Goal: Contribute content: Contribute content

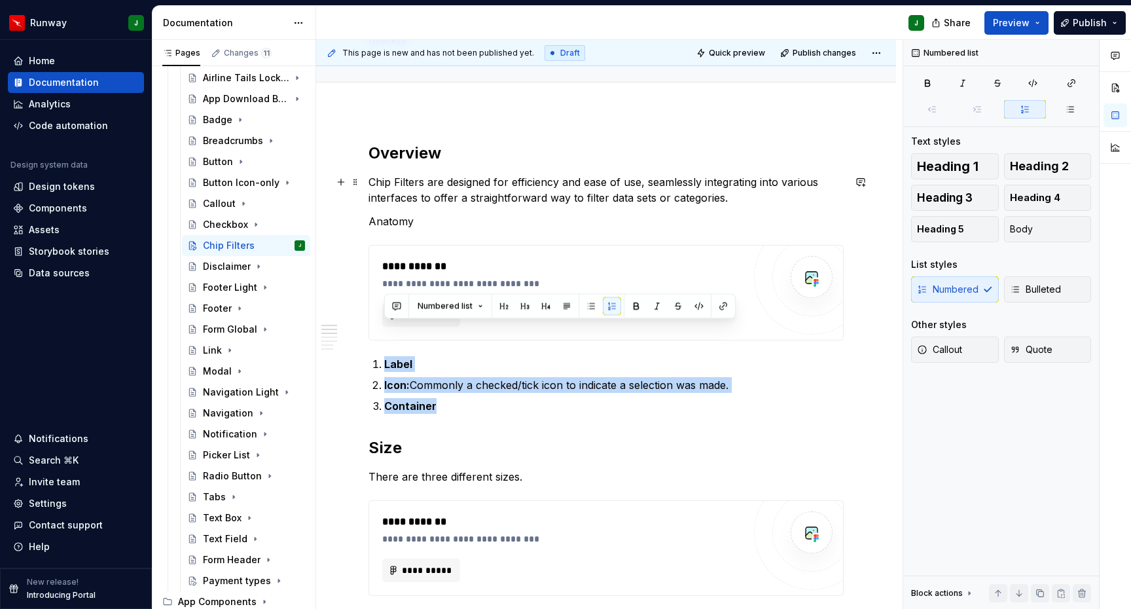
scroll to position [168, 0]
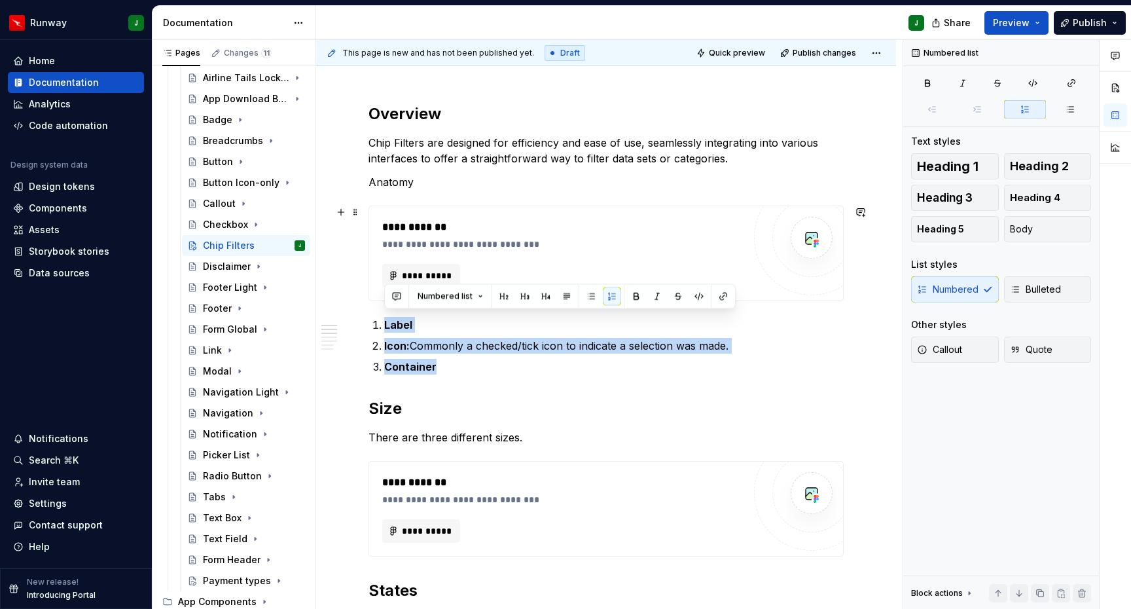
click at [590, 242] on div "**********" at bounding box center [566, 244] width 368 height 13
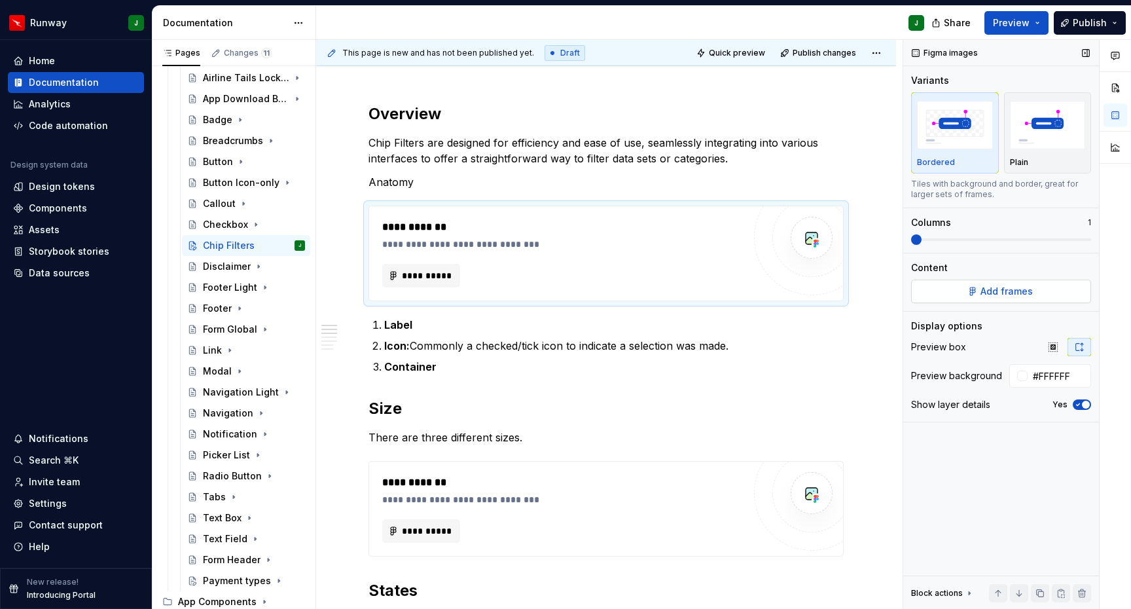
click at [1032, 286] on button "Add frames" at bounding box center [1001, 292] width 180 height 24
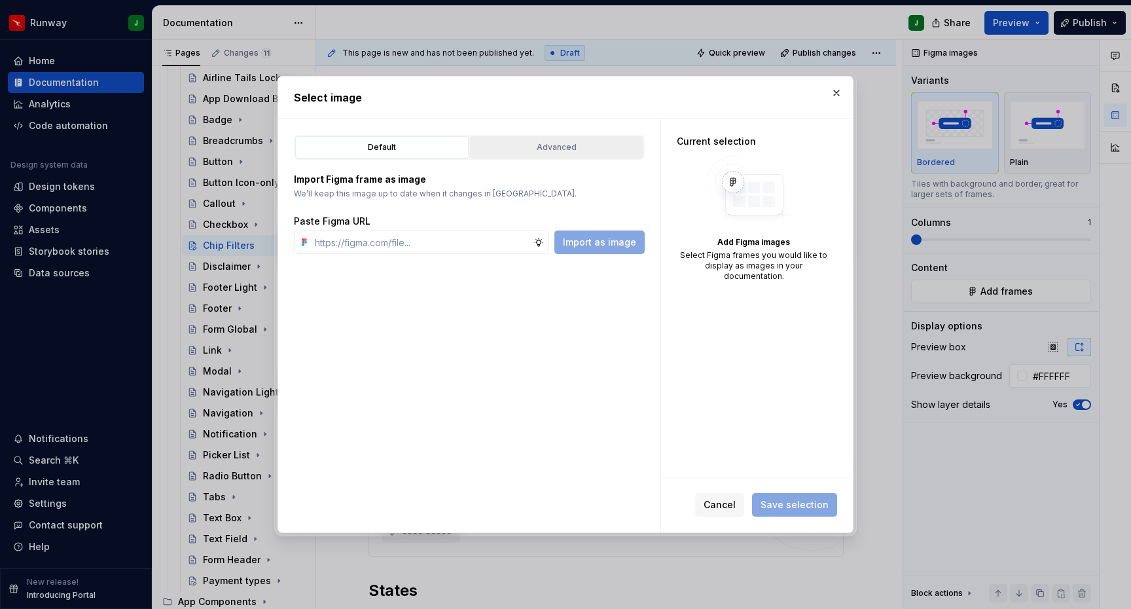
click at [573, 147] on div "Advanced" at bounding box center [557, 147] width 164 height 13
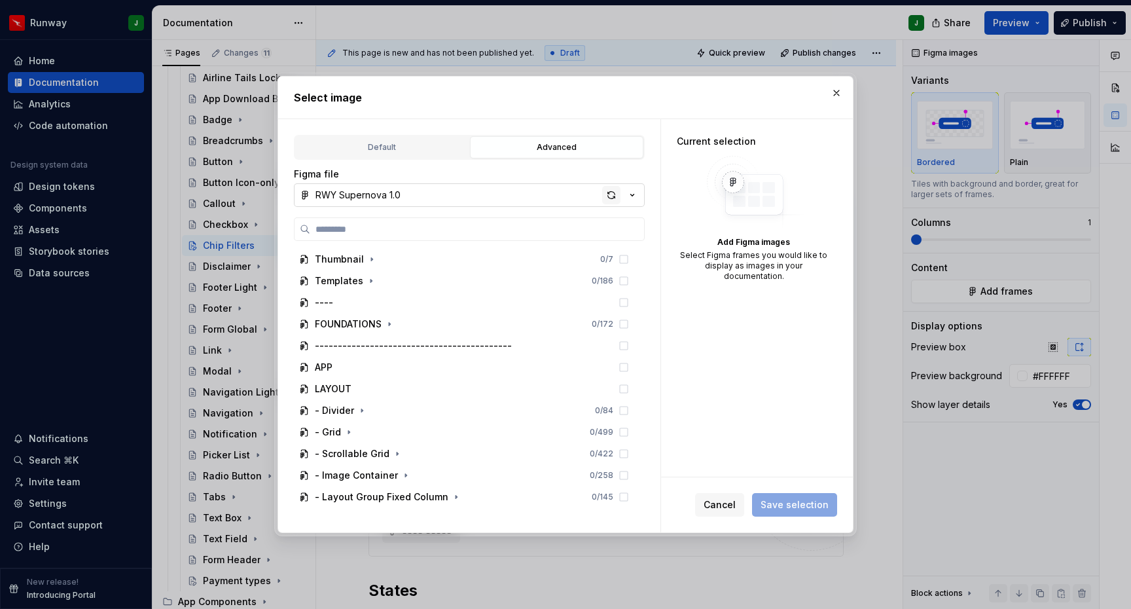
click at [607, 197] on div "button" at bounding box center [611, 195] width 18 height 18
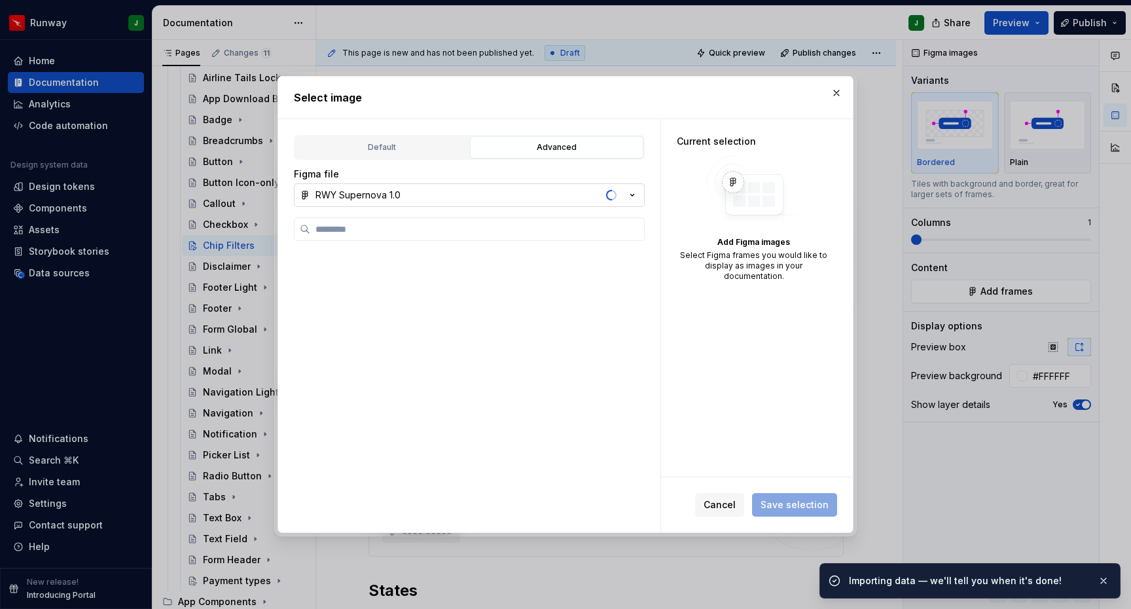
scroll to position [645, 0]
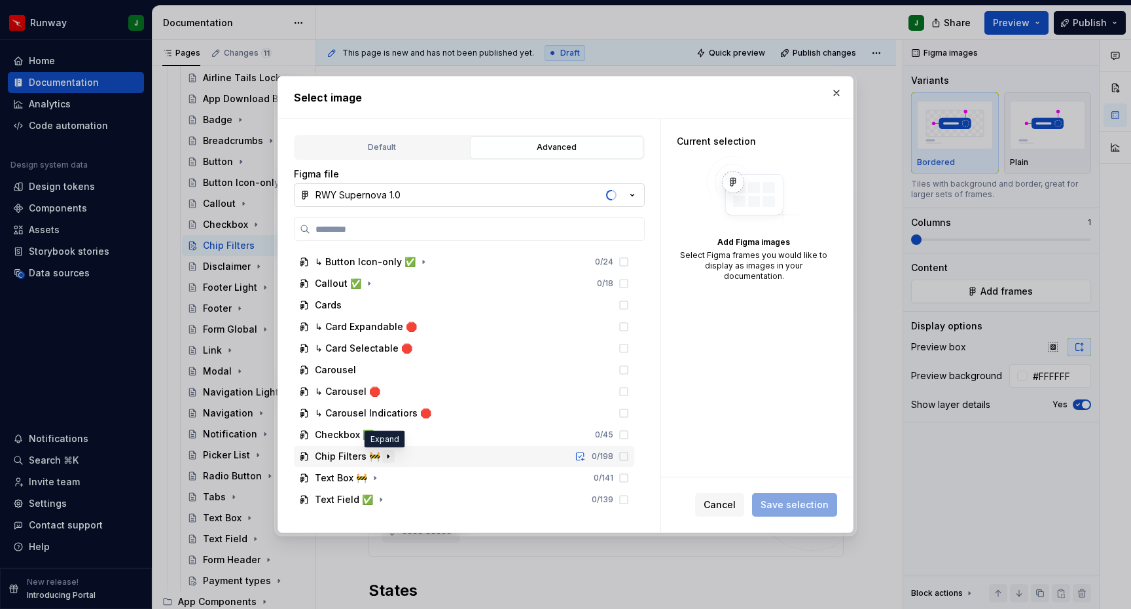
click at [388, 456] on icon "button" at bounding box center [388, 456] width 1 height 3
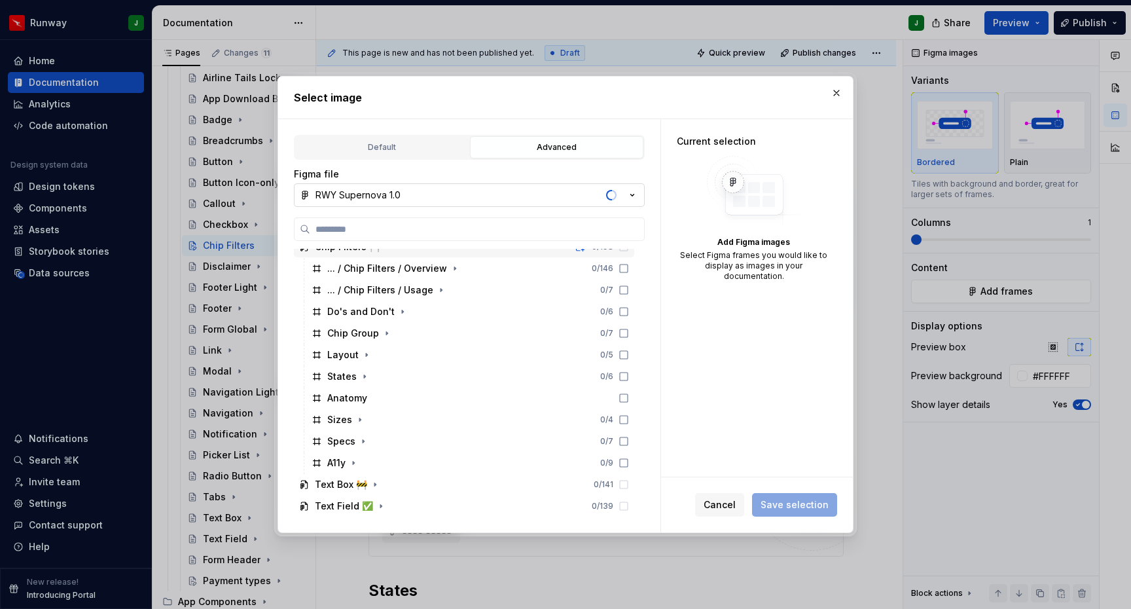
scroll to position [861, 0]
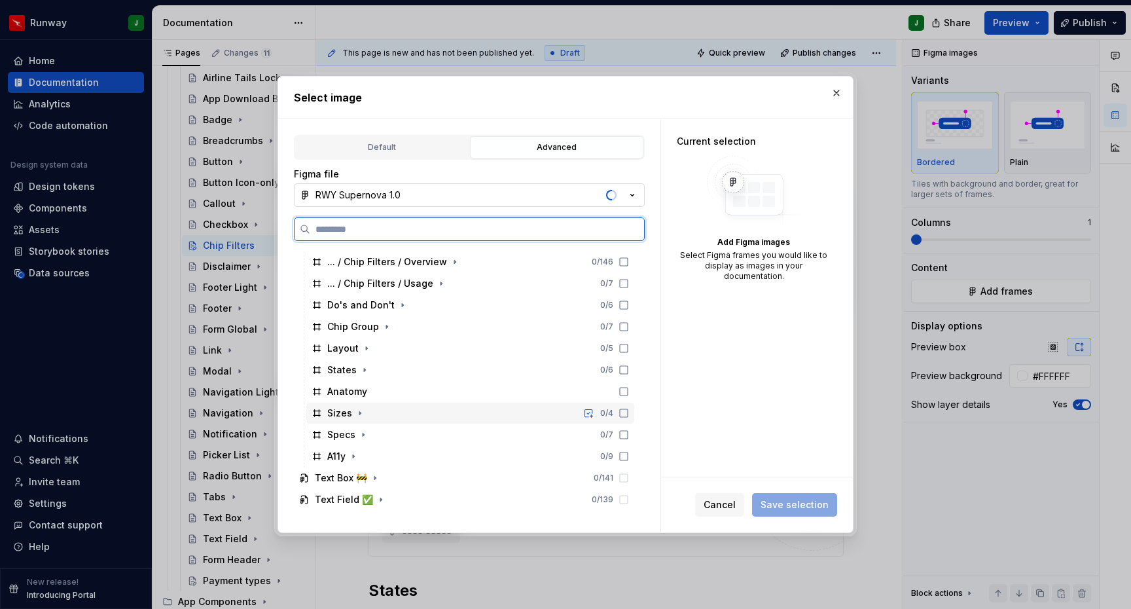
click at [399, 393] on div "Anatomy" at bounding box center [470, 391] width 328 height 21
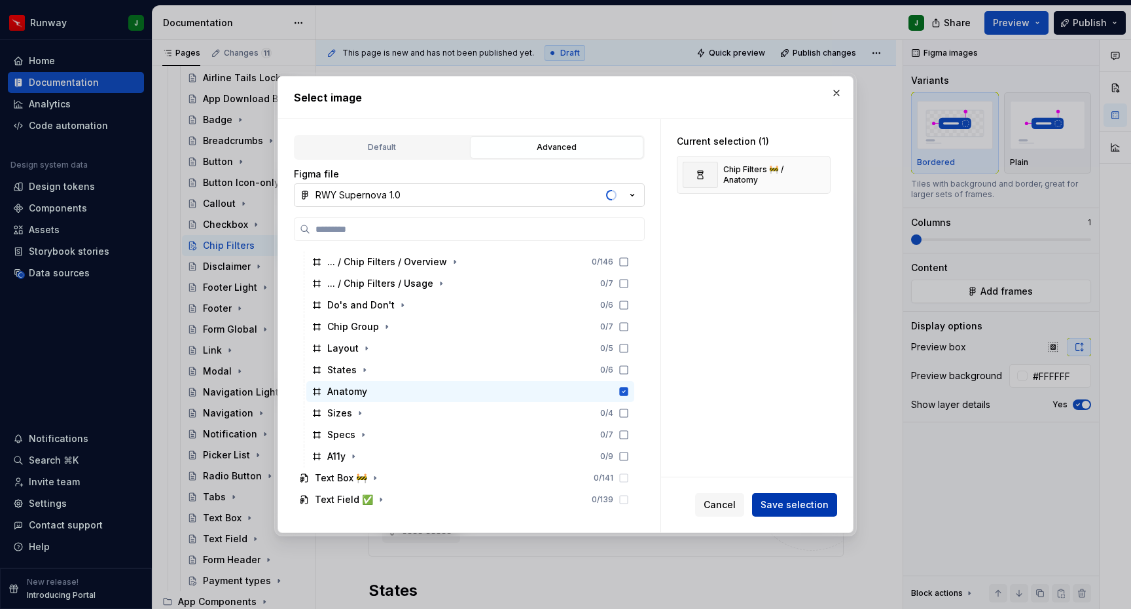
click at [784, 503] on span "Save selection" at bounding box center [795, 504] width 68 height 13
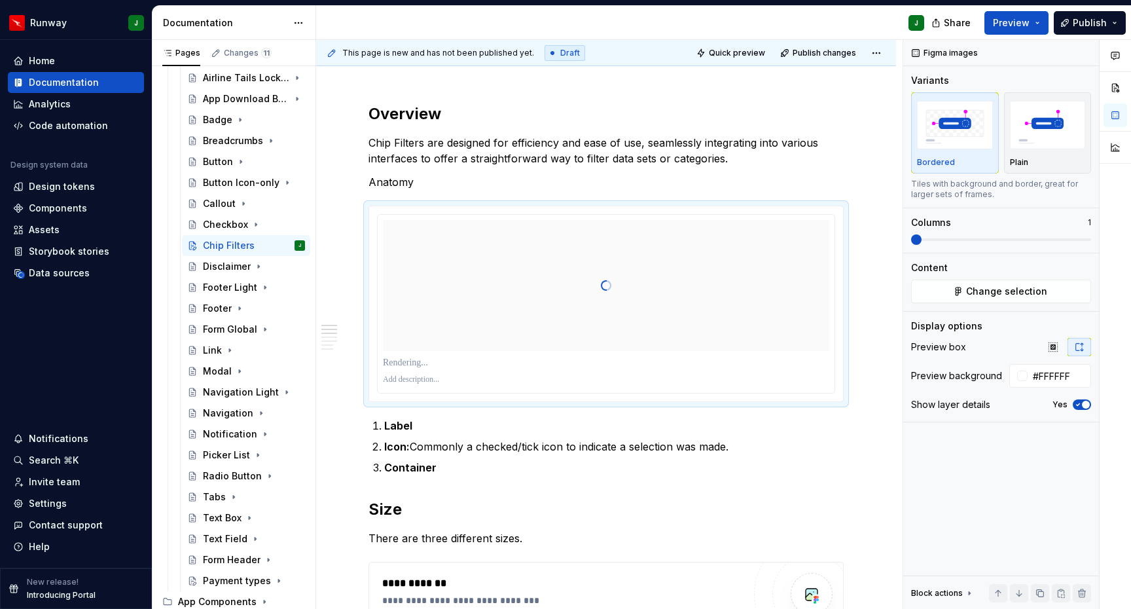
click at [1080, 401] on icon "button" at bounding box center [1078, 405] width 10 height 8
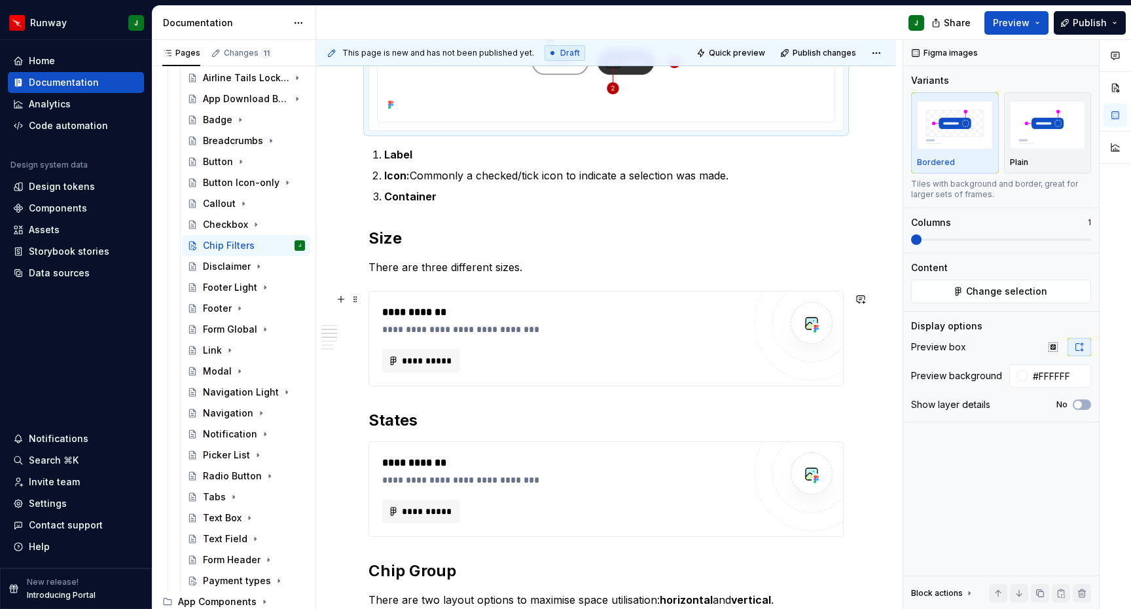
scroll to position [371, 0]
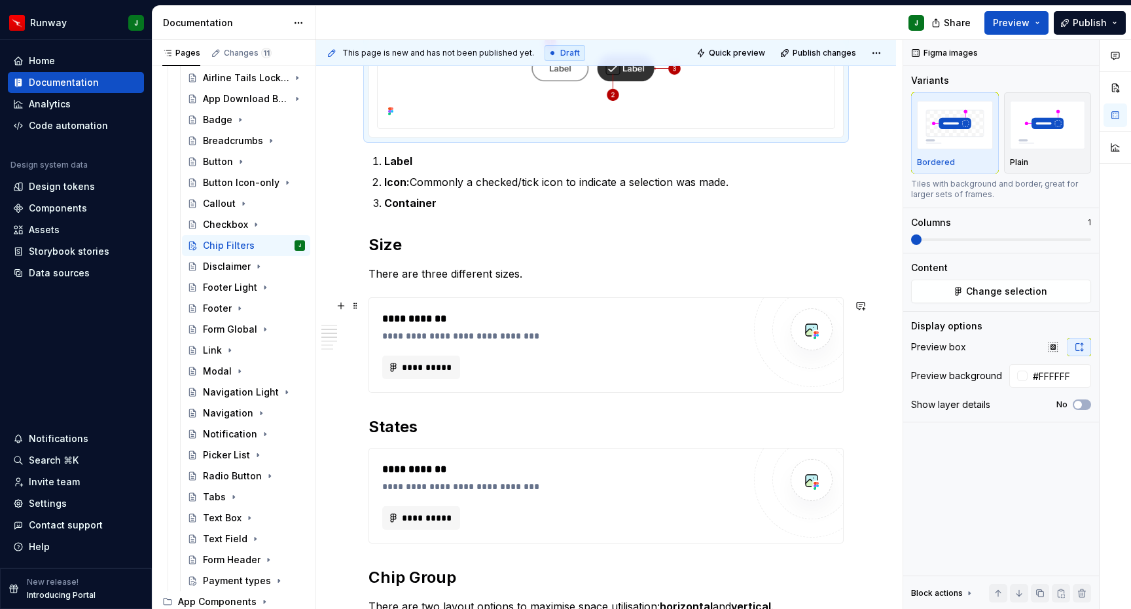
click at [604, 339] on div "**********" at bounding box center [566, 335] width 368 height 13
click at [970, 282] on button "Add frames" at bounding box center [1001, 292] width 180 height 24
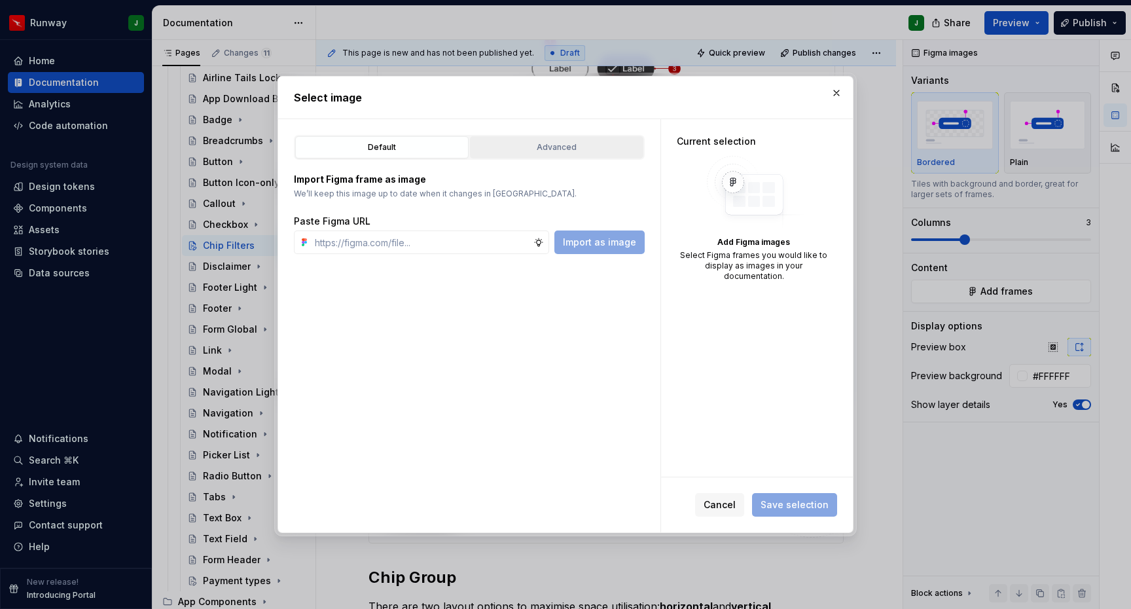
click at [526, 143] on div "Advanced" at bounding box center [557, 147] width 164 height 13
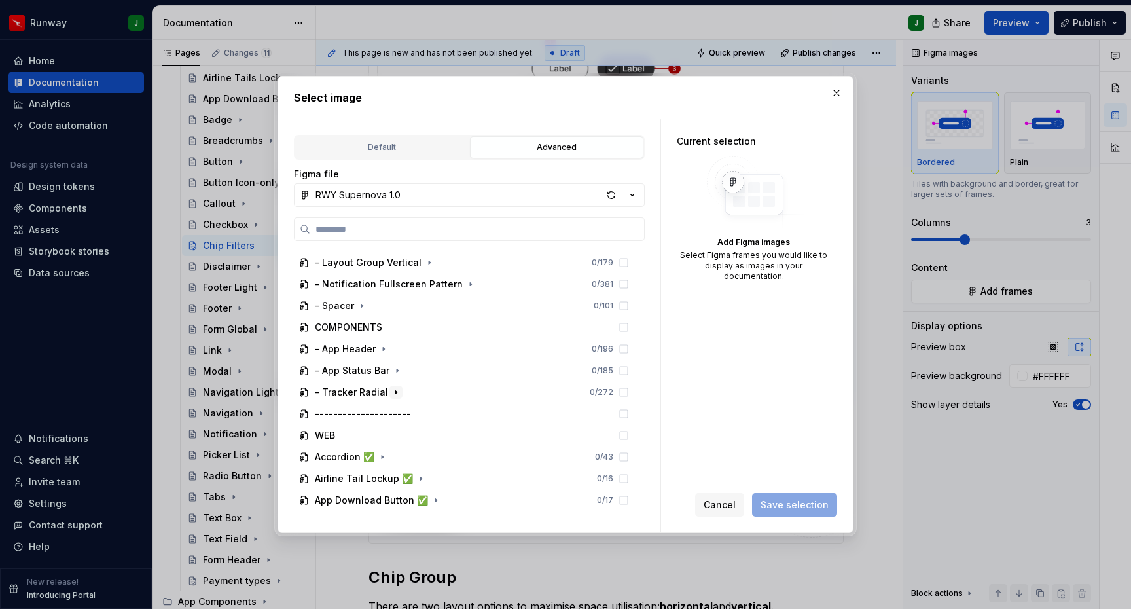
scroll to position [645, 0]
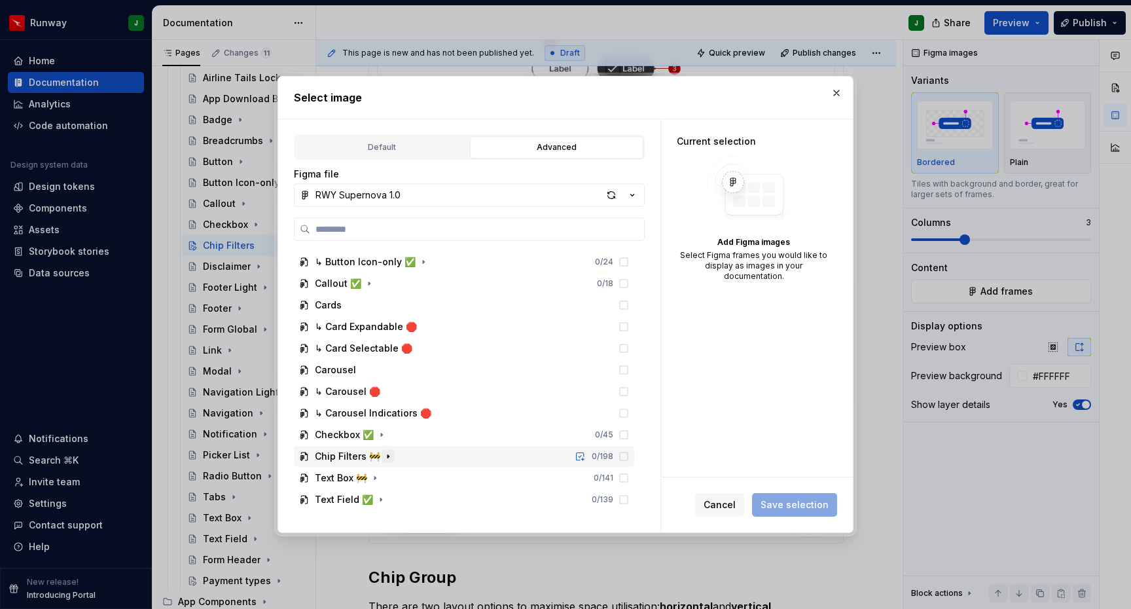
click at [388, 454] on icon "button" at bounding box center [388, 456] width 10 height 10
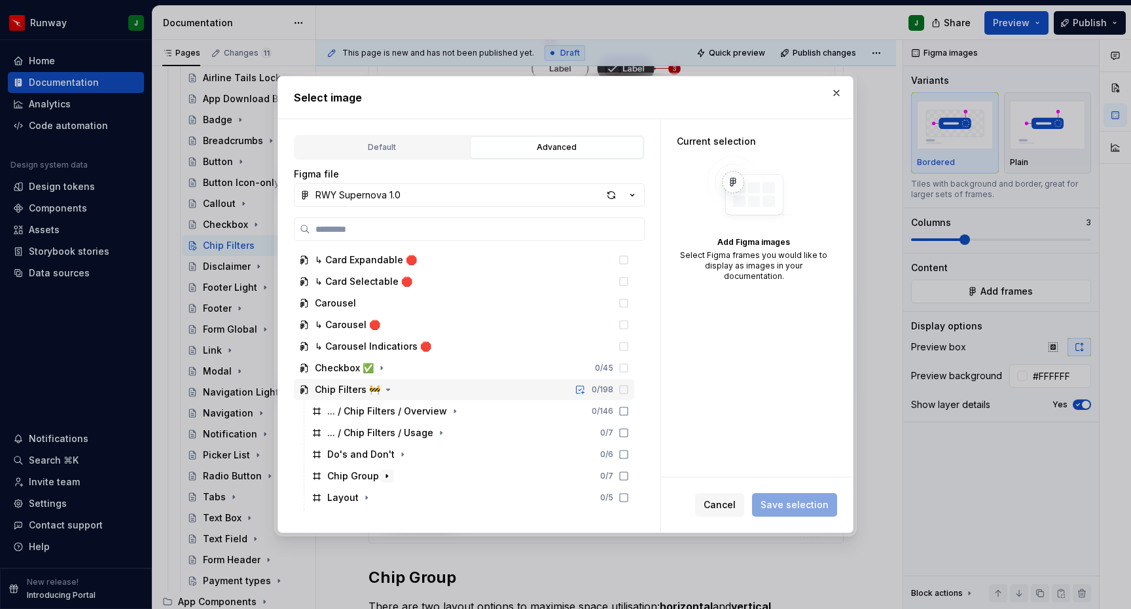
scroll to position [861, 0]
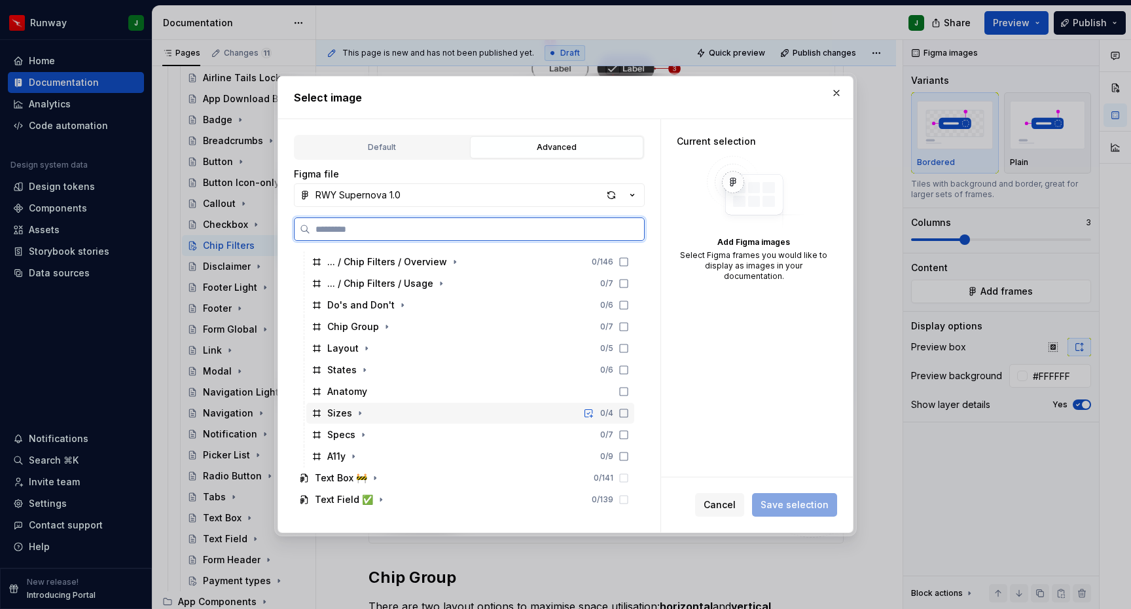
click at [371, 413] on div "Sizes 0 / 4" at bounding box center [470, 413] width 328 height 21
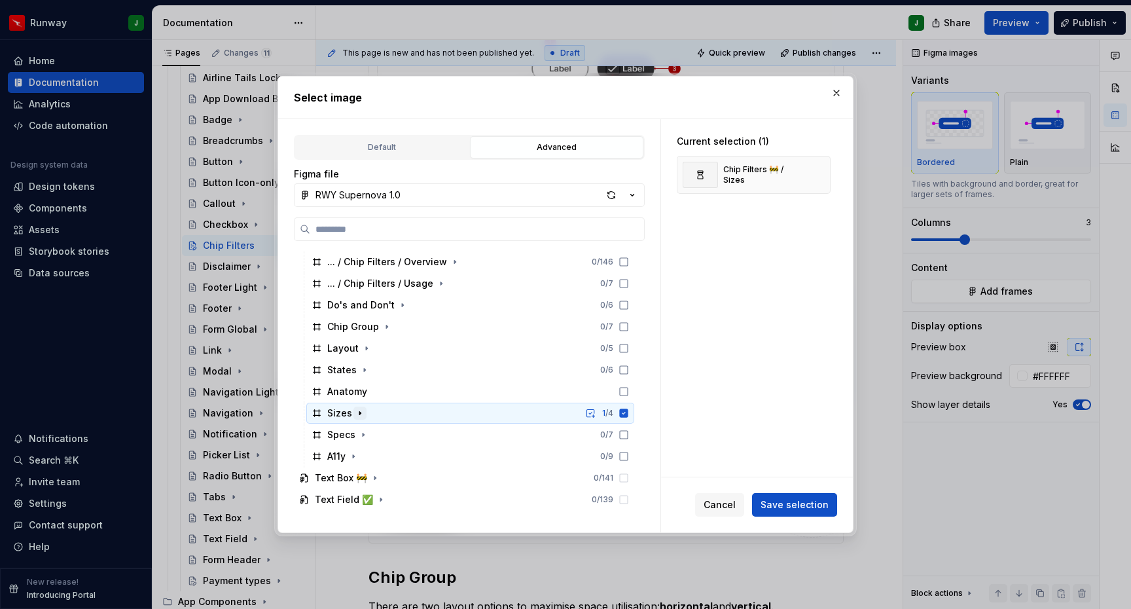
click at [359, 412] on icon "button" at bounding box center [359, 413] width 1 height 3
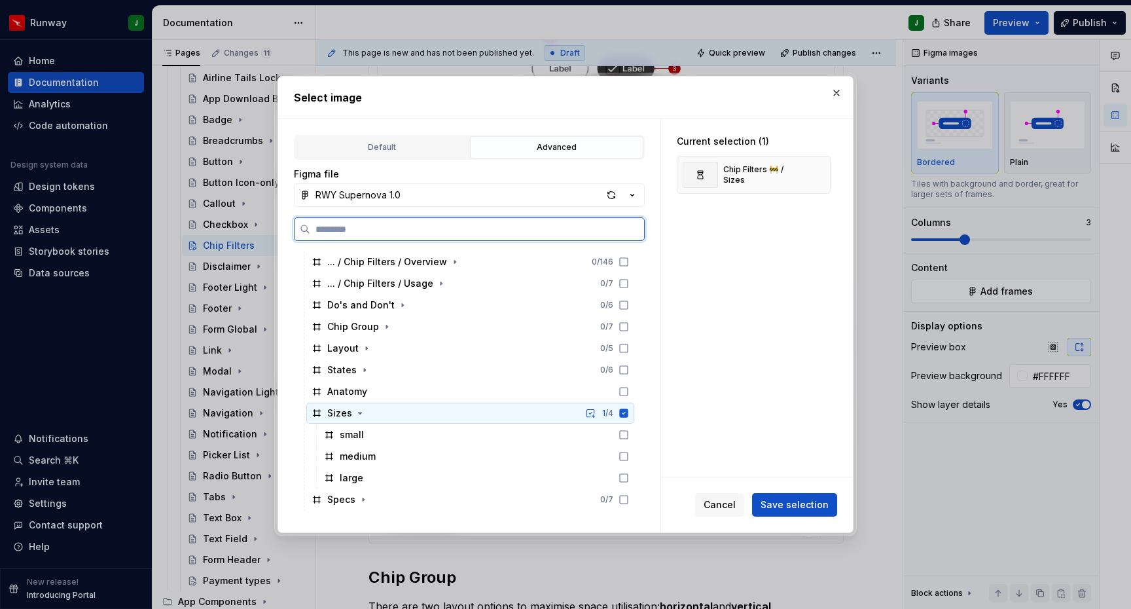
click at [628, 416] on icon at bounding box center [624, 413] width 9 height 9
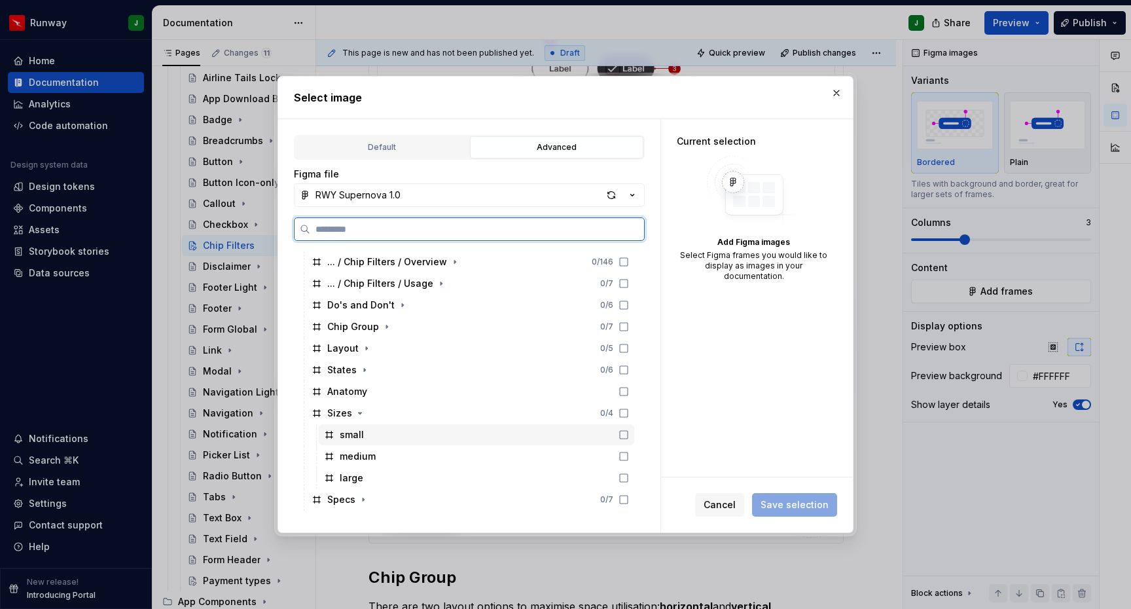
click at [629, 434] on icon at bounding box center [624, 434] width 10 height 10
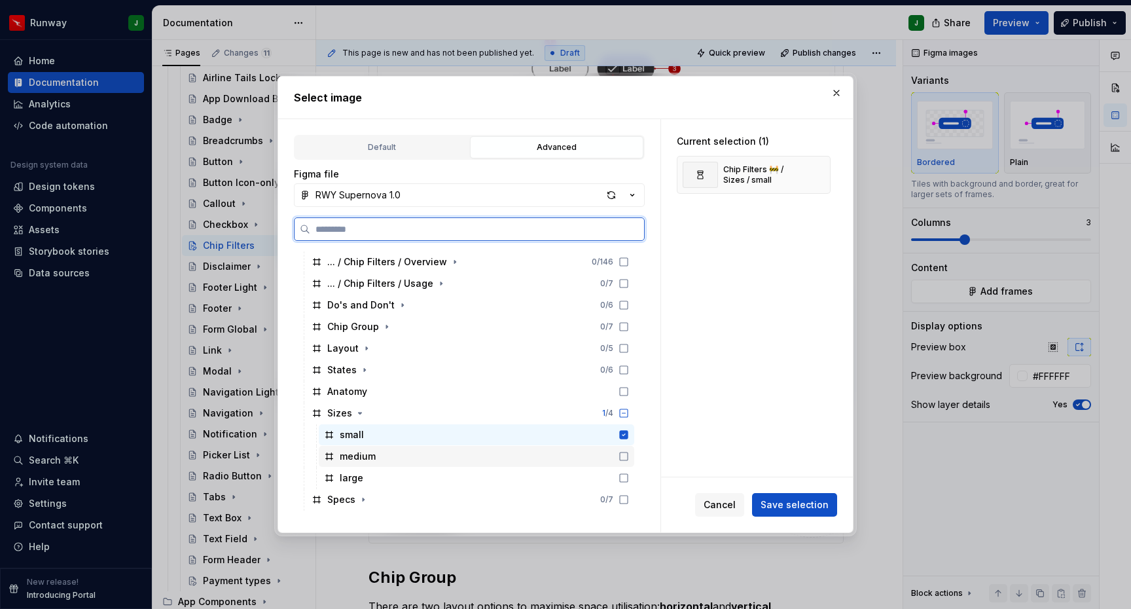
drag, startPoint x: 636, startPoint y: 459, endPoint x: 635, endPoint y: 473, distance: 13.8
click at [629, 460] on icon at bounding box center [624, 456] width 10 height 10
click at [628, 482] on icon at bounding box center [624, 478] width 8 height 8
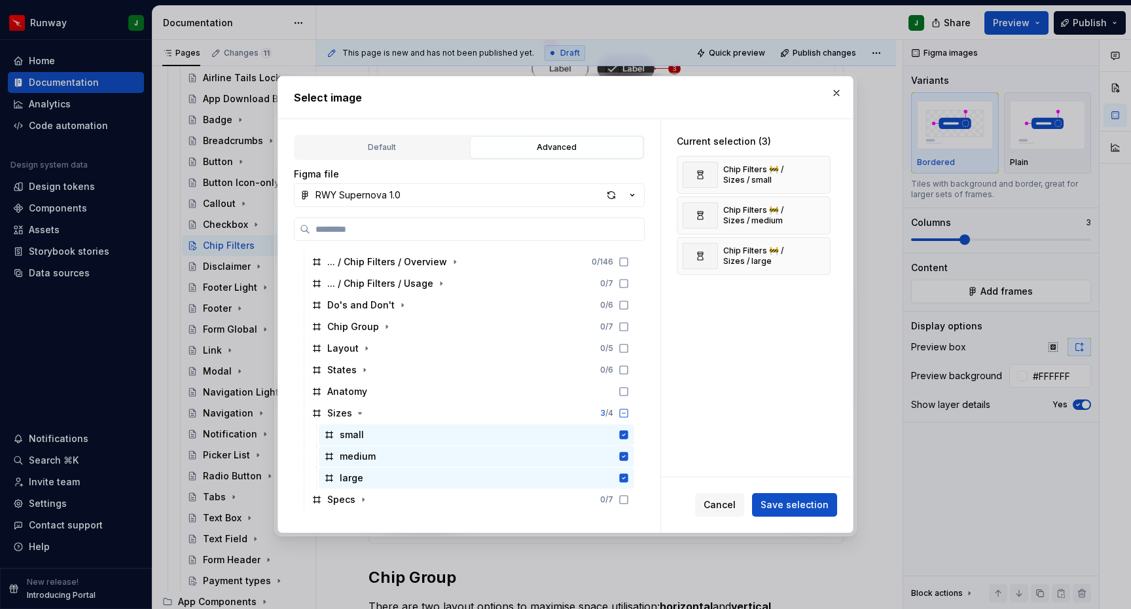
type textarea "*"
click at [804, 504] on span "Save selection" at bounding box center [795, 504] width 68 height 13
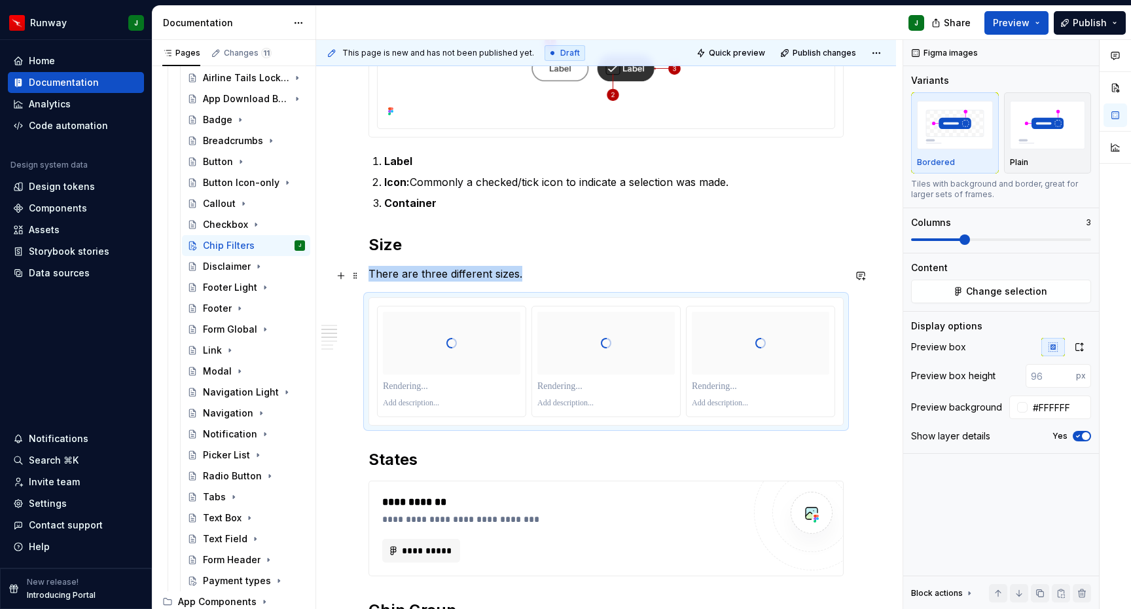
click at [516, 272] on p "There are three different sizes." at bounding box center [606, 274] width 475 height 16
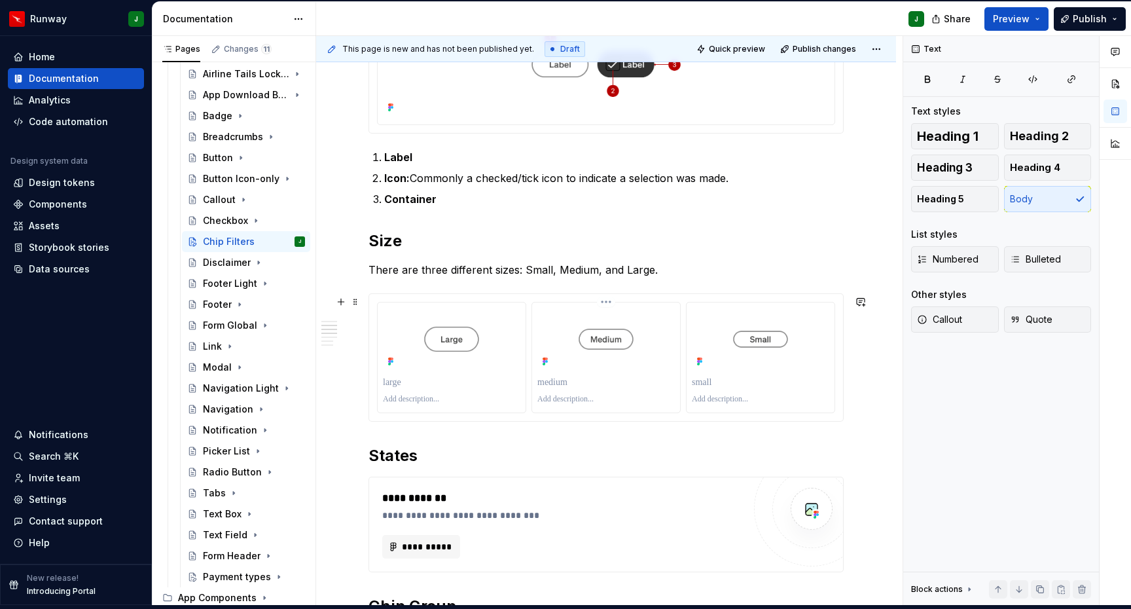
scroll to position [547, 0]
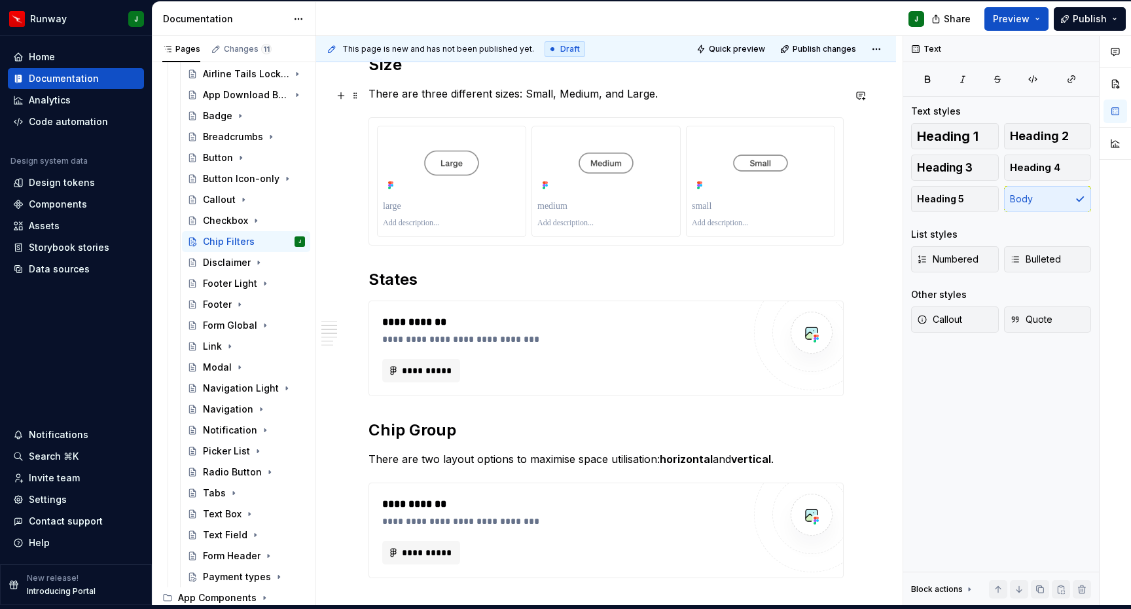
click at [638, 95] on p "There are three different sizes: Small, Medium, and Large." at bounding box center [606, 94] width 475 height 16
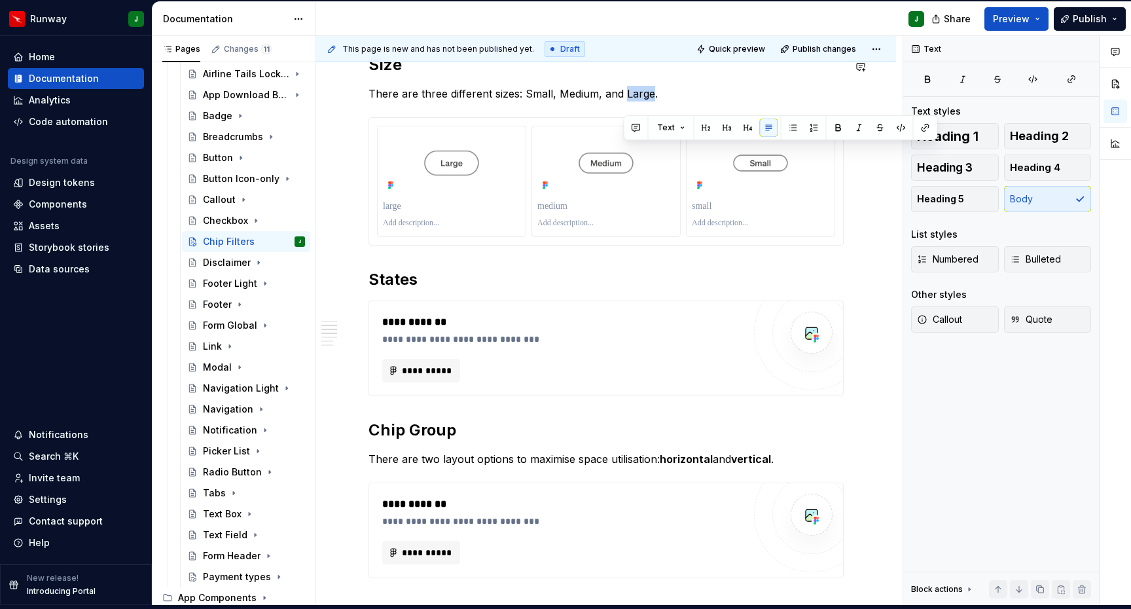
scroll to position [490, 0]
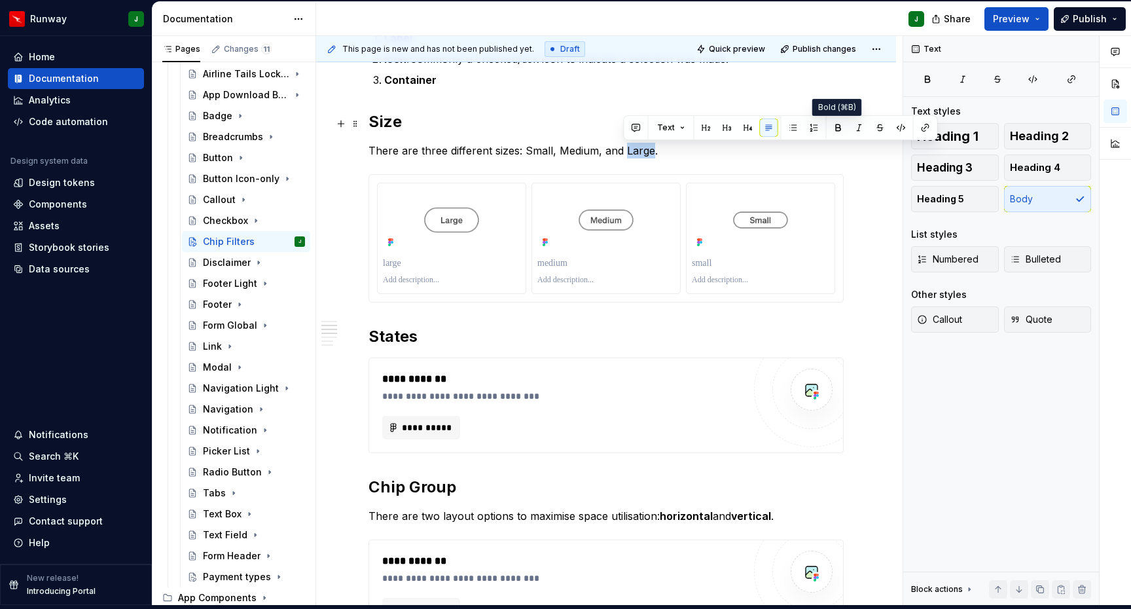
drag, startPoint x: 836, startPoint y: 130, endPoint x: 522, endPoint y: 149, distance: 314.7
click at [836, 130] on button "button" at bounding box center [838, 127] width 18 height 18
click at [526, 151] on p "There are three different sizes: Small, Medium, and Large ." at bounding box center [606, 151] width 475 height 16
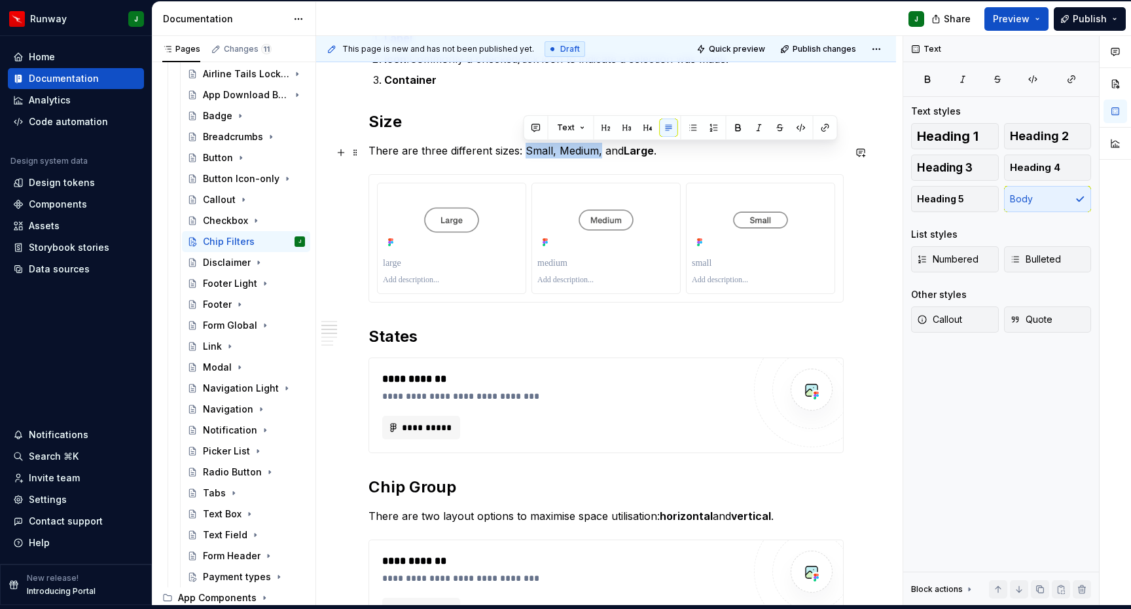
drag, startPoint x: 525, startPoint y: 152, endPoint x: 598, endPoint y: 154, distance: 73.3
click at [598, 154] on p "There are three different sizes: Small, Medium, and Large ." at bounding box center [606, 151] width 475 height 16
click at [744, 127] on button "button" at bounding box center [738, 127] width 18 height 18
click at [694, 153] on p "There are three different sizes: Small, Medium, and Large ." at bounding box center [606, 151] width 475 height 16
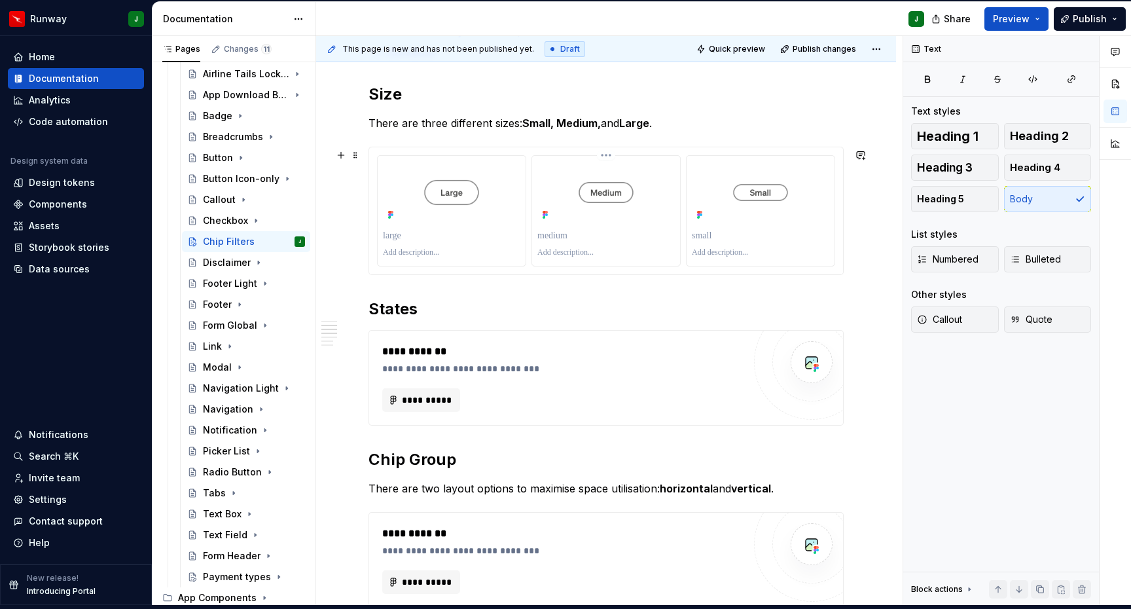
scroll to position [516, 0]
click at [516, 126] on p "There are three different sizes: Small, Medium, and Large ." at bounding box center [606, 125] width 475 height 16
drag, startPoint x: 749, startPoint y: 129, endPoint x: 738, endPoint y: 127, distance: 10.7
click at [749, 129] on p "There are three different sizes available: Small, Medium, and Large ." at bounding box center [606, 125] width 475 height 16
click at [399, 240] on p "To enrich screen reader interactions, please activate Accessibility in Grammarl…" at bounding box center [451, 236] width 137 height 13
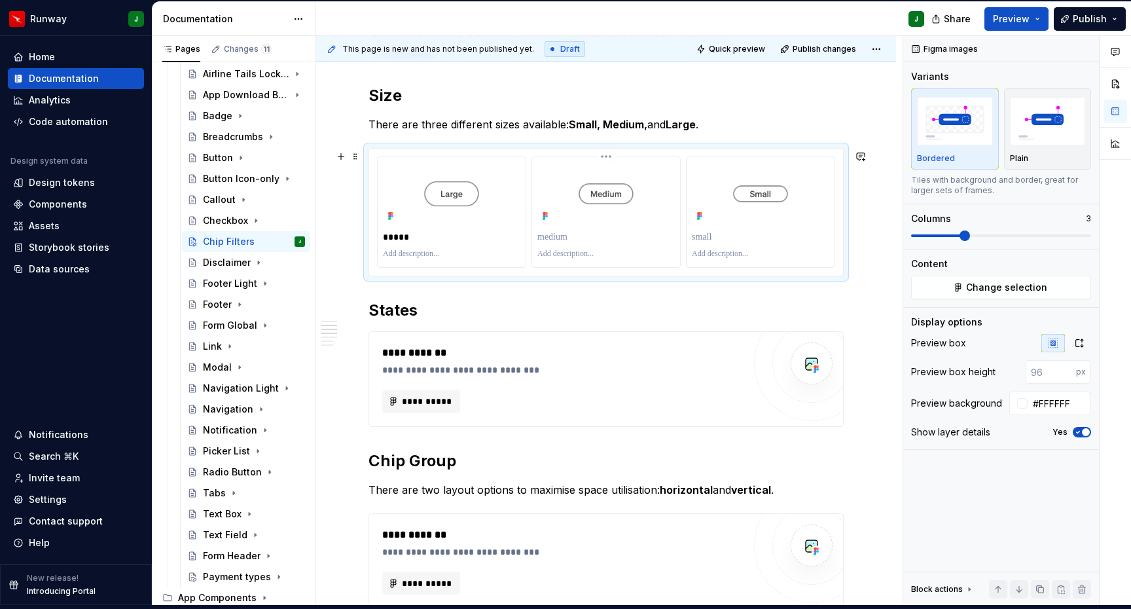
click at [557, 238] on p "To enrich screen reader interactions, please activate Accessibility in Grammarl…" at bounding box center [605, 236] width 137 height 13
click at [712, 240] on p "To enrich screen reader interactions, please activate Accessibility in Grammarl…" at bounding box center [760, 236] width 137 height 13
drag, startPoint x: 421, startPoint y: 197, endPoint x: 592, endPoint y: 198, distance: 170.9
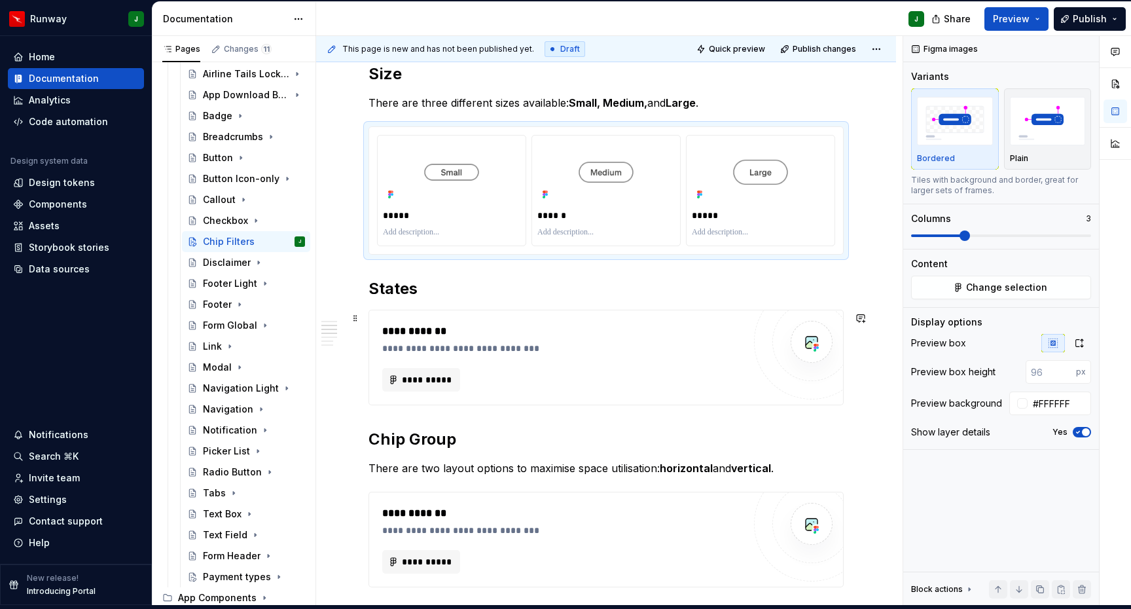
scroll to position [541, 0]
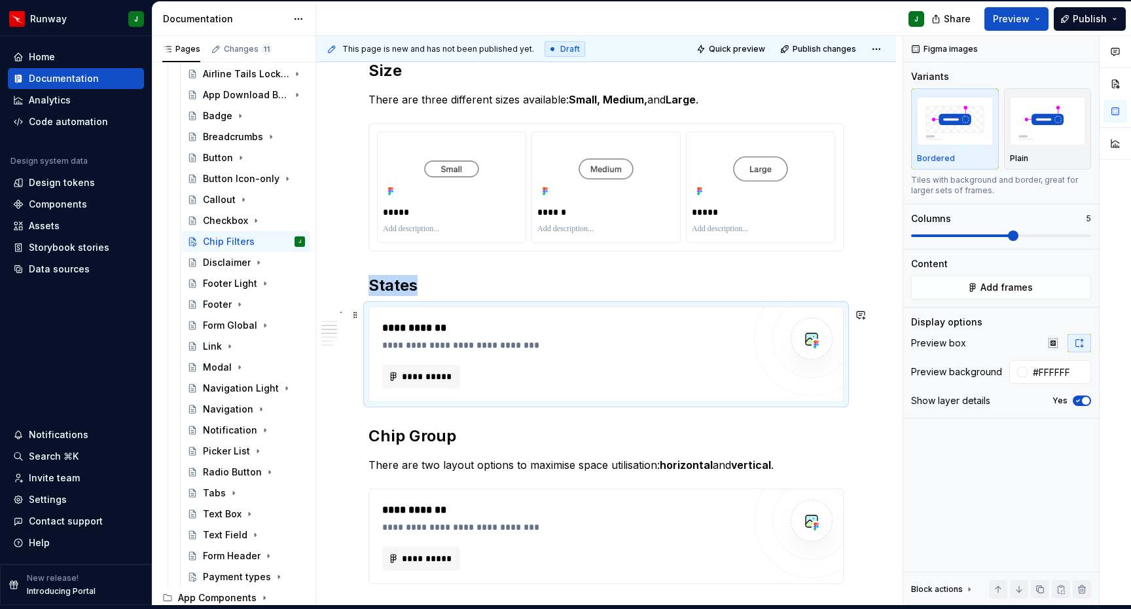
click at [566, 369] on div "**********" at bounding box center [562, 377] width 361 height 24
click at [435, 380] on span "**********" at bounding box center [426, 376] width 50 height 13
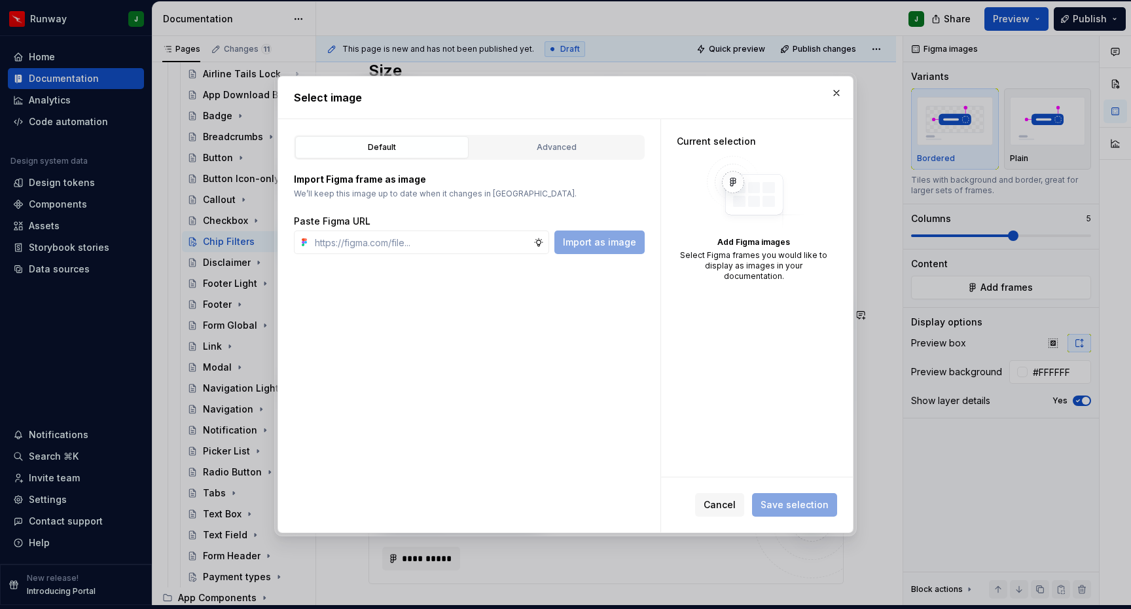
click at [570, 162] on div "Import Figma frame as image We’ll keep this image up to date when it changes in…" at bounding box center [469, 207] width 351 height 94
click at [565, 156] on button "Advanced" at bounding box center [556, 147] width 173 height 22
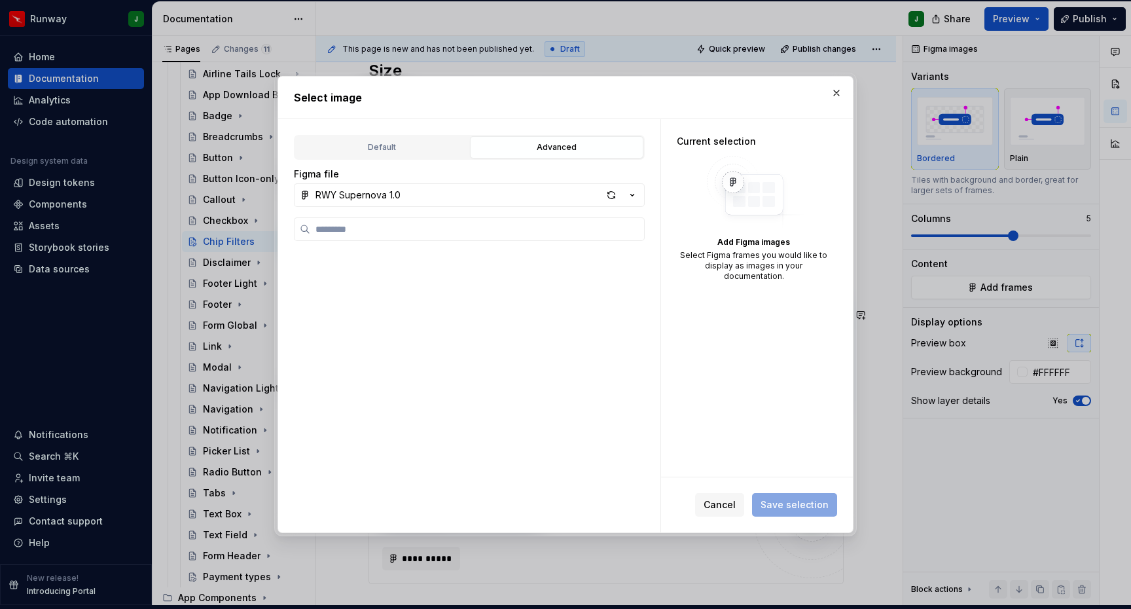
scroll to position [667, 0]
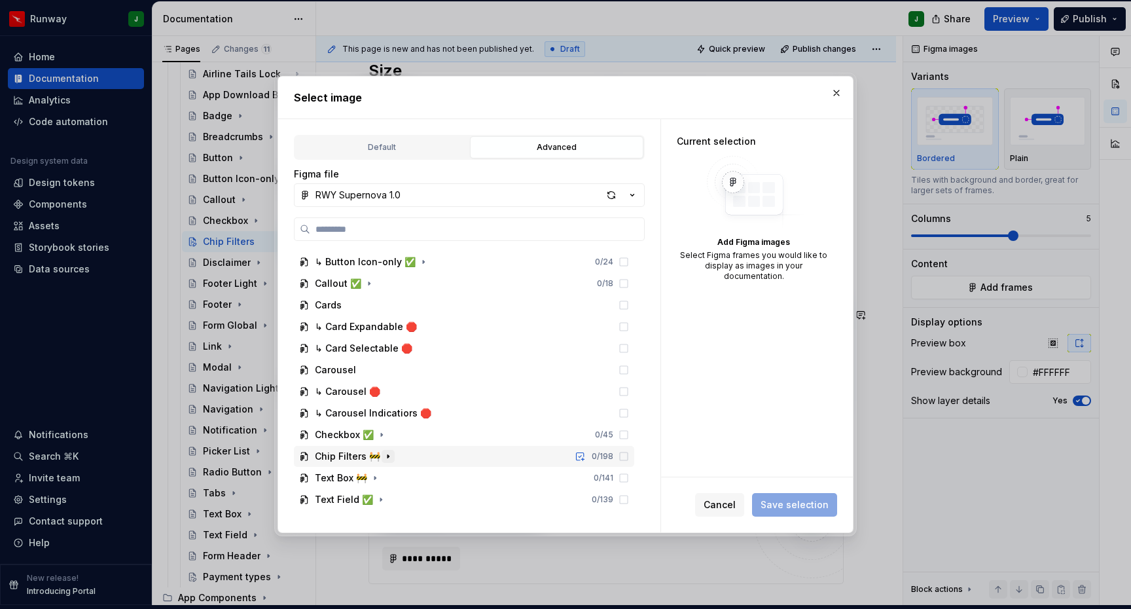
click at [386, 455] on icon "button" at bounding box center [388, 456] width 10 height 10
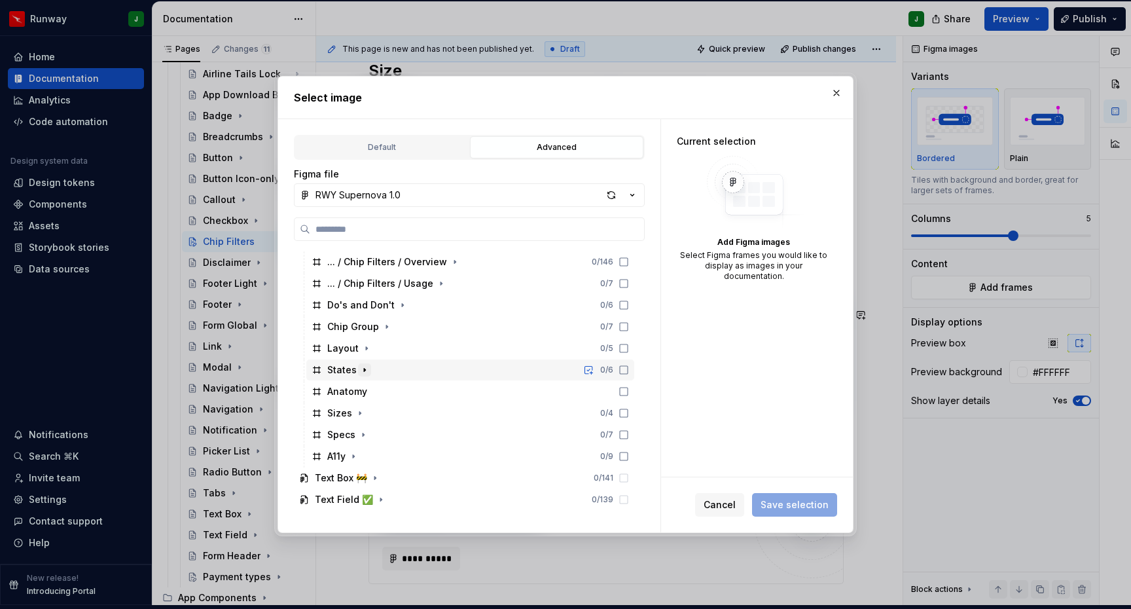
click at [364, 372] on icon "button" at bounding box center [364, 370] width 10 height 10
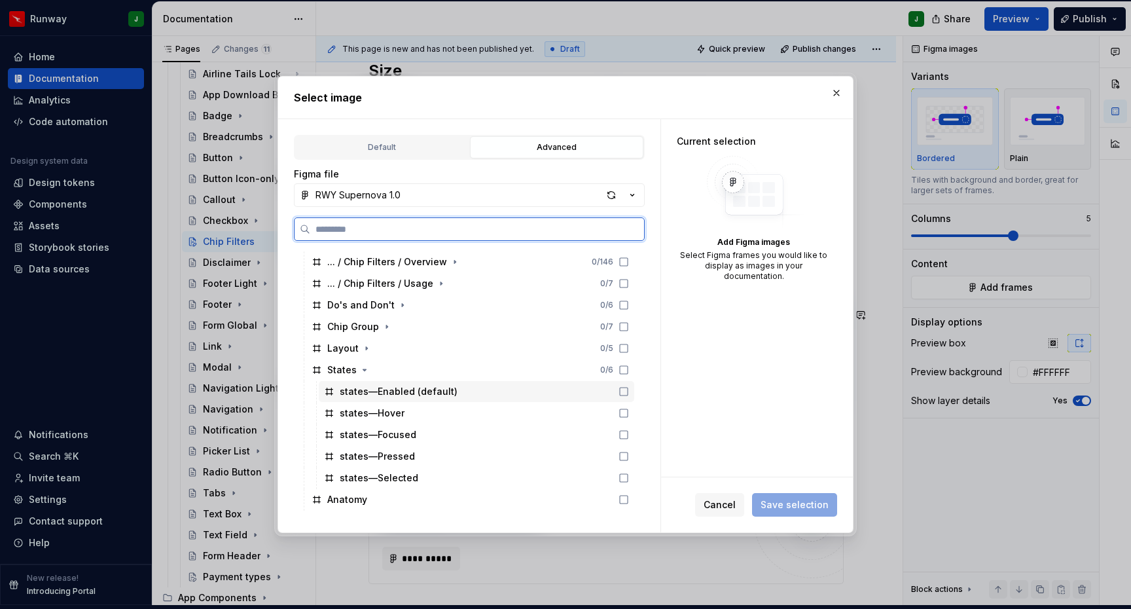
drag, startPoint x: 640, startPoint y: 392, endPoint x: 636, endPoint y: 401, distance: 9.1
click at [629, 392] on icon at bounding box center [624, 391] width 10 height 10
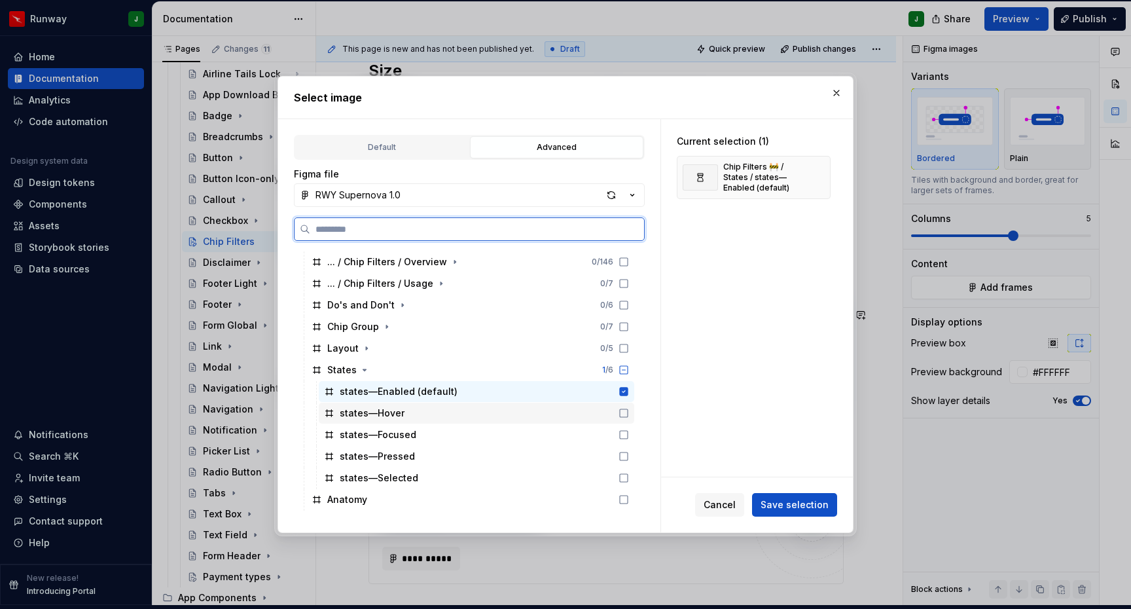
drag, startPoint x: 637, startPoint y: 409, endPoint x: 637, endPoint y: 420, distance: 10.5
click at [628, 409] on icon at bounding box center [624, 413] width 8 height 8
click at [629, 433] on icon at bounding box center [624, 434] width 10 height 10
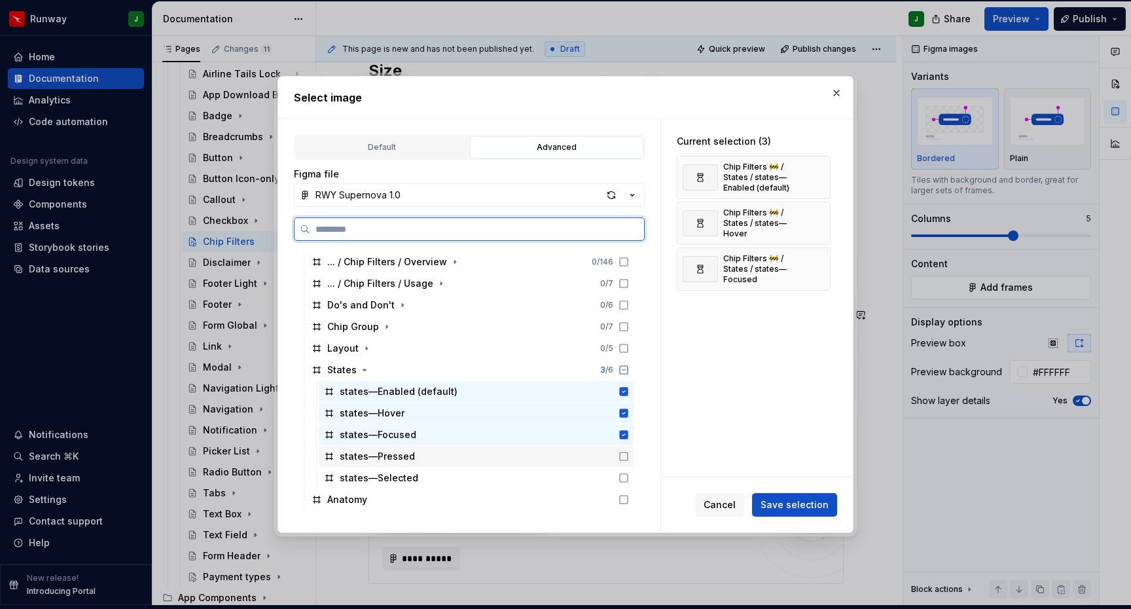
drag, startPoint x: 638, startPoint y: 456, endPoint x: 636, endPoint y: 479, distance: 23.0
click at [629, 457] on icon at bounding box center [624, 456] width 10 height 10
click at [629, 479] on icon at bounding box center [624, 478] width 10 height 10
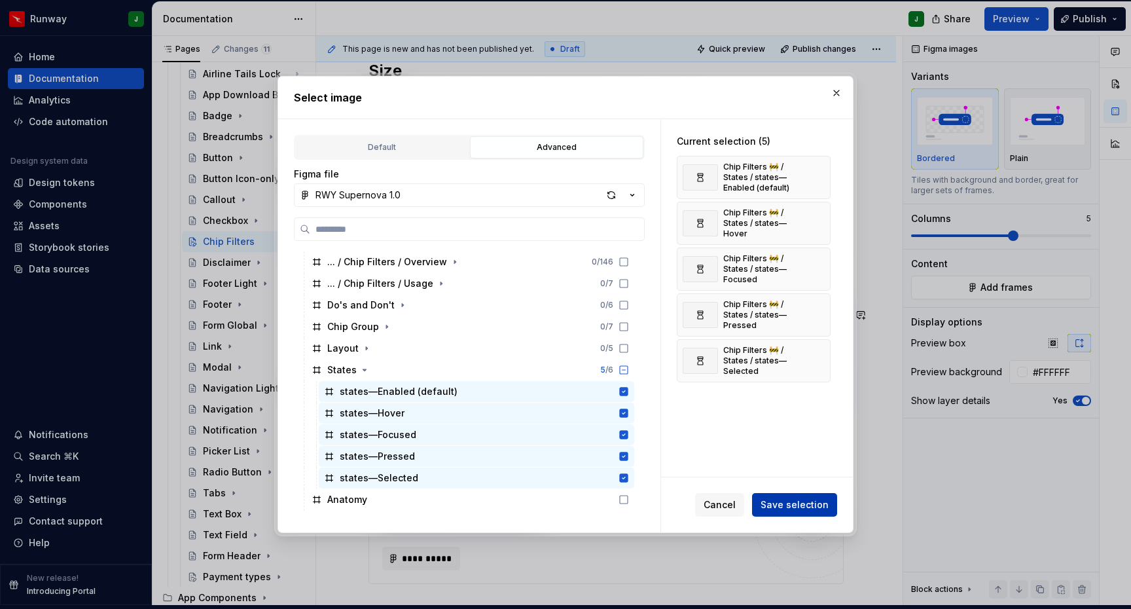
click at [807, 506] on span "Save selection" at bounding box center [795, 504] width 68 height 13
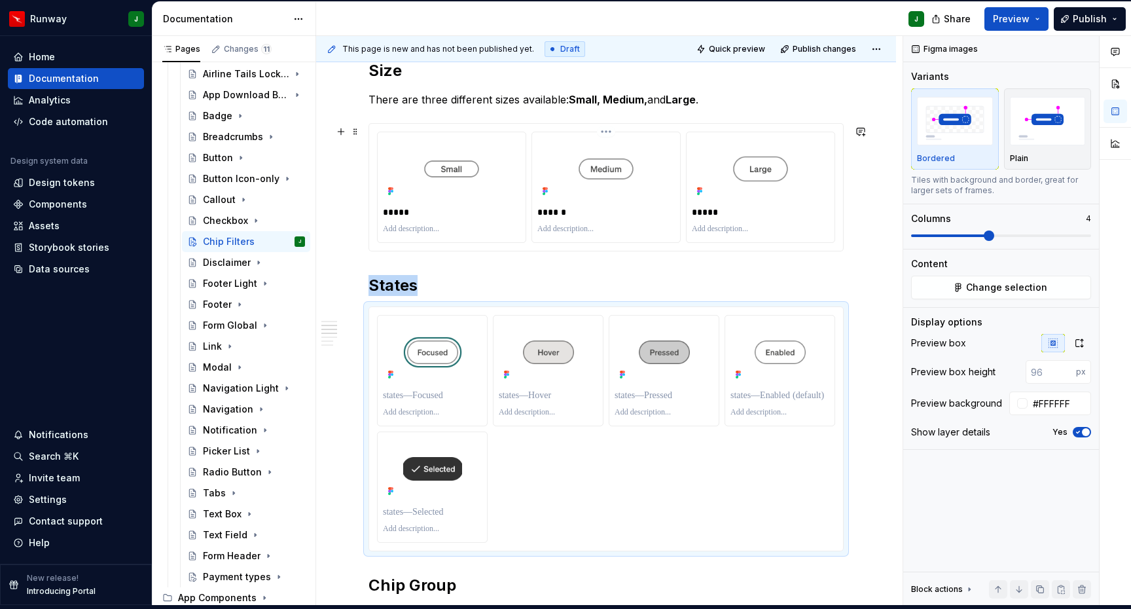
scroll to position [551, 0]
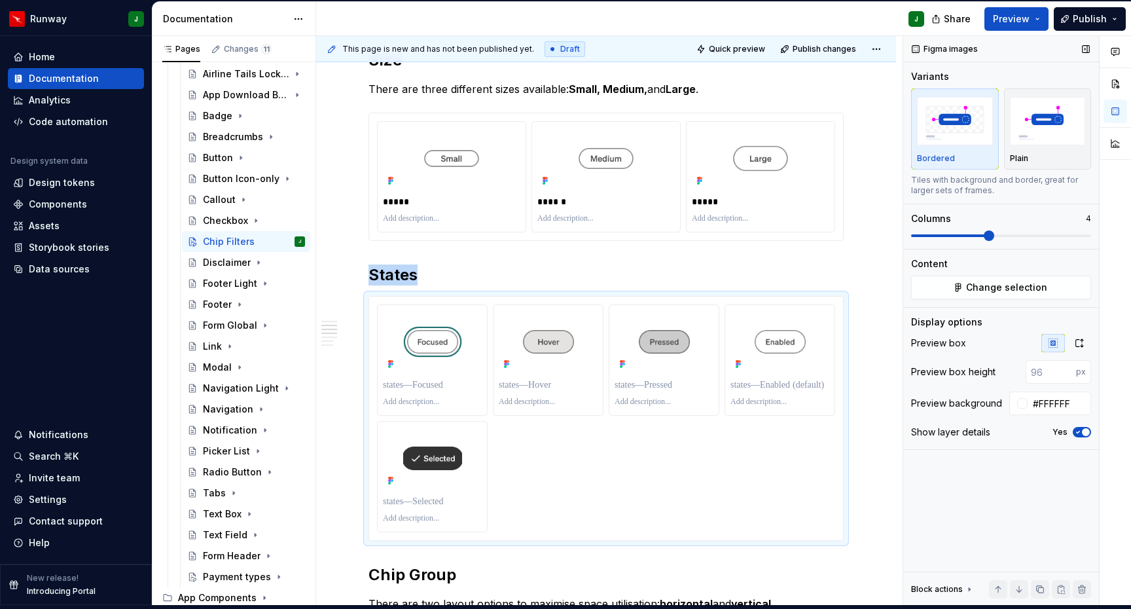
click at [994, 235] on span at bounding box center [989, 235] width 10 height 10
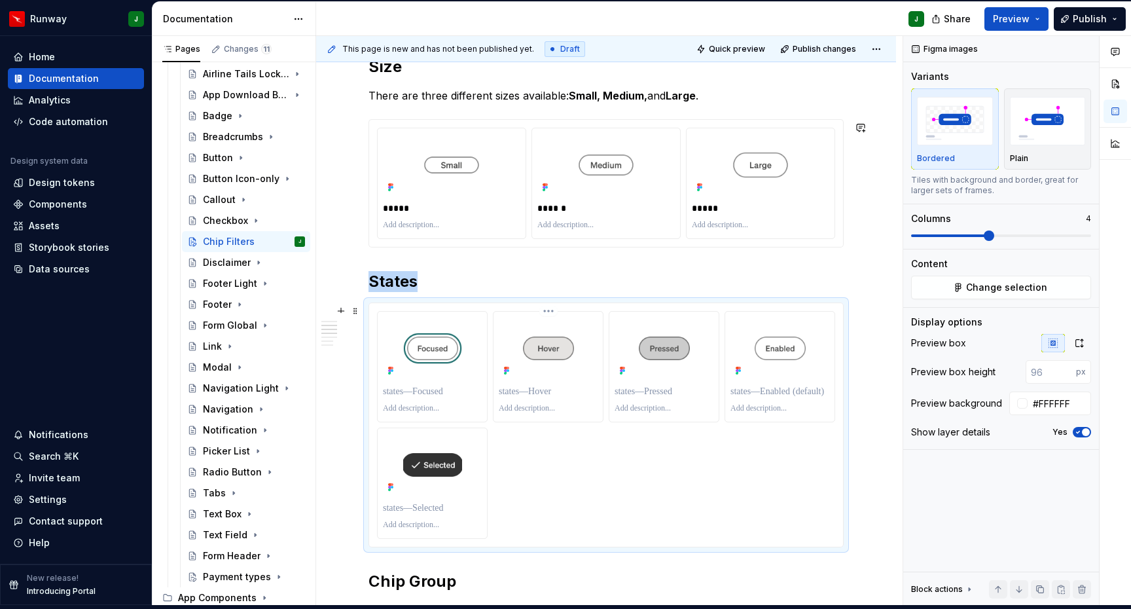
type textarea "*"
click at [425, 390] on p "To enrich screen reader interactions, please activate Accessibility in Grammarl…" at bounding box center [432, 391] width 99 height 13
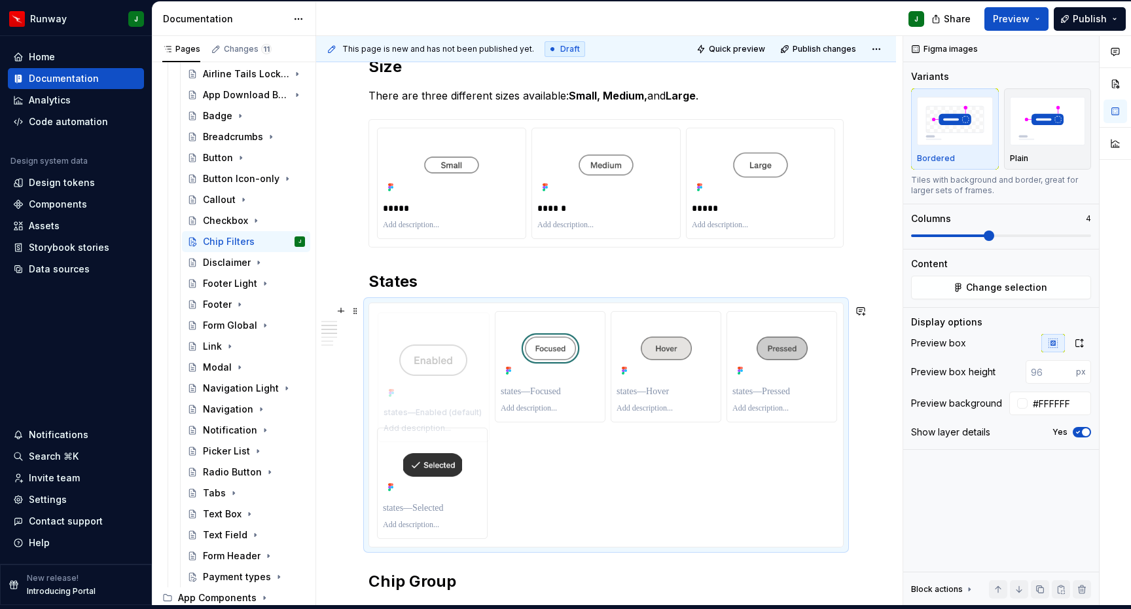
drag, startPoint x: 791, startPoint y: 358, endPoint x: 541, endPoint y: 355, distance: 250.1
click at [420, 355] on body "Runway J Home Documentation Analytics Code automation Design system data Design…" at bounding box center [565, 300] width 1131 height 609
drag, startPoint x: 664, startPoint y: 355, endPoint x: 814, endPoint y: 357, distance: 149.3
click at [521, 353] on body "Runway J Home Documentation Analytics Code automation Design system data Design…" at bounding box center [565, 300] width 1131 height 609
click at [418, 395] on p "To enrich screen reader interactions, please activate Accessibility in Grammarl…" at bounding box center [432, 391] width 99 height 13
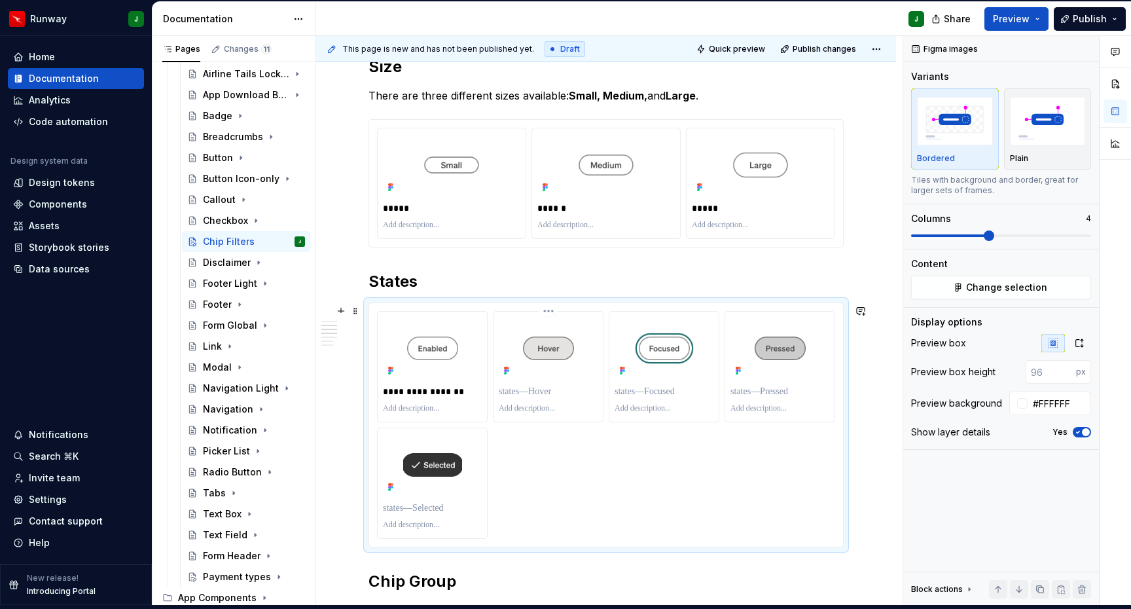
click at [547, 394] on p "To enrich screen reader interactions, please activate Accessibility in Grammarl…" at bounding box center [548, 391] width 99 height 13
click at [653, 396] on p "To enrich screen reader interactions, please activate Accessibility in Grammarl…" at bounding box center [664, 391] width 99 height 13
click at [768, 391] on p "To enrich screen reader interactions, please activate Accessibility in Grammarl…" at bounding box center [780, 391] width 99 height 13
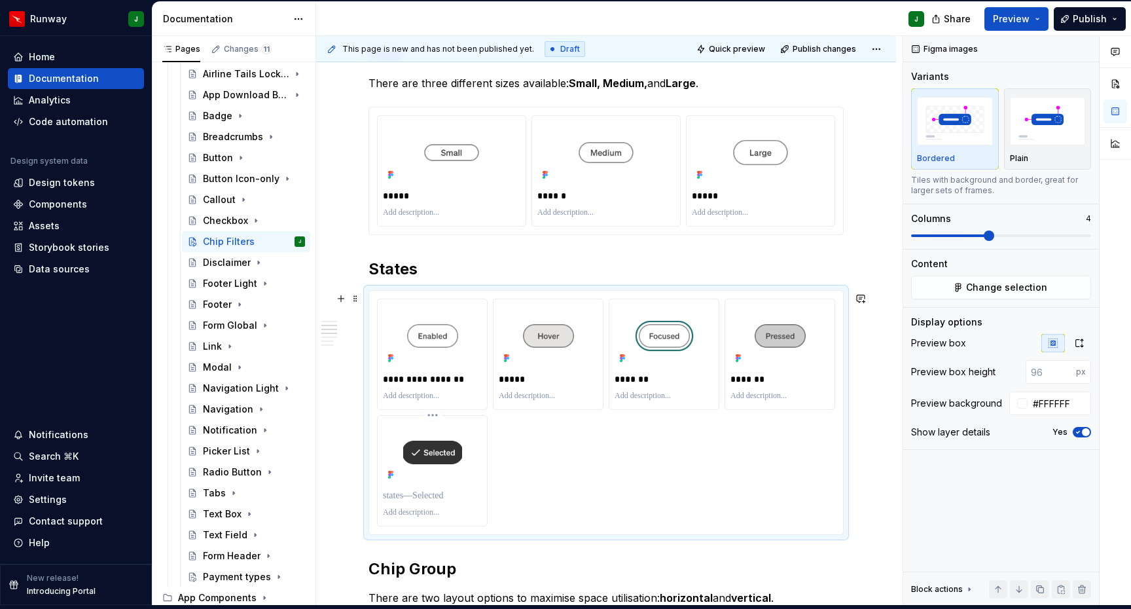
click at [409, 495] on p "To enrich screen reader interactions, please activate Accessibility in Grammarl…" at bounding box center [432, 495] width 99 height 13
drag, startPoint x: 563, startPoint y: 488, endPoint x: 580, endPoint y: 342, distance: 147.6
click at [563, 488] on div "**********" at bounding box center [606, 413] width 458 height 228
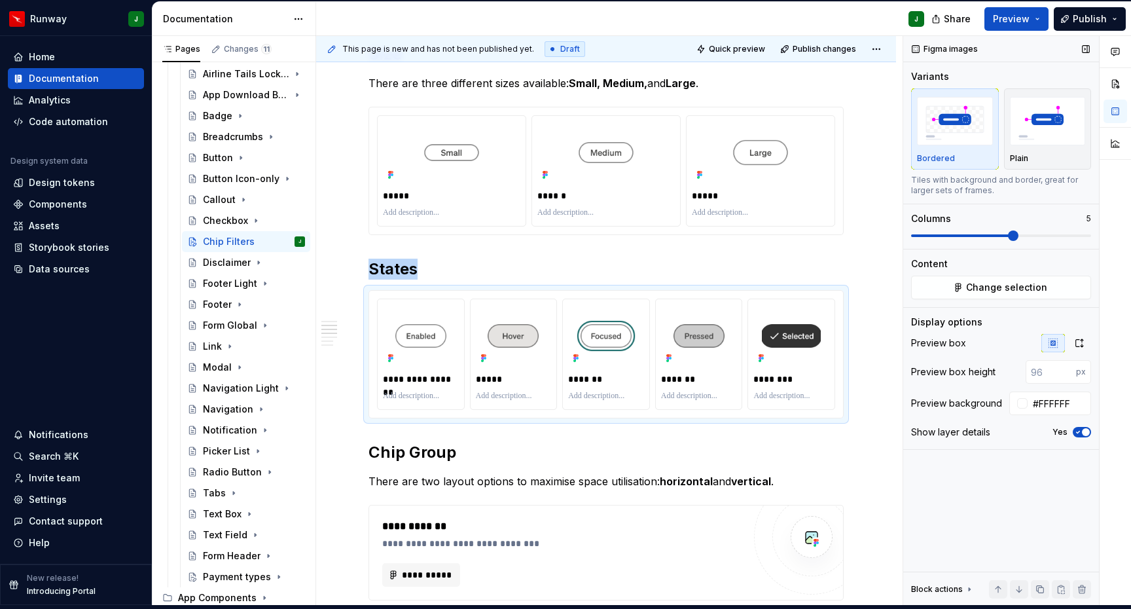
click at [1008, 236] on span at bounding box center [1013, 235] width 10 height 10
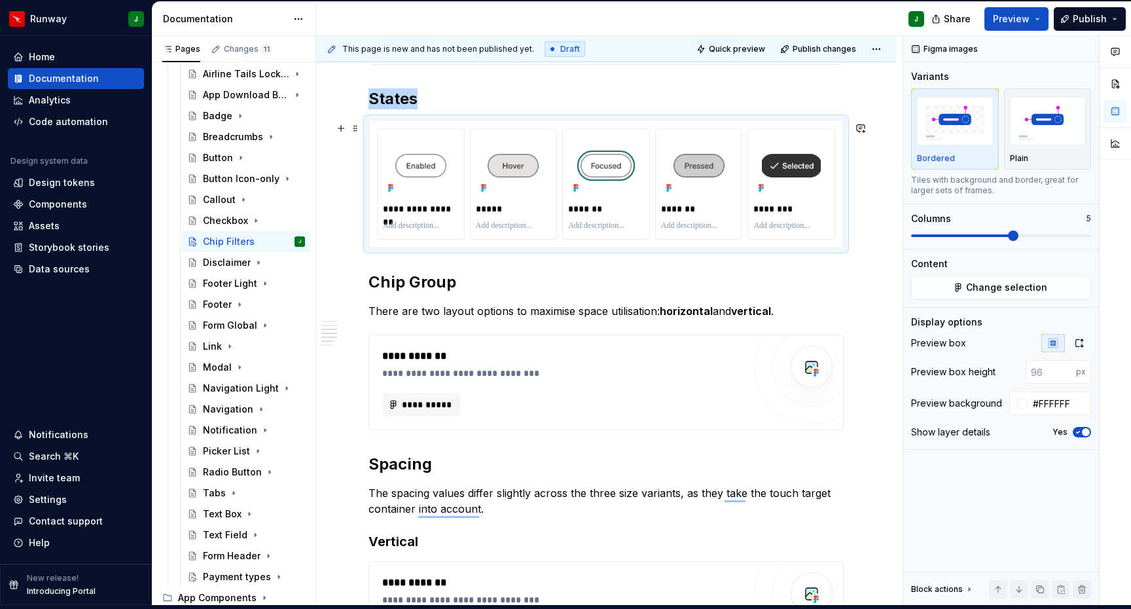
scroll to position [753, 0]
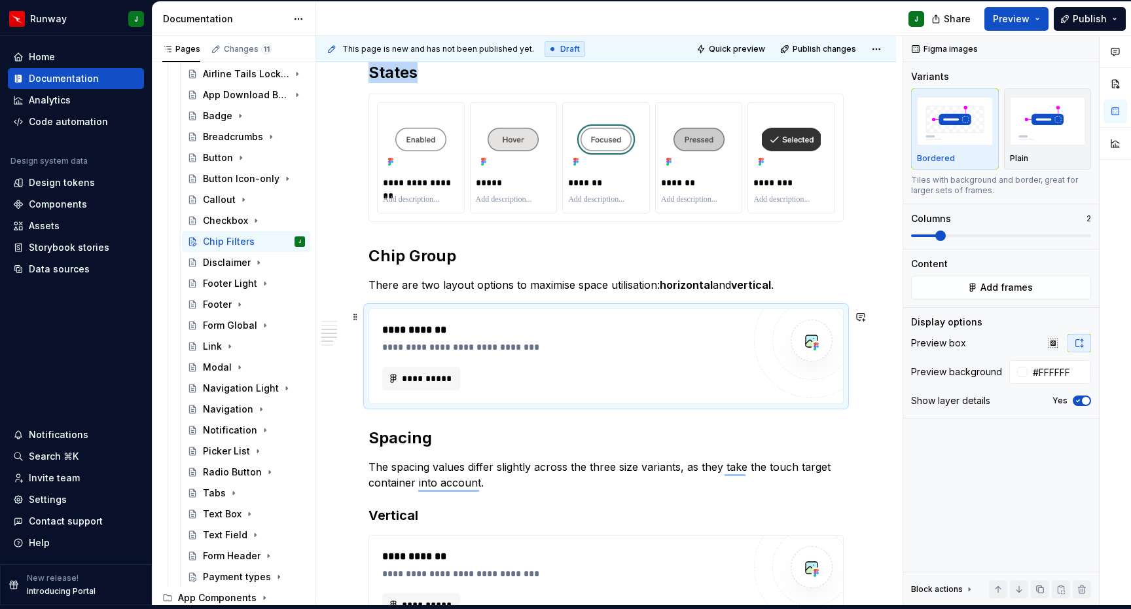
click at [627, 365] on div "**********" at bounding box center [562, 356] width 361 height 68
click at [1018, 288] on span "Add frames" at bounding box center [1007, 287] width 52 height 13
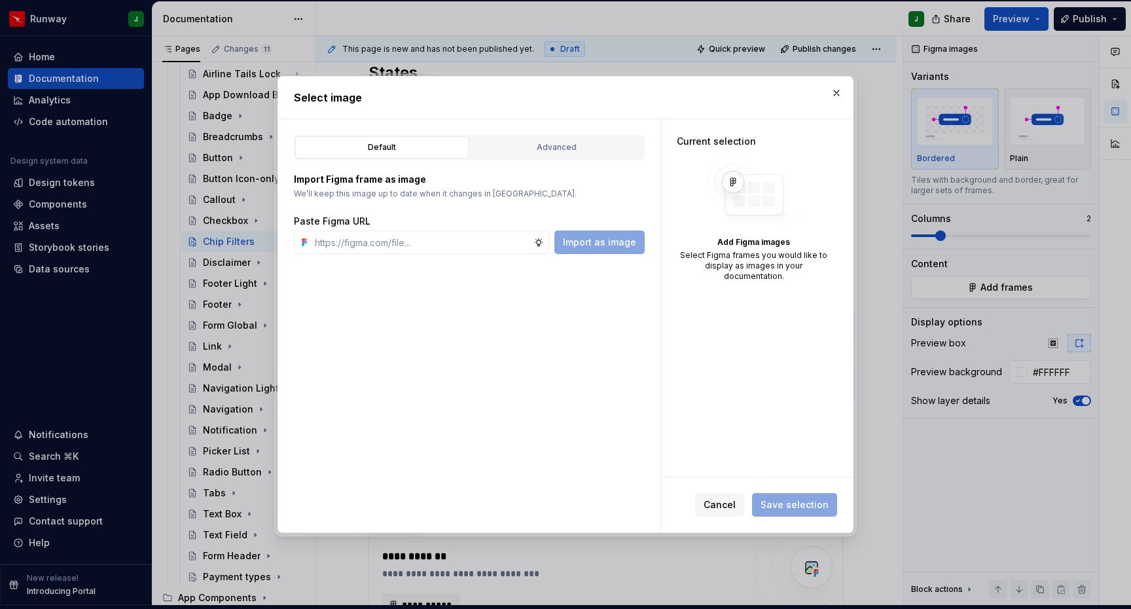
click at [576, 157] on button "Advanced" at bounding box center [556, 147] width 173 height 22
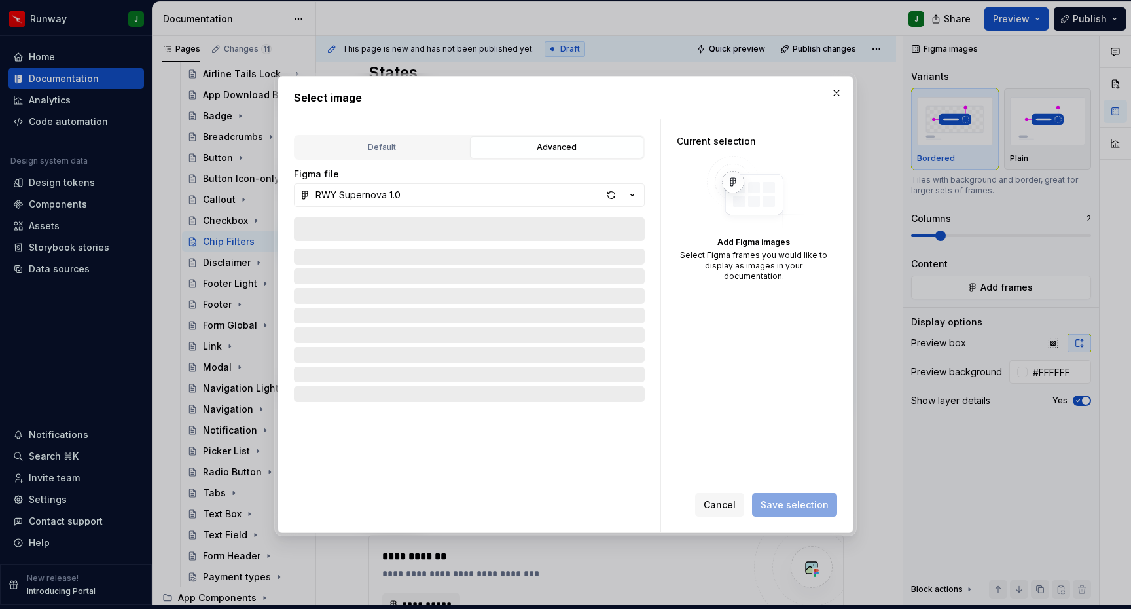
type textarea "*"
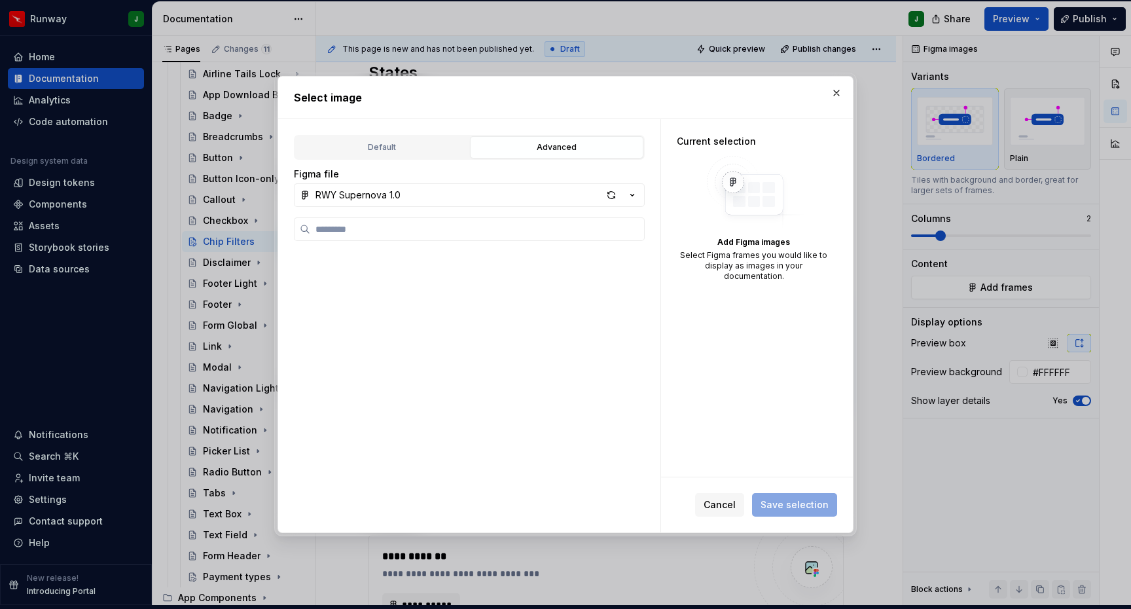
scroll to position [667, 0]
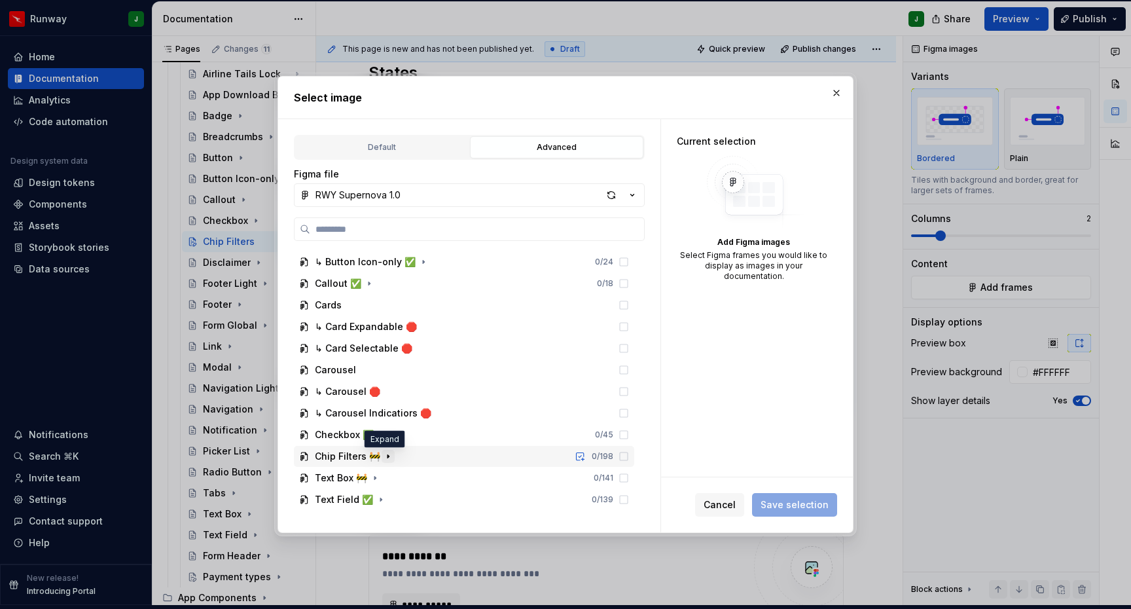
click at [388, 455] on icon "button" at bounding box center [388, 456] width 1 height 3
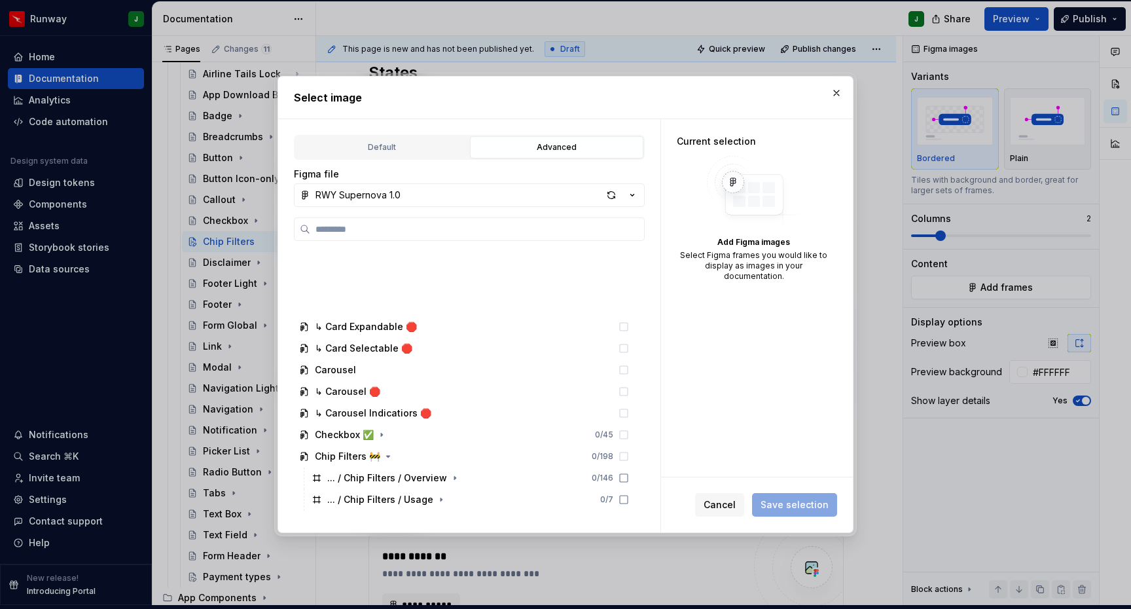
scroll to position [883, 0]
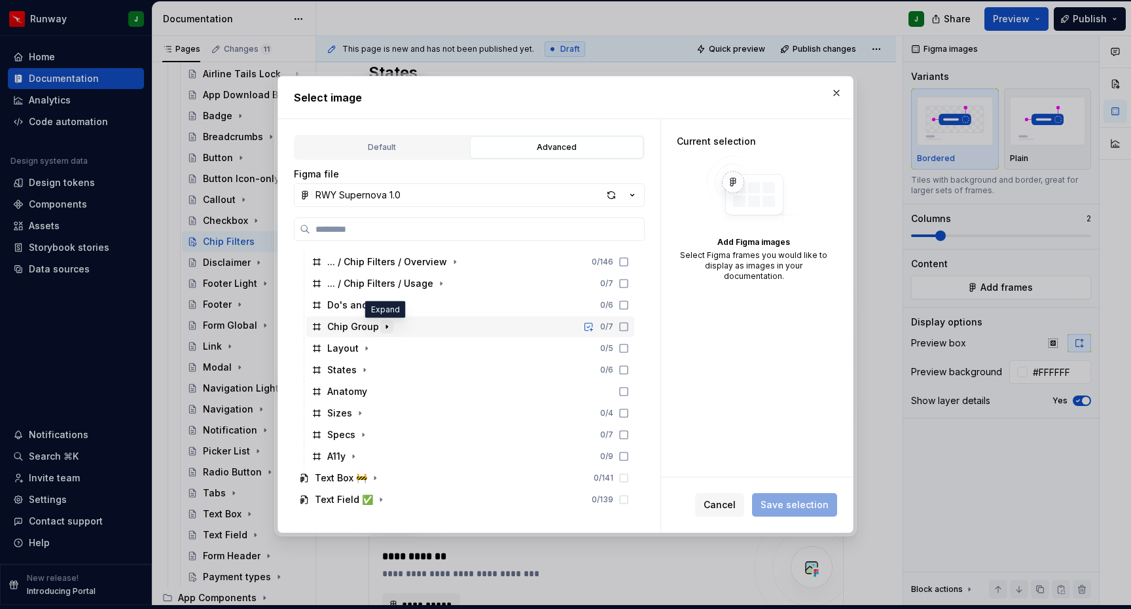
click at [388, 329] on icon "button" at bounding box center [387, 326] width 10 height 10
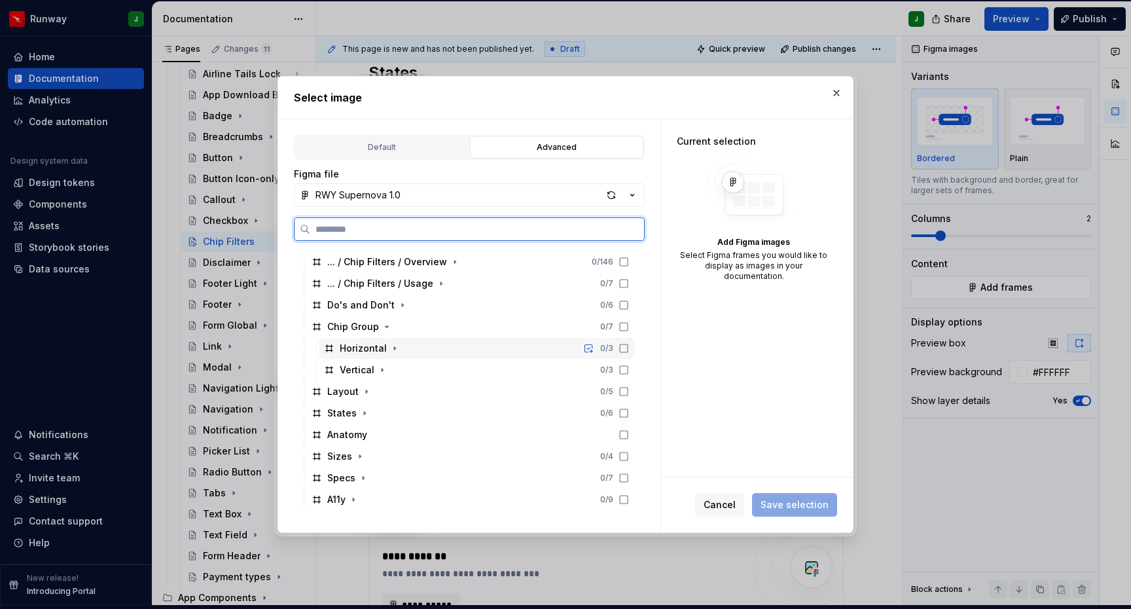
click at [629, 348] on icon at bounding box center [624, 348] width 10 height 10
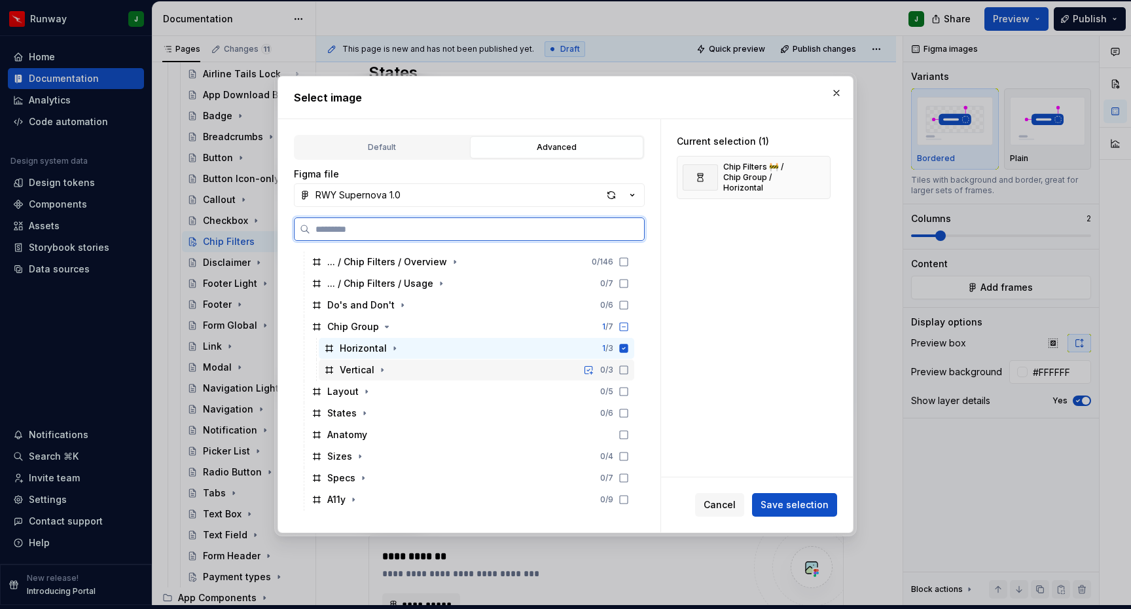
click at [634, 363] on div "Vertical 0 / 3" at bounding box center [477, 369] width 316 height 21
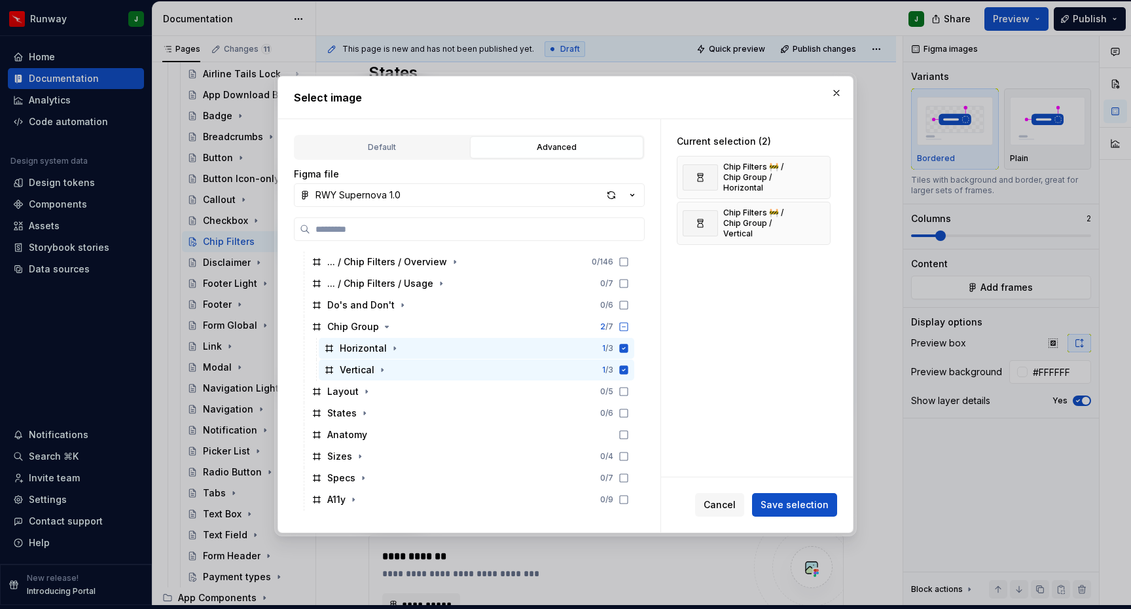
click at [805, 504] on span "Save selection" at bounding box center [795, 504] width 68 height 13
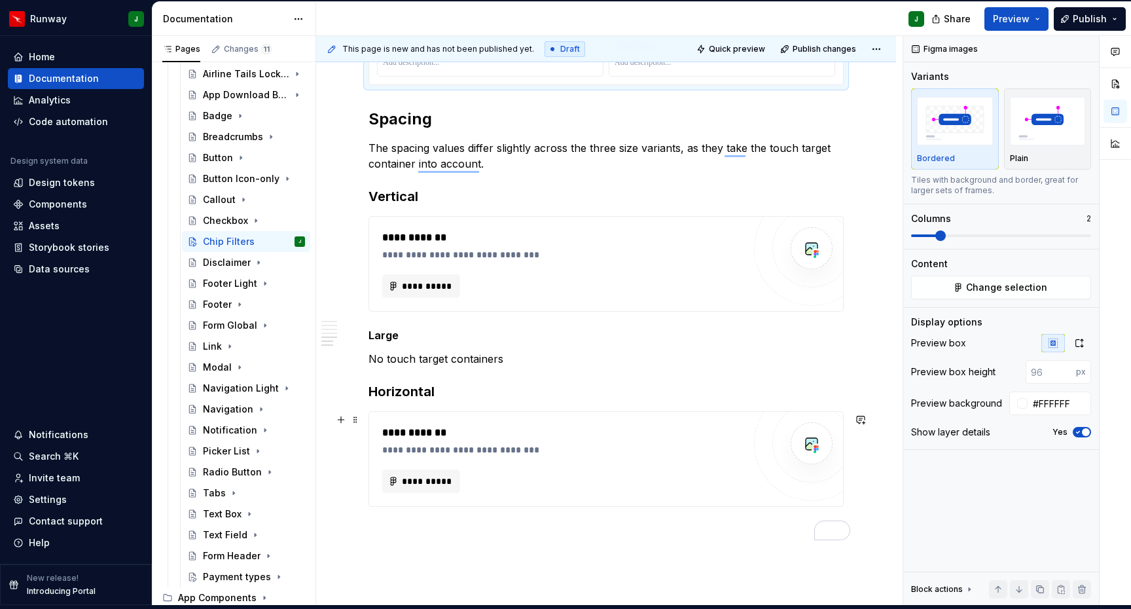
scroll to position [0, 0]
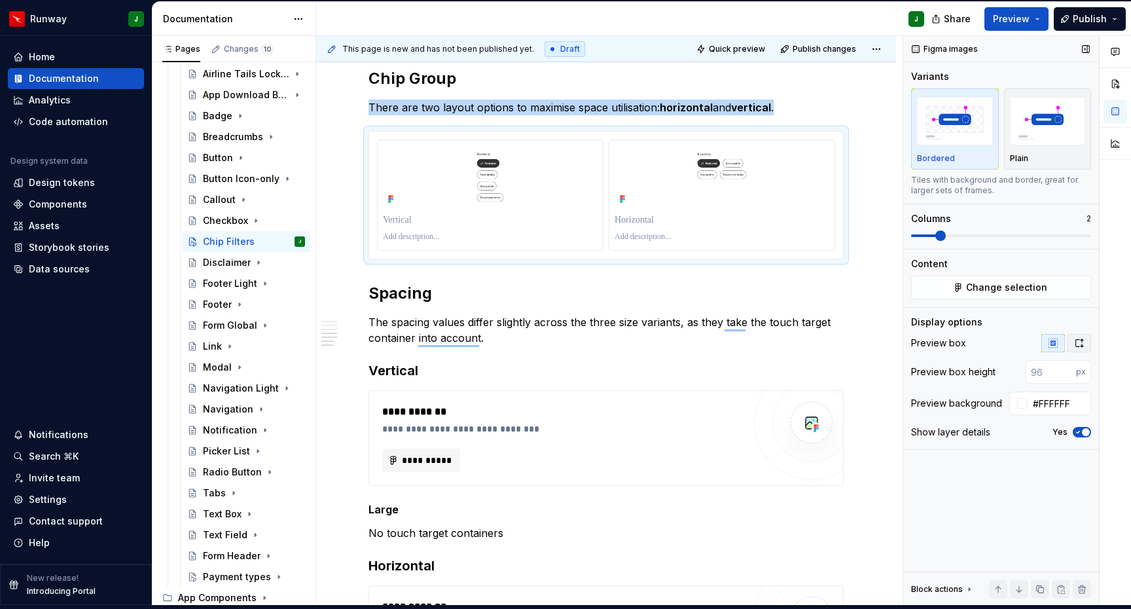
click at [1079, 346] on icon "button" at bounding box center [1079, 343] width 10 height 10
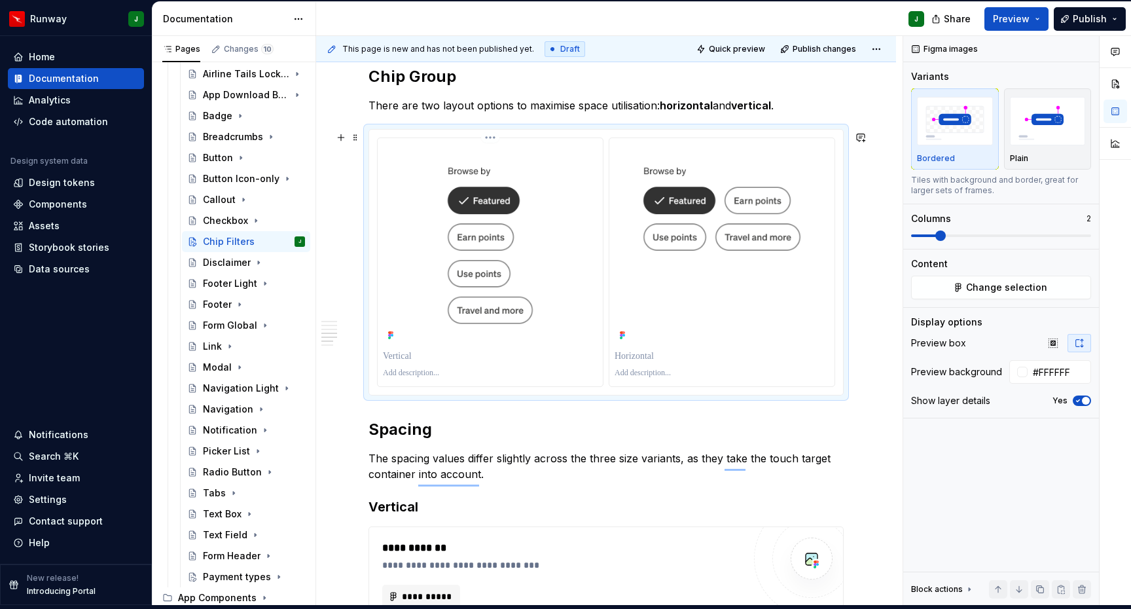
click at [402, 360] on p "To enrich screen reader interactions, please activate Accessibility in Grammarl…" at bounding box center [490, 356] width 215 height 13
click at [647, 361] on p "To enrich screen reader interactions, please activate Accessibility in Grammarl…" at bounding box center [722, 356] width 215 height 13
type textarea "*"
drag, startPoint x: 636, startPoint y: 360, endPoint x: 692, endPoint y: 359, distance: 55.6
click at [692, 359] on p "*********" at bounding box center [724, 356] width 218 height 13
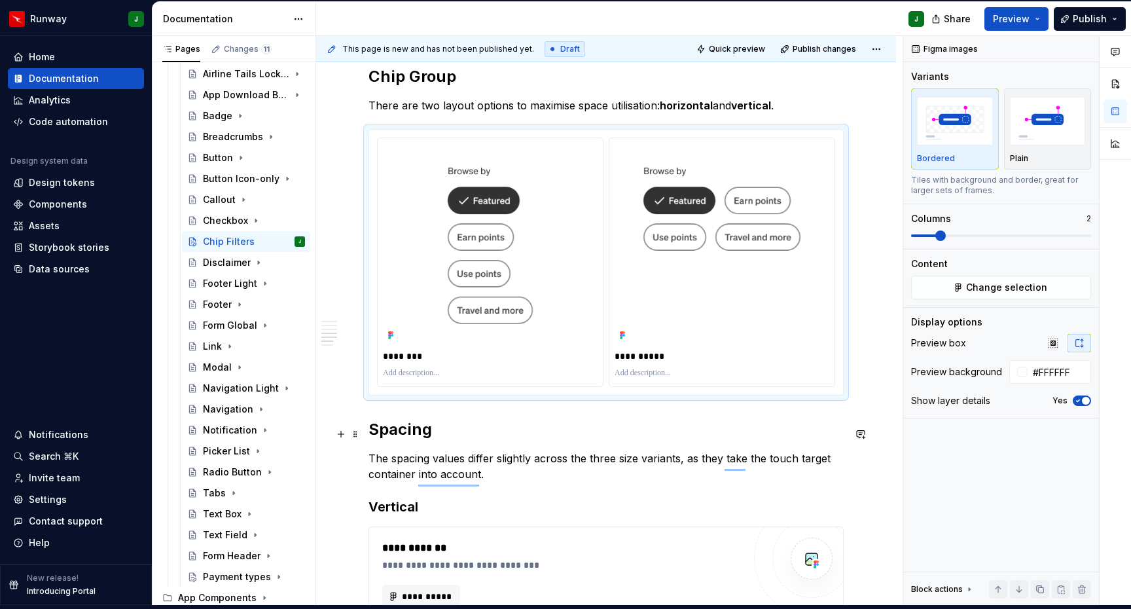
drag, startPoint x: 638, startPoint y: 432, endPoint x: 566, endPoint y: 324, distance: 129.5
click at [638, 432] on h2 "Spacing" at bounding box center [606, 429] width 475 height 21
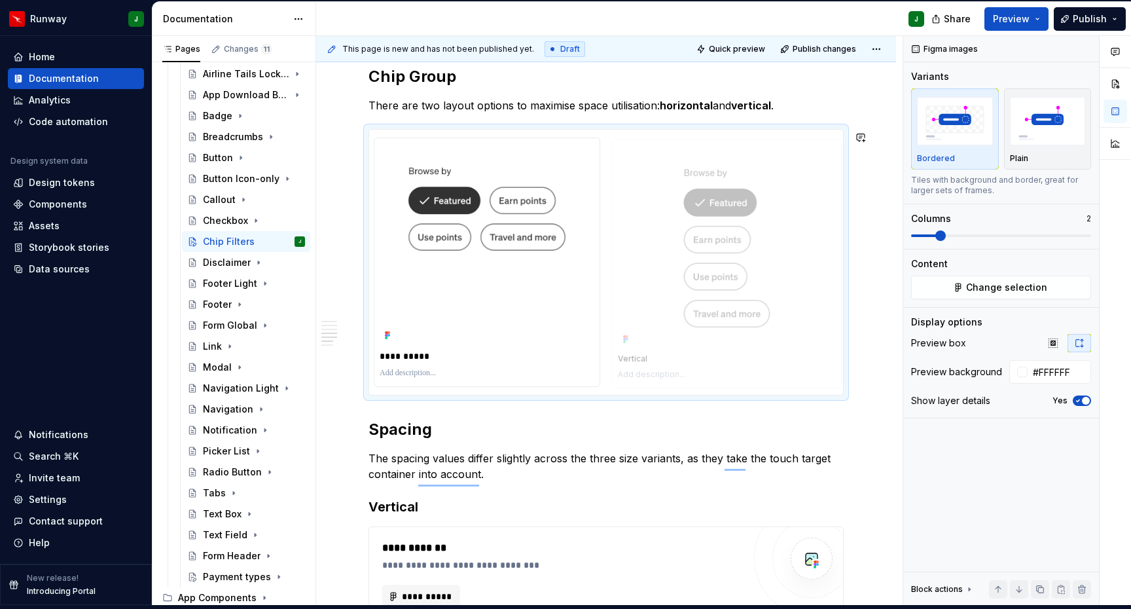
drag, startPoint x: 575, startPoint y: 295, endPoint x: 711, endPoint y: 298, distance: 135.5
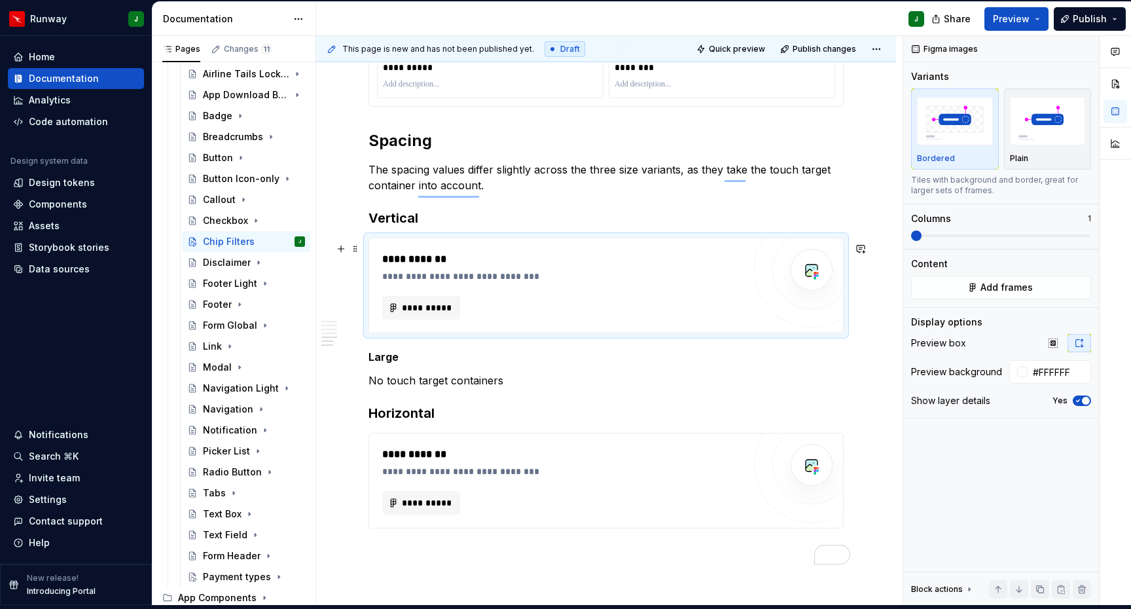
click at [565, 299] on div "**********" at bounding box center [562, 285] width 361 height 68
click at [942, 290] on button "Add frames" at bounding box center [1001, 288] width 180 height 24
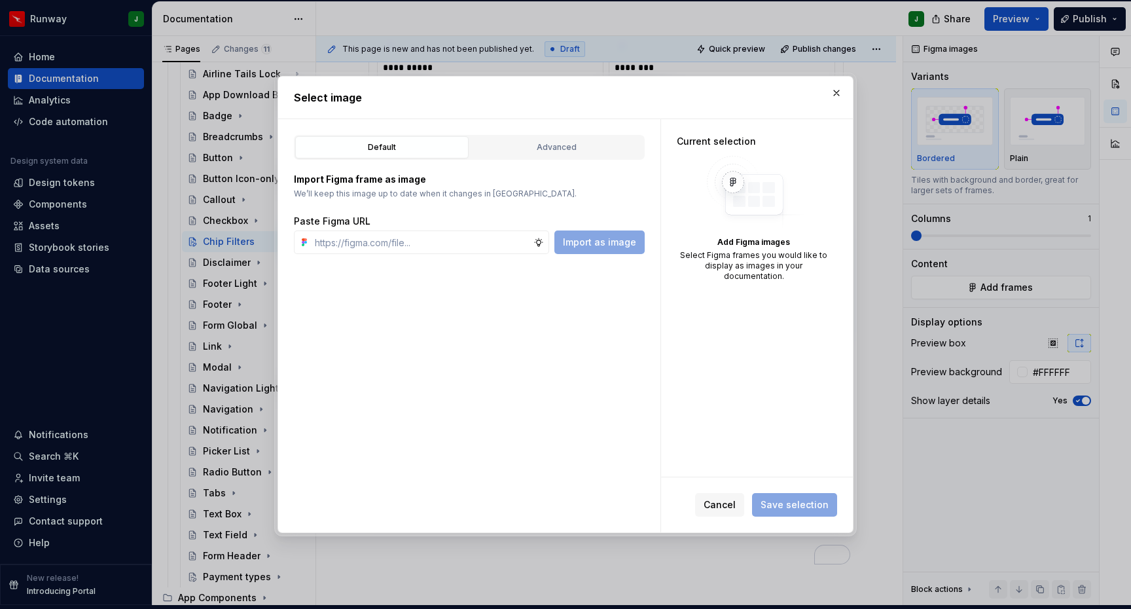
type textarea "*"
click at [549, 151] on div "Advanced" at bounding box center [557, 147] width 164 height 13
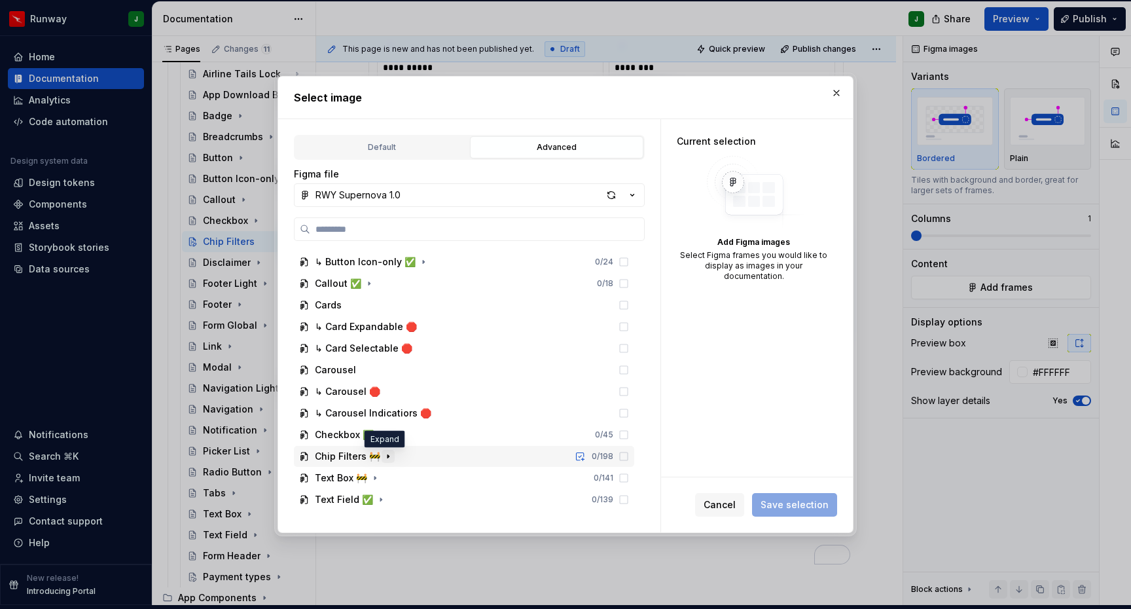
click at [383, 458] on icon "button" at bounding box center [388, 456] width 10 height 10
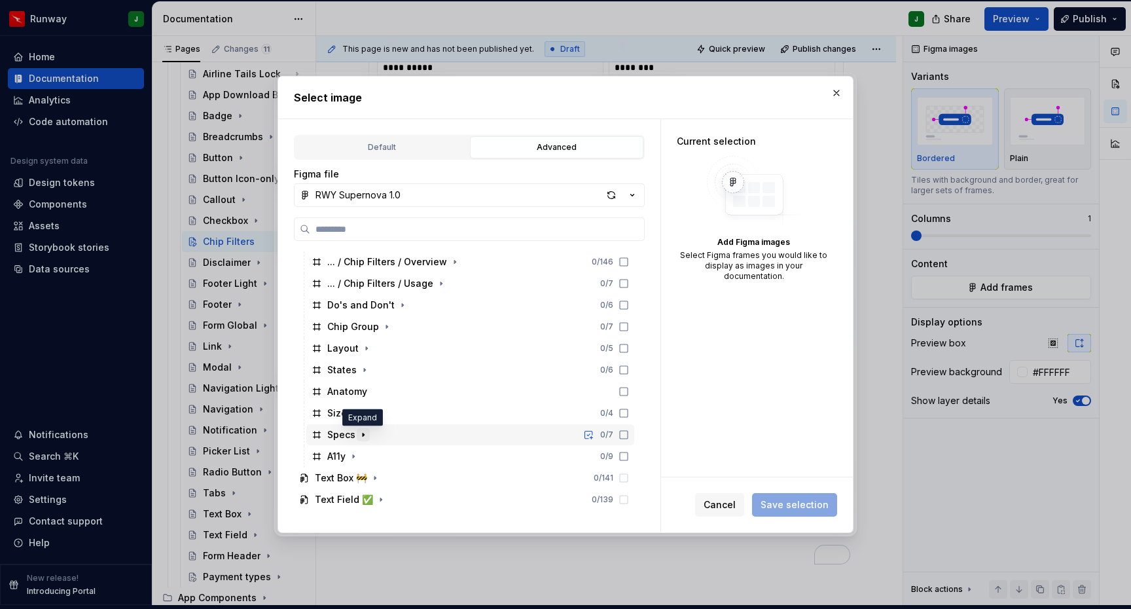
click at [363, 433] on icon "button" at bounding box center [363, 434] width 1 height 3
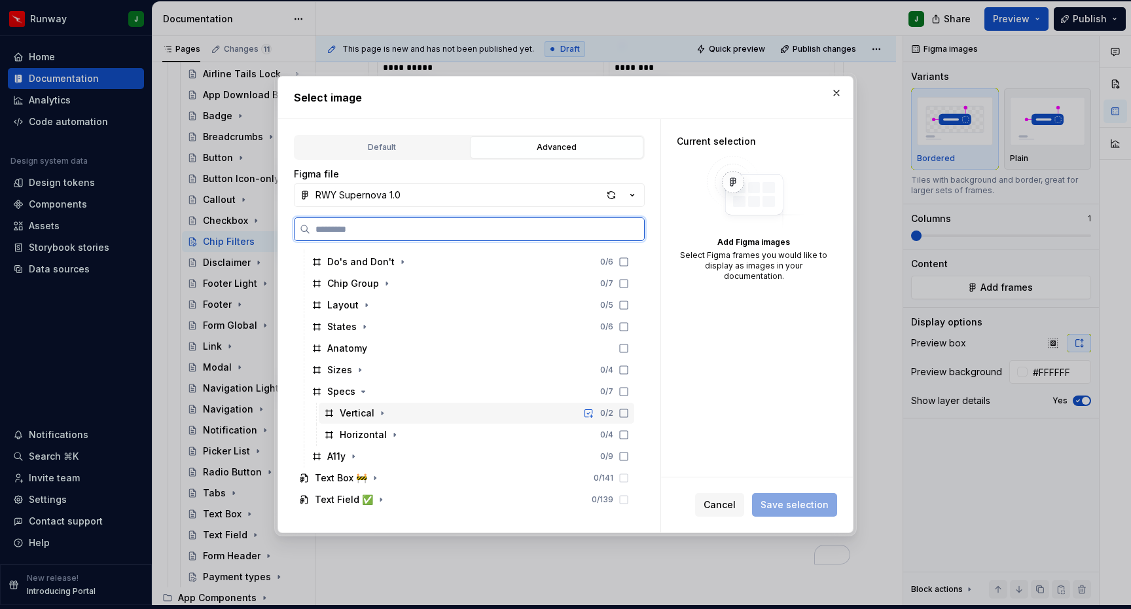
click at [629, 413] on icon at bounding box center [624, 413] width 10 height 10
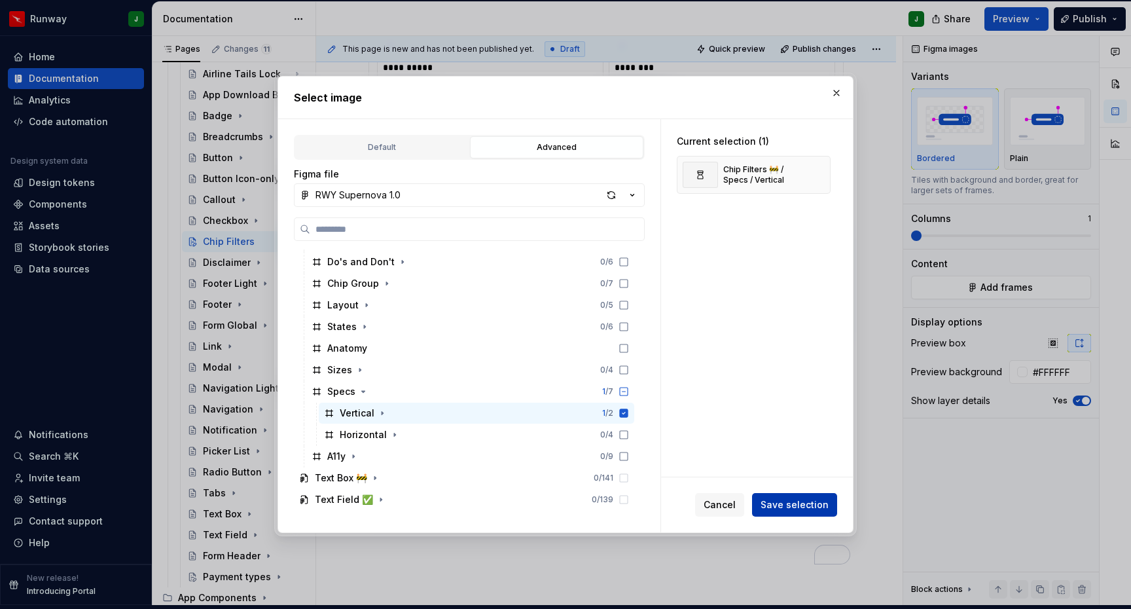
click at [801, 506] on span "Save selection" at bounding box center [795, 504] width 68 height 13
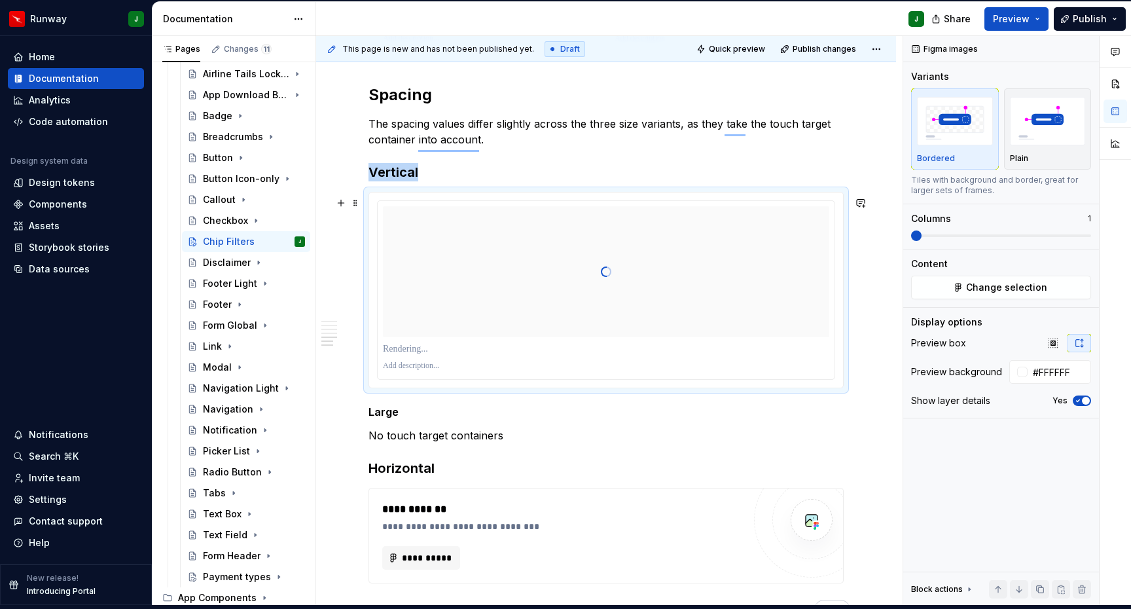
scroll to position [1269, 0]
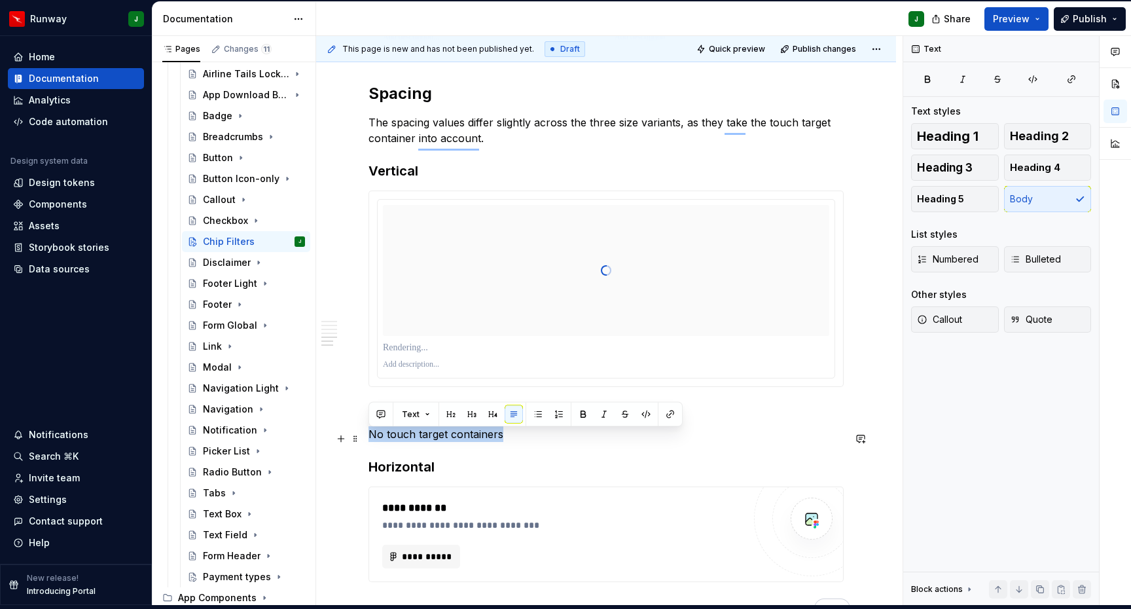
drag, startPoint x: 346, startPoint y: 438, endPoint x: 371, endPoint y: 441, distance: 25.0
click at [371, 441] on p "No touch target containers" at bounding box center [606, 434] width 475 height 16
copy p "No touch target containers"
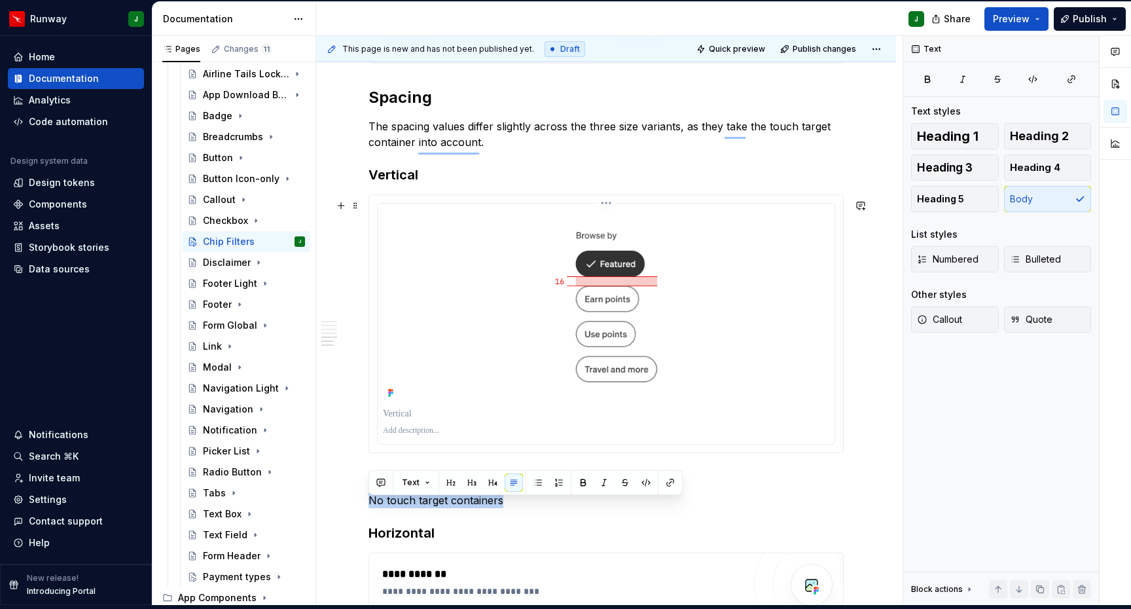
scroll to position [1263, 0]
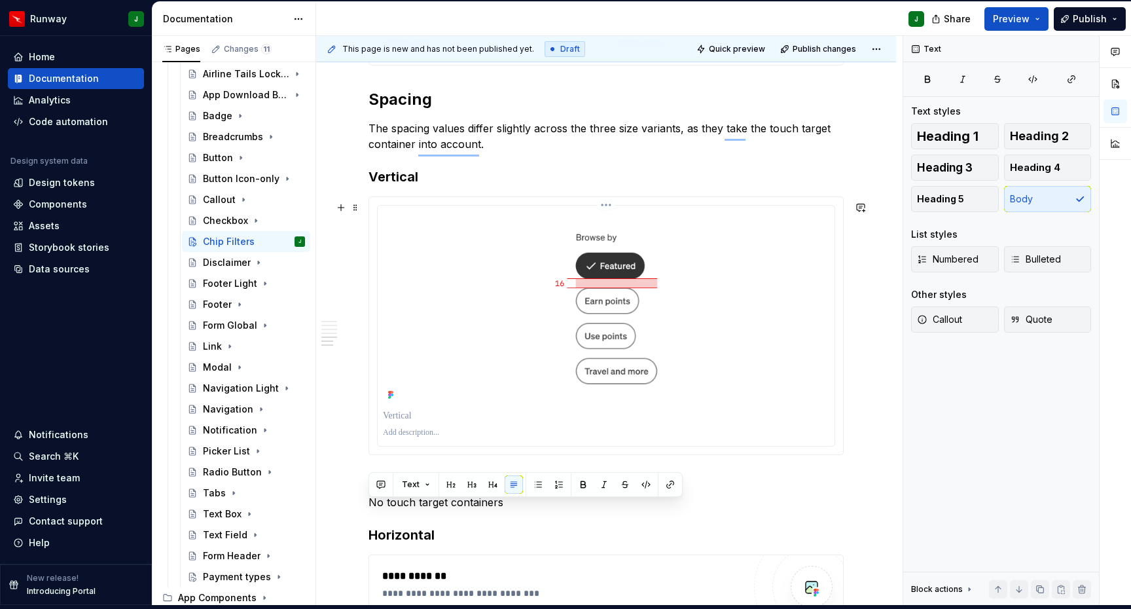
click at [408, 433] on div "To enrich screen reader interactions, please activate Accessibility in Grammarl…" at bounding box center [606, 433] width 446 height 16
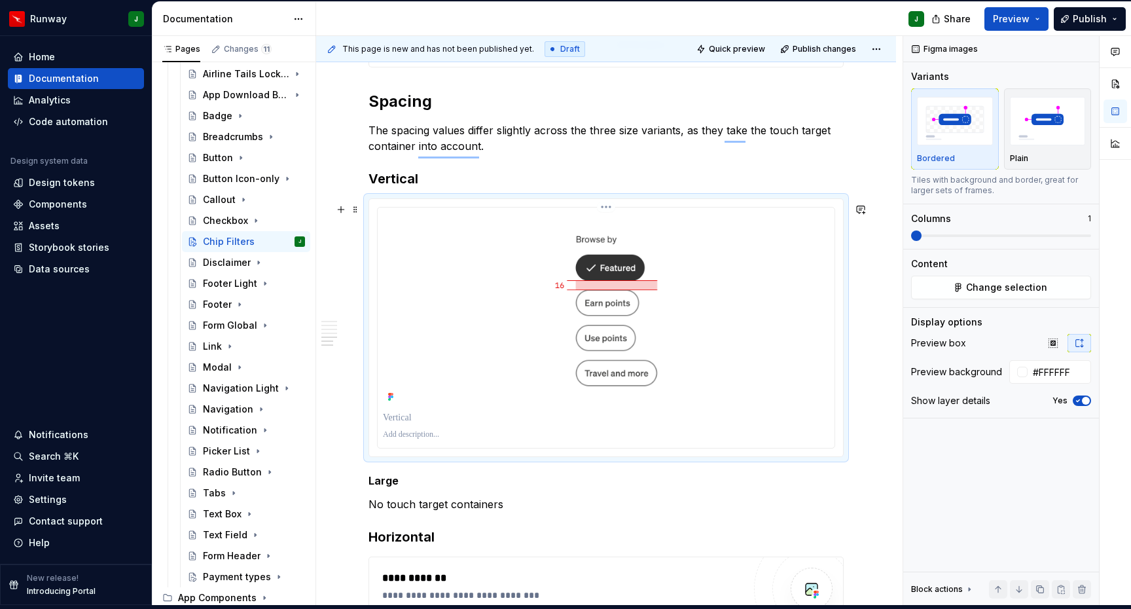
click at [403, 424] on p "To enrich screen reader interactions, please activate Accessibility in Grammarl…" at bounding box center [606, 417] width 446 height 13
click at [412, 440] on p "To enrich screen reader interactions, please activate Accessibility in Grammarl…" at bounding box center [606, 434] width 446 height 10
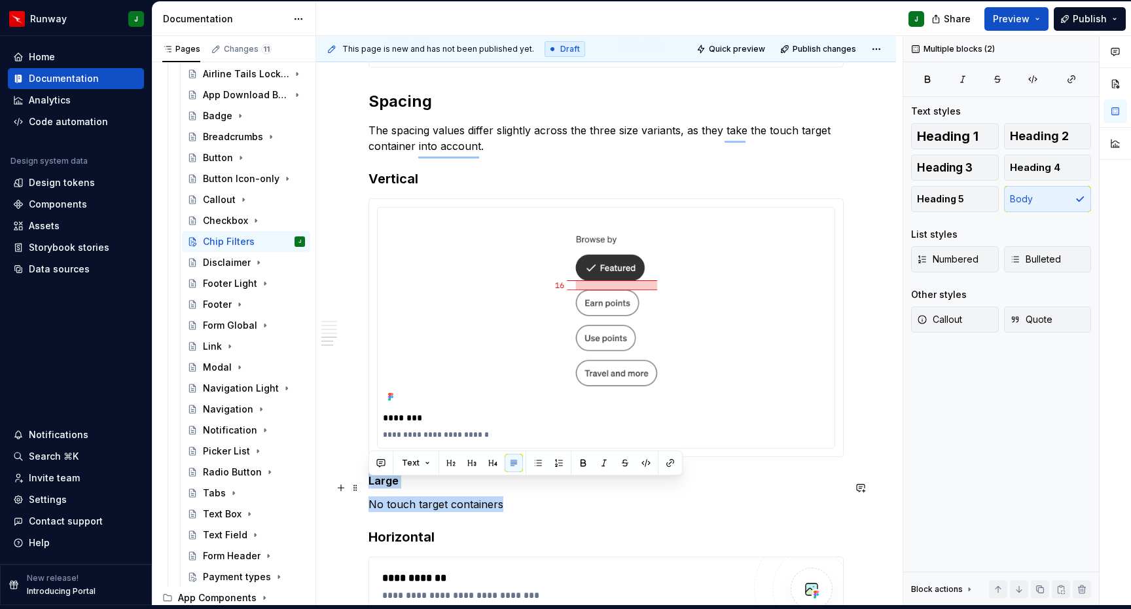
drag, startPoint x: 520, startPoint y: 513, endPoint x: 367, endPoint y: 492, distance: 154.7
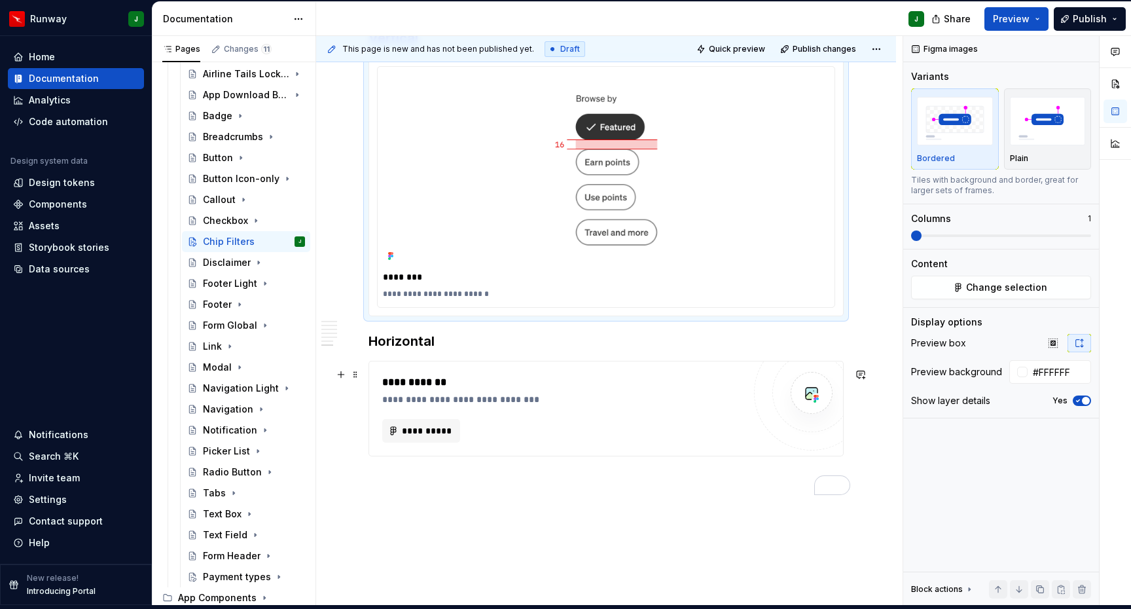
scroll to position [1451, 0]
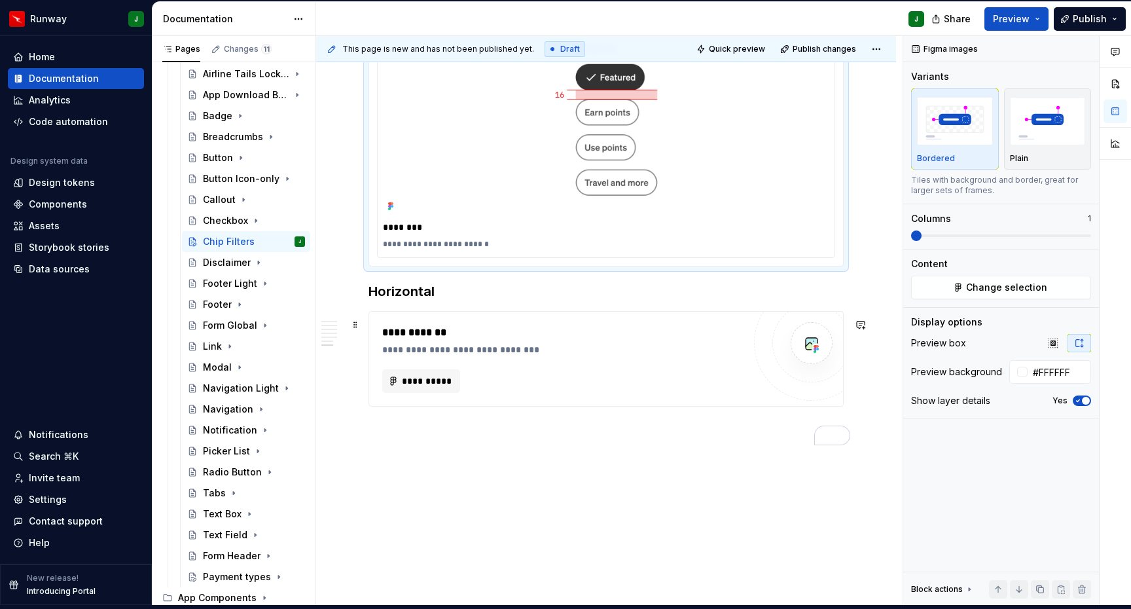
click at [600, 373] on div "**********" at bounding box center [562, 359] width 361 height 68
click at [946, 238] on span at bounding box center [940, 235] width 10 height 10
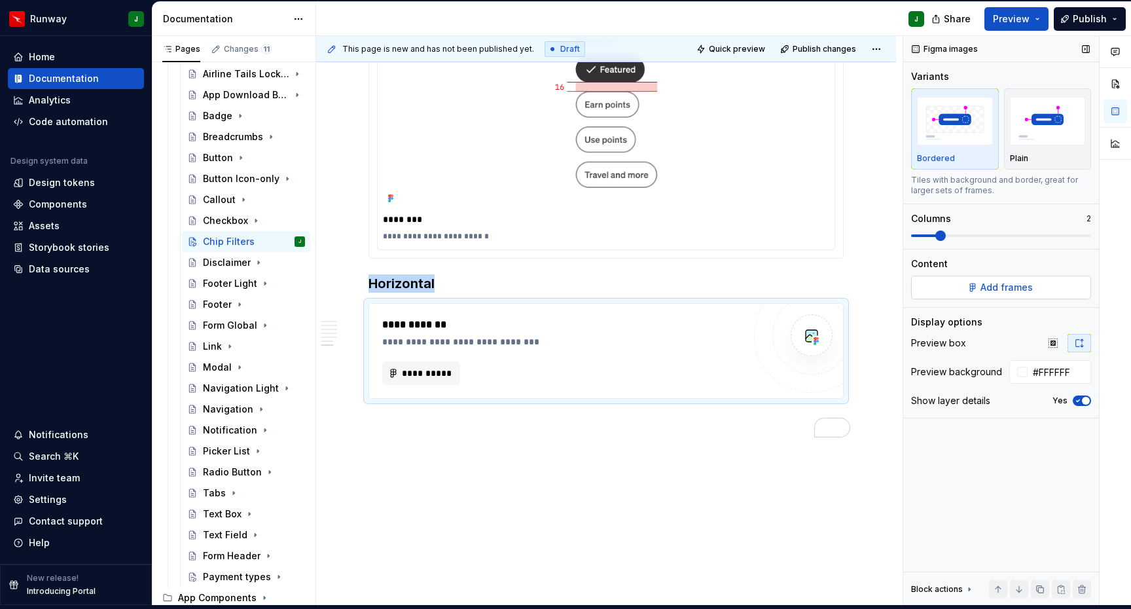
click at [945, 291] on button "Add frames" at bounding box center [1001, 288] width 180 height 24
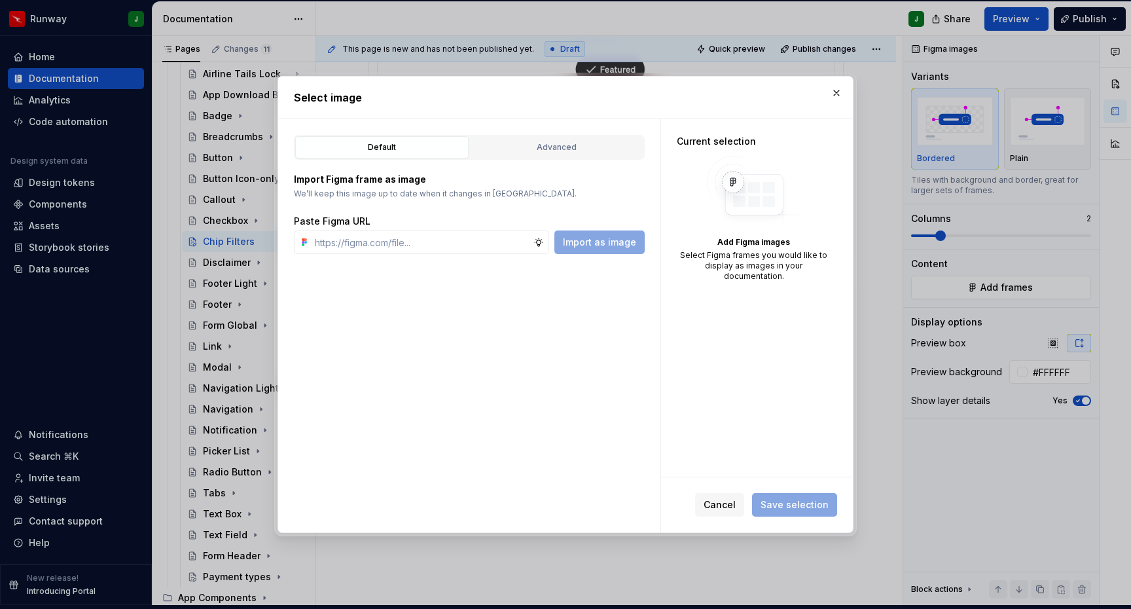
click at [560, 152] on div "Advanced" at bounding box center [557, 147] width 164 height 13
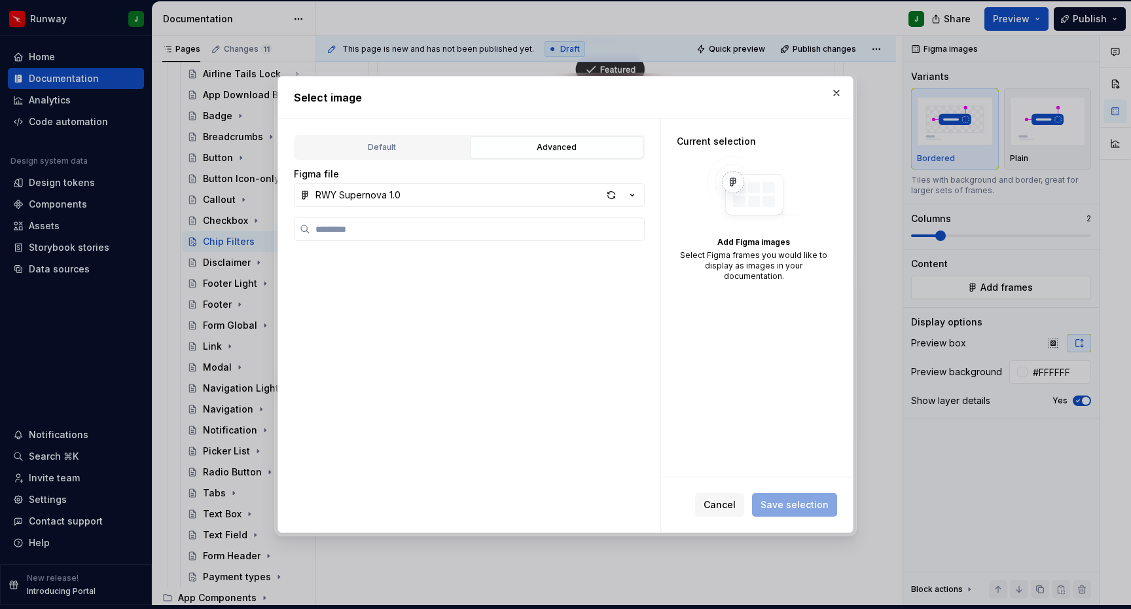
scroll to position [667, 0]
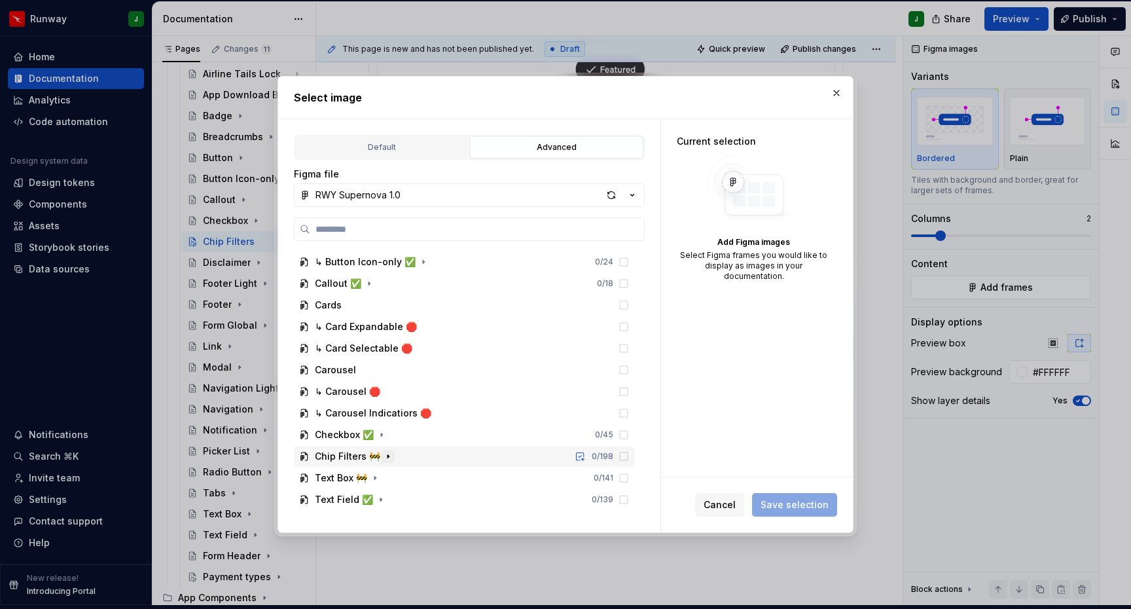
click at [386, 459] on icon "button" at bounding box center [388, 456] width 10 height 10
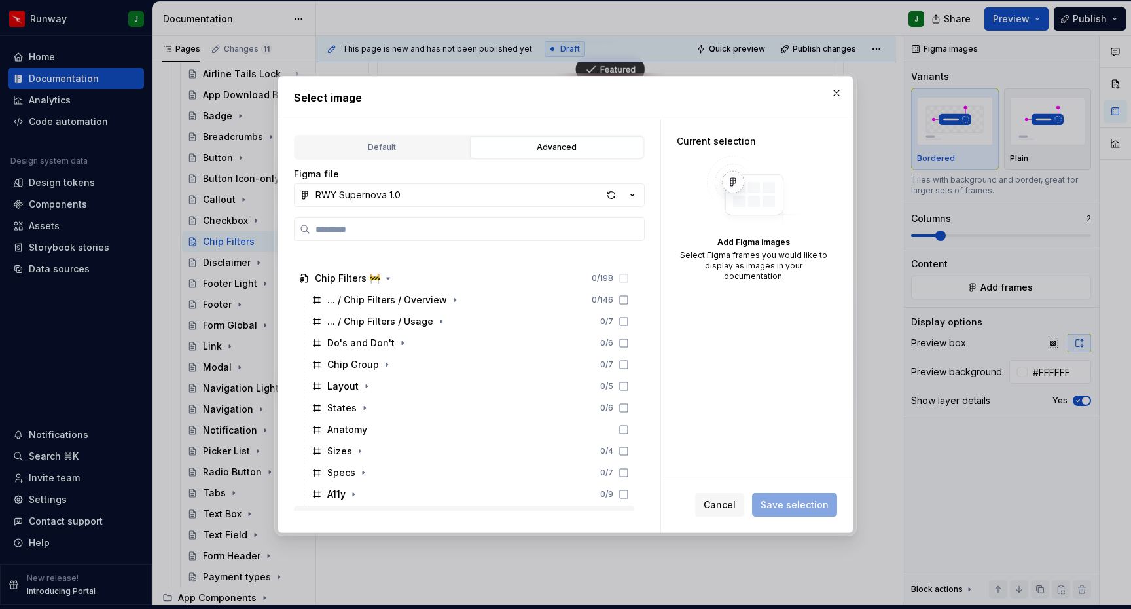
scroll to position [883, 0]
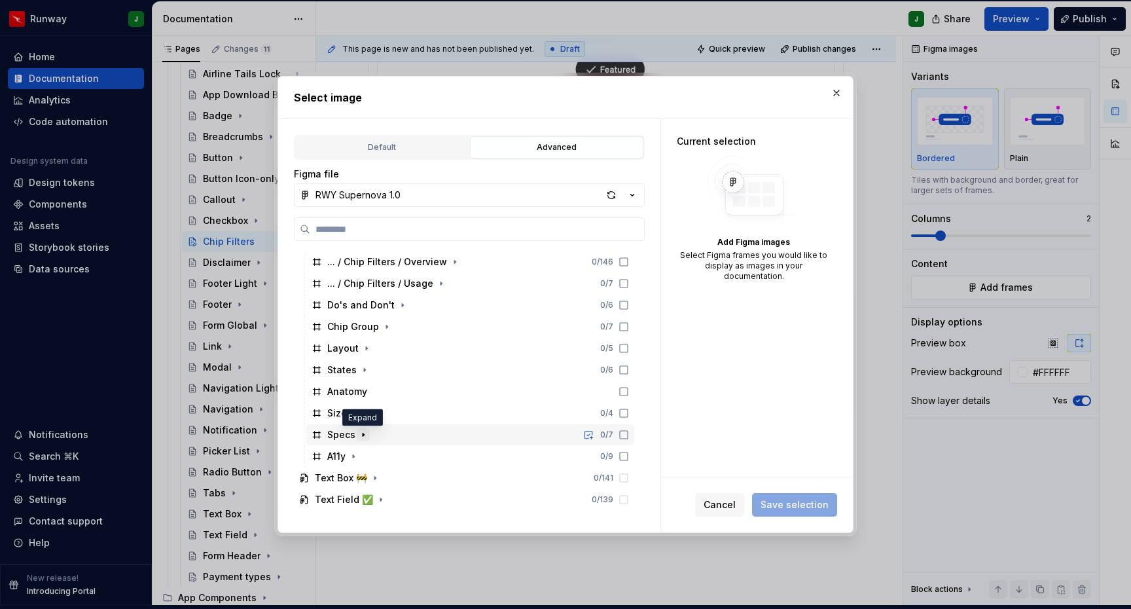
click at [363, 433] on icon "button" at bounding box center [363, 434] width 1 height 3
click at [390, 437] on icon "button" at bounding box center [394, 434] width 10 height 10
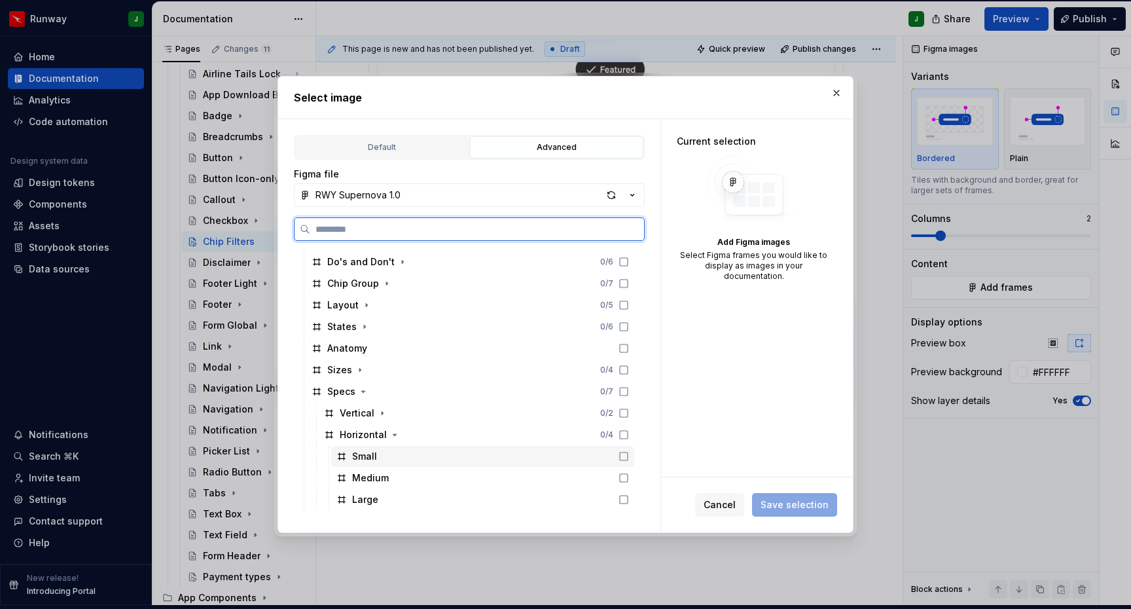
scroll to position [991, 0]
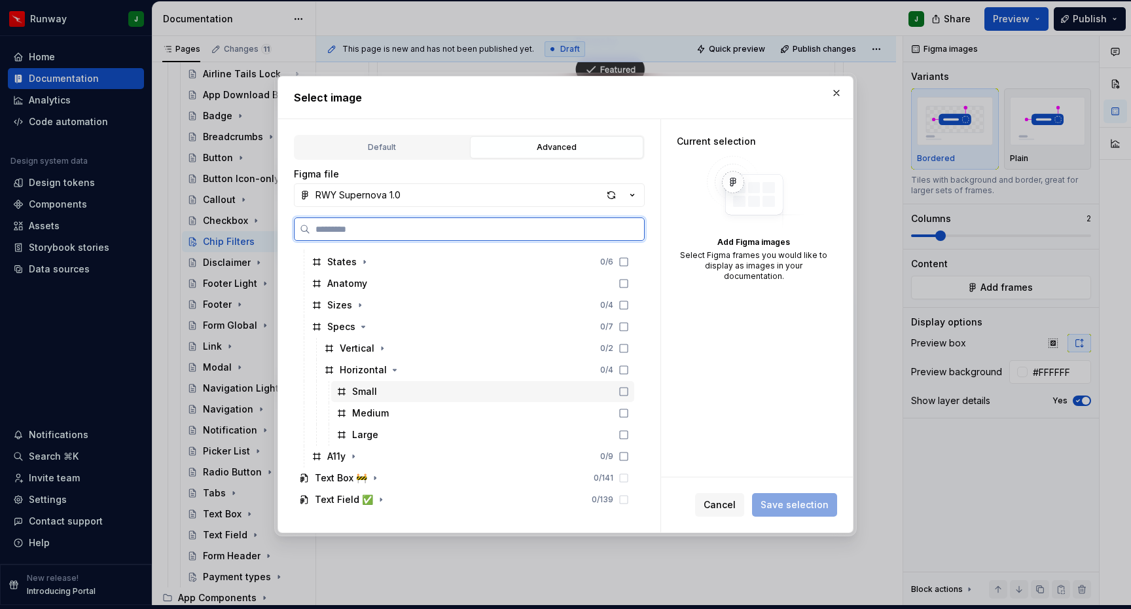
click at [629, 393] on icon at bounding box center [624, 391] width 10 height 10
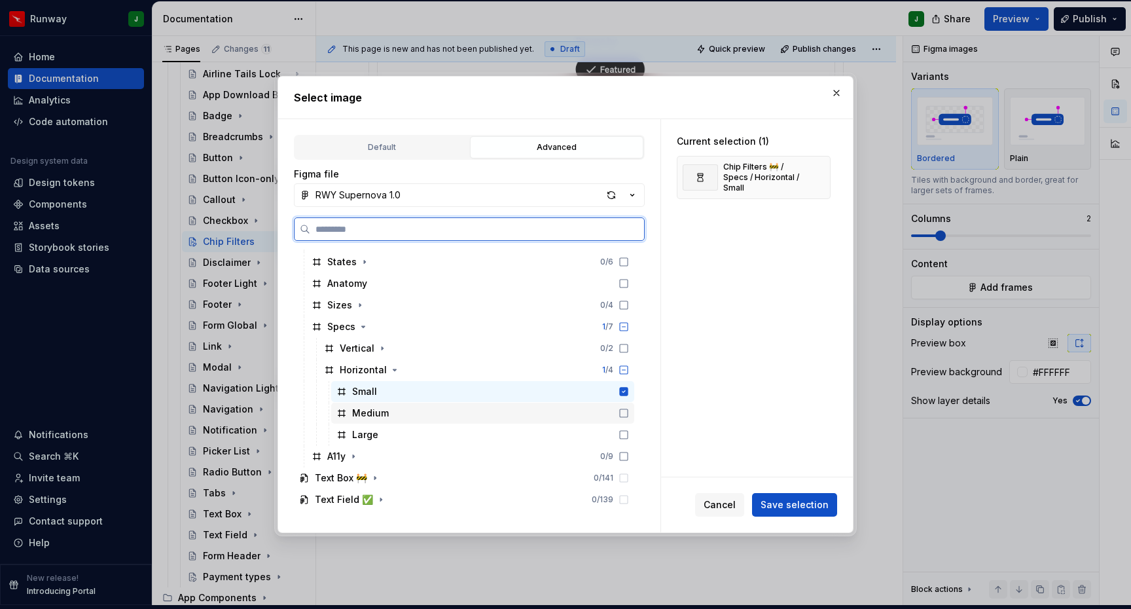
click at [629, 412] on icon at bounding box center [624, 413] width 10 height 10
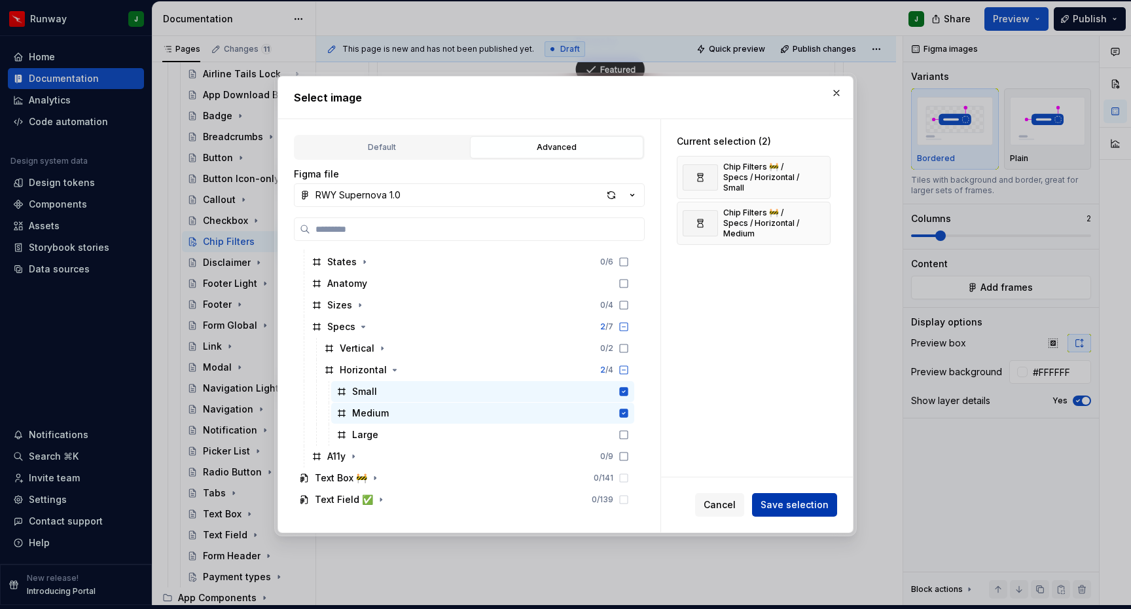
click at [783, 505] on span "Save selection" at bounding box center [795, 504] width 68 height 13
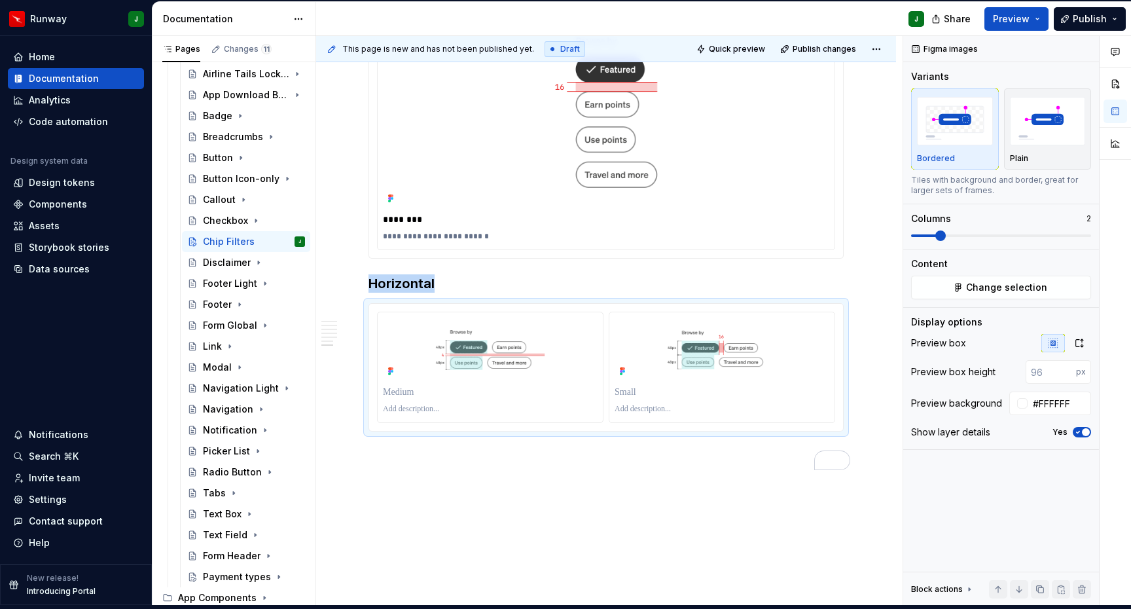
type textarea "*"
click at [1077, 344] on icon "button" at bounding box center [1079, 343] width 10 height 10
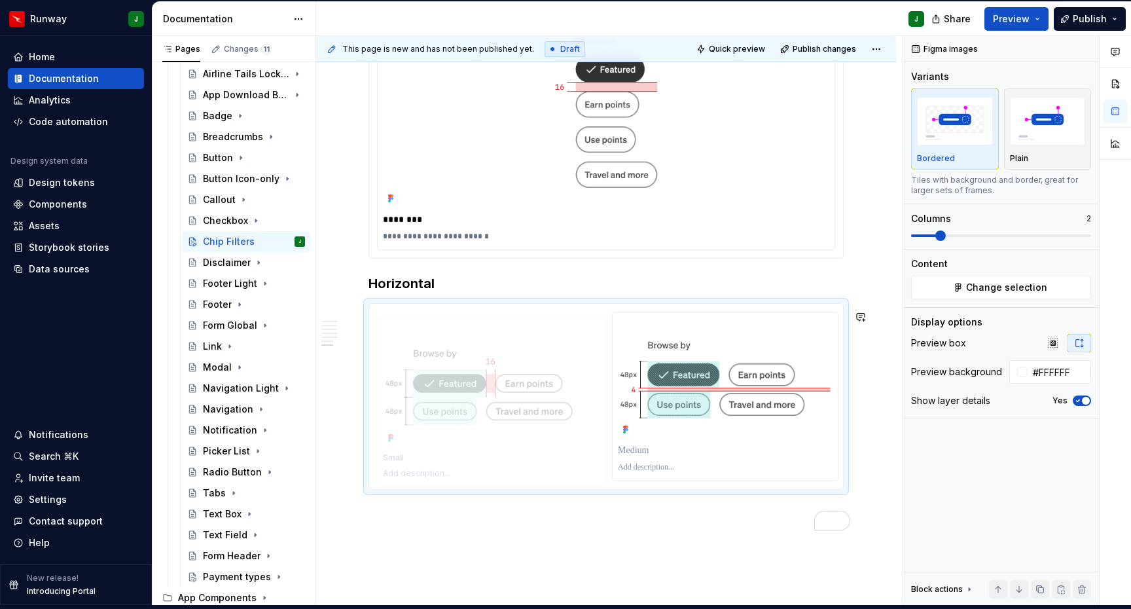
drag, startPoint x: 661, startPoint y: 406, endPoint x: 482, endPoint y: 403, distance: 179.4
click at [482, 403] on body "Runway J Home Documentation Analytics Code automation Design system data Design…" at bounding box center [565, 300] width 1131 height 609
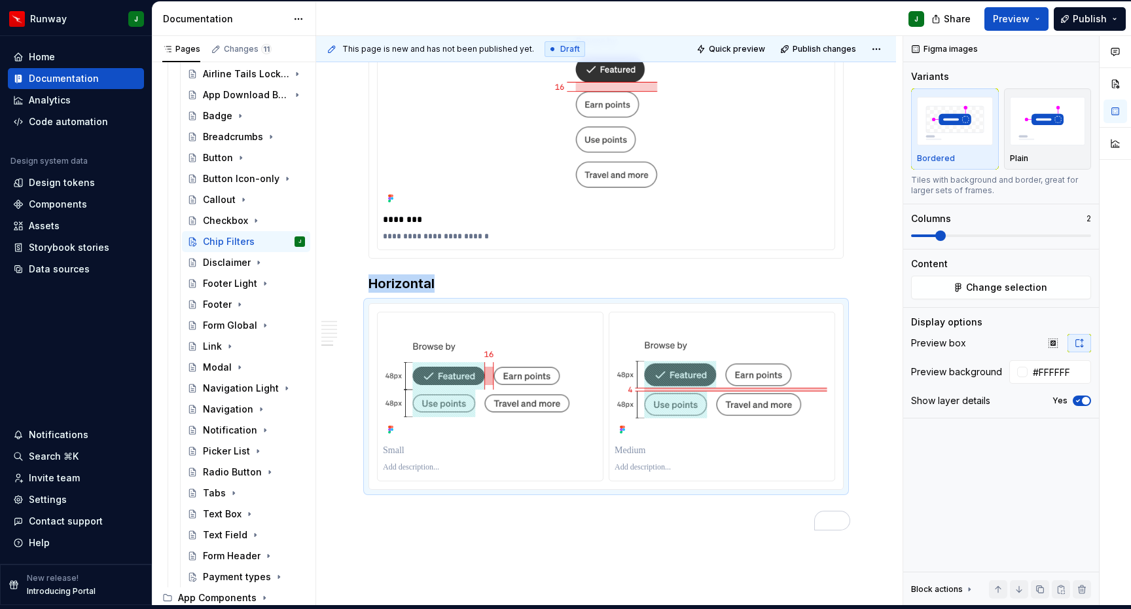
click at [393, 457] on p "To enrich screen reader interactions, please activate Accessibility in Grammarl…" at bounding box center [490, 450] width 215 height 13
click at [403, 473] on p "To enrich screen reader interactions, please activate Accessibility in Grammarl…" at bounding box center [490, 467] width 215 height 10
click at [627, 457] on p "To enrich screen reader interactions, please activate Accessibility in Grammarl…" at bounding box center [722, 450] width 215 height 13
click at [664, 473] on p "To enrich screen reader interactions, please activate Accessibility in Grammarl…" at bounding box center [722, 467] width 215 height 10
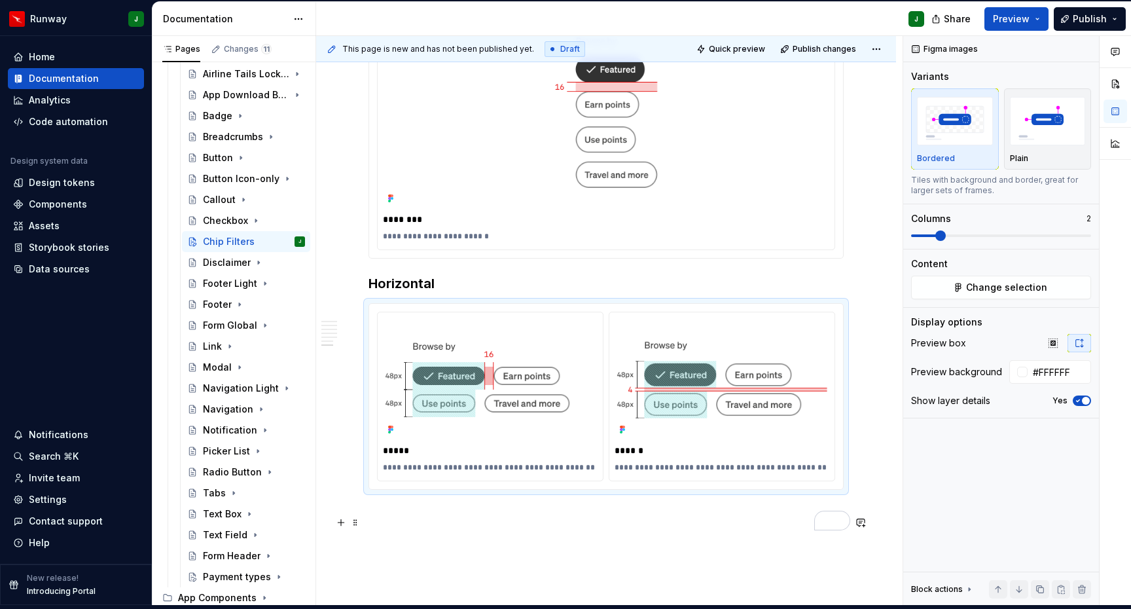
click at [592, 516] on p "To enrich screen reader interactions, please activate Accessibility in Grammarl…" at bounding box center [606, 513] width 475 height 16
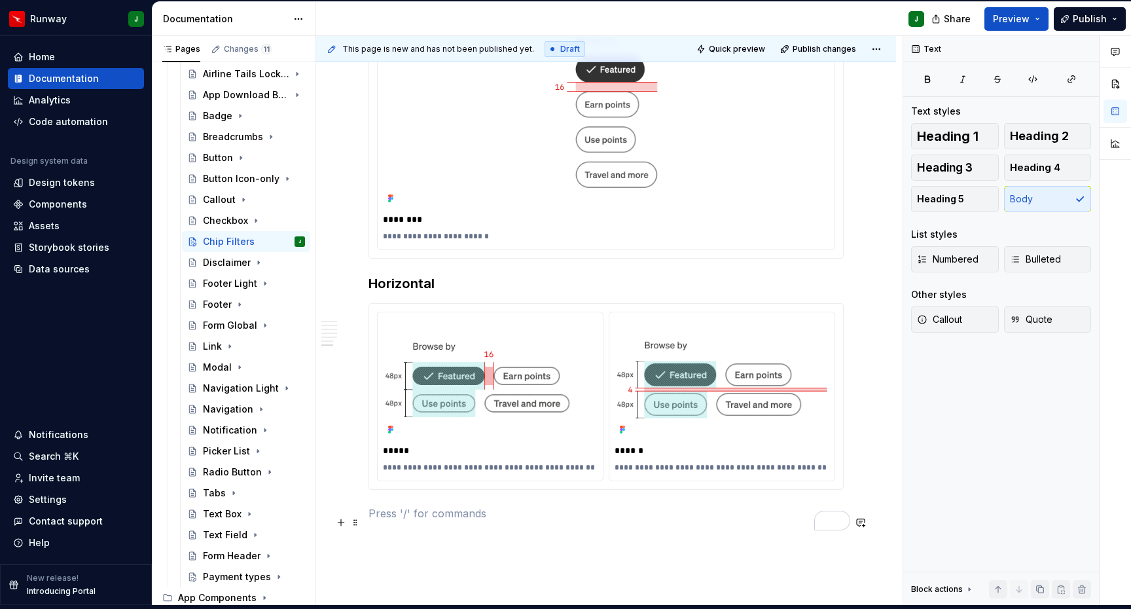
scroll to position [1488, 0]
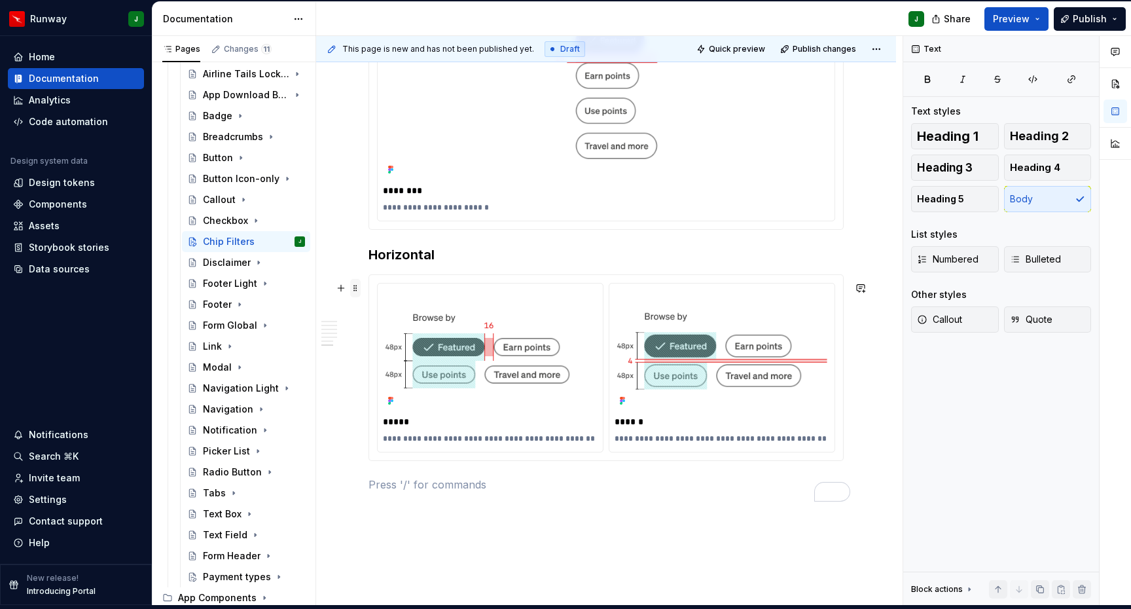
click at [357, 290] on span at bounding box center [355, 288] width 10 height 18
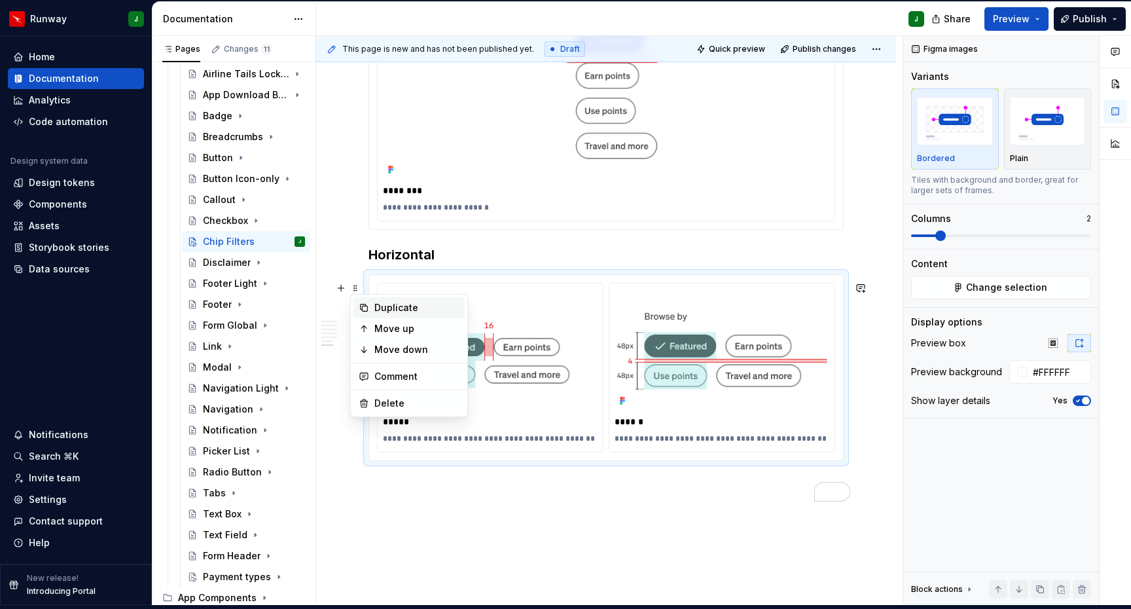
click at [407, 308] on div "Duplicate" at bounding box center [416, 307] width 85 height 13
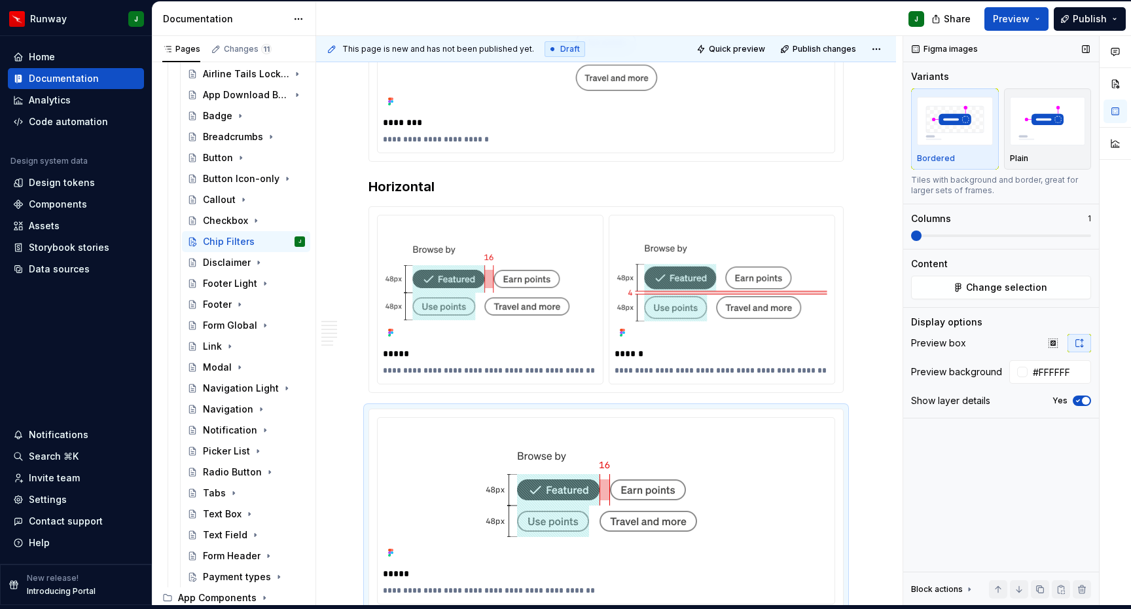
scroll to position [1764, 0]
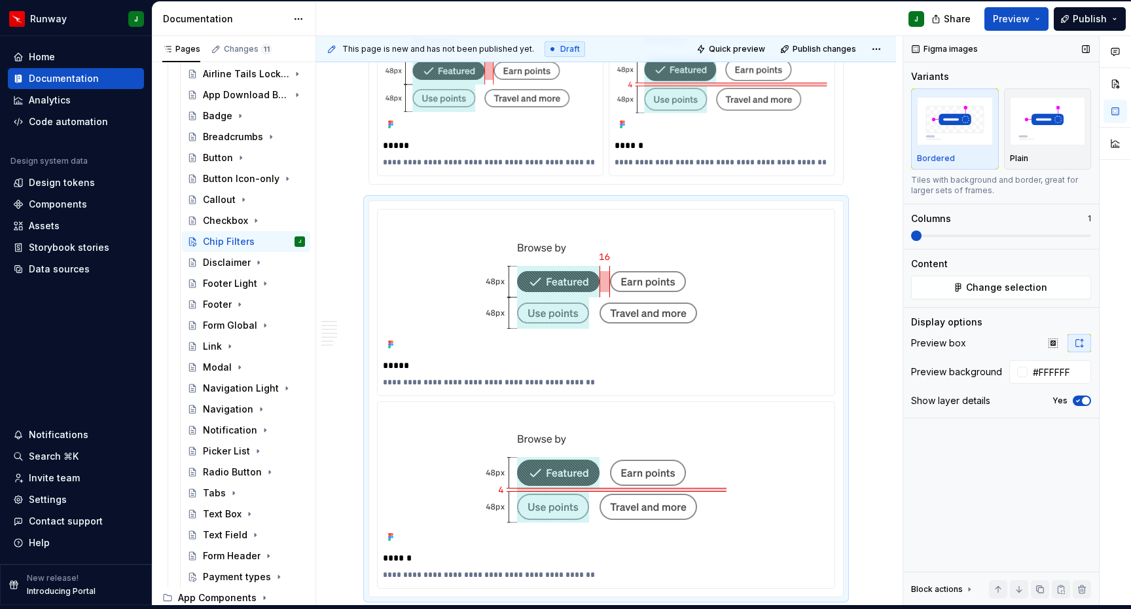
click at [920, 236] on span at bounding box center [916, 235] width 10 height 10
click at [968, 287] on button "Change selection" at bounding box center [1001, 288] width 180 height 24
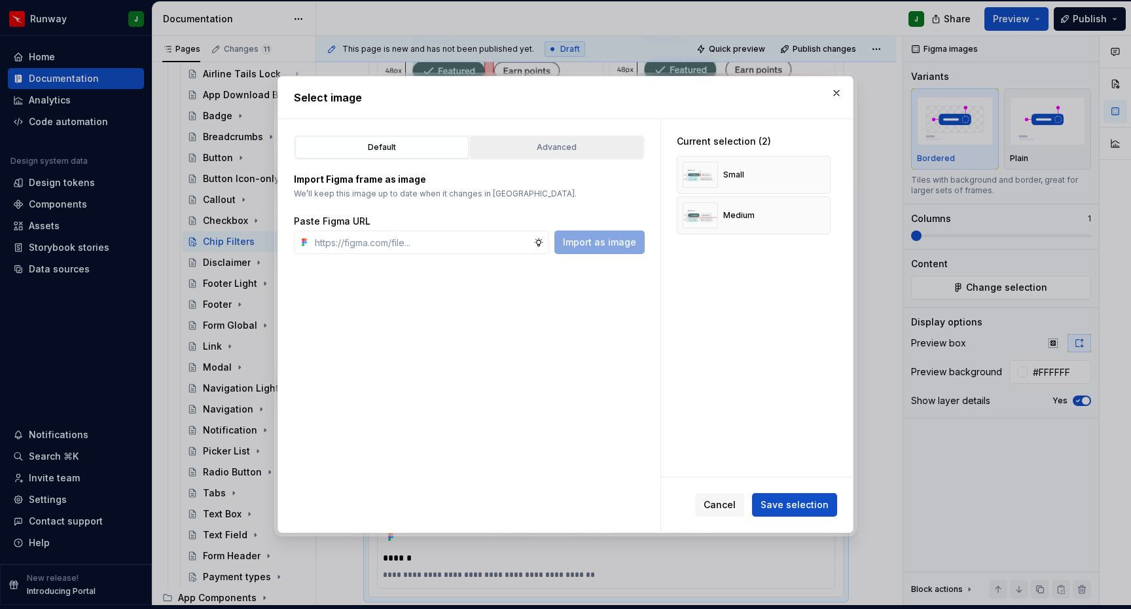
type textarea "*"
click at [512, 143] on div "Advanced" at bounding box center [557, 147] width 164 height 13
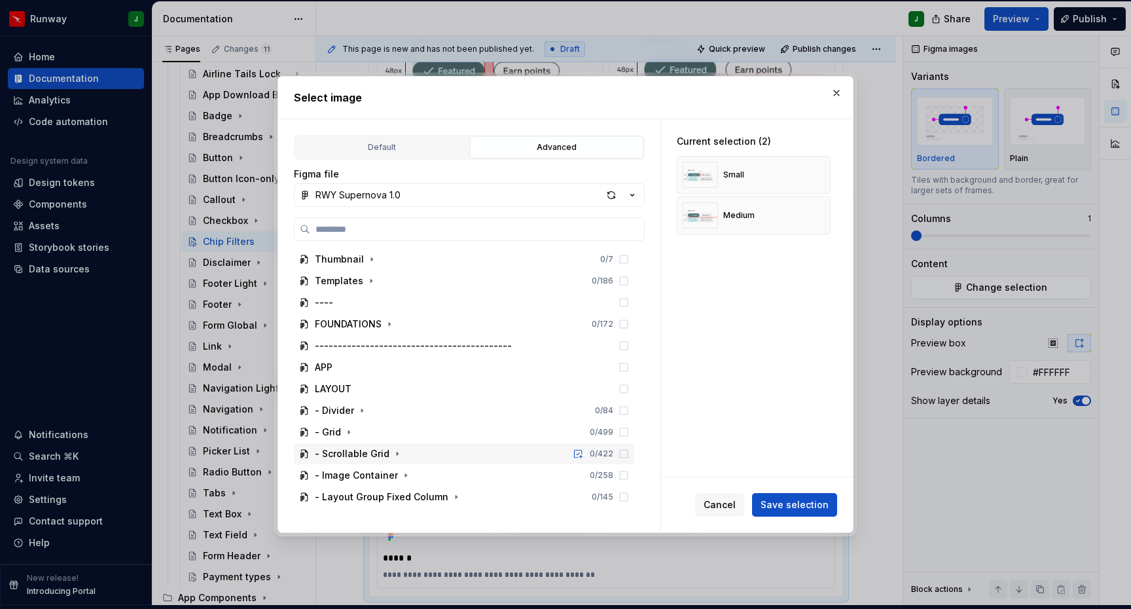
scroll to position [667, 0]
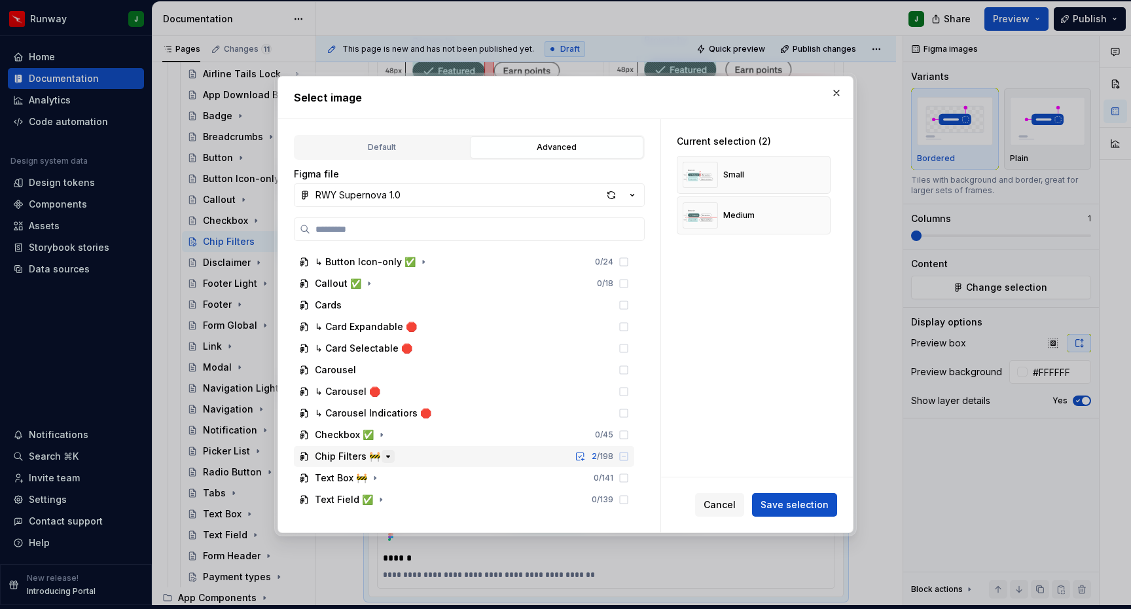
click at [384, 458] on icon "button" at bounding box center [388, 456] width 10 height 10
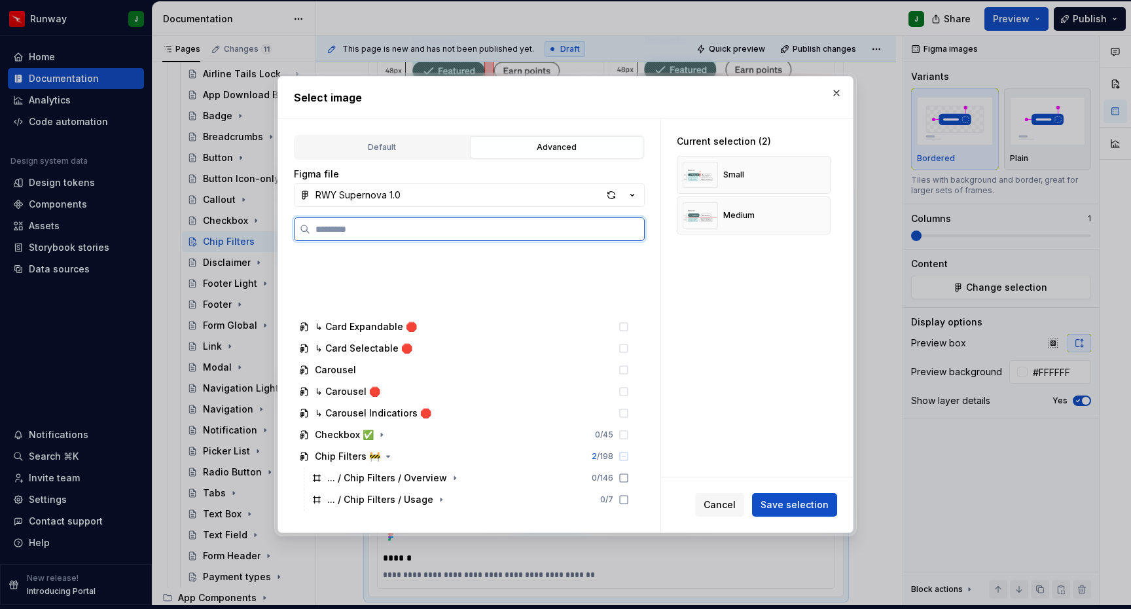
scroll to position [991, 0]
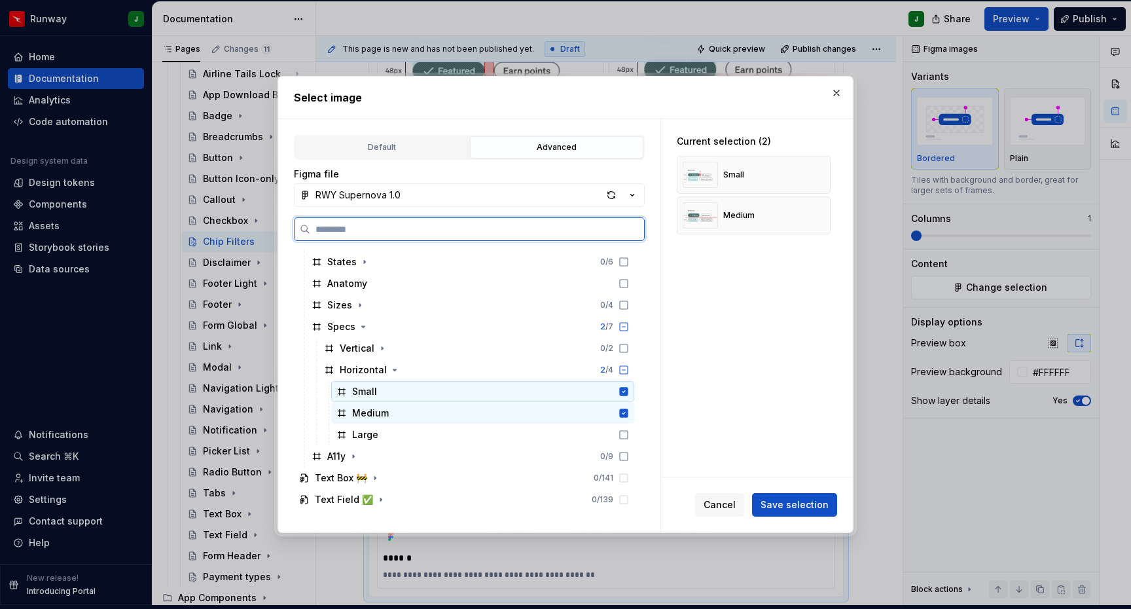
click at [629, 396] on icon at bounding box center [624, 391] width 10 height 10
drag, startPoint x: 636, startPoint y: 412, endPoint x: 638, endPoint y: 426, distance: 14.5
click at [628, 412] on icon at bounding box center [624, 413] width 9 height 9
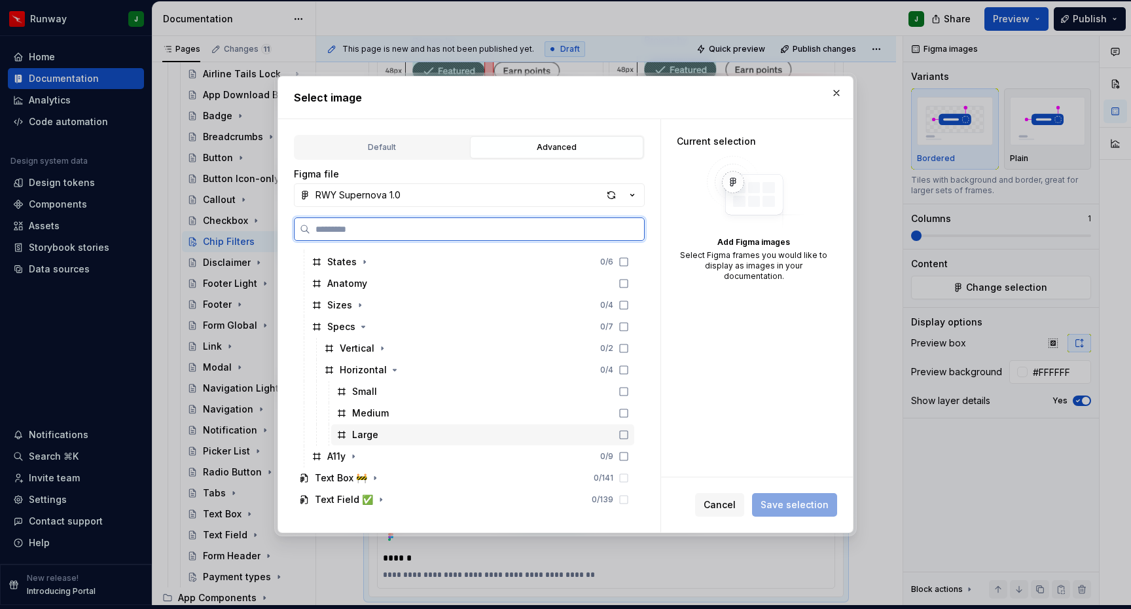
click at [629, 429] on icon at bounding box center [624, 434] width 10 height 10
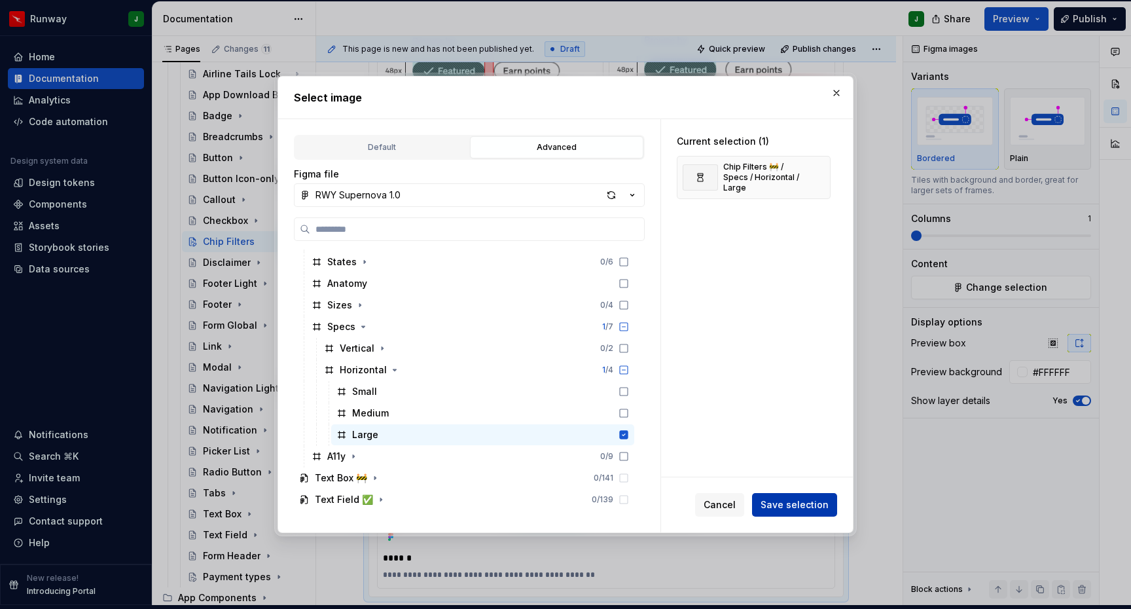
click at [783, 503] on span "Save selection" at bounding box center [795, 504] width 68 height 13
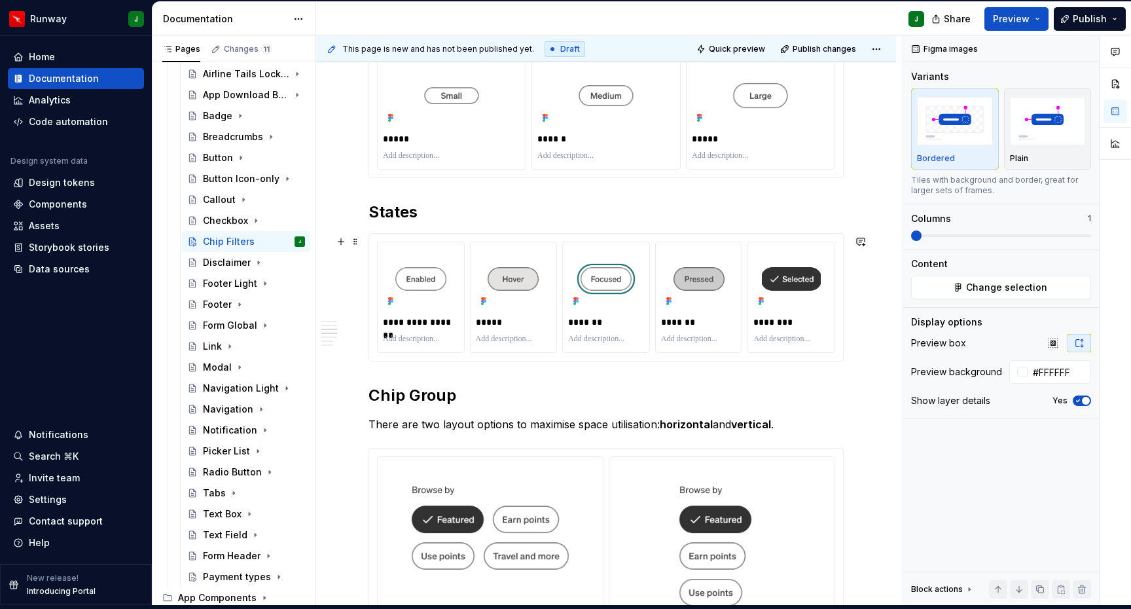
scroll to position [465, 0]
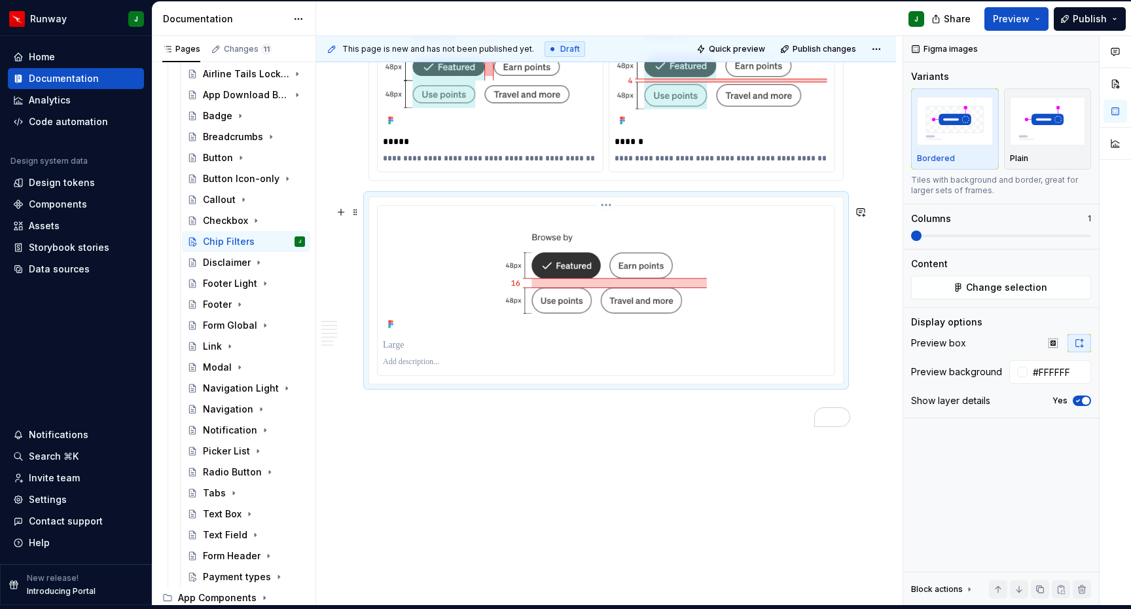
click at [393, 352] on p "To enrich screen reader interactions, please activate Accessibility in Grammarl…" at bounding box center [606, 344] width 446 height 13
click at [423, 367] on p "To enrich screen reader interactions, please activate Accessibility in Grammarl…" at bounding box center [606, 362] width 446 height 10
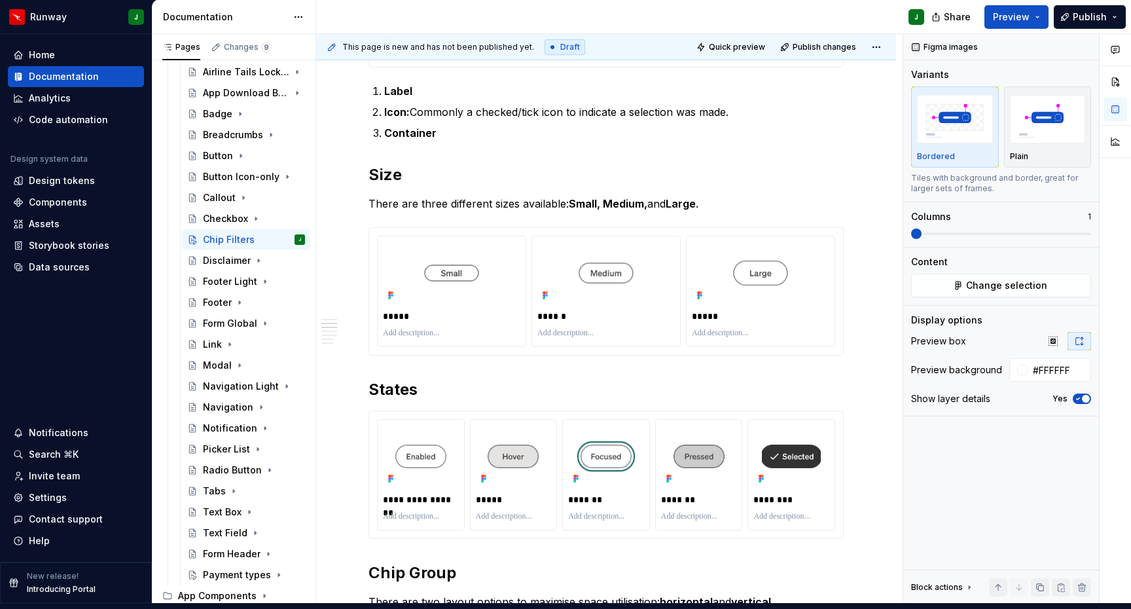
scroll to position [0, 0]
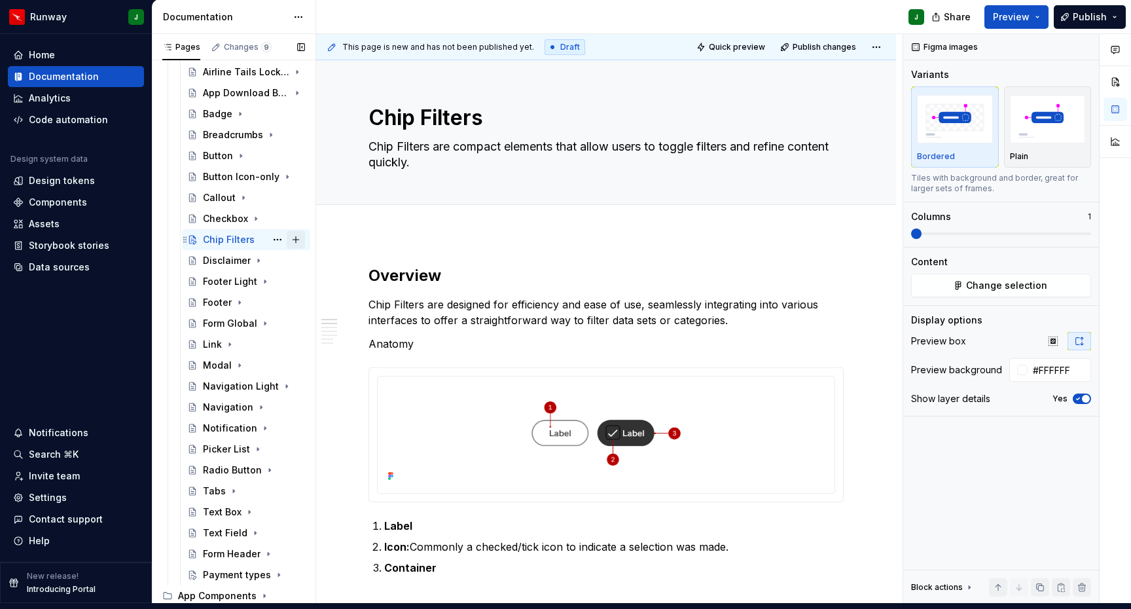
click at [297, 231] on button "Page tree" at bounding box center [296, 239] width 18 height 18
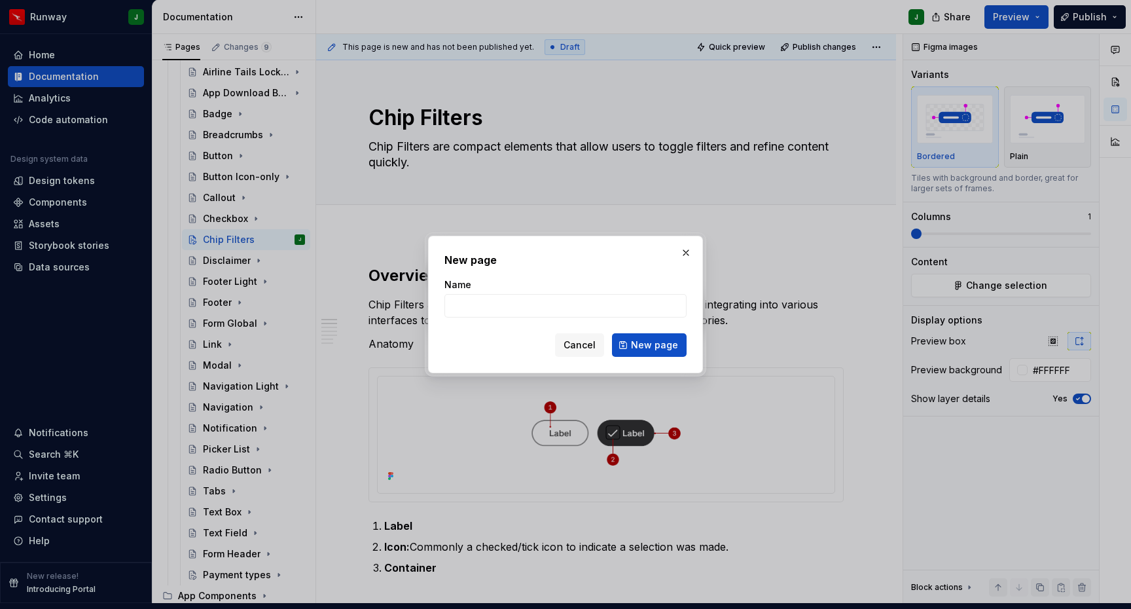
type textarea "*"
type input "Usage"
click at [662, 352] on button "New page" at bounding box center [649, 345] width 75 height 24
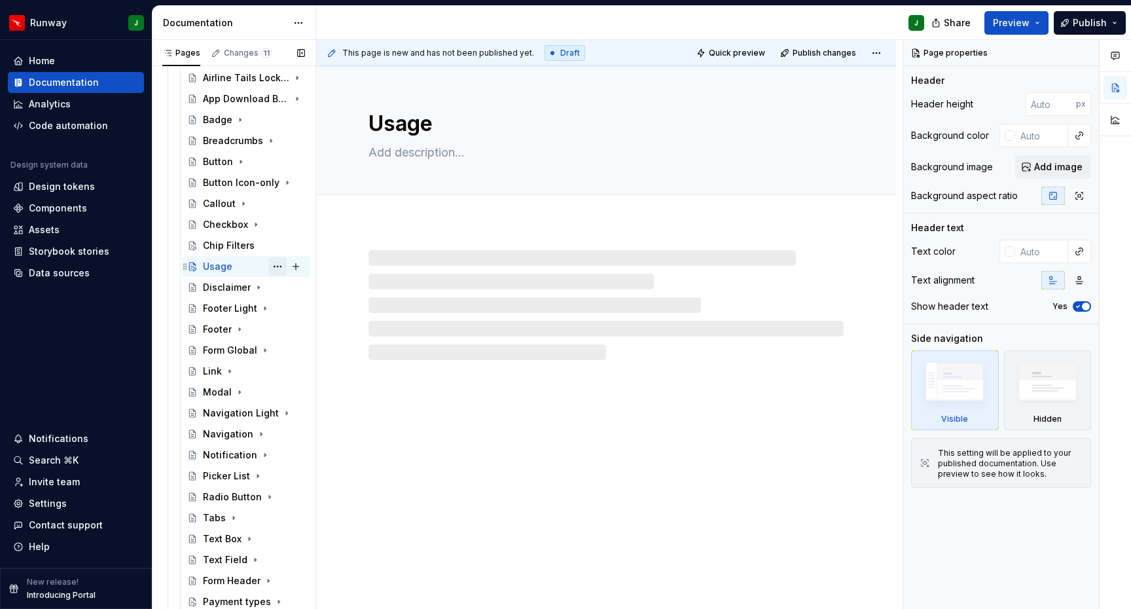
click at [278, 257] on button "Page tree" at bounding box center [277, 266] width 18 height 18
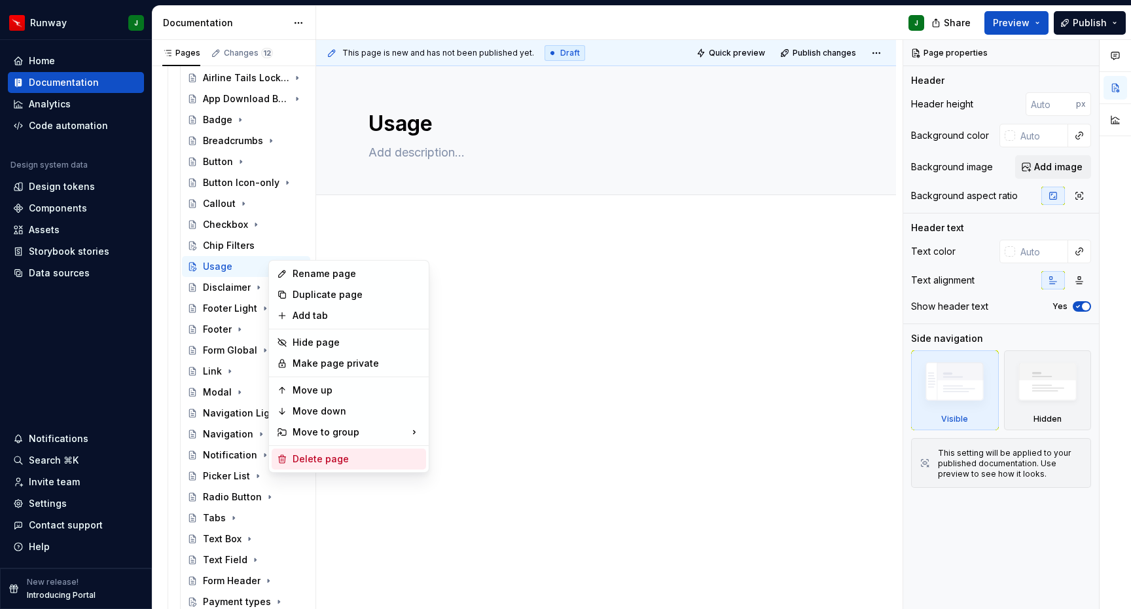
click at [310, 458] on div "Delete page" at bounding box center [357, 458] width 128 height 13
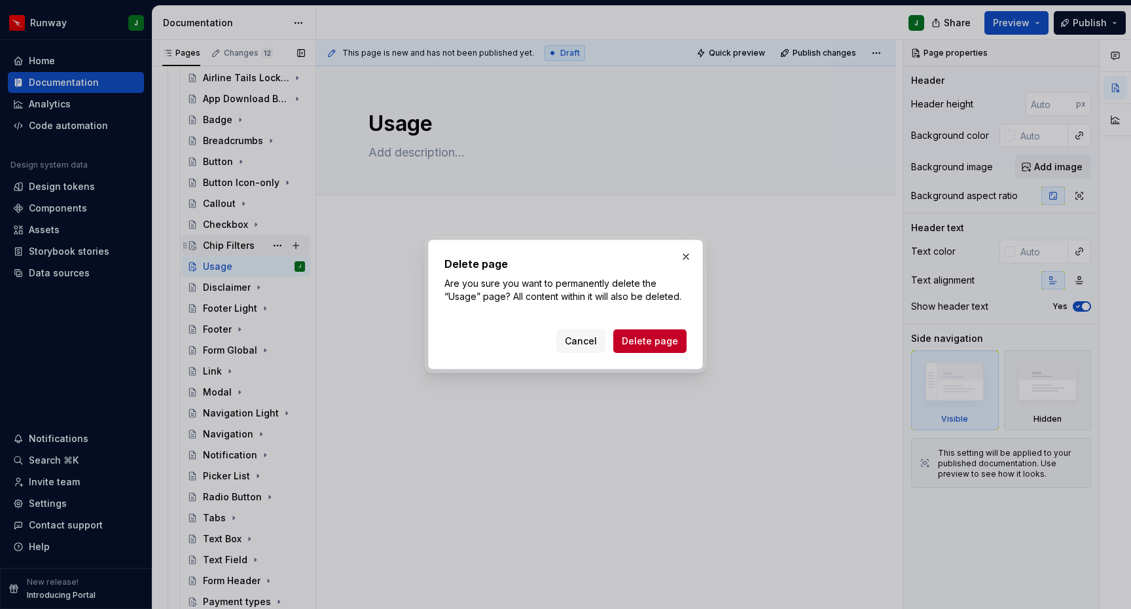
click at [664, 342] on span "Delete page" at bounding box center [650, 341] width 56 height 13
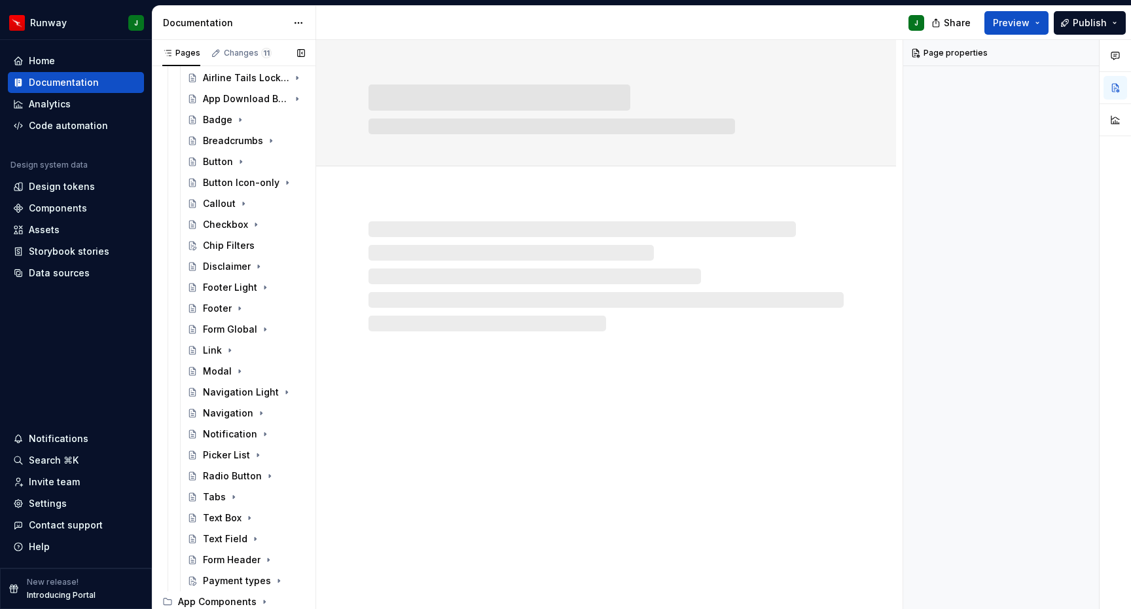
click at [0, 0] on button "Page tree" at bounding box center [0, 0] width 0 height 0
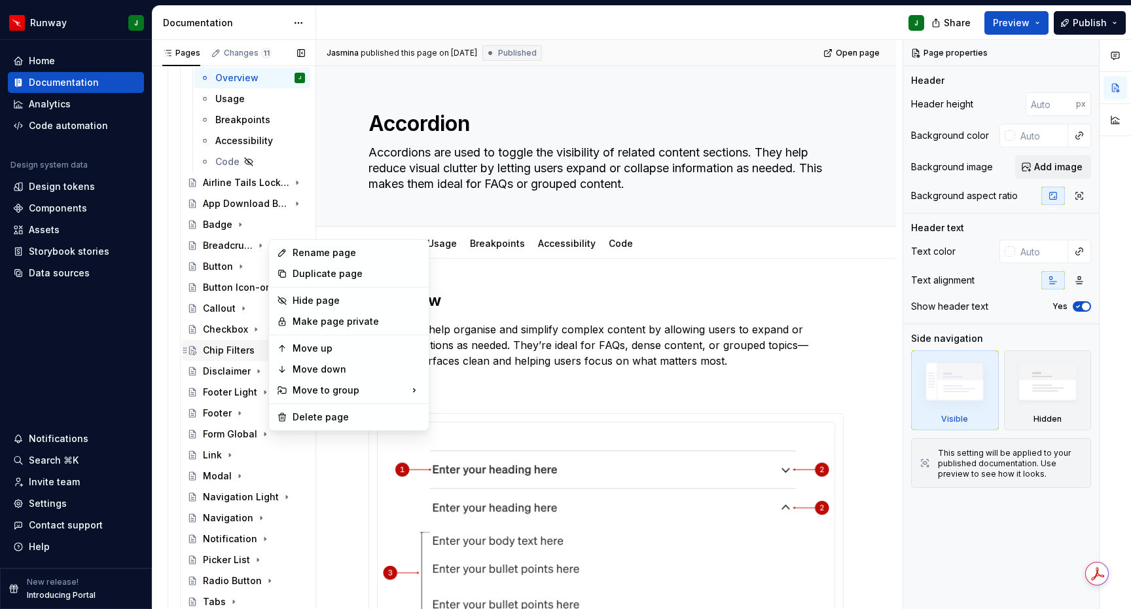
click at [238, 333] on div "Pages Changes 11 Add Accessibility guide for tree Page tree. Navigate the tree …" at bounding box center [234, 327] width 164 height 575
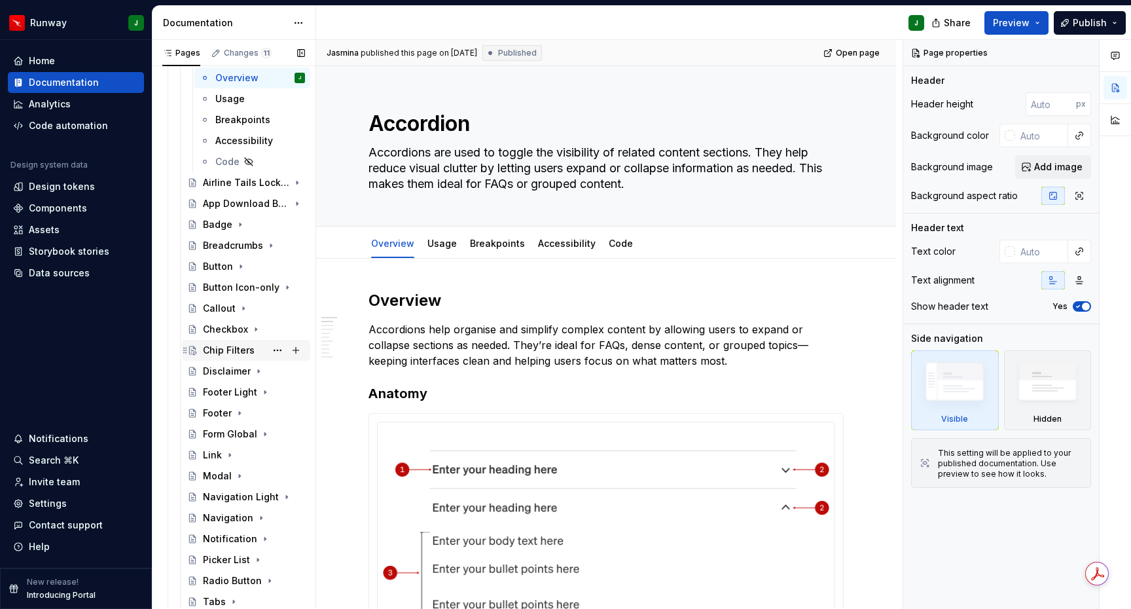
click at [234, 344] on div "Chip Filters" at bounding box center [229, 350] width 52 height 13
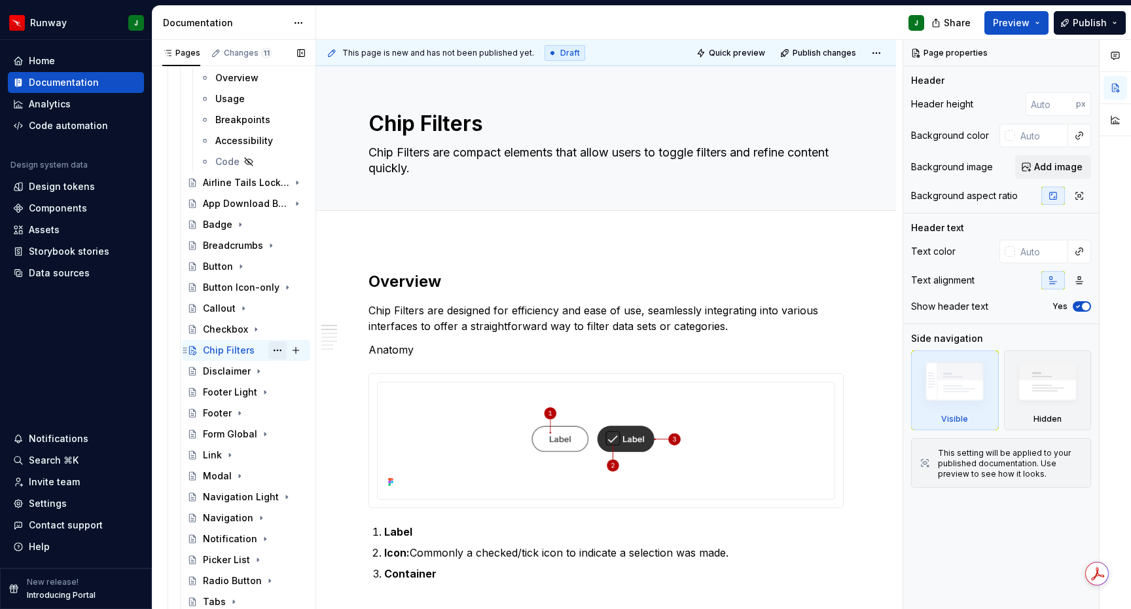
click at [278, 341] on button "Page tree" at bounding box center [277, 350] width 18 height 18
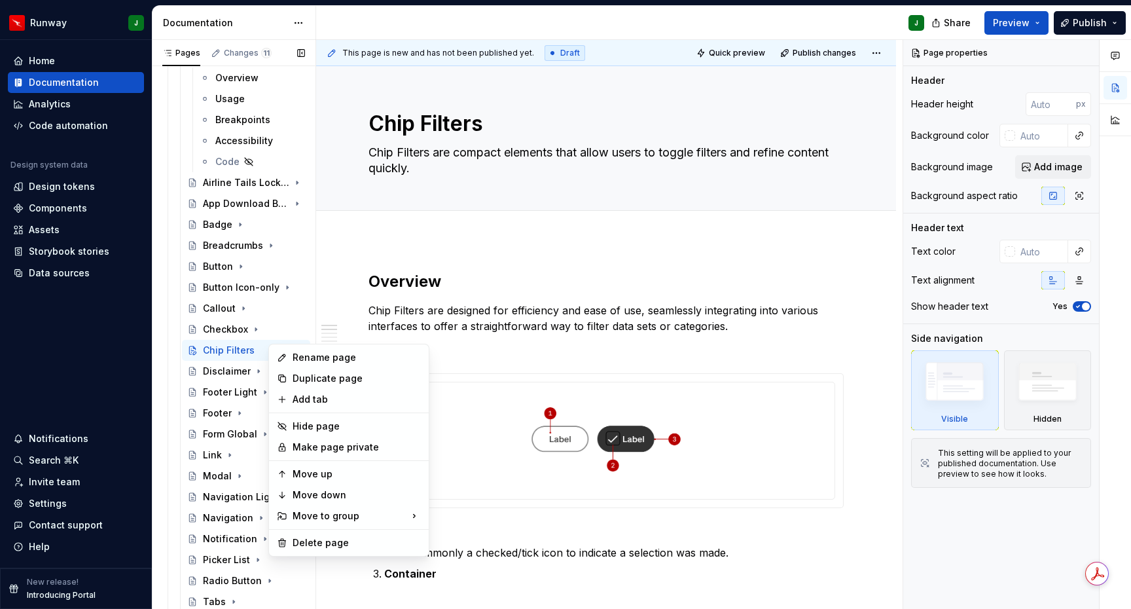
type textarea "*"
click at [344, 398] on div "Add tab" at bounding box center [357, 399] width 128 height 13
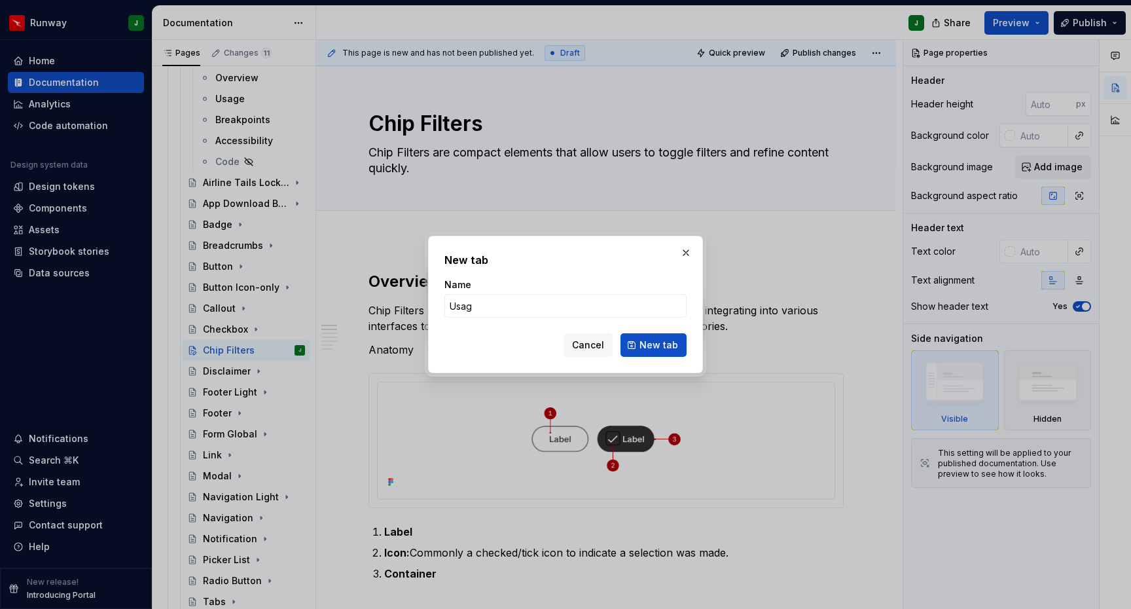
type input "Usage"
drag, startPoint x: 651, startPoint y: 344, endPoint x: 415, endPoint y: 10, distance: 409.6
click at [651, 344] on span "New tab" at bounding box center [659, 344] width 39 height 13
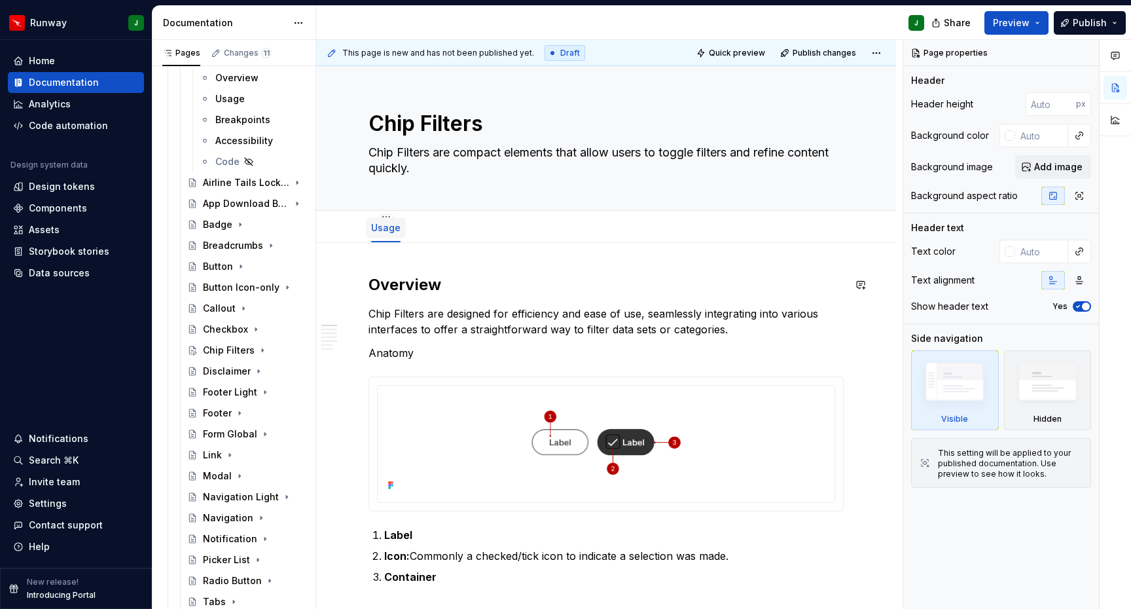
type textarea "*"
click at [442, 223] on span "Add tab" at bounding box center [445, 228] width 31 height 10
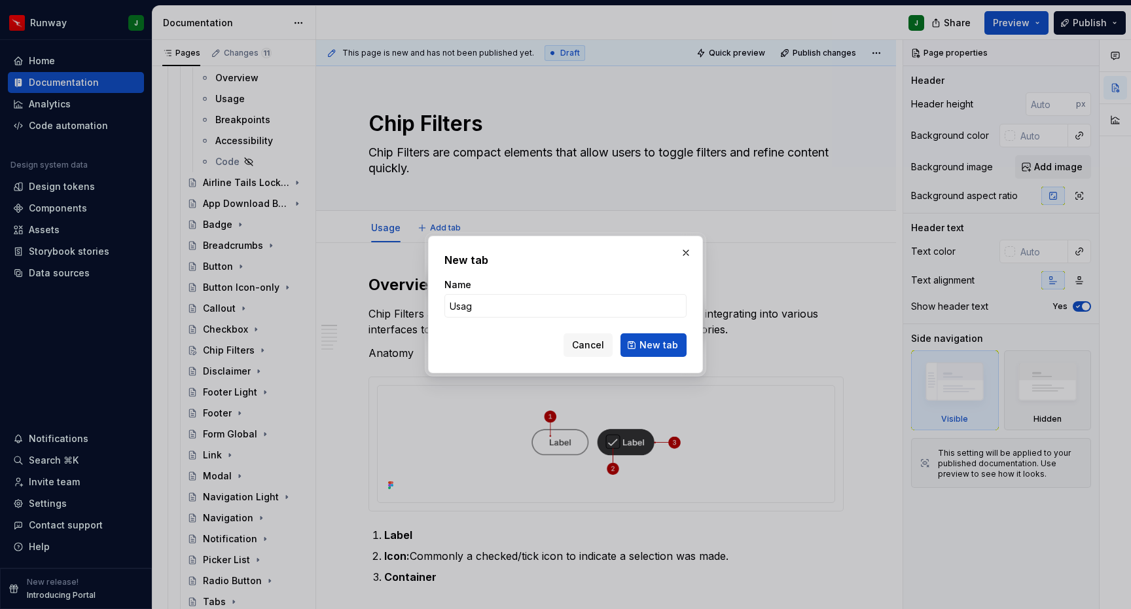
type input "Usage"
click button "New tab" at bounding box center [654, 345] width 66 height 24
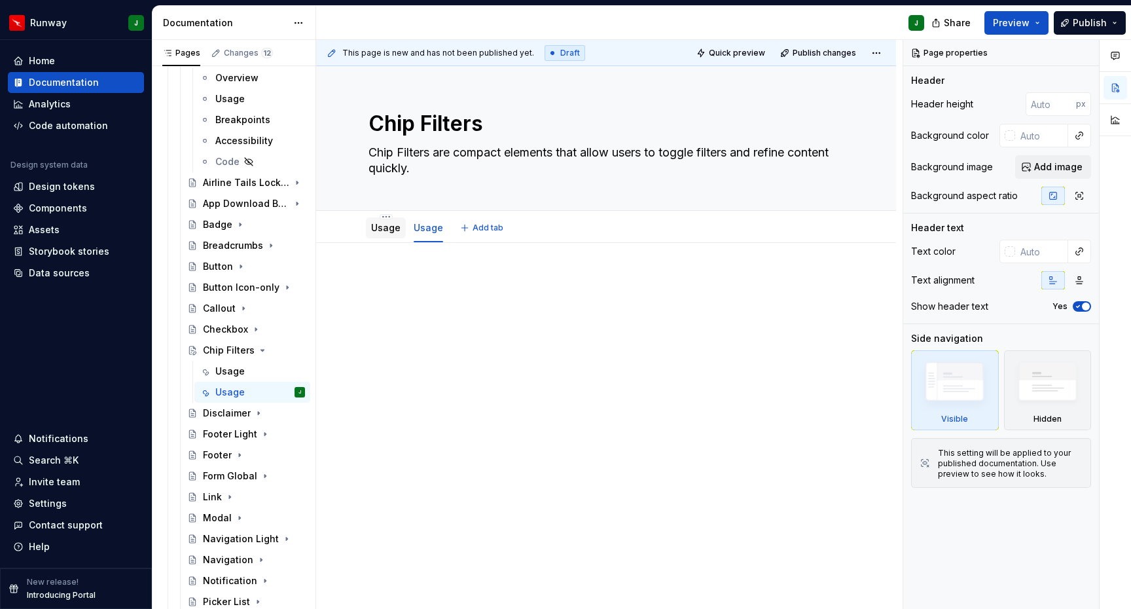
click at [384, 222] on link "Usage" at bounding box center [385, 227] width 29 height 11
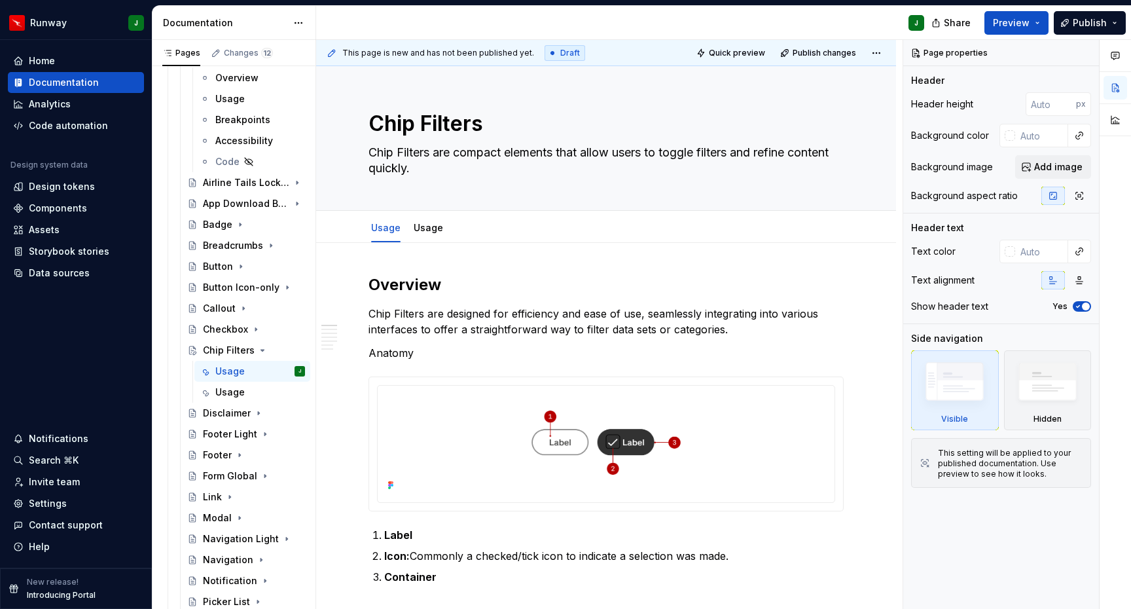
drag, startPoint x: 274, startPoint y: 356, endPoint x: 365, endPoint y: 285, distance: 115.1
click at [0, 0] on button "Page tree" at bounding box center [0, 0] width 0 height 0
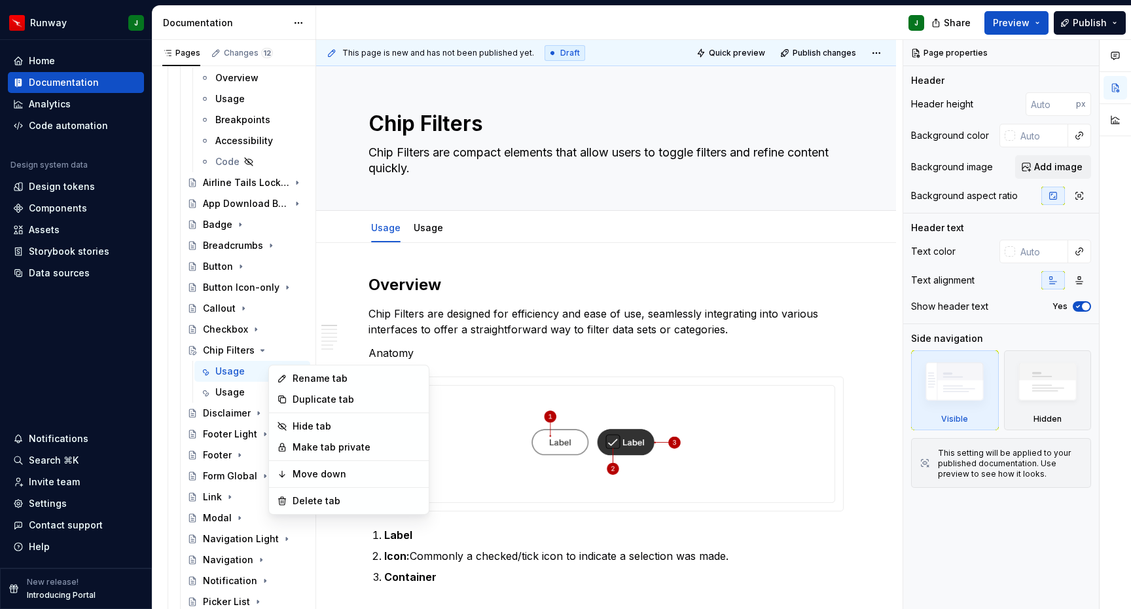
type textarea "*"
click at [314, 373] on div "Rename tab" at bounding box center [357, 378] width 128 height 13
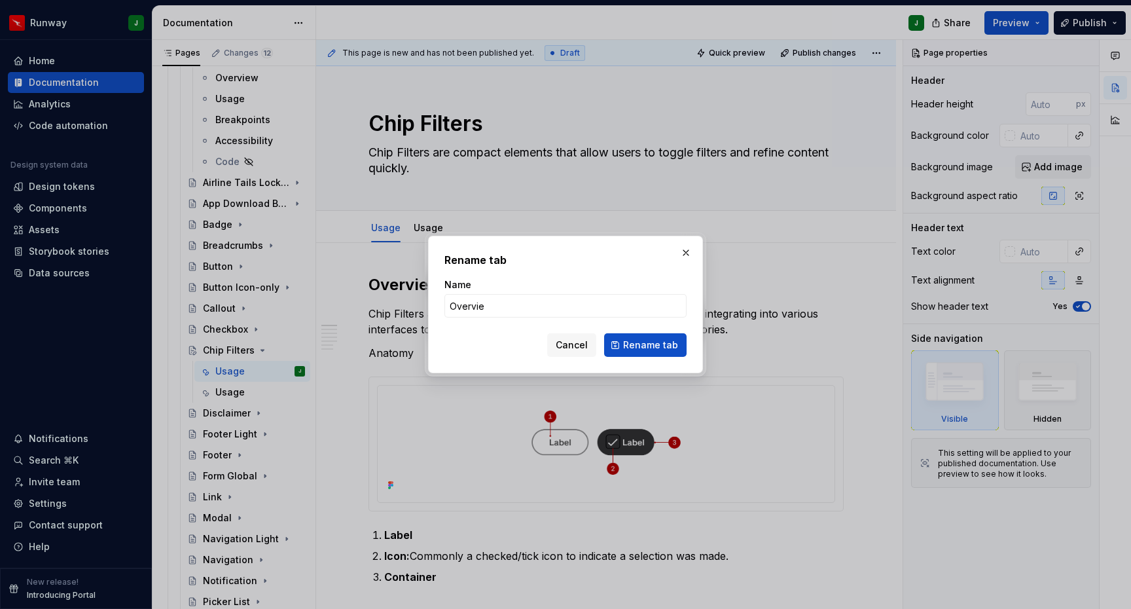
type input "Overview"
click at [642, 346] on span "Rename tab" at bounding box center [650, 344] width 55 height 13
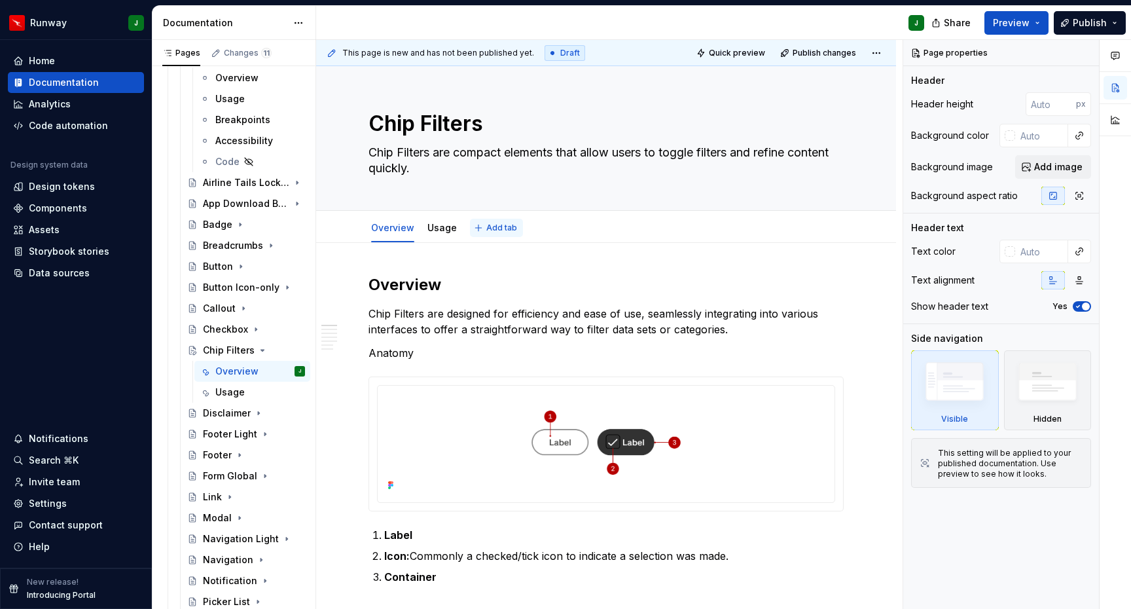
click at [494, 223] on span "Add tab" at bounding box center [501, 228] width 31 height 10
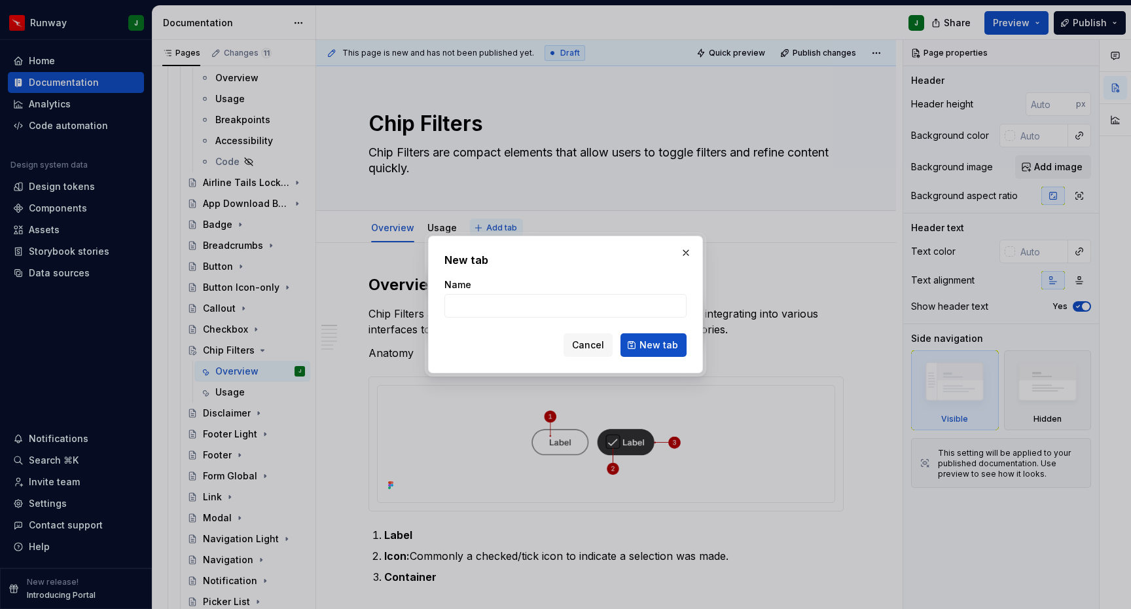
type textarea "*"
type input "Accessibility"
click button "New tab" at bounding box center [654, 345] width 66 height 24
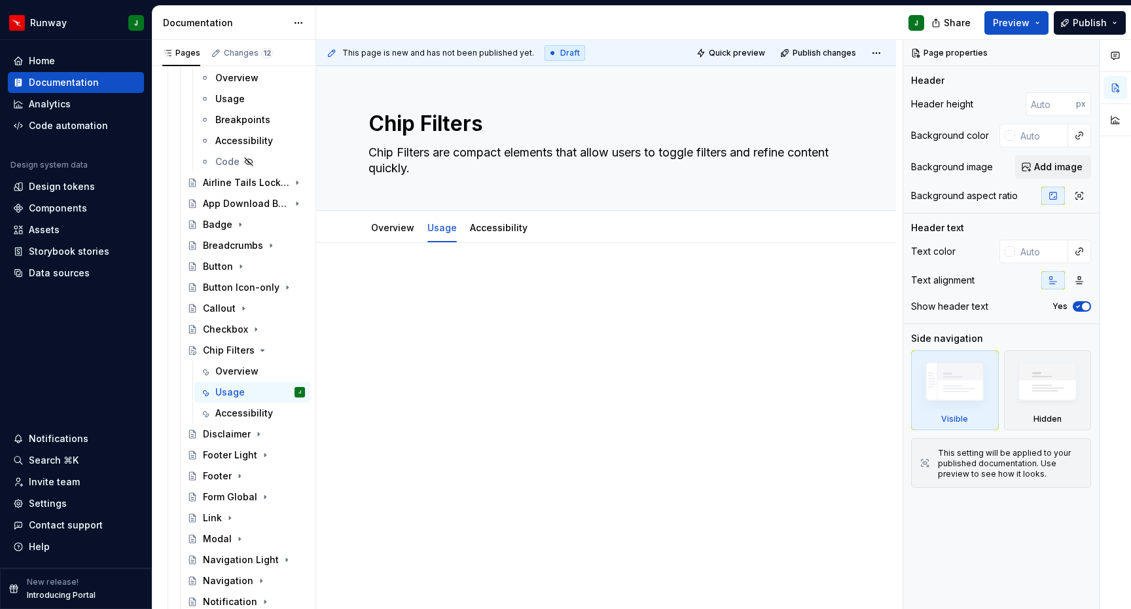
type textarea "*"
click at [401, 255] on div at bounding box center [606, 383] width 580 height 280
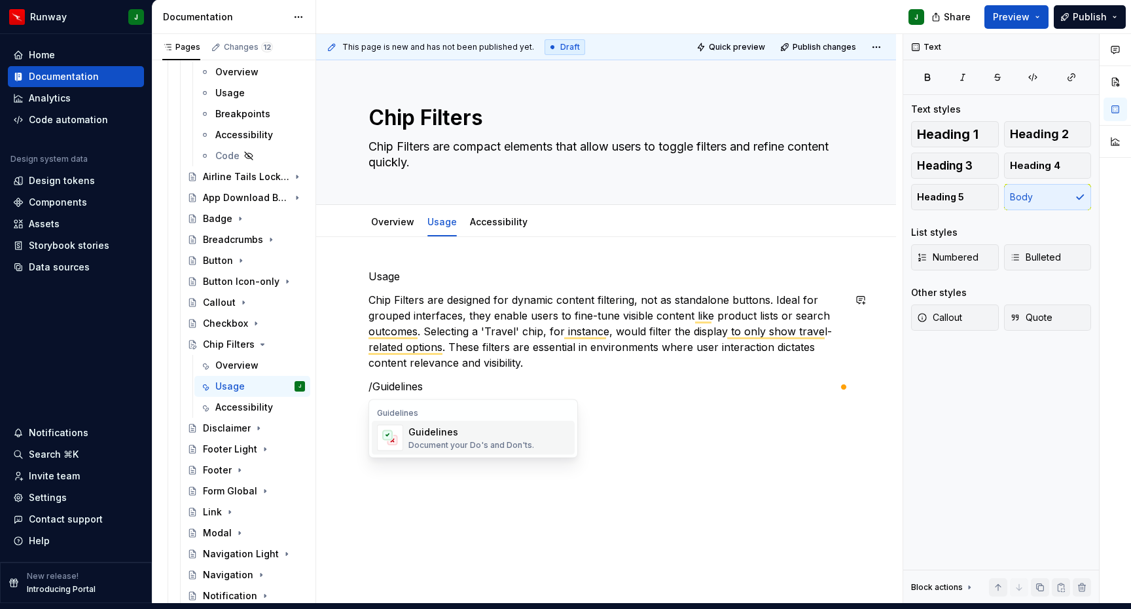
click at [497, 440] on div "Document your Do's and Don'ts." at bounding box center [471, 445] width 126 height 10
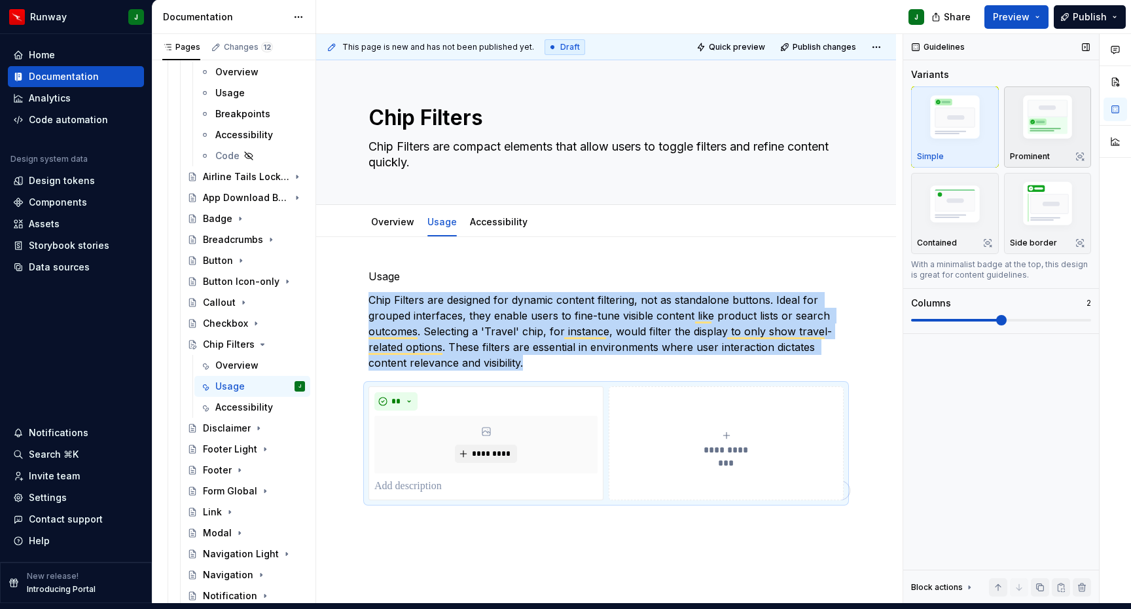
click at [1040, 103] on img "button" at bounding box center [1048, 119] width 76 height 57
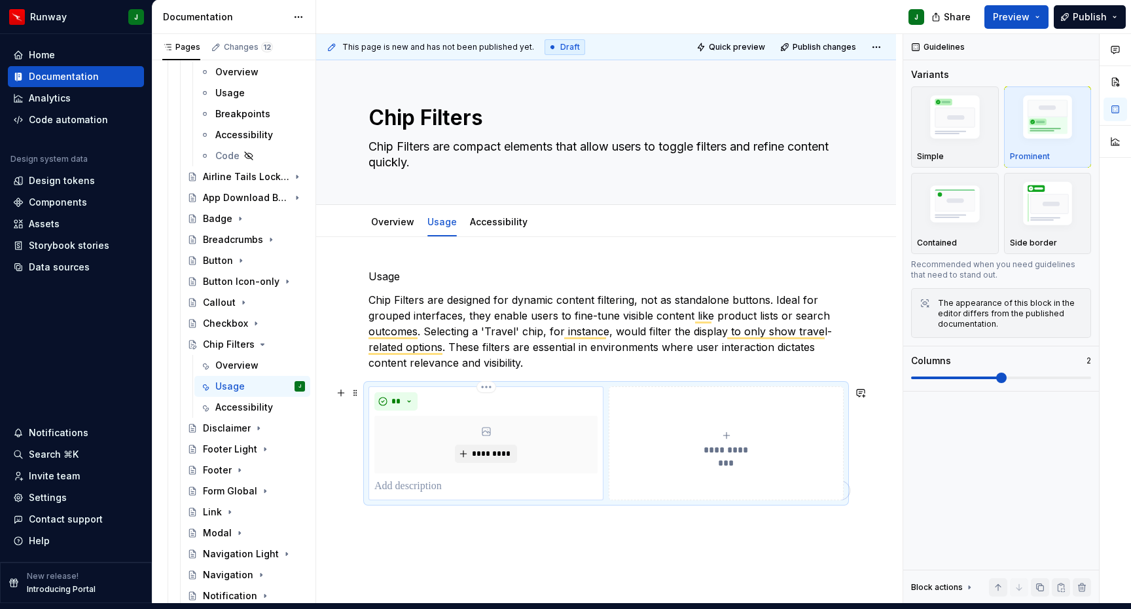
click at [398, 479] on p "To enrich screen reader interactions, please activate Accessibility in Grammarl…" at bounding box center [485, 487] width 223 height 16
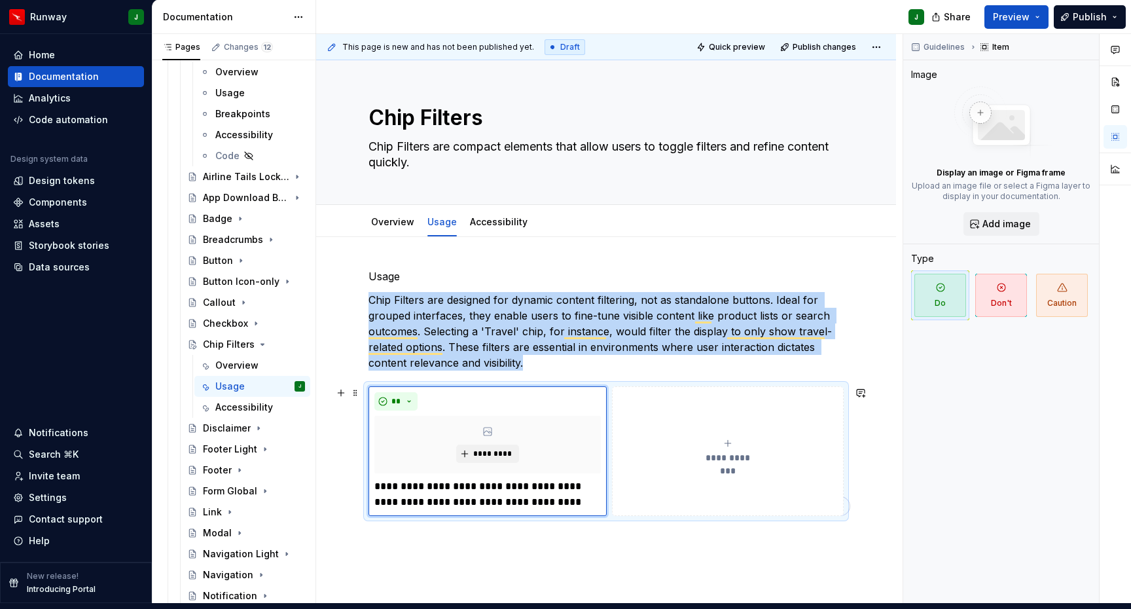
click at [732, 451] on span "**********" at bounding box center [728, 457] width 60 height 13
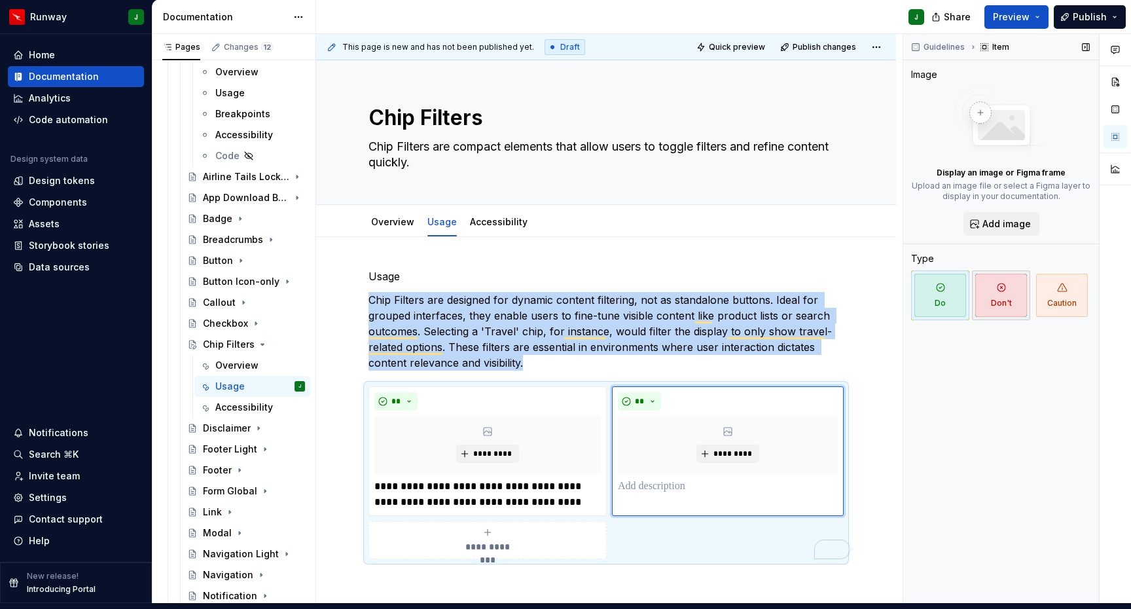
click at [991, 281] on span "Don't" at bounding box center [1001, 295] width 52 height 43
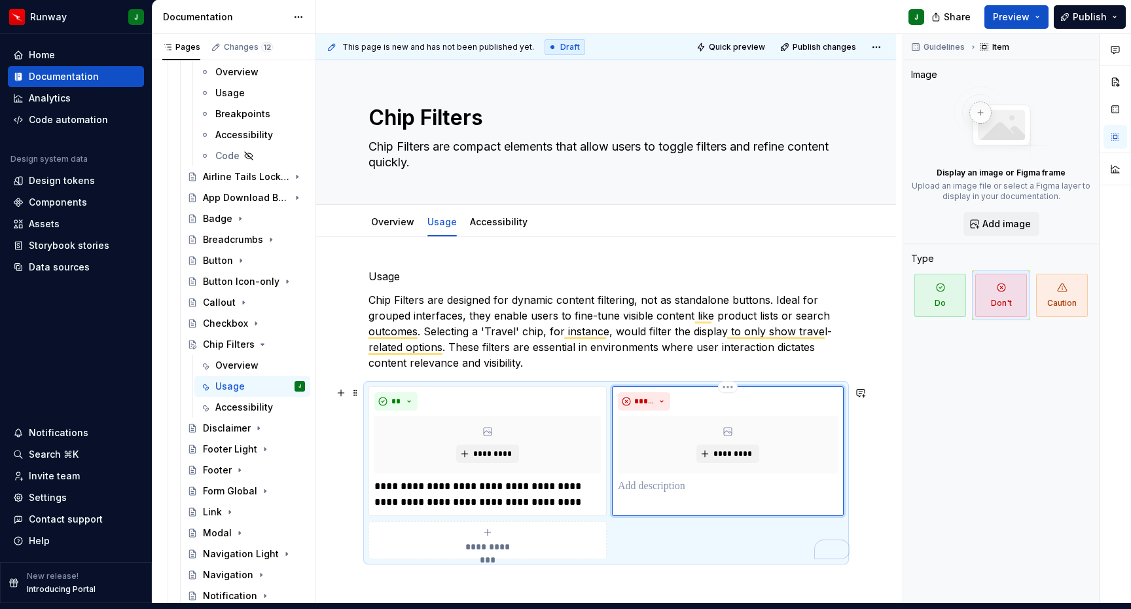
click at [642, 479] on p "To enrich screen reader interactions, please activate Accessibility in Grammarl…" at bounding box center [728, 487] width 220 height 16
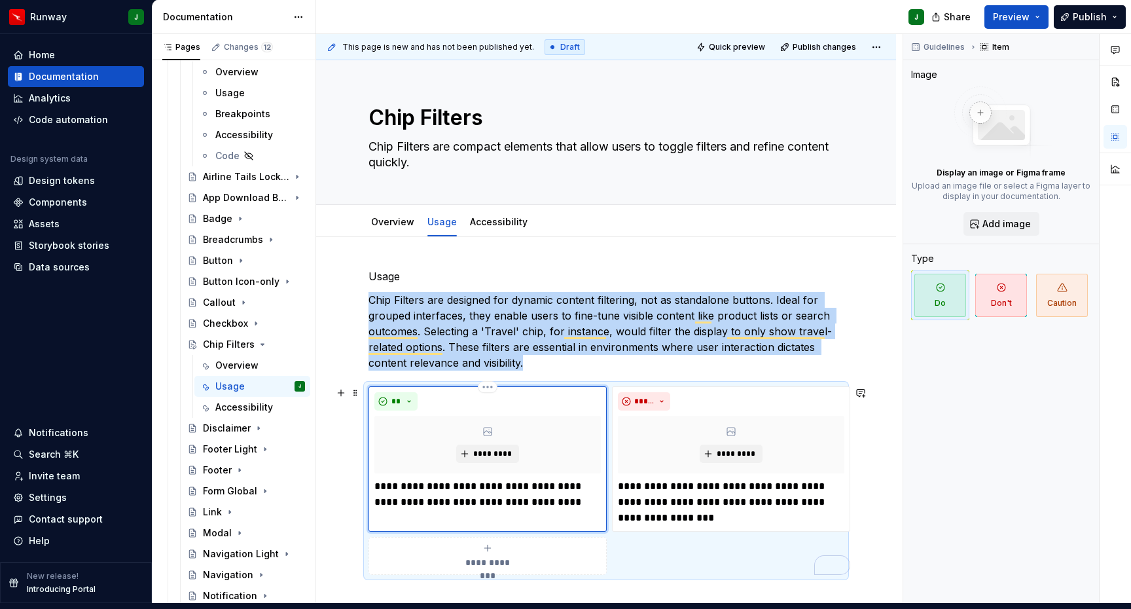
click at [506, 430] on div "*********" at bounding box center [487, 445] width 226 height 58
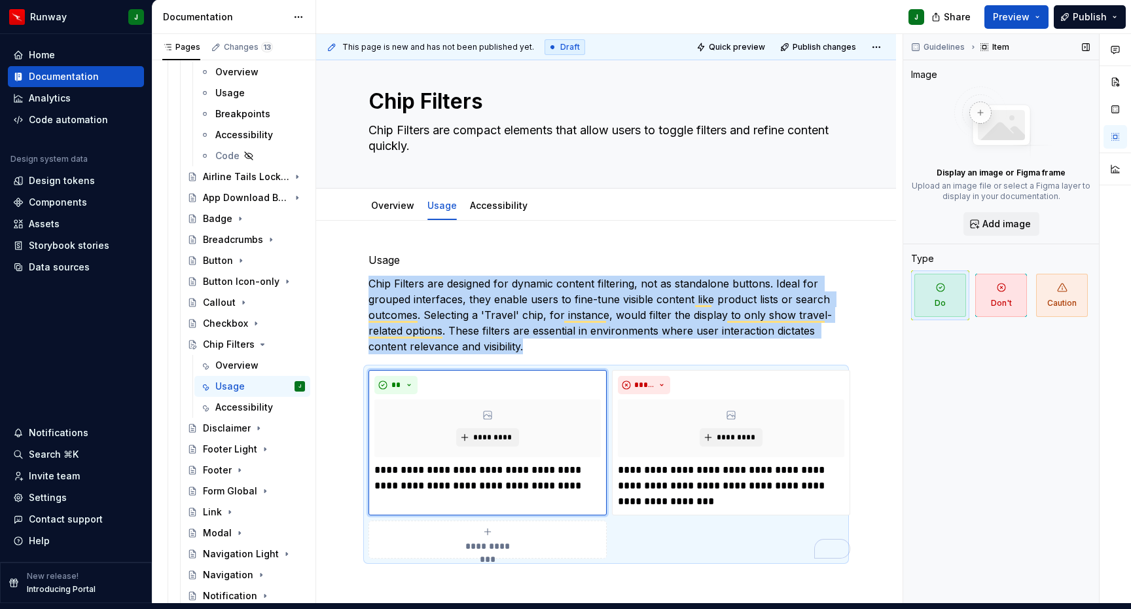
scroll to position [12, 0]
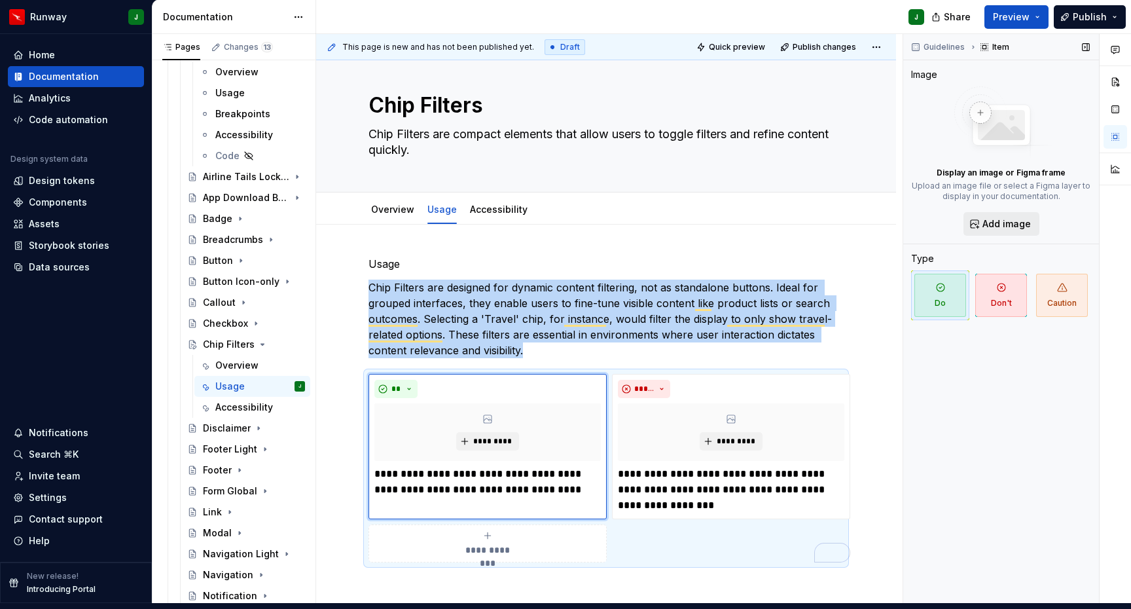
click at [1000, 217] on span "Add image" at bounding box center [1007, 223] width 48 height 13
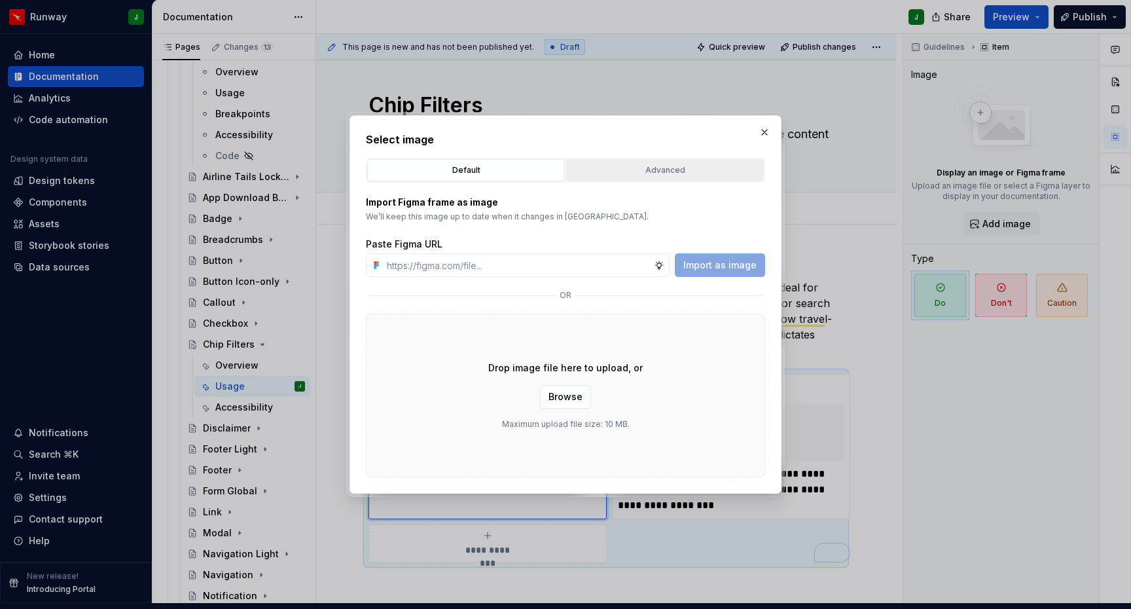
click at [653, 176] on div "Advanced" at bounding box center [665, 170] width 189 height 13
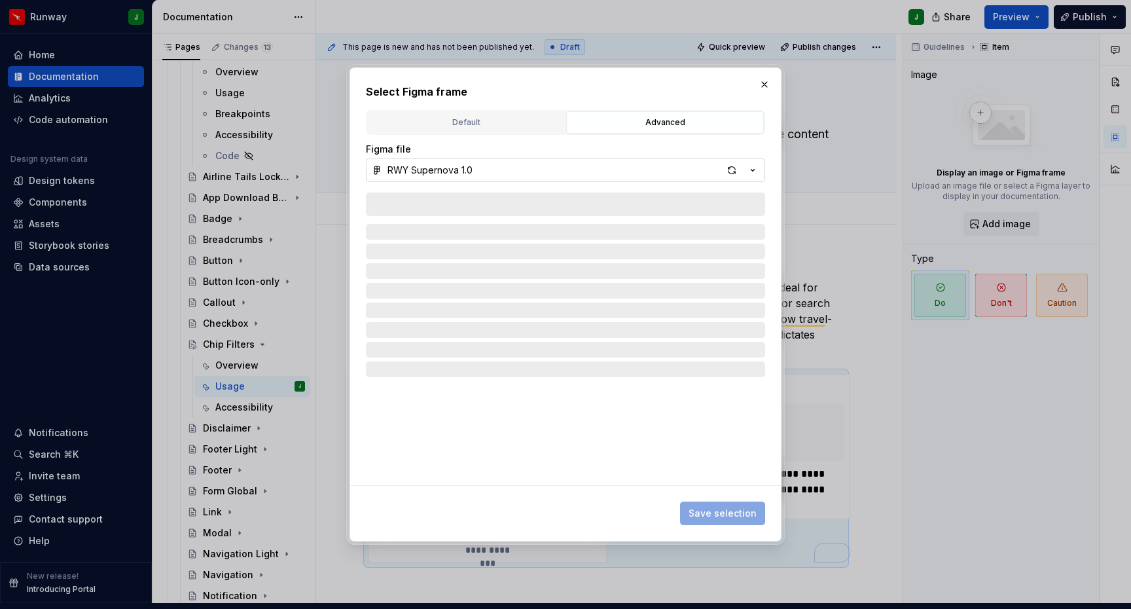
type textarea "*"
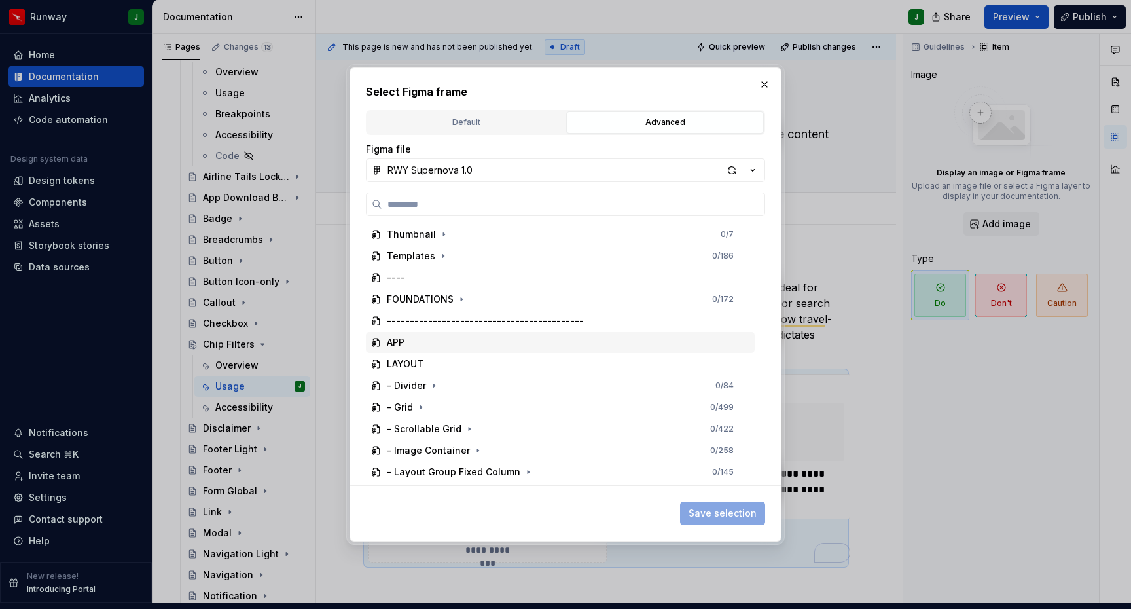
scroll to position [667, 0]
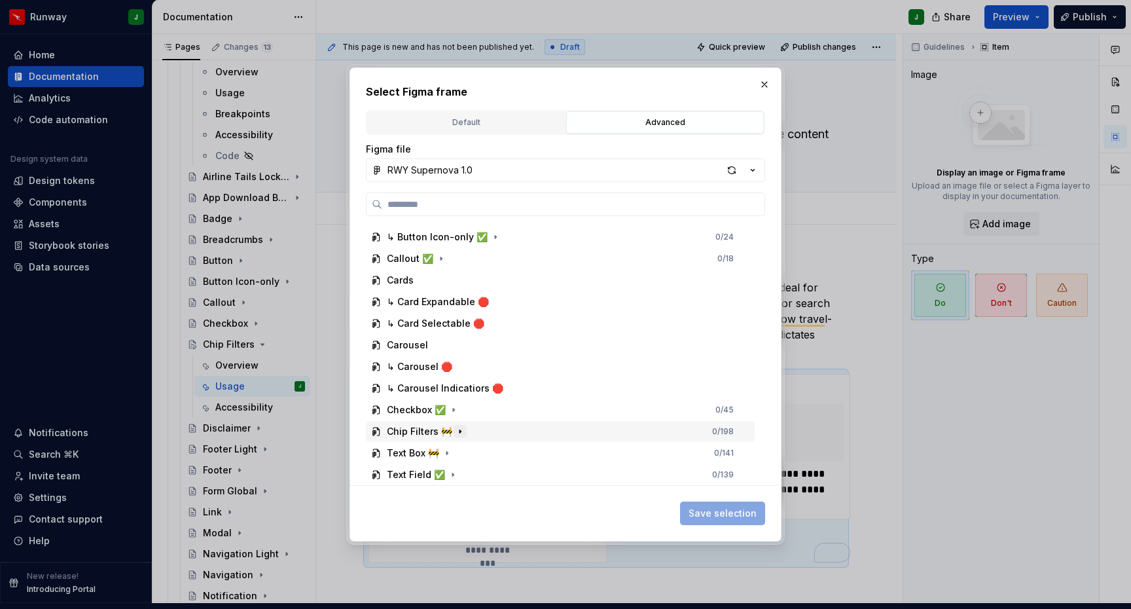
click at [460, 432] on icon "button" at bounding box center [460, 430] width 1 height 3
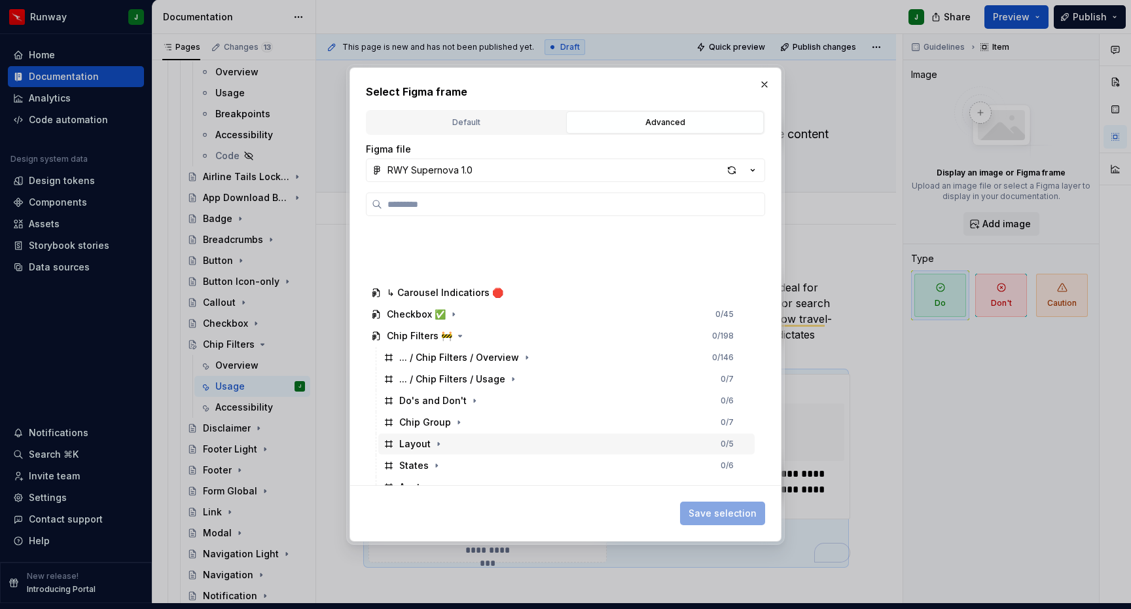
scroll to position [883, 0]
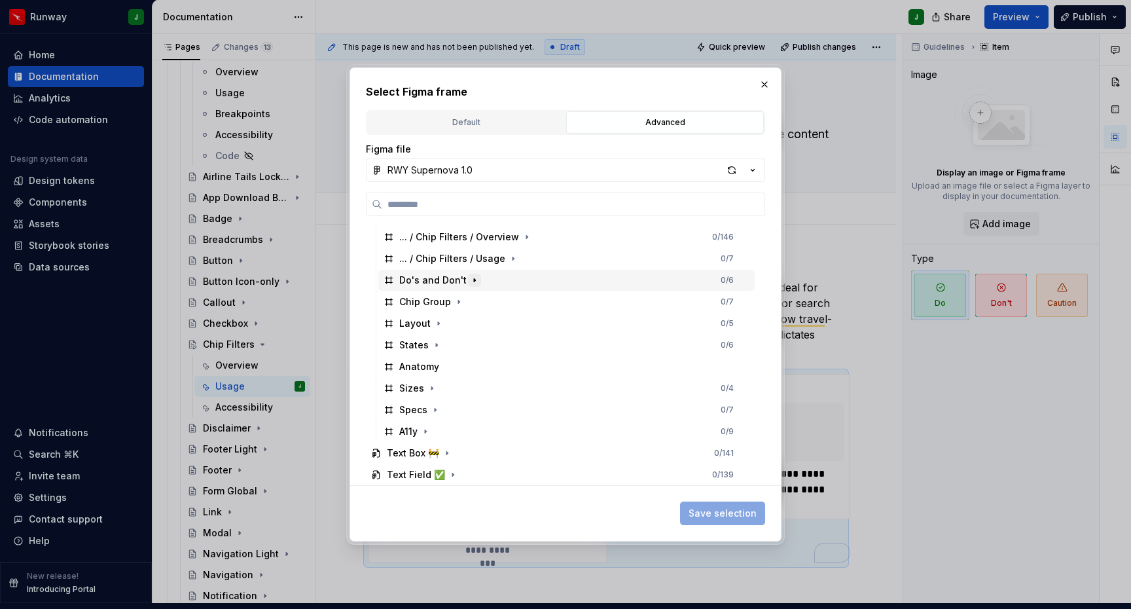
click at [471, 277] on icon "button" at bounding box center [474, 280] width 10 height 10
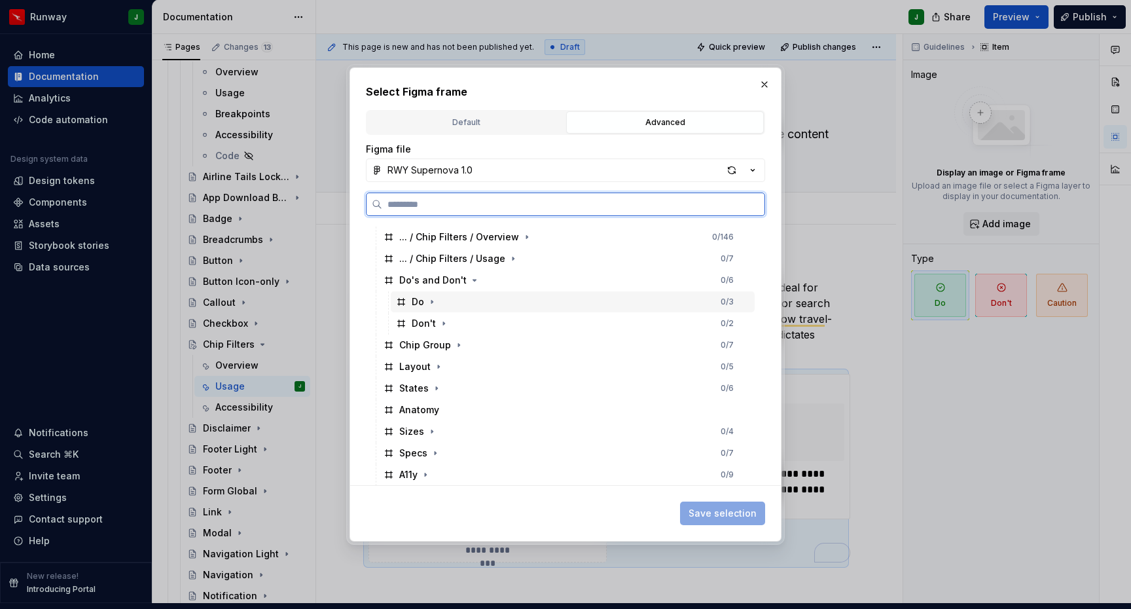
click at [486, 299] on div "Do 0 / 3" at bounding box center [573, 301] width 364 height 21
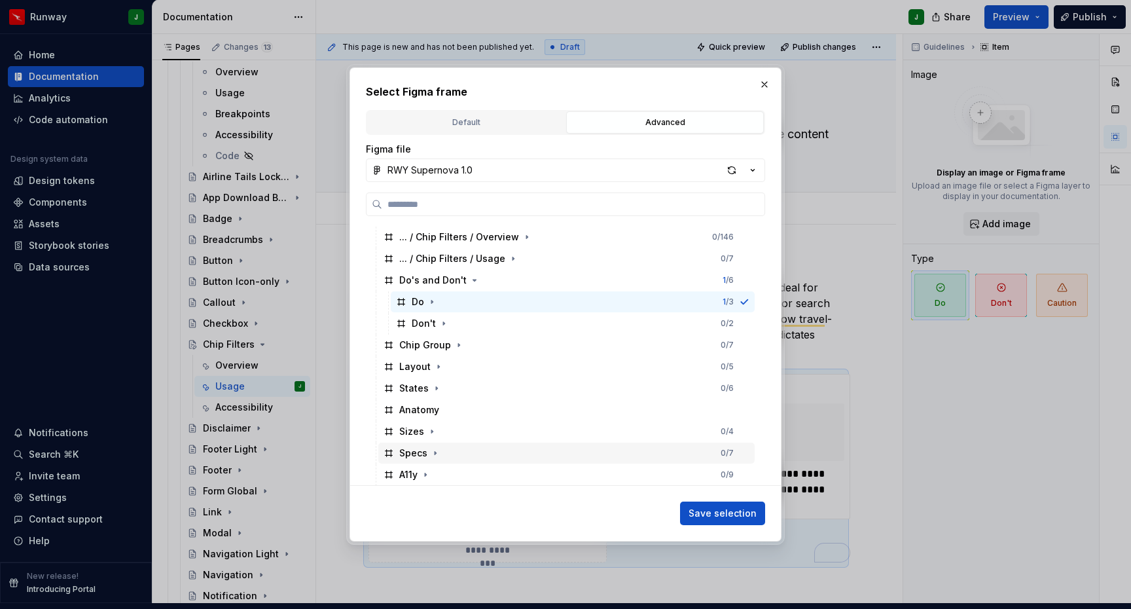
scroll to position [903, 0]
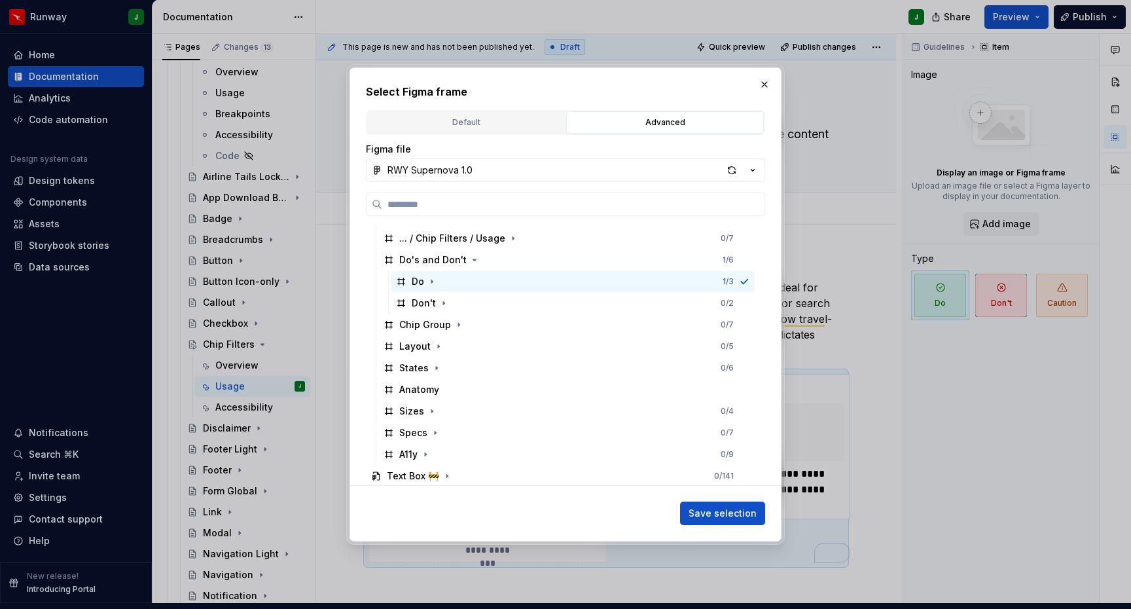
drag, startPoint x: 725, startPoint y: 511, endPoint x: 839, endPoint y: 437, distance: 135.8
click at [725, 511] on span "Save selection" at bounding box center [723, 513] width 68 height 13
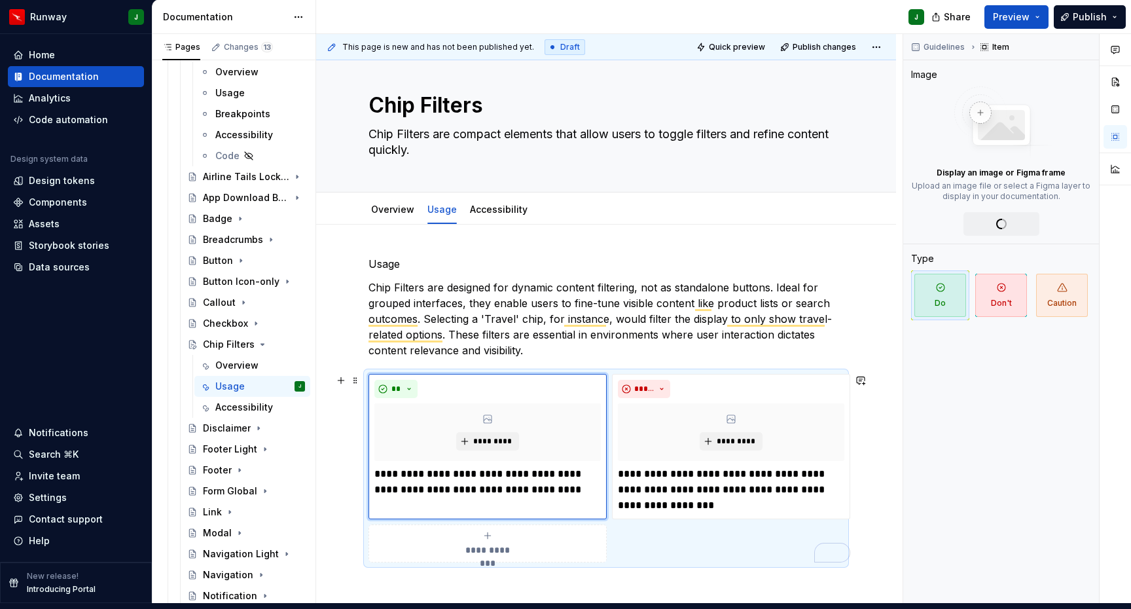
click at [0, 0] on span "*******" at bounding box center [0, 0] width 0 height 0
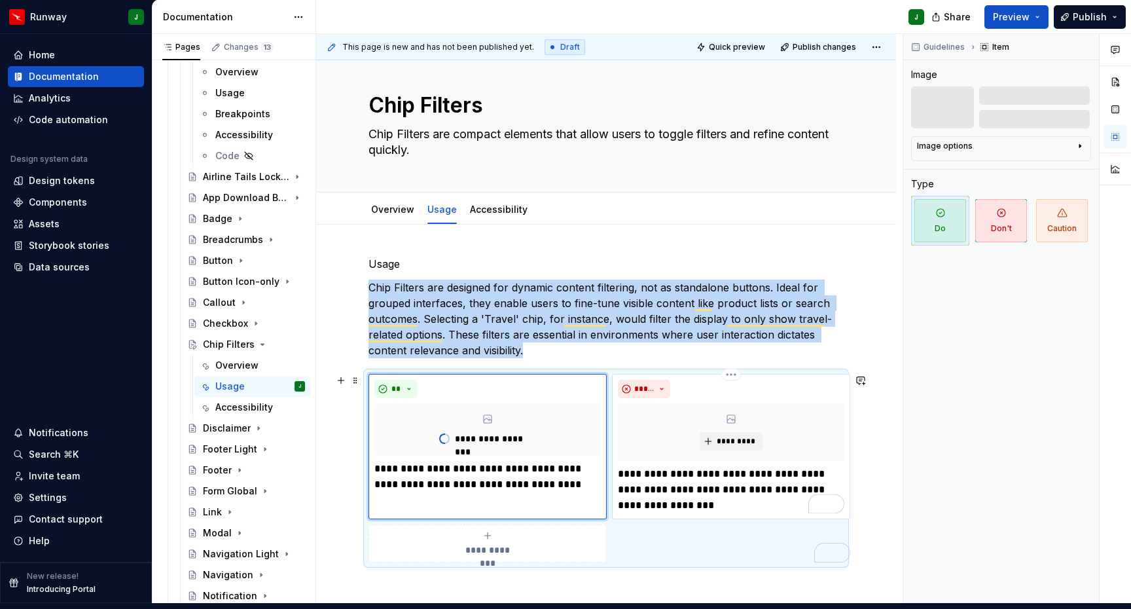
click at [684, 411] on div "*********" at bounding box center [731, 432] width 226 height 58
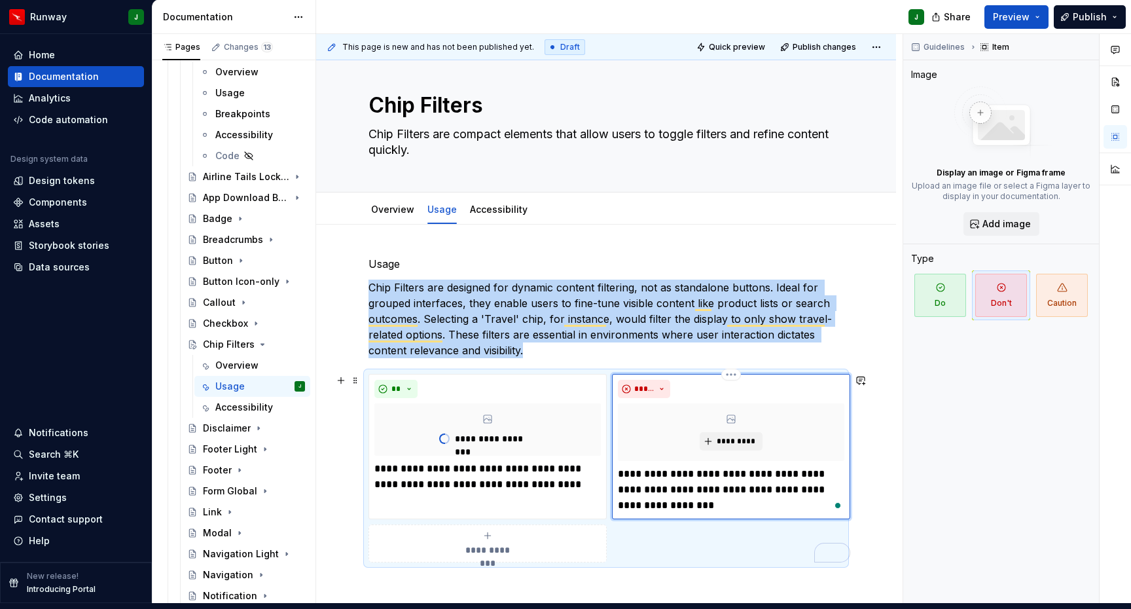
scroll to position [12, 0]
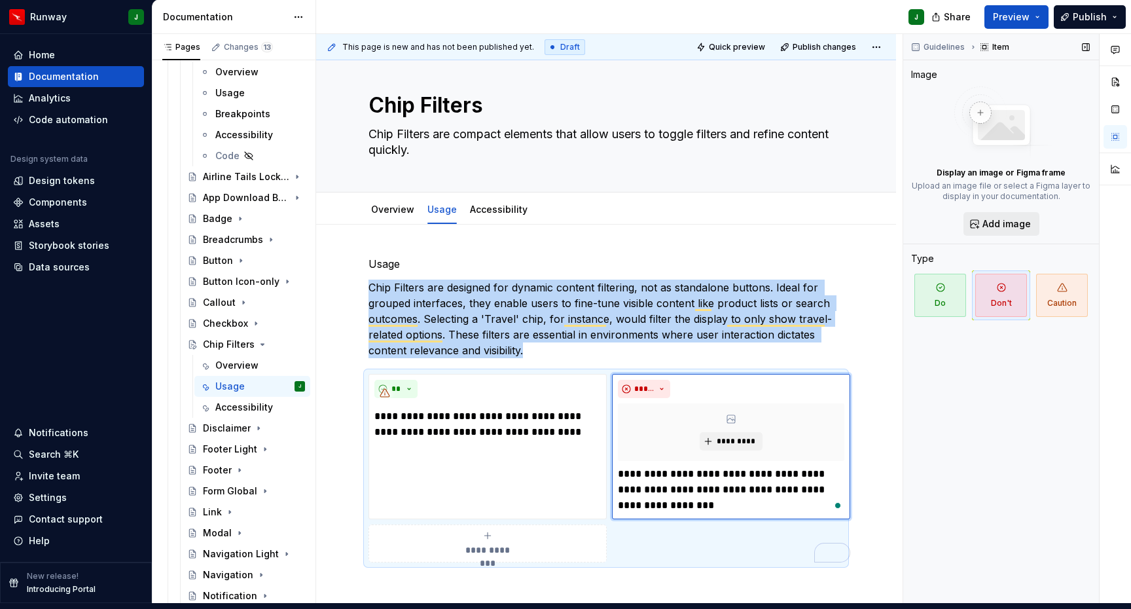
click at [998, 217] on span "Add image" at bounding box center [1007, 223] width 48 height 13
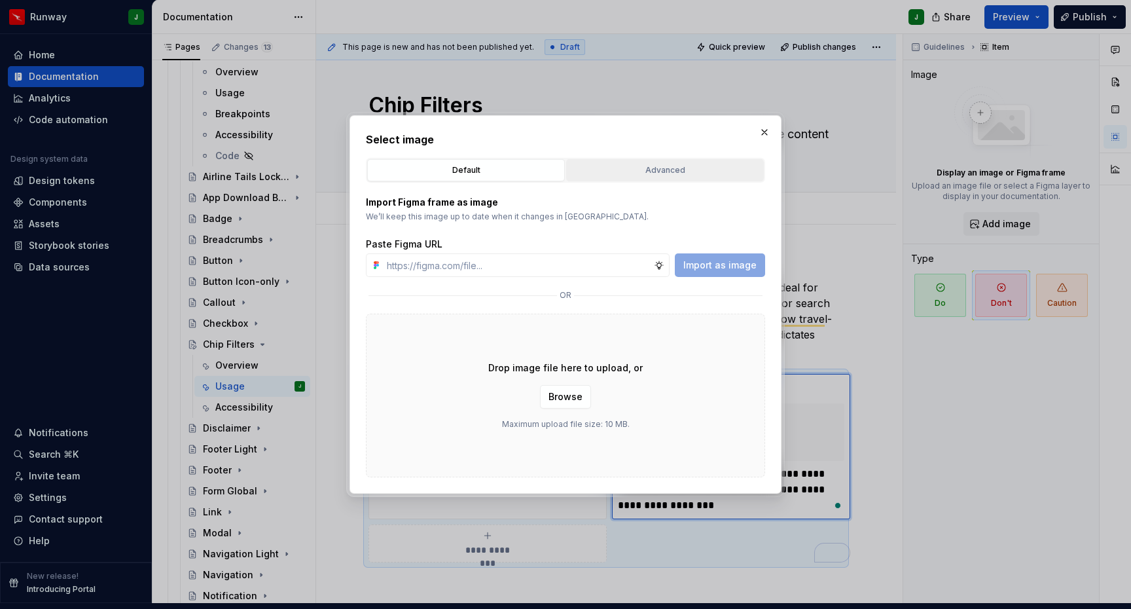
click at [630, 181] on button "Advanced" at bounding box center [665, 170] width 198 height 22
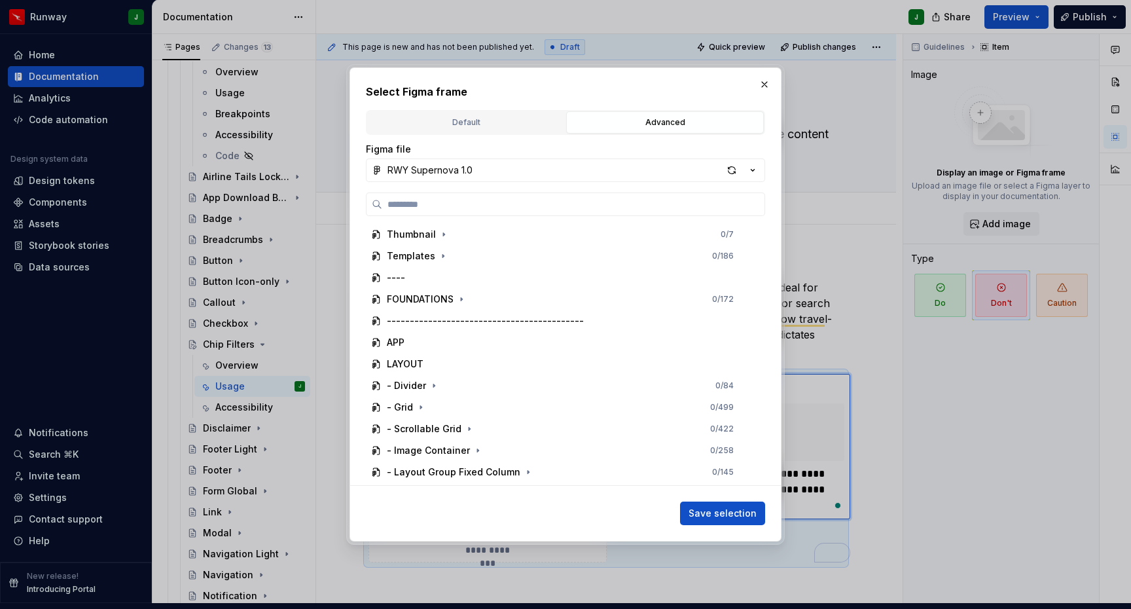
scroll to position [667, 0]
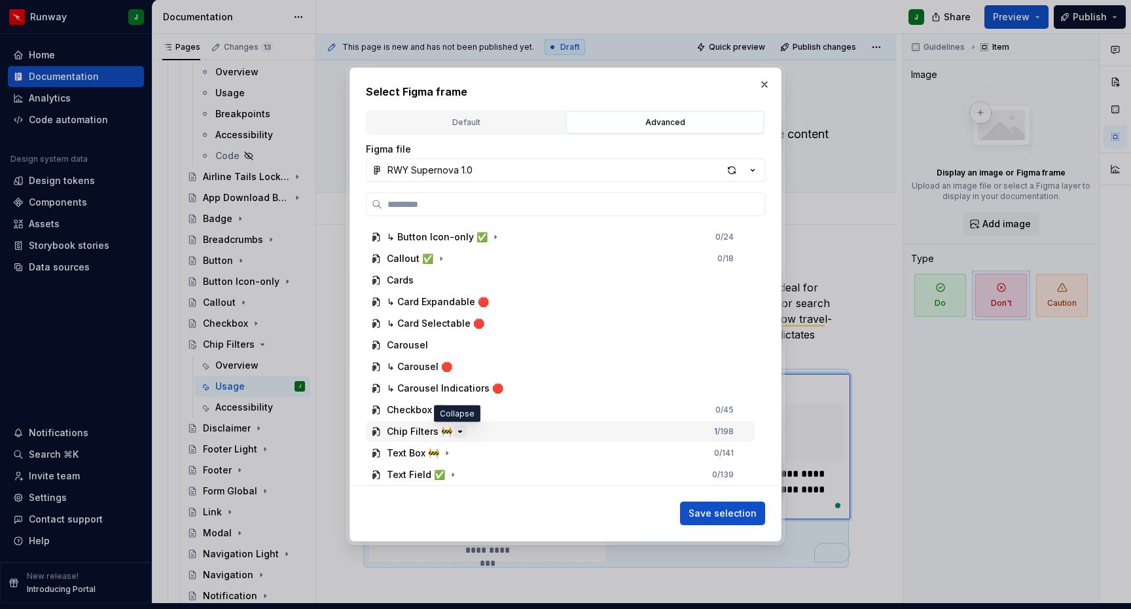
click at [455, 429] on icon "button" at bounding box center [460, 431] width 10 height 10
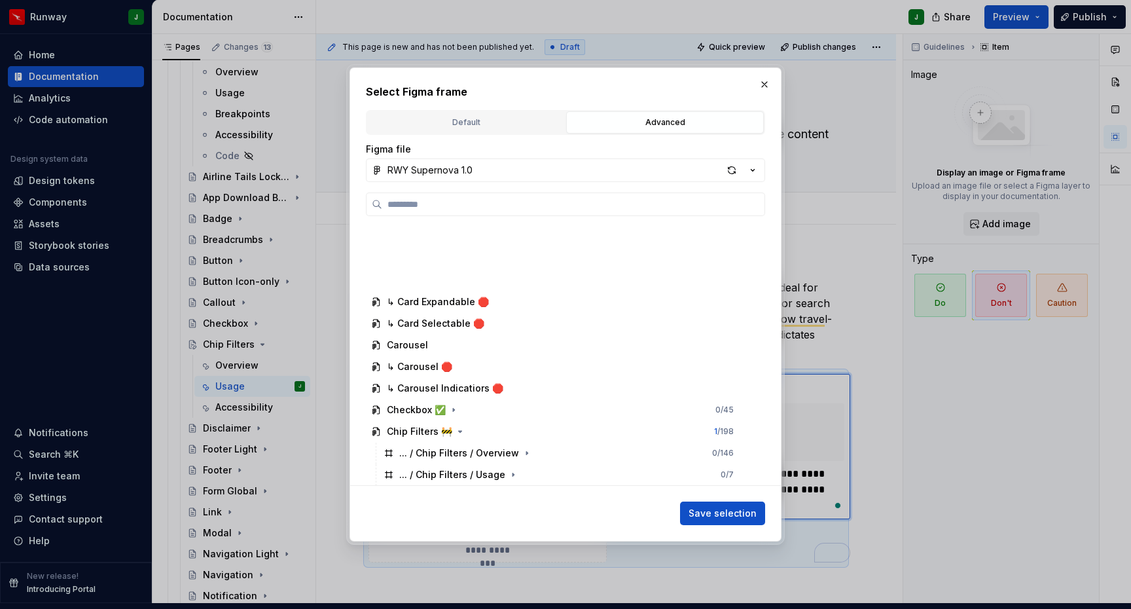
scroll to position [926, 0]
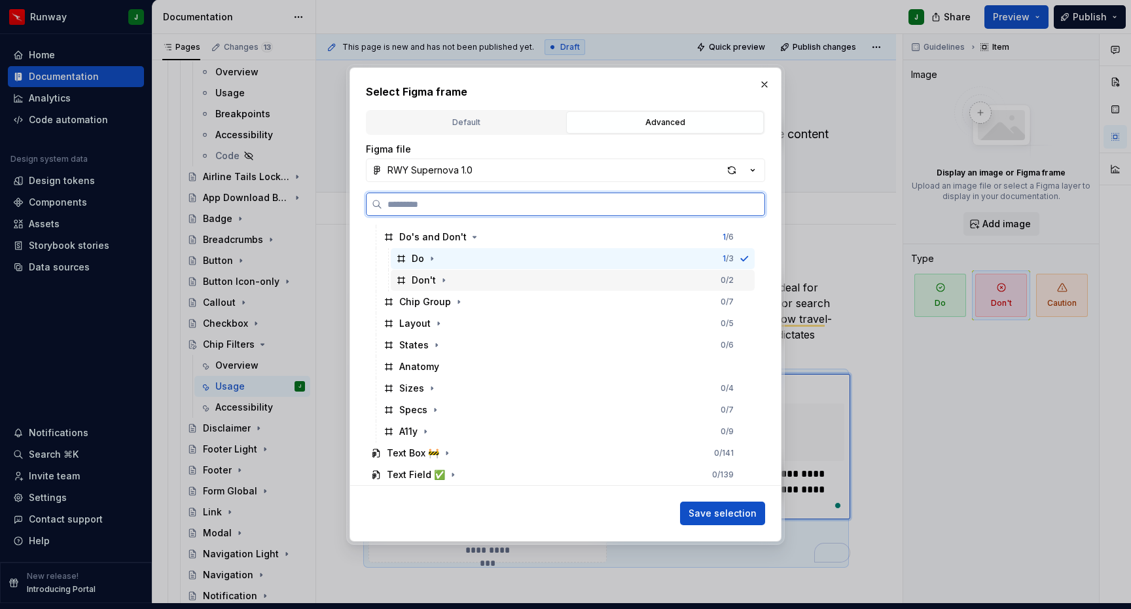
drag, startPoint x: 459, startPoint y: 279, endPoint x: 512, endPoint y: 264, distance: 54.9
click at [459, 279] on div "Don't 0 / 2" at bounding box center [573, 280] width 364 height 21
click at [518, 263] on div "Do 0 / 3" at bounding box center [573, 258] width 364 height 21
drag, startPoint x: 518, startPoint y: 275, endPoint x: 617, endPoint y: 314, distance: 105.5
click at [518, 275] on div "Don't 0 / 2" at bounding box center [573, 280] width 364 height 21
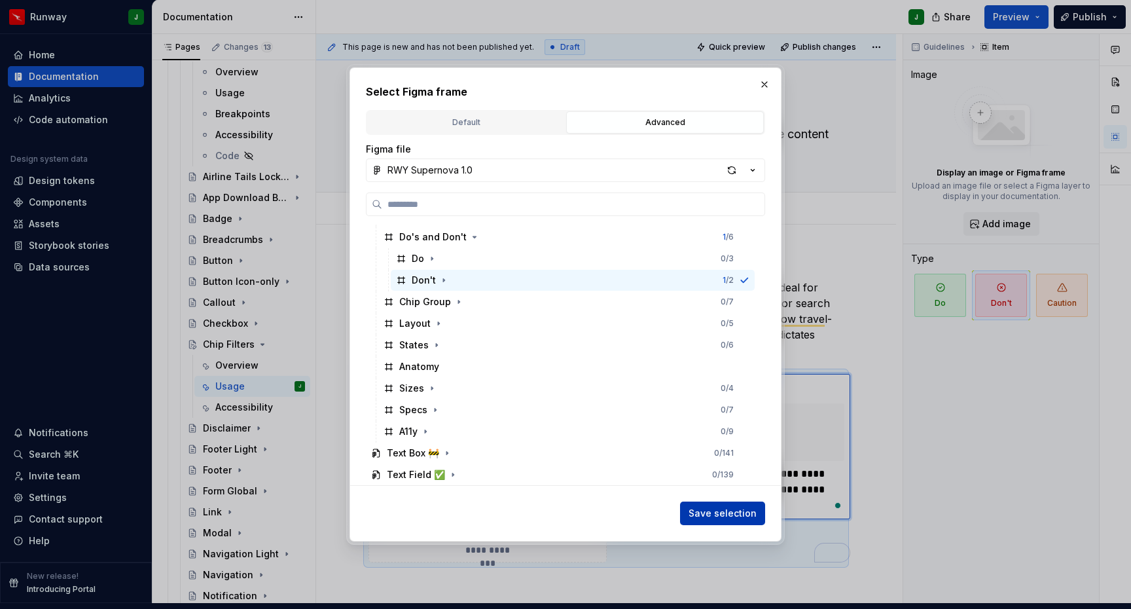
click at [714, 515] on span "Save selection" at bounding box center [723, 513] width 68 height 13
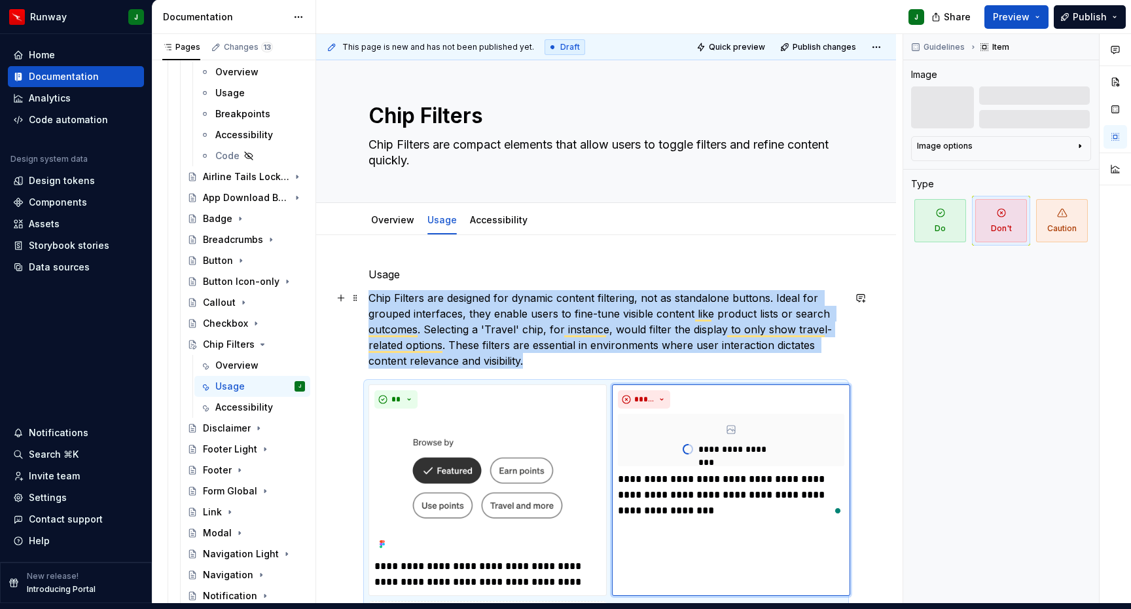
scroll to position [41, 0]
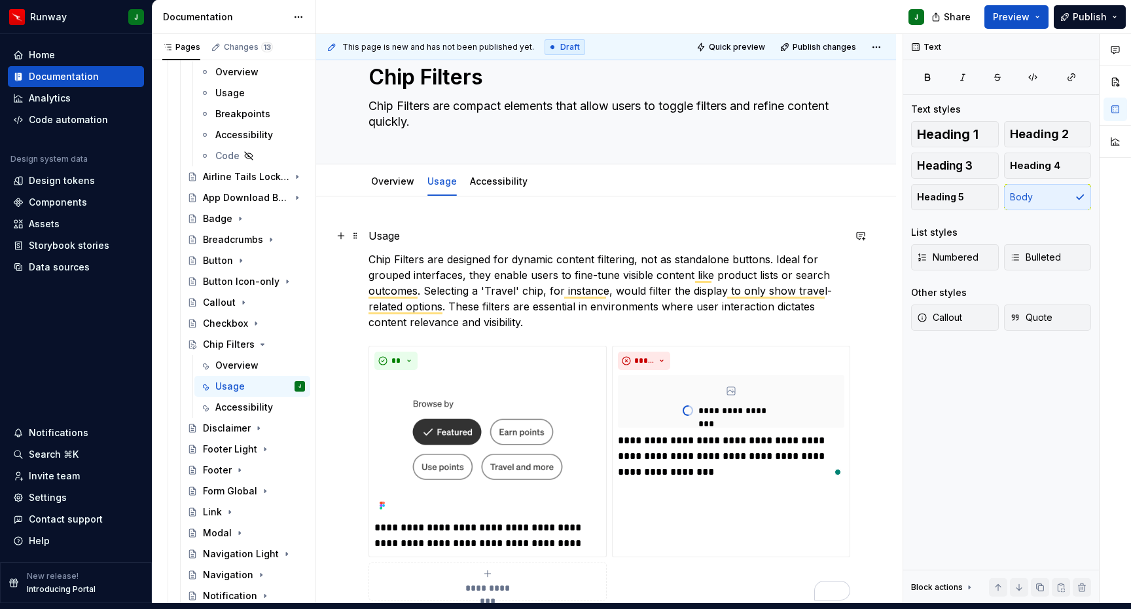
click at [378, 228] on p "Usage" at bounding box center [606, 236] width 475 height 16
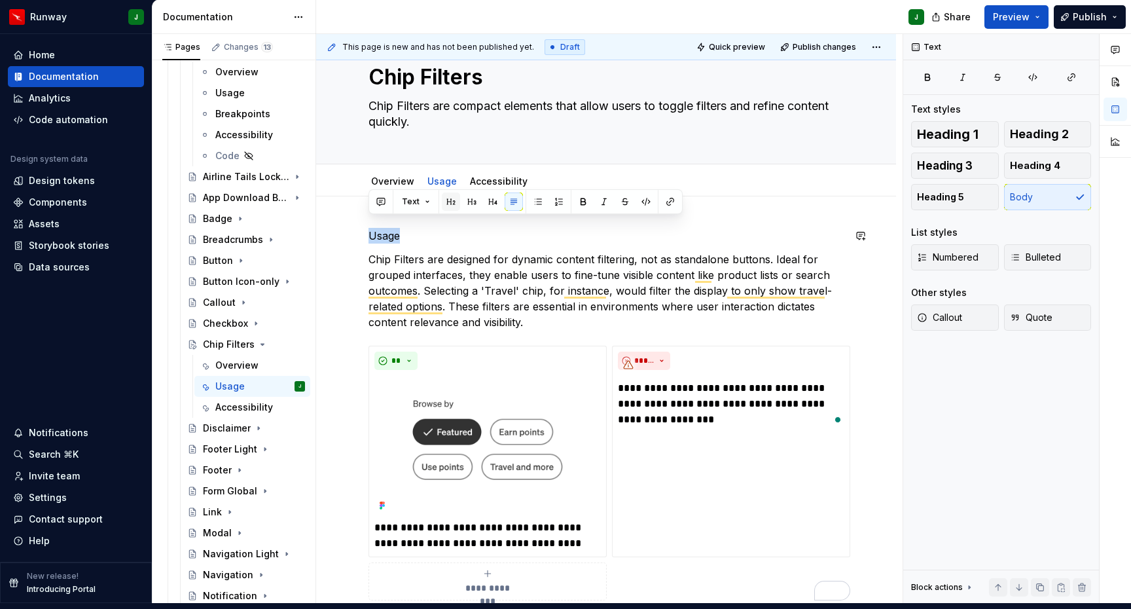
click at [449, 197] on button "button" at bounding box center [451, 201] width 18 height 18
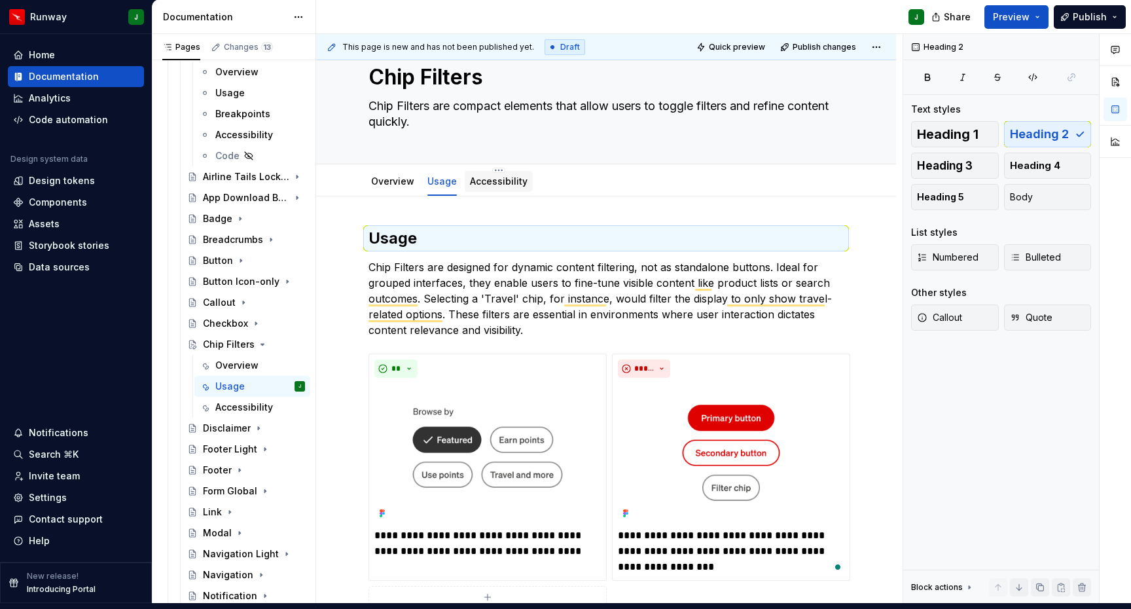
click at [504, 175] on link "Accessibility" at bounding box center [499, 180] width 58 height 11
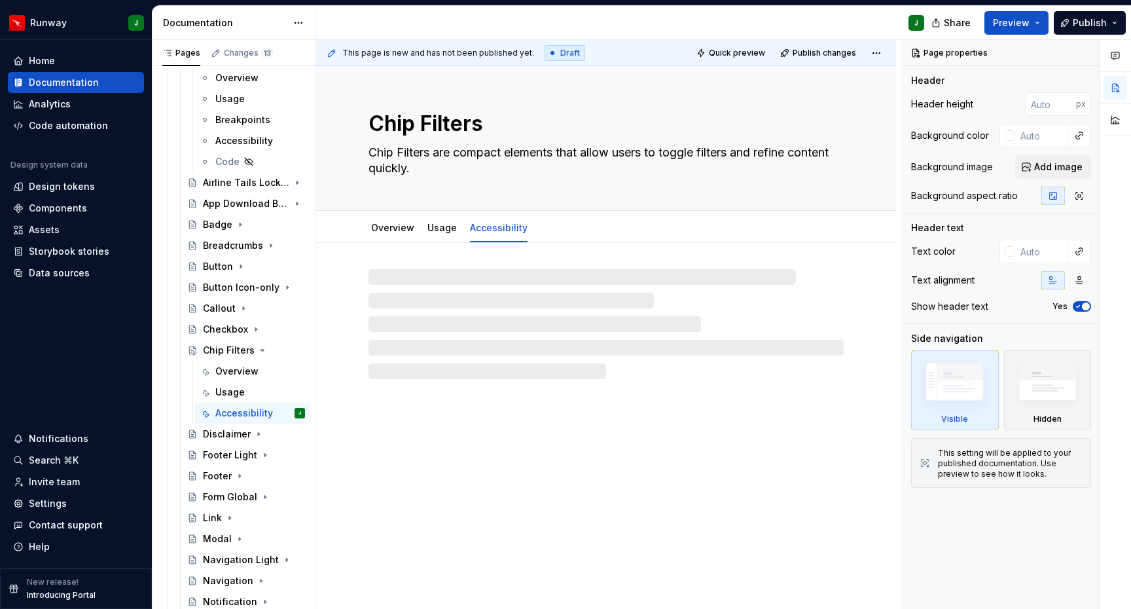
type textarea "*"
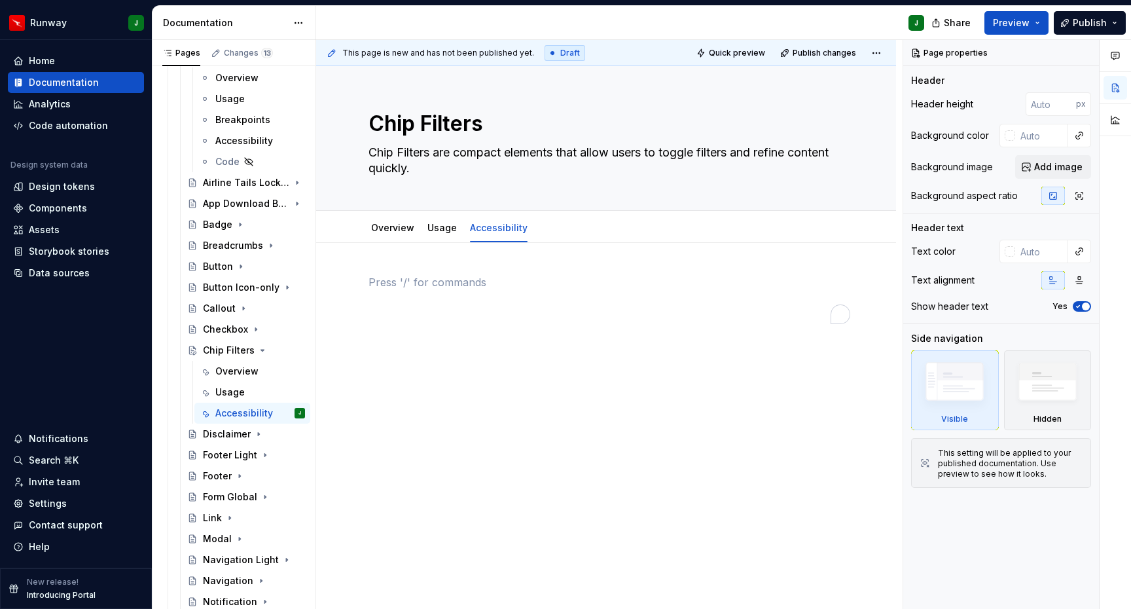
click at [486, 274] on div "To enrich screen reader interactions, please activate Accessibility in Grammarl…" at bounding box center [606, 299] width 475 height 50
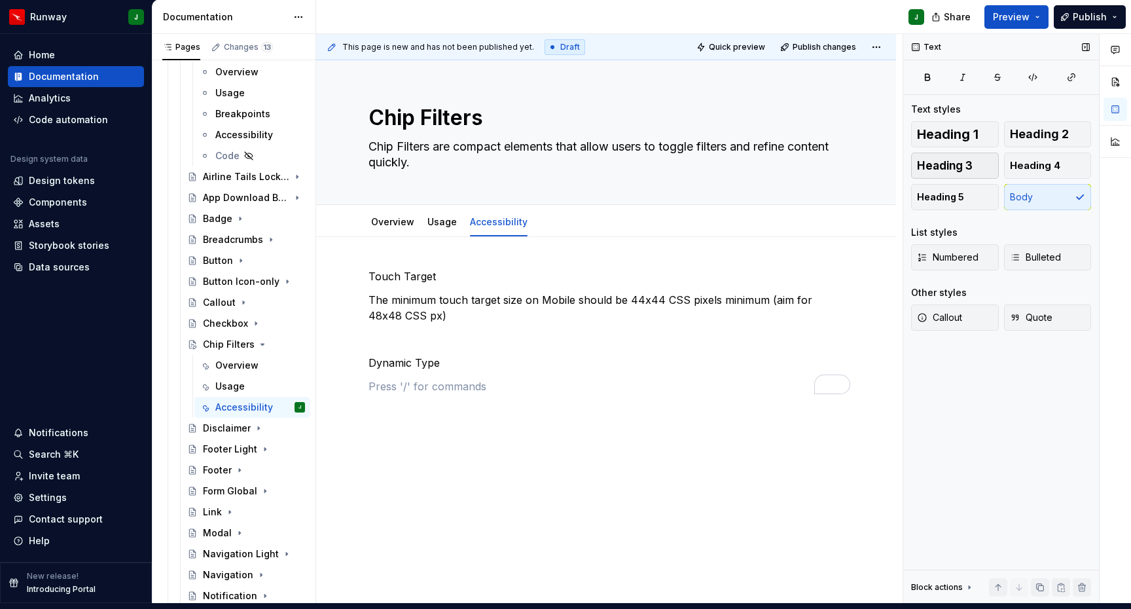
type textarea "*"
click at [401, 366] on div "Touch Target The minimum touch target size on Mobile should be 44x44 CSS pixels…" at bounding box center [606, 331] width 475 height 126
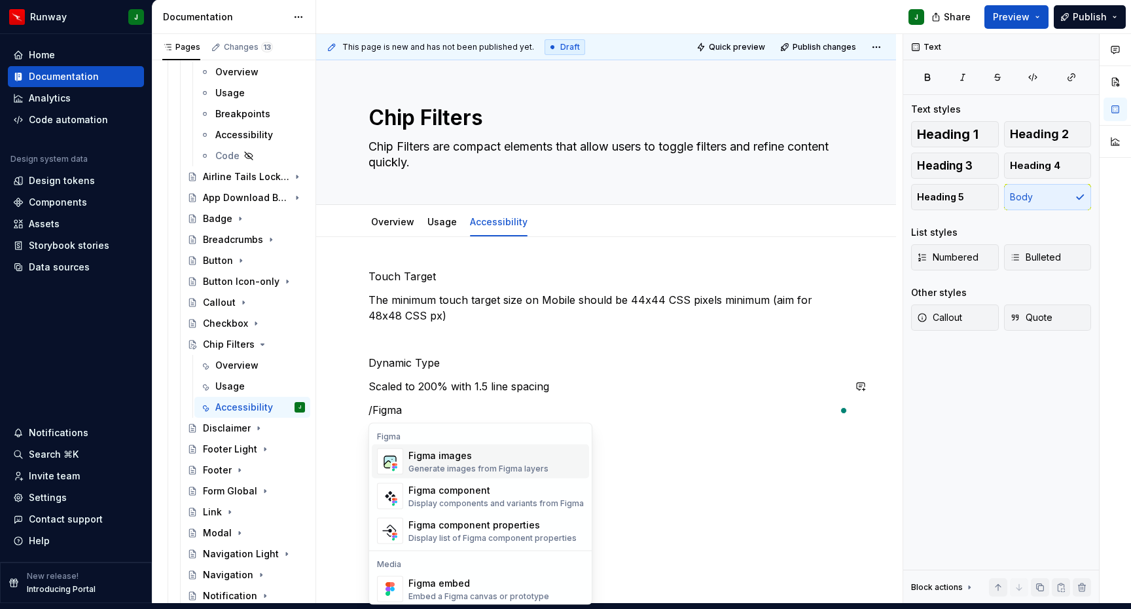
click at [468, 452] on div "Figma images Generate images from Figma layers" at bounding box center [478, 461] width 140 height 25
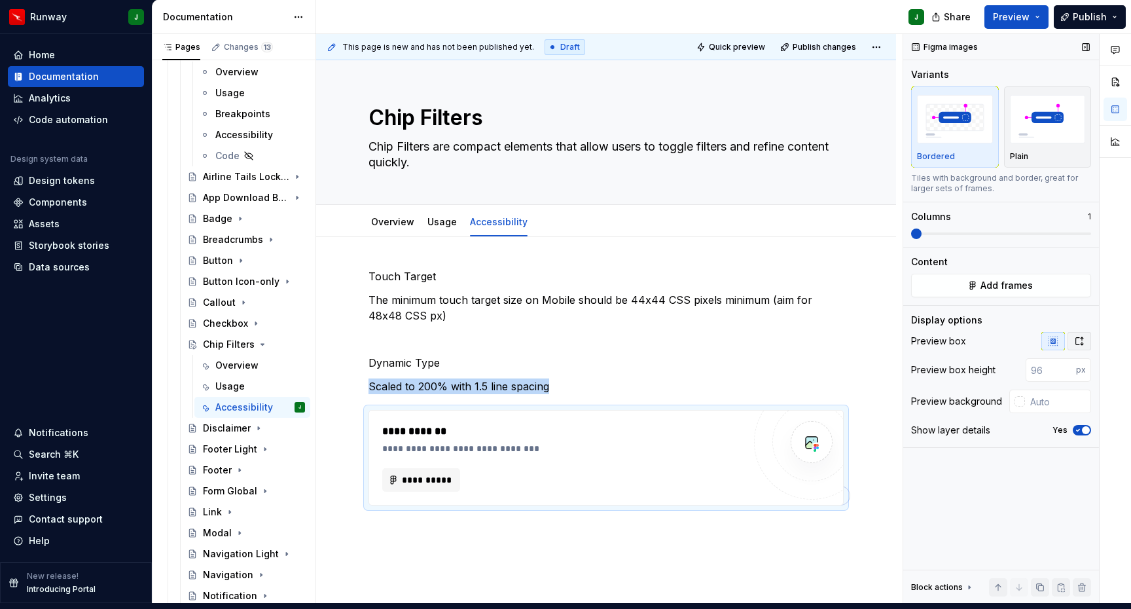
click at [1081, 337] on icon "button" at bounding box center [1079, 341] width 7 height 8
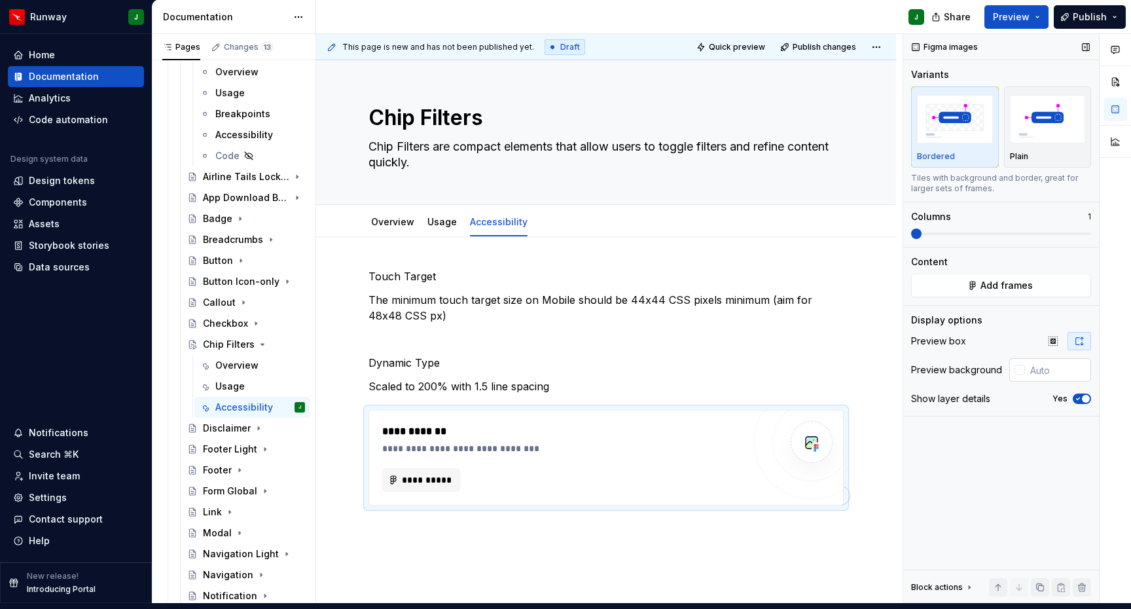
click at [1049, 362] on input "text" at bounding box center [1058, 370] width 66 height 24
type input "#FFFFFF"
click at [452, 311] on p "The minimum touch target size on Mobile should be 44x44 CSS pixels minimum (aim…" at bounding box center [606, 307] width 475 height 31
click at [426, 332] on p "To enrich screen reader interactions, please activate Accessibility in Grammarl…" at bounding box center [606, 339] width 475 height 16
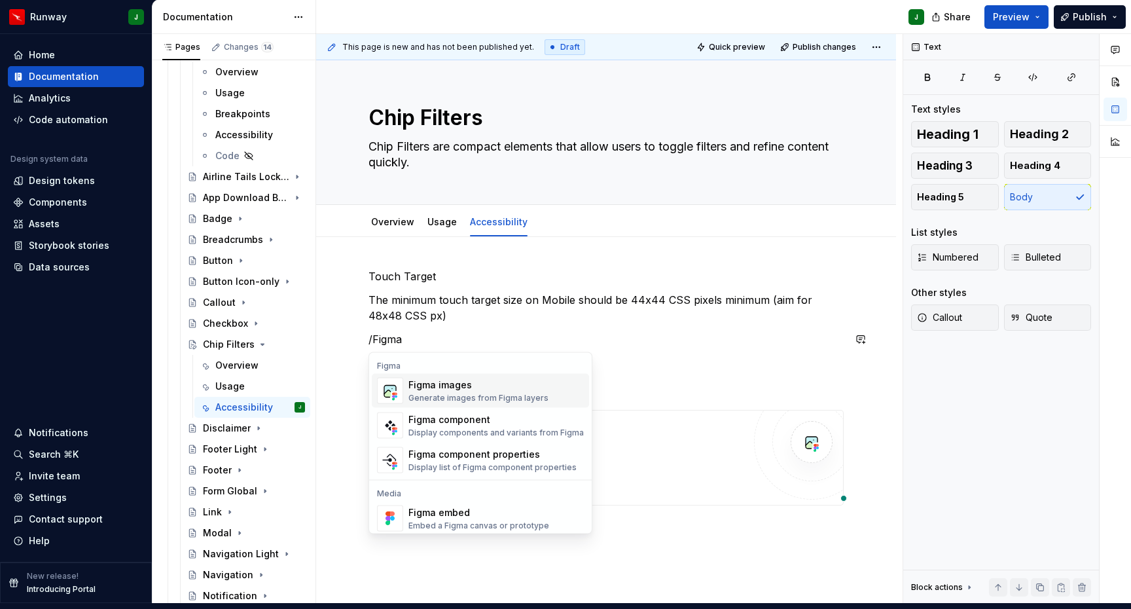
click at [443, 393] on div "Generate images from Figma layers" at bounding box center [478, 398] width 140 height 10
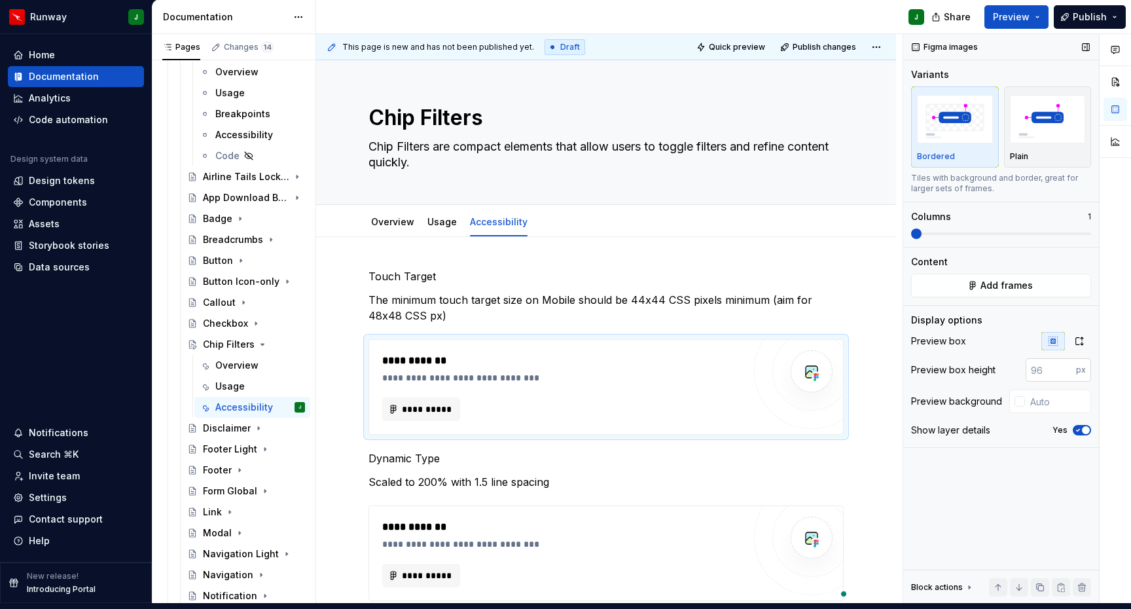
scroll to position [2, 0]
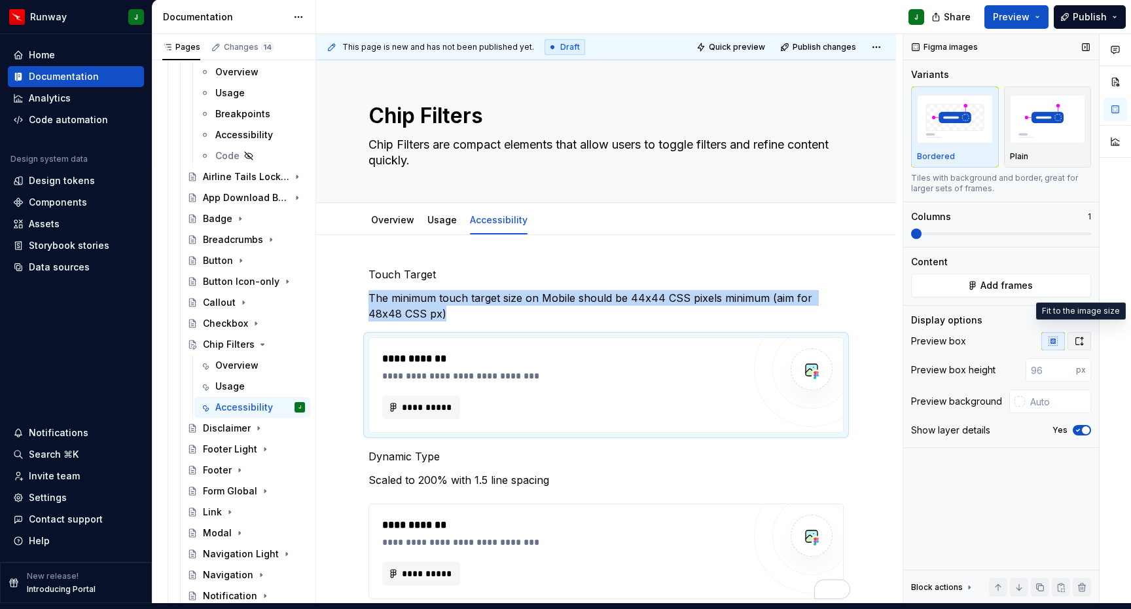
click at [1079, 336] on icon "button" at bounding box center [1079, 341] width 10 height 10
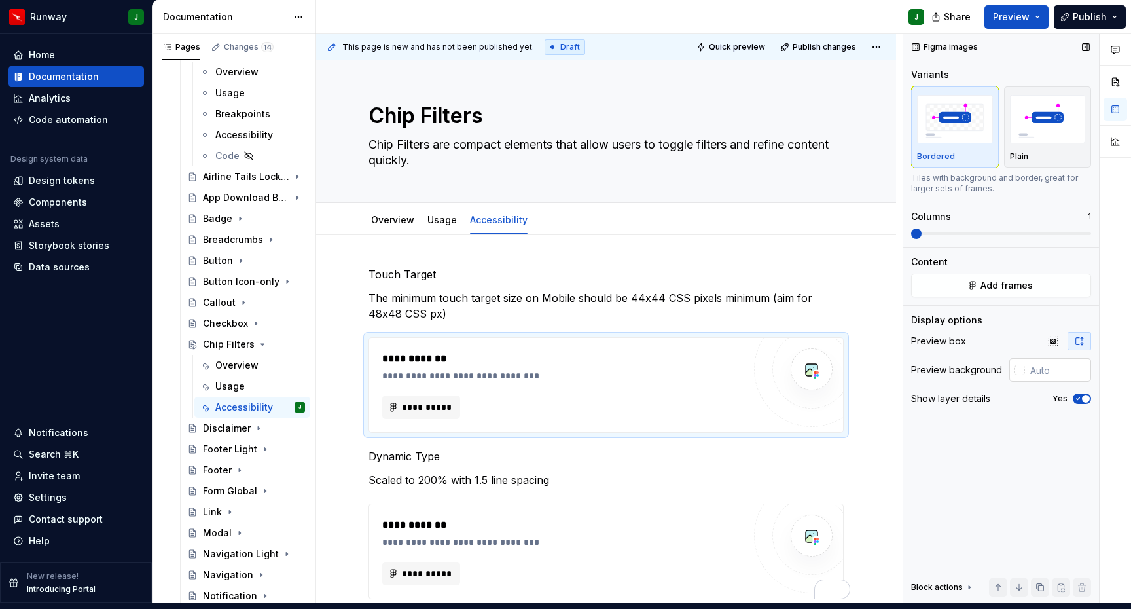
click at [1057, 359] on input "text" at bounding box center [1058, 370] width 66 height 24
paste input "#FFFFFF"
type input "#FFFFFF"
drag, startPoint x: 396, startPoint y: 264, endPoint x: 410, endPoint y: 264, distance: 13.7
click at [396, 266] on p "Touch Target" at bounding box center [606, 274] width 475 height 16
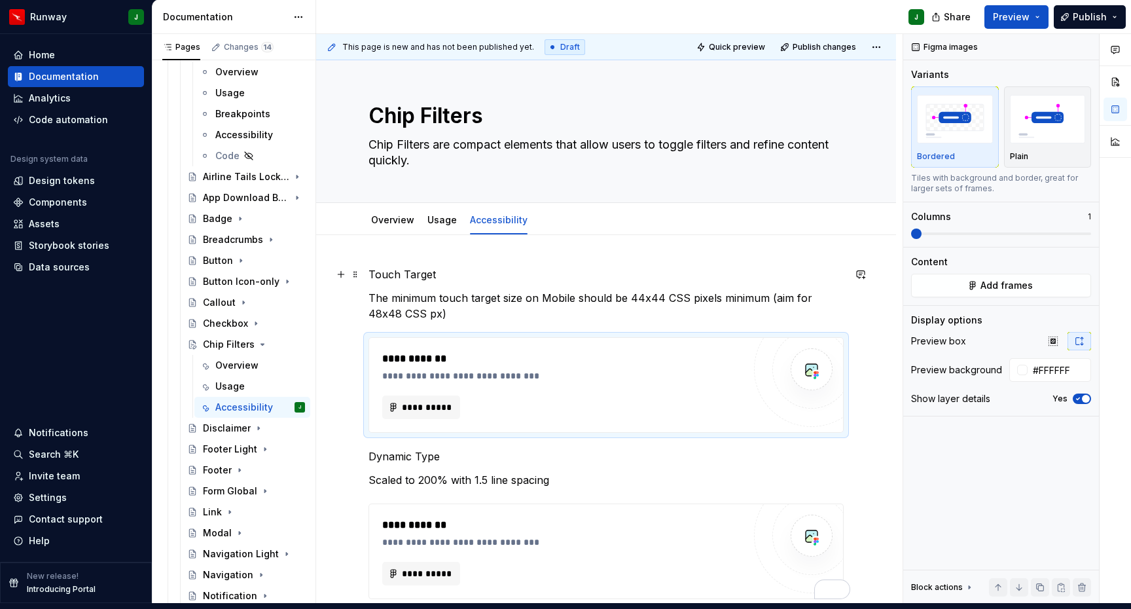
click at [396, 266] on p "Touch Target" at bounding box center [606, 274] width 475 height 16
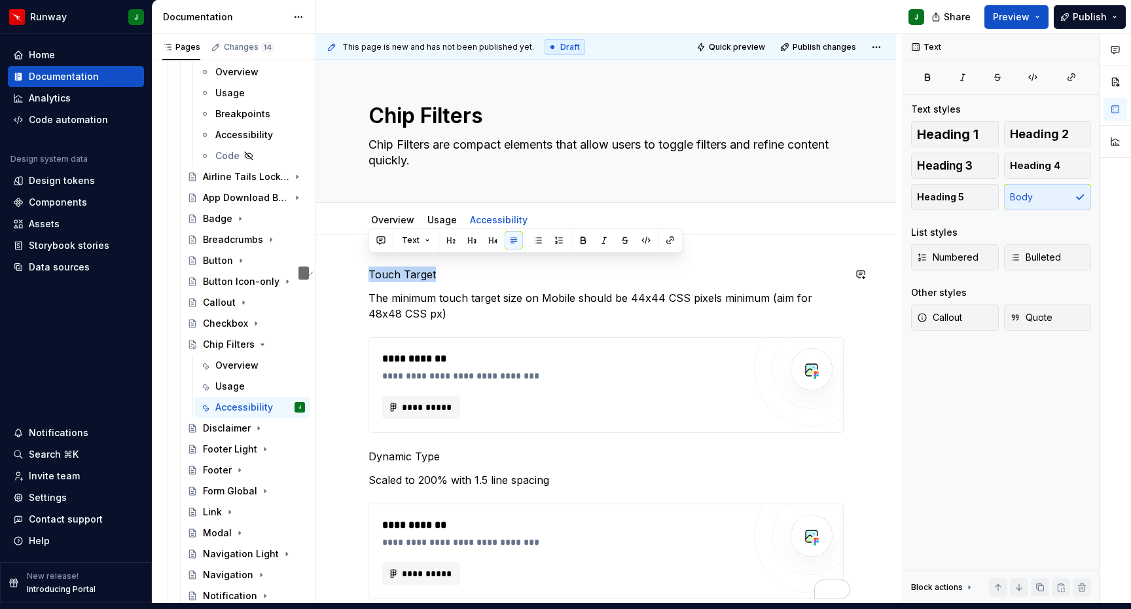
drag, startPoint x: 452, startPoint y: 240, endPoint x: 443, endPoint y: 251, distance: 14.0
click at [452, 240] on button "button" at bounding box center [451, 240] width 18 height 18
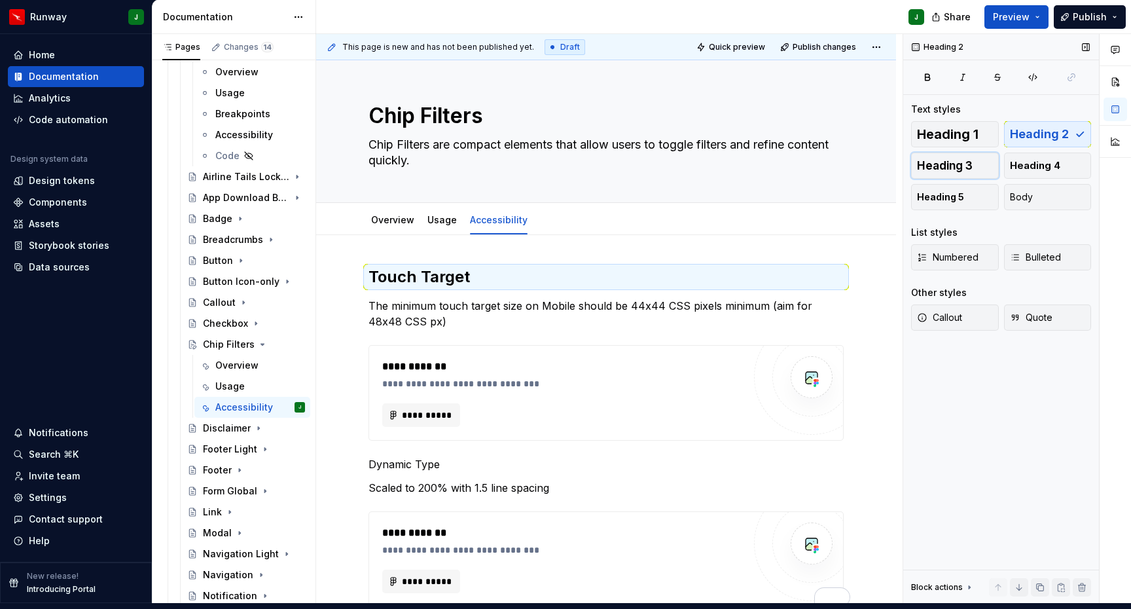
click at [956, 160] on span "Heading 3" at bounding box center [945, 165] width 56 height 13
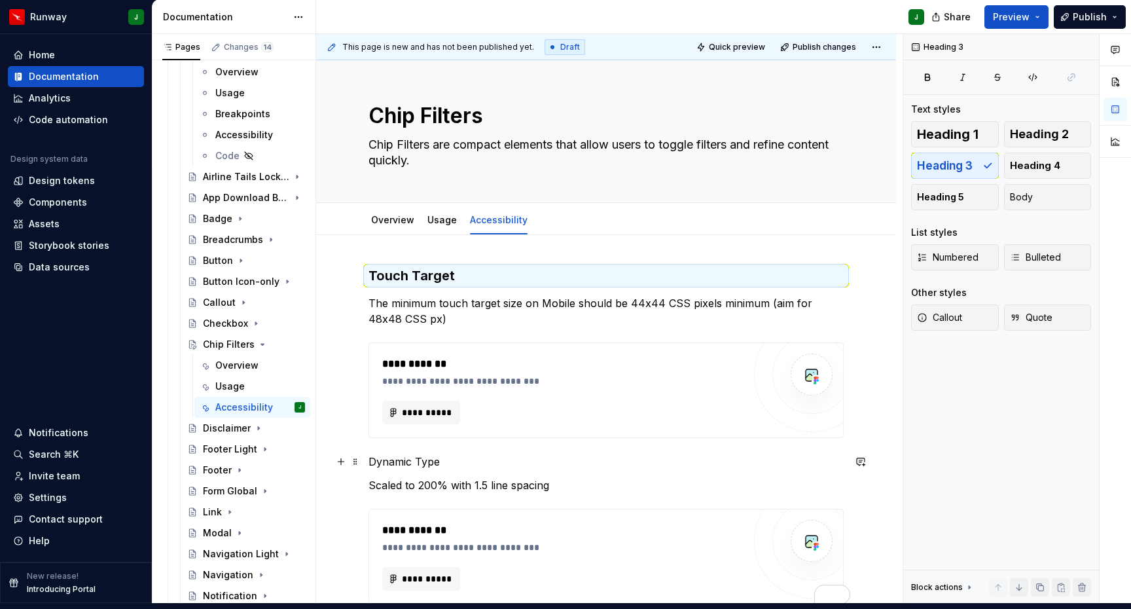
click at [397, 454] on p "Dynamic Type" at bounding box center [606, 462] width 475 height 16
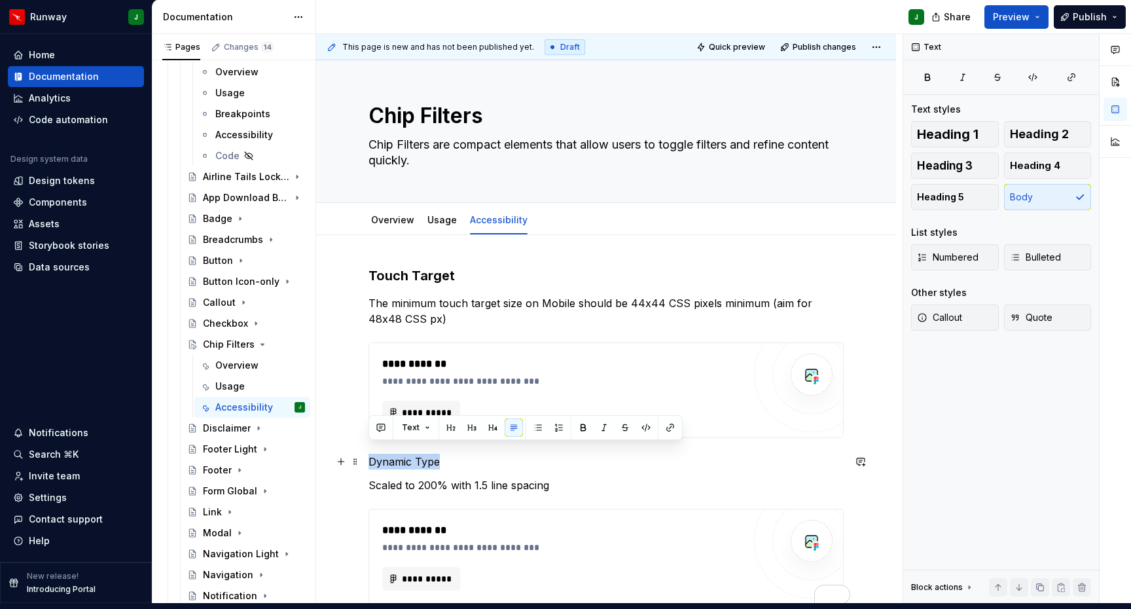
click at [397, 454] on p "Dynamic Type" at bounding box center [606, 462] width 475 height 16
click at [952, 159] on span "Heading 3" at bounding box center [945, 165] width 56 height 13
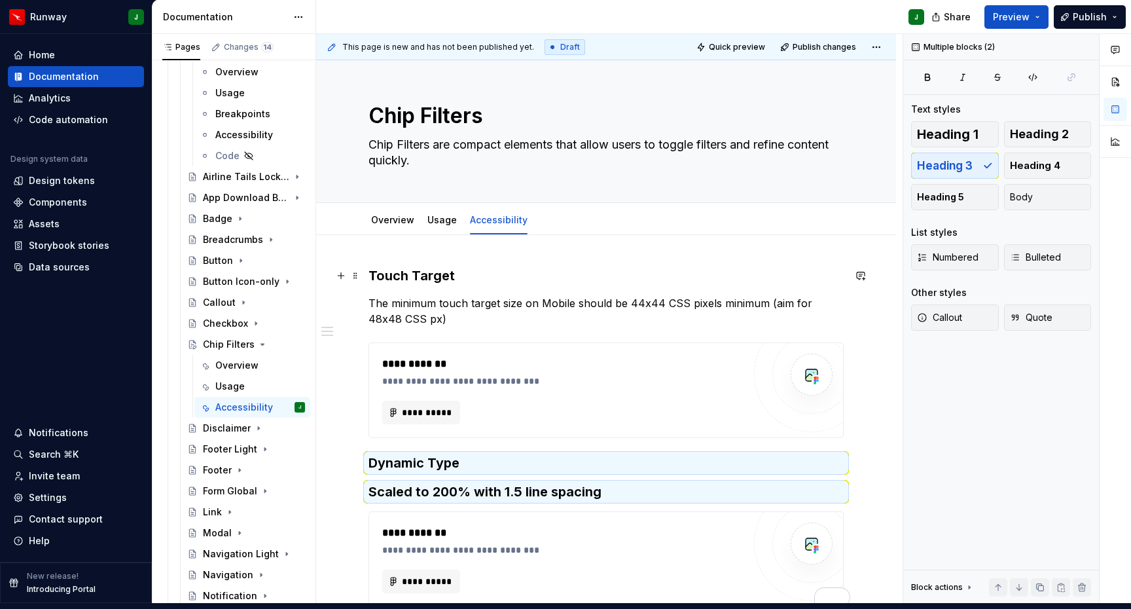
click at [369, 266] on h3 "Touch Target" at bounding box center [606, 275] width 475 height 18
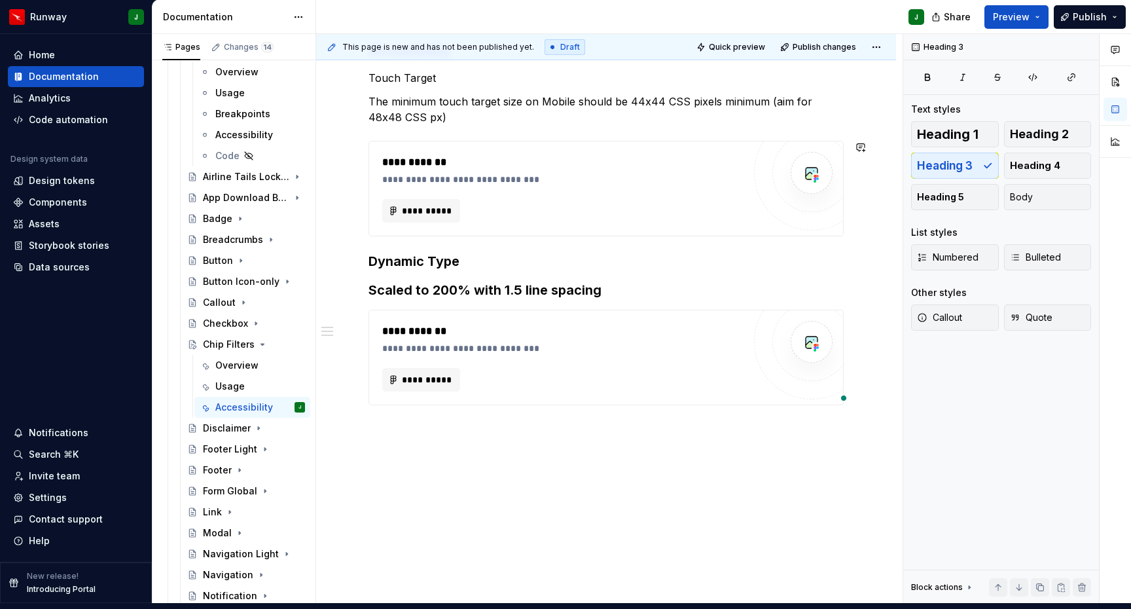
scroll to position [16, 0]
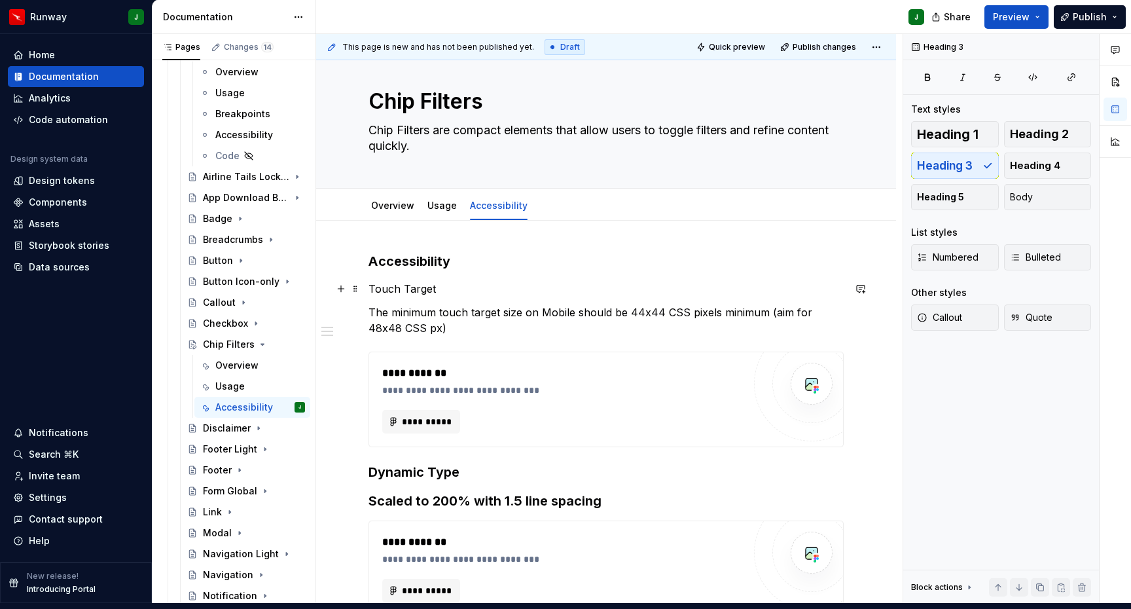
click at [456, 281] on p "Touch Target" at bounding box center [606, 289] width 475 height 16
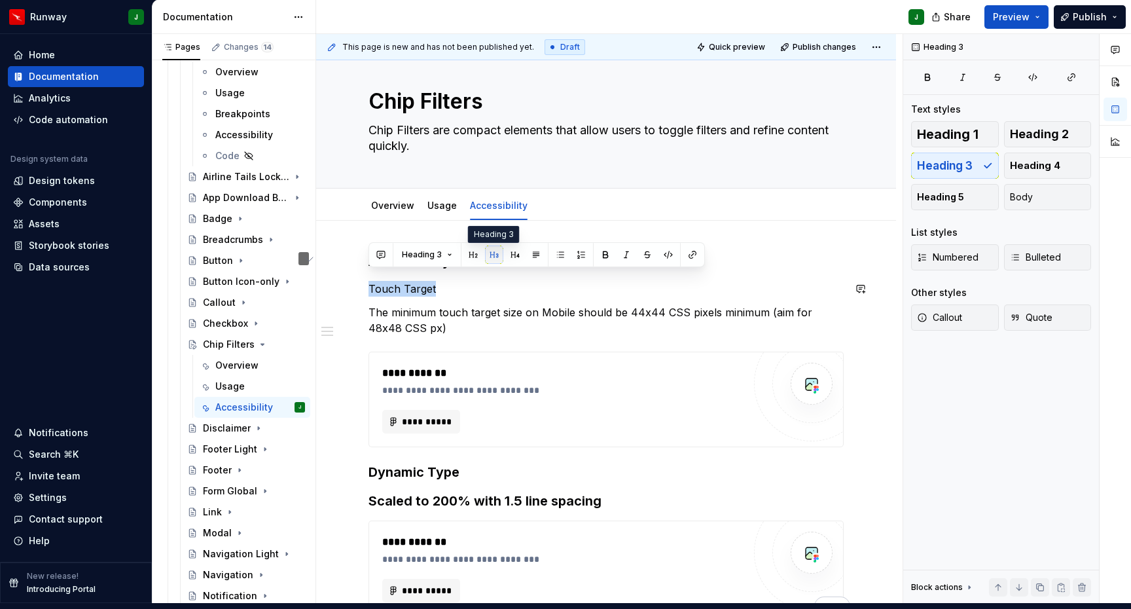
click at [494, 257] on button "button" at bounding box center [494, 254] width 18 height 18
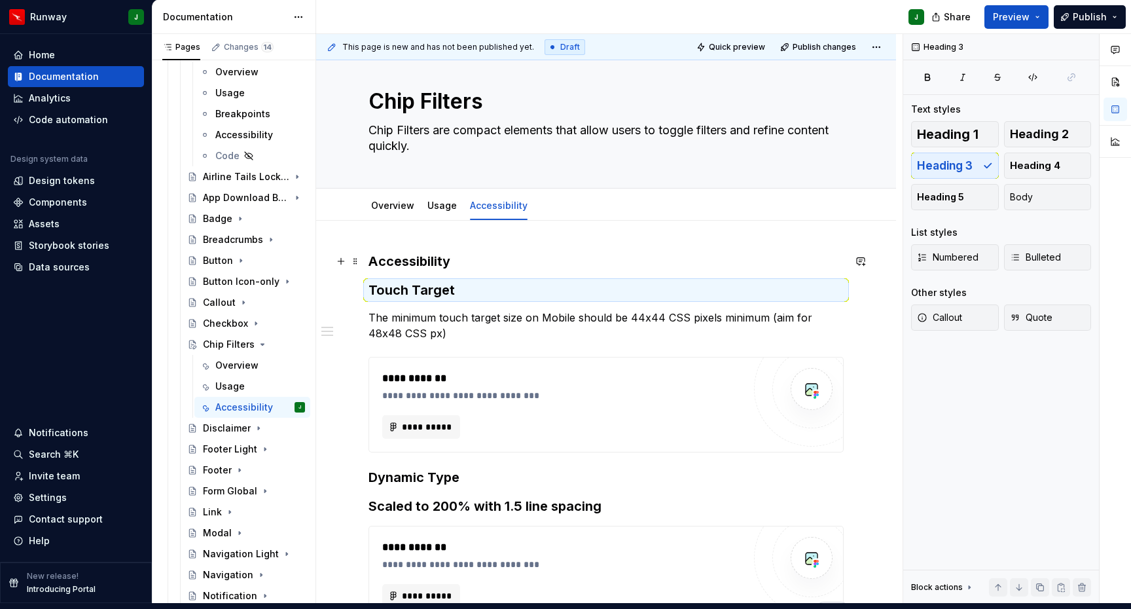
click at [402, 252] on h3 "Accessibility" at bounding box center [606, 261] width 475 height 18
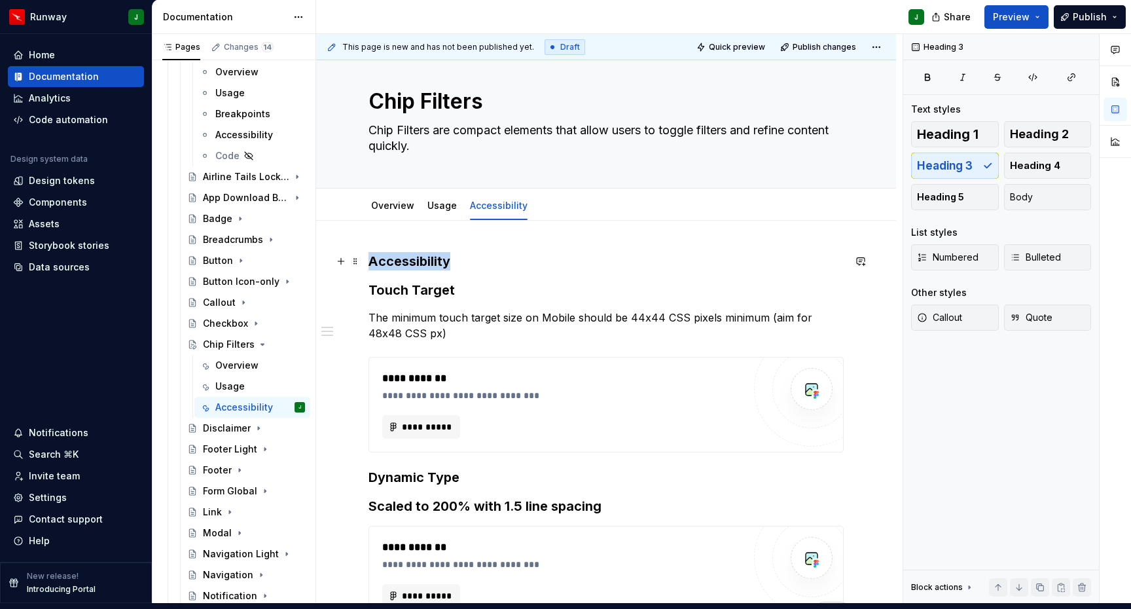
click at [402, 252] on h3 "Accessibility" at bounding box center [606, 261] width 475 height 18
drag, startPoint x: 469, startPoint y: 225, endPoint x: 482, endPoint y: 268, distance: 45.1
click at [469, 225] on button "button" at bounding box center [473, 226] width 18 height 18
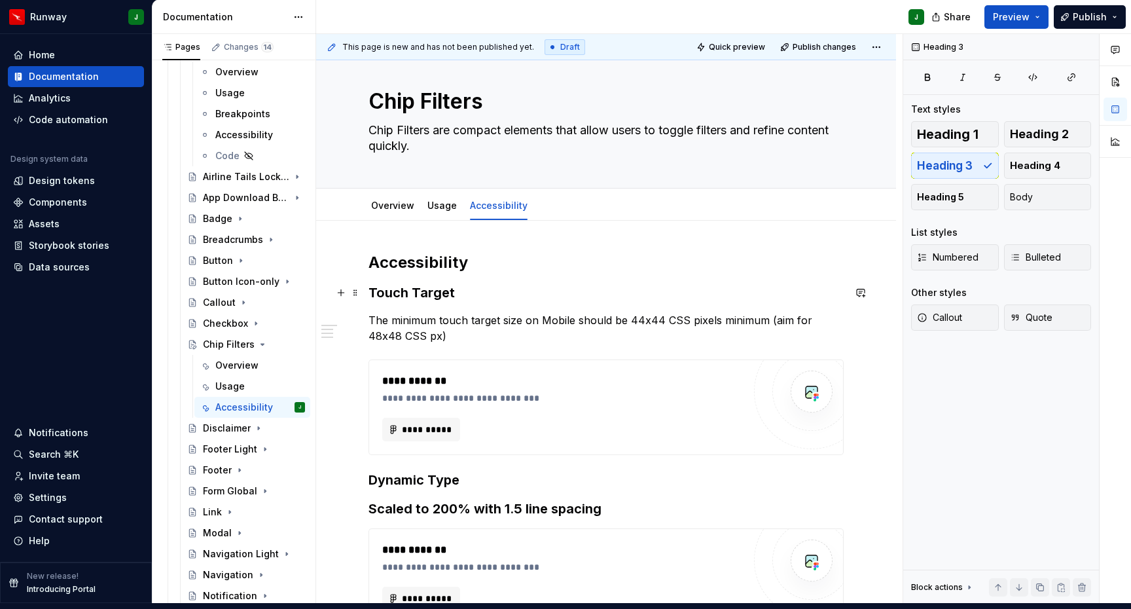
click at [490, 283] on h3 "Touch Target" at bounding box center [606, 292] width 475 height 18
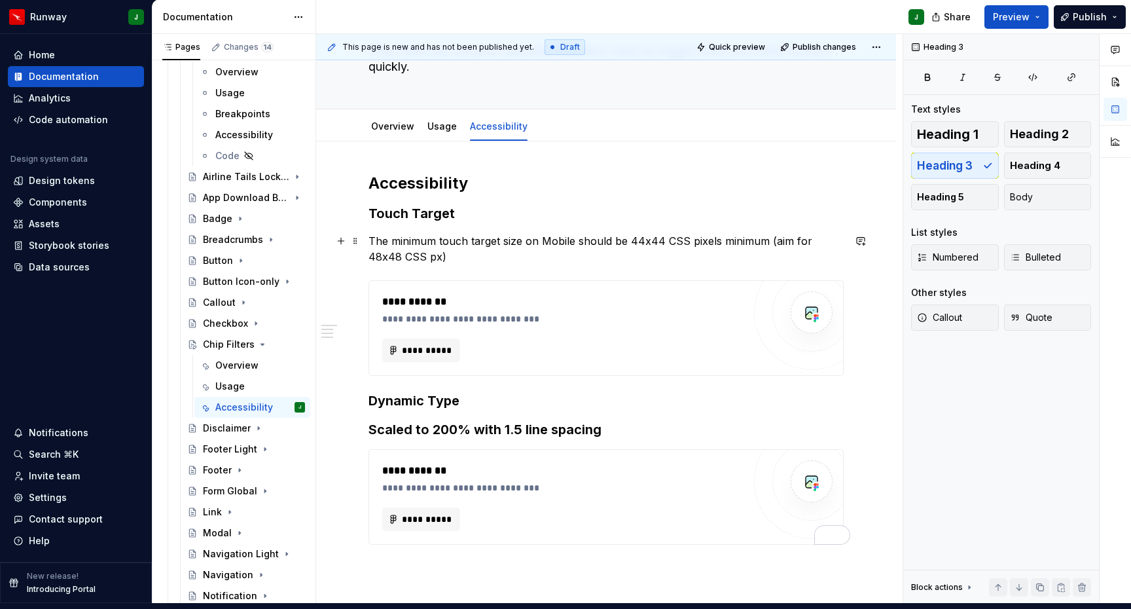
scroll to position [99, 0]
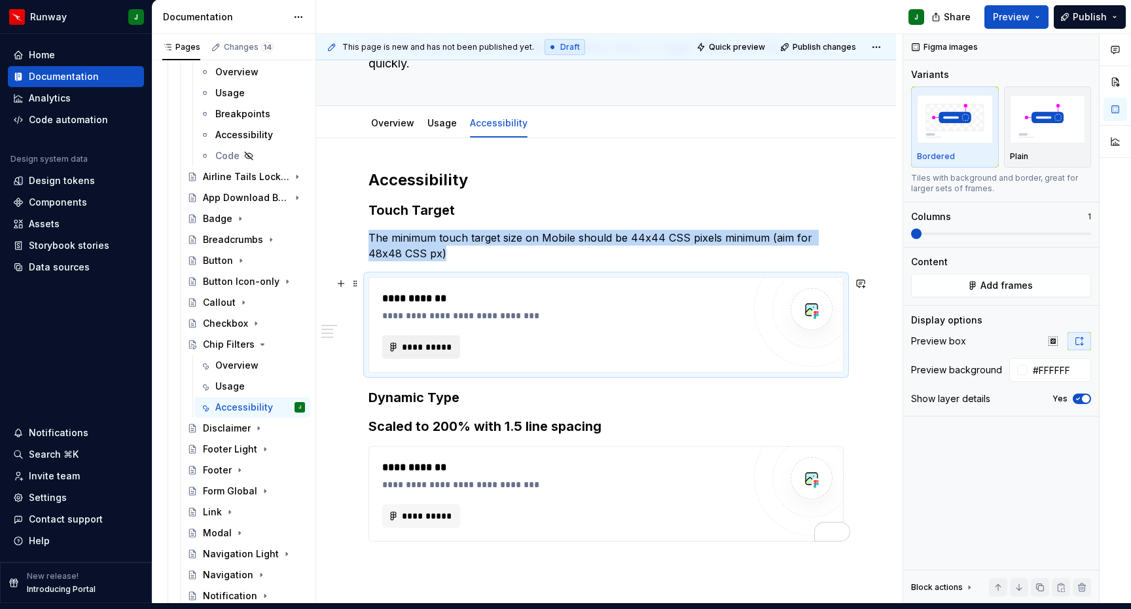
click at [433, 340] on span "**********" at bounding box center [426, 346] width 50 height 13
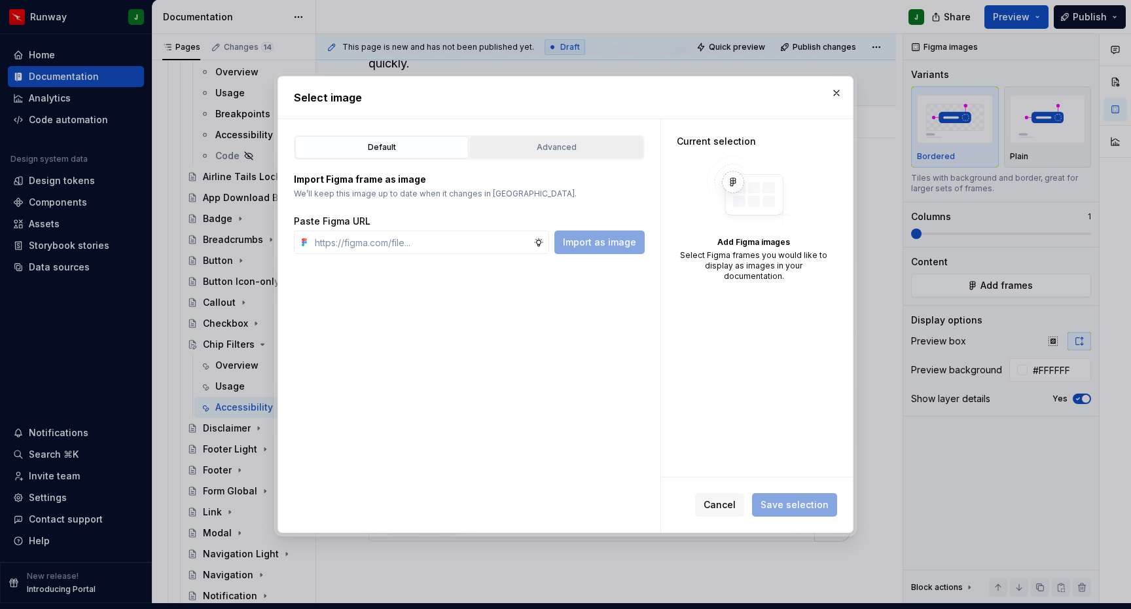
click at [576, 143] on div "Advanced" at bounding box center [557, 147] width 164 height 13
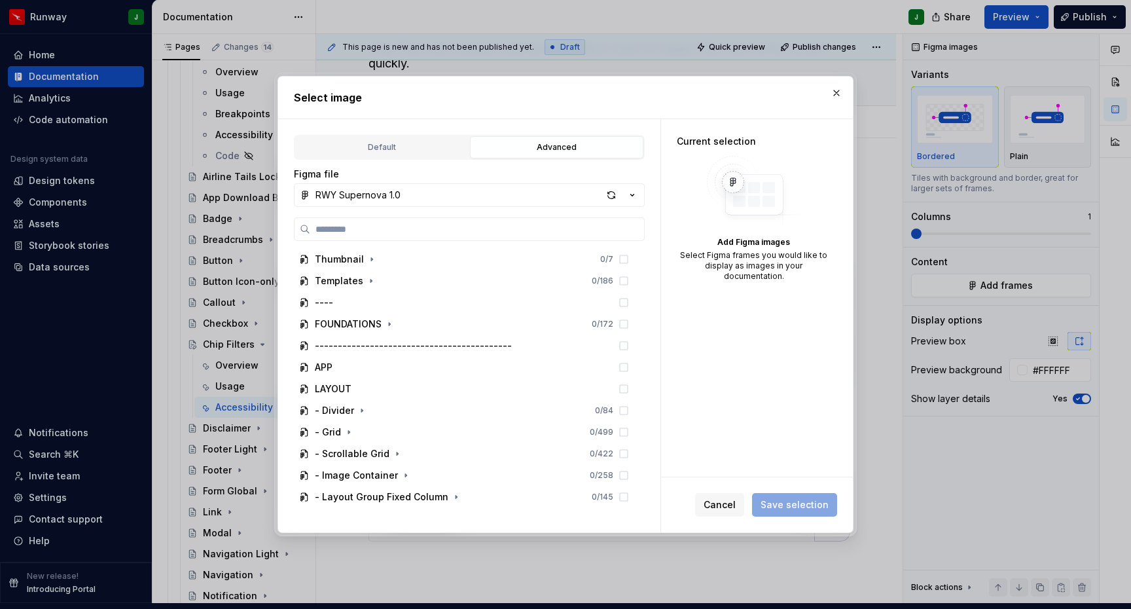
scroll to position [667, 0]
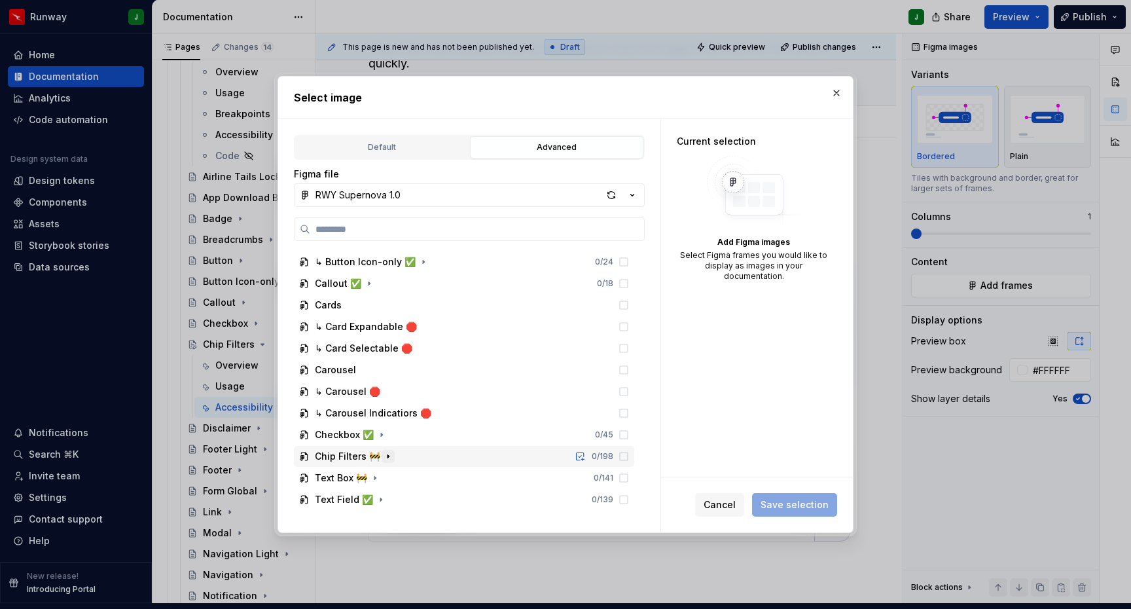
click at [384, 454] on icon "button" at bounding box center [388, 456] width 10 height 10
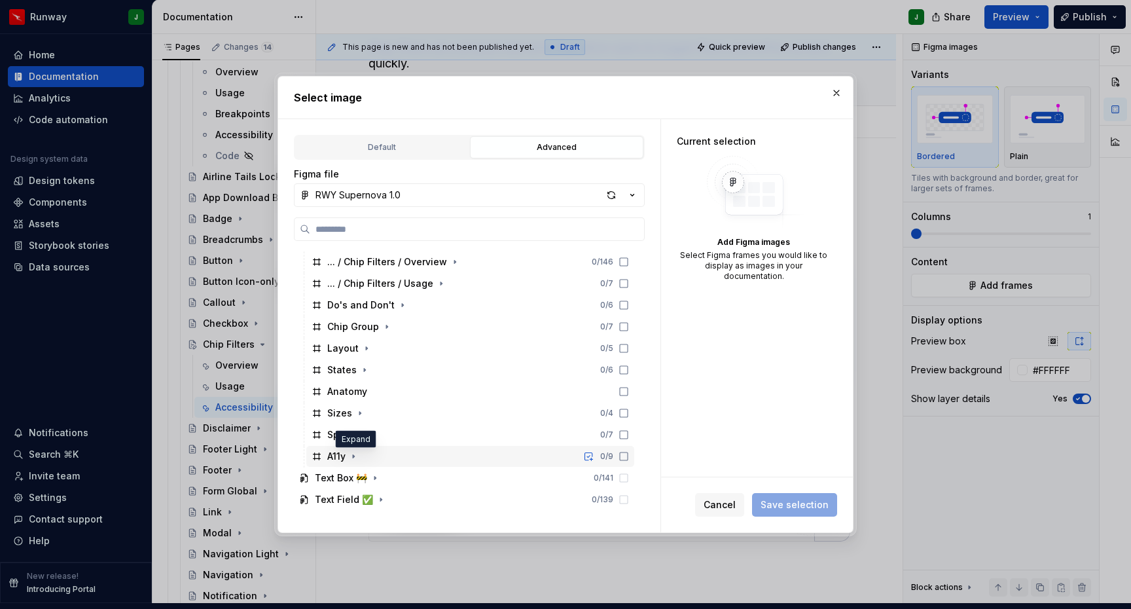
drag, startPoint x: 358, startPoint y: 456, endPoint x: 371, endPoint y: 446, distance: 15.8
click at [358, 456] on icon "button" at bounding box center [353, 456] width 10 height 10
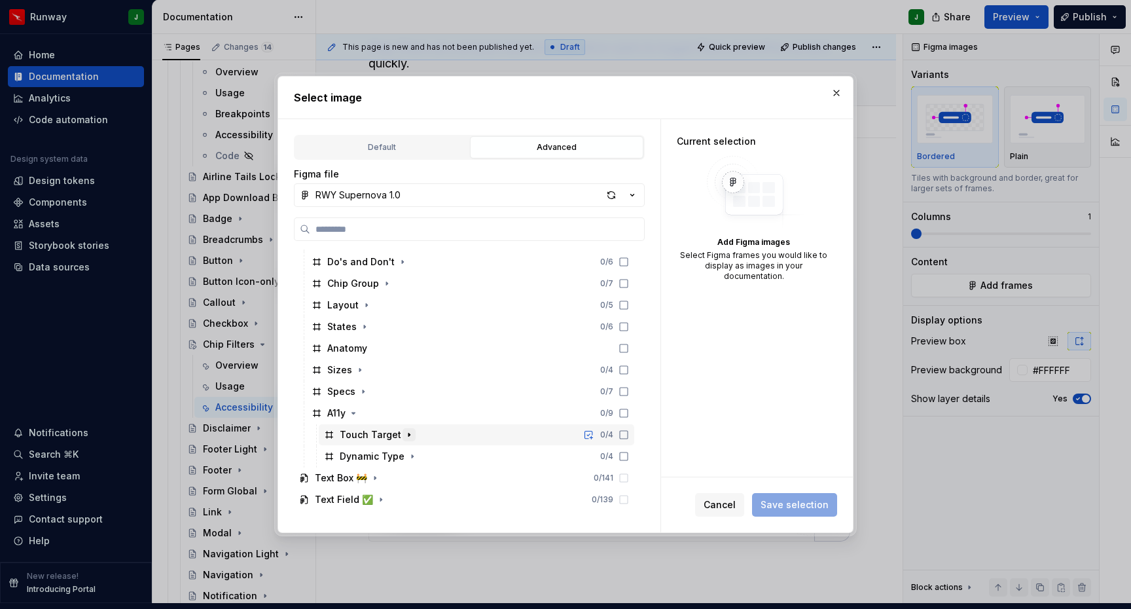
click at [408, 435] on icon "button" at bounding box center [408, 434] width 1 height 3
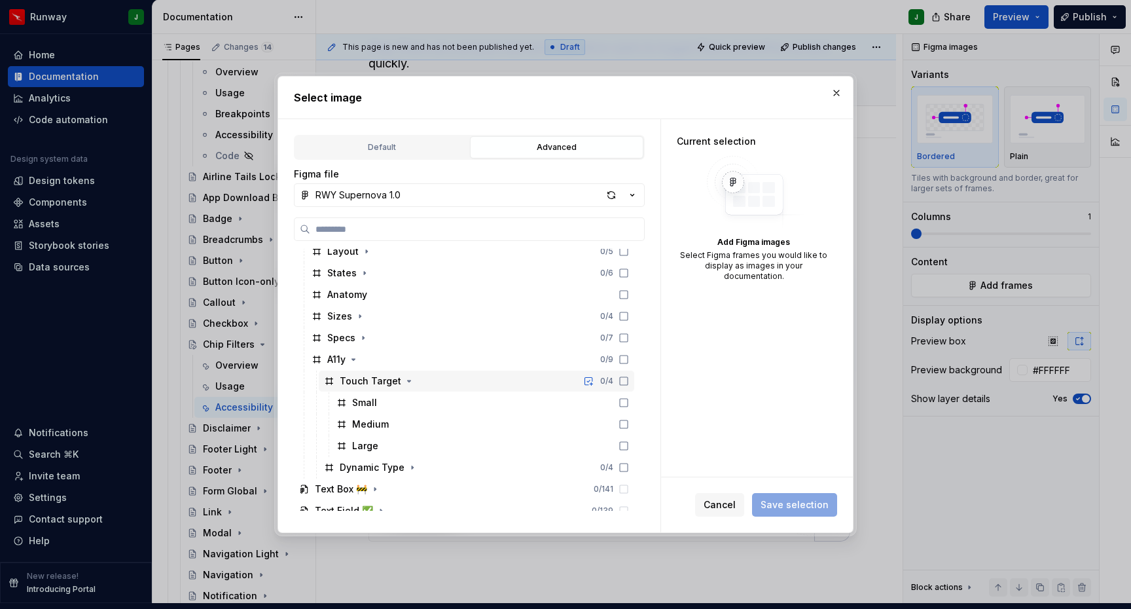
scroll to position [991, 0]
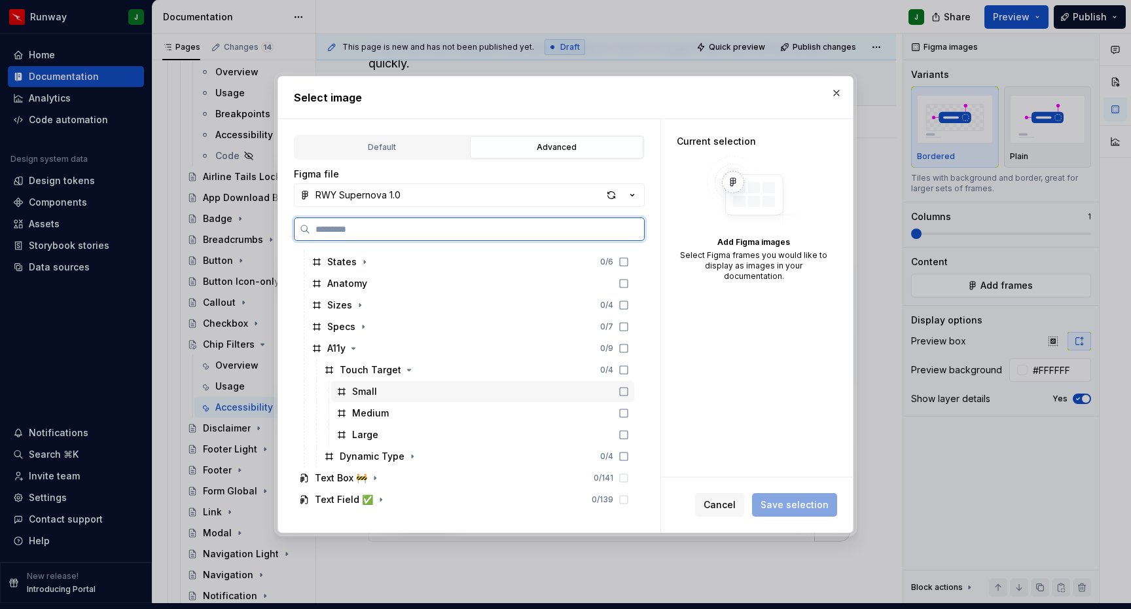
click at [629, 395] on icon at bounding box center [624, 391] width 10 height 10
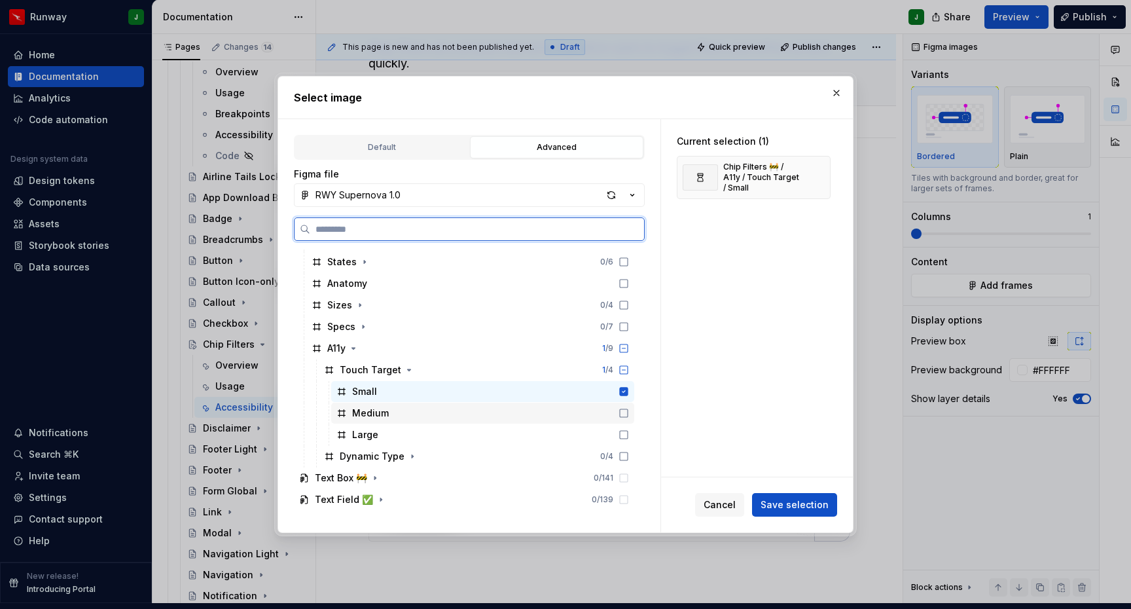
drag, startPoint x: 638, startPoint y: 415, endPoint x: 636, endPoint y: 434, distance: 19.0
click at [629, 416] on icon at bounding box center [624, 413] width 10 height 10
click at [629, 436] on icon at bounding box center [624, 434] width 10 height 10
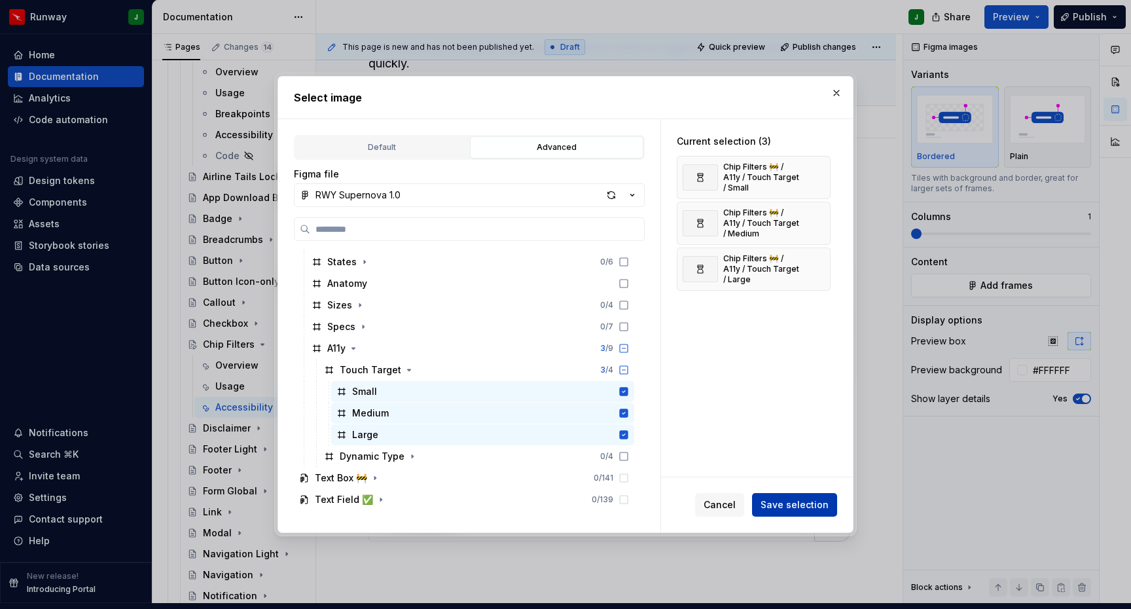
click at [793, 505] on span "Save selection" at bounding box center [795, 504] width 68 height 13
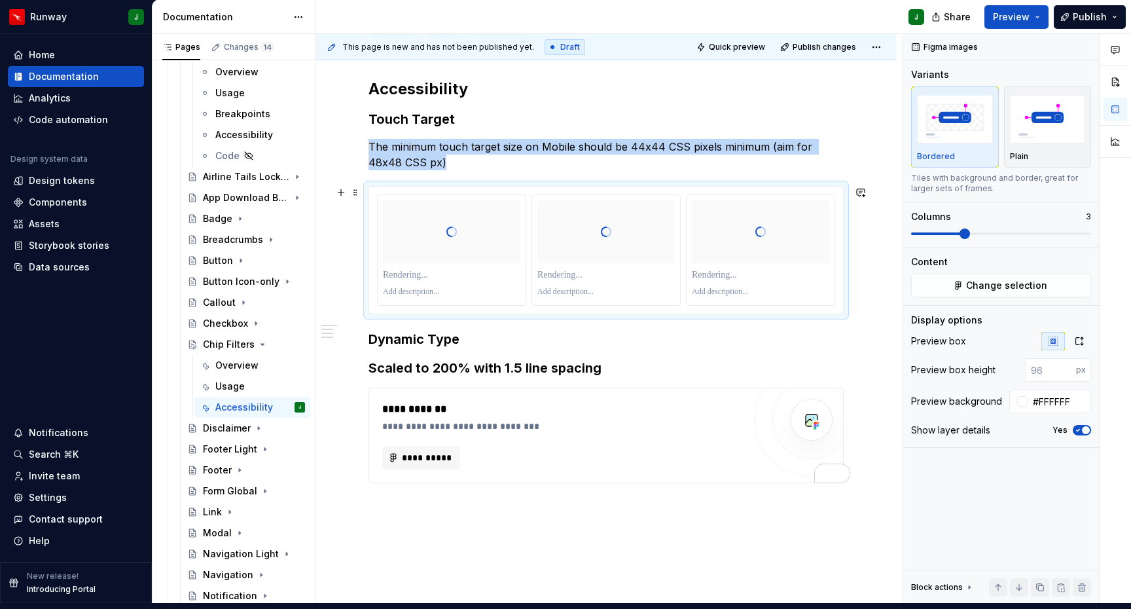
scroll to position [215, 0]
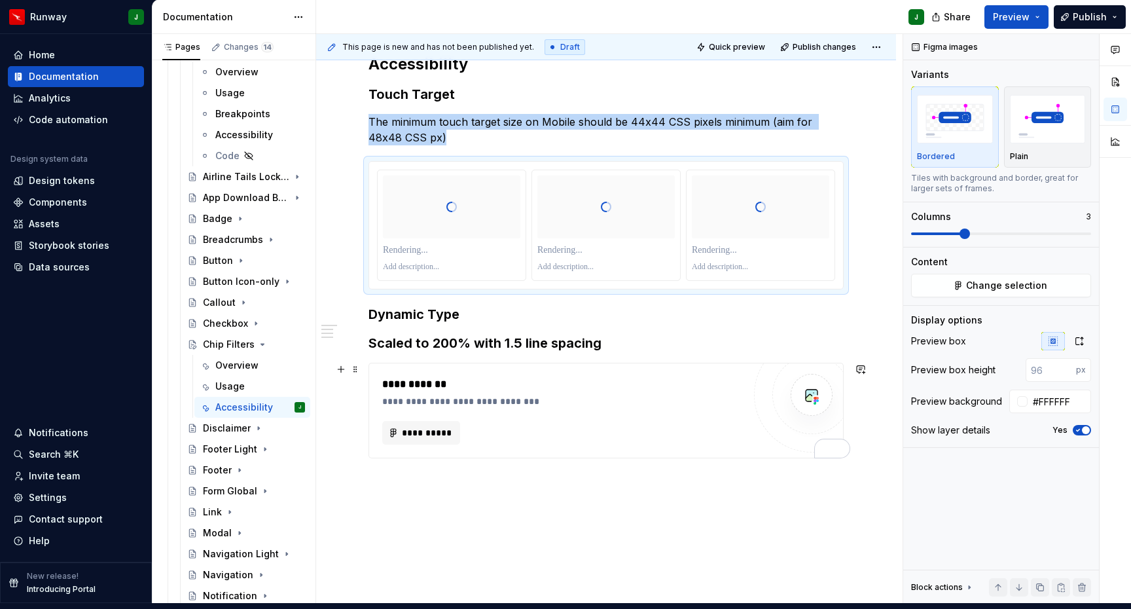
drag, startPoint x: 607, startPoint y: 385, endPoint x: 597, endPoint y: 384, distance: 9.8
click at [607, 395] on div "**********" at bounding box center [566, 401] width 368 height 13
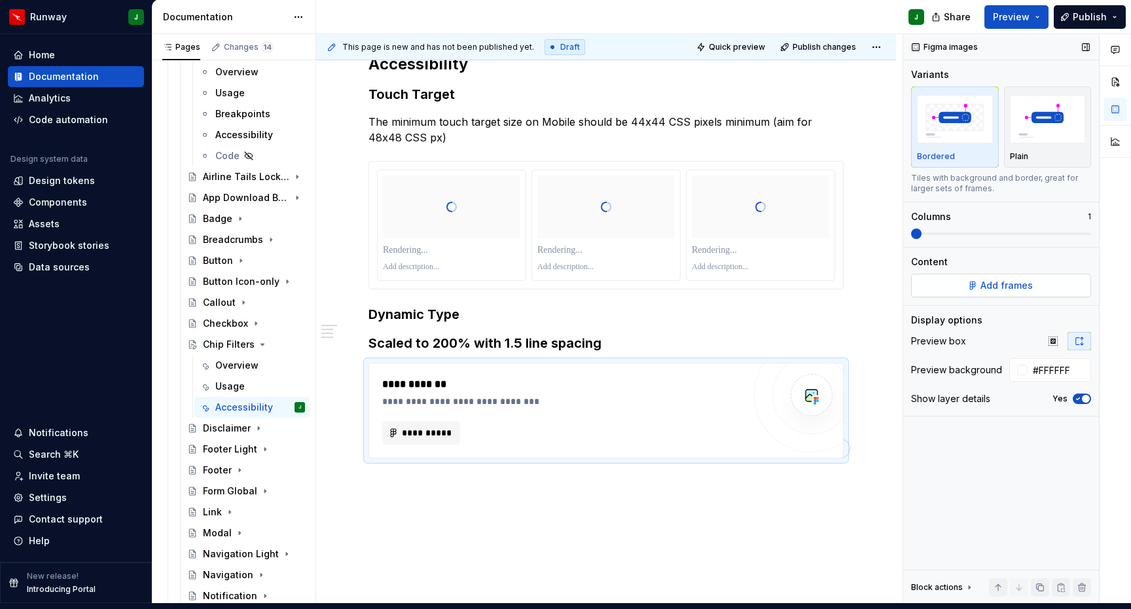
click at [964, 276] on button "Add frames" at bounding box center [1001, 286] width 180 height 24
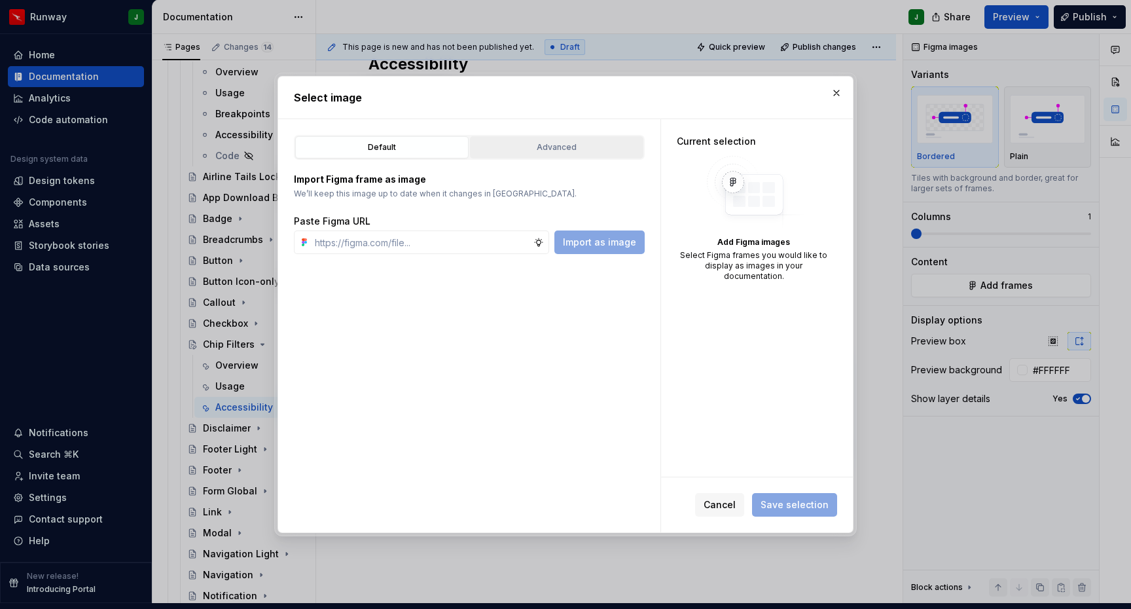
click at [587, 144] on div "Advanced" at bounding box center [557, 147] width 164 height 13
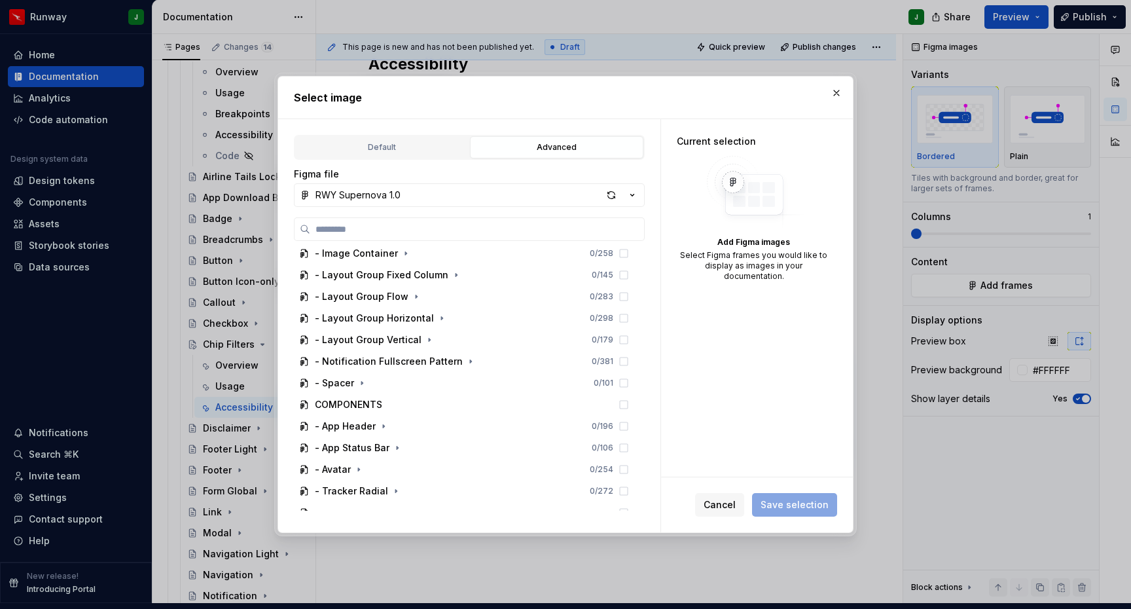
scroll to position [667, 0]
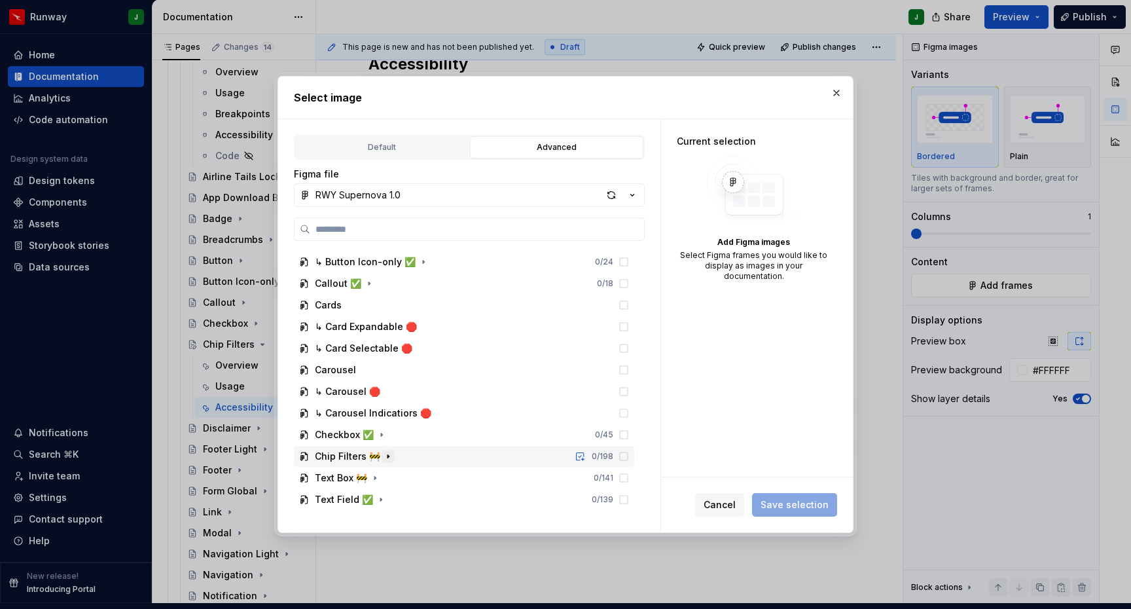
click at [386, 456] on icon "button" at bounding box center [388, 456] width 10 height 10
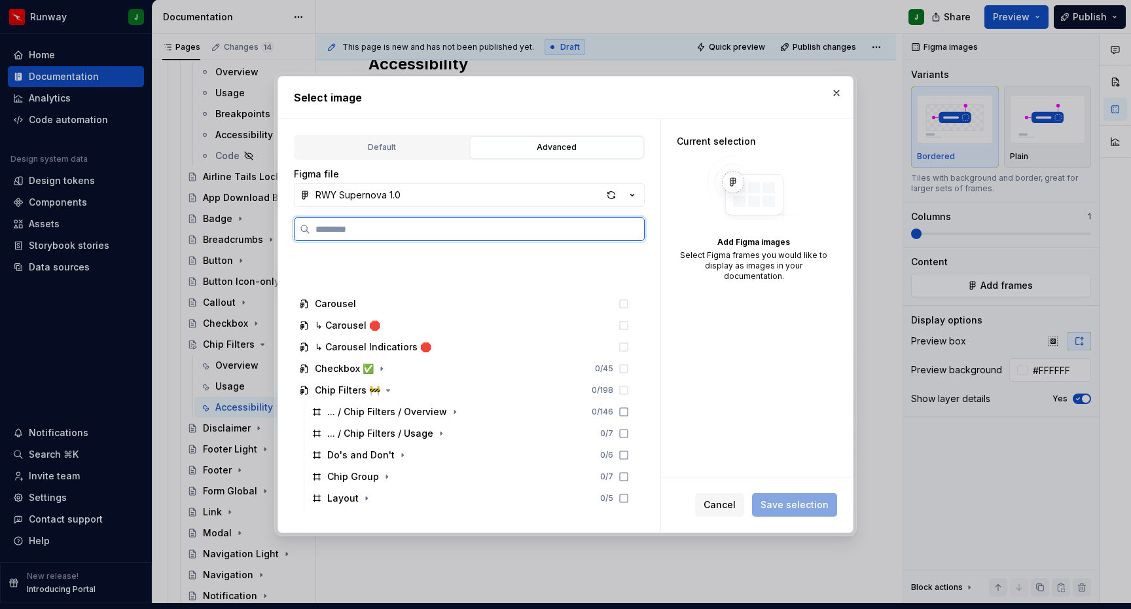
scroll to position [883, 0]
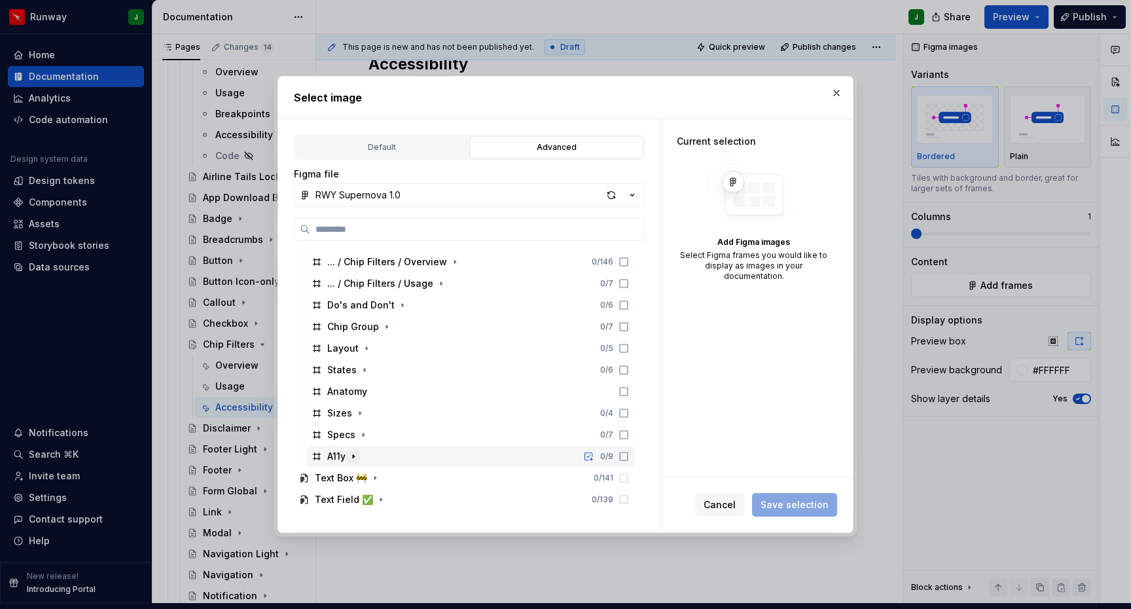
click at [358, 459] on icon "button" at bounding box center [353, 456] width 10 height 10
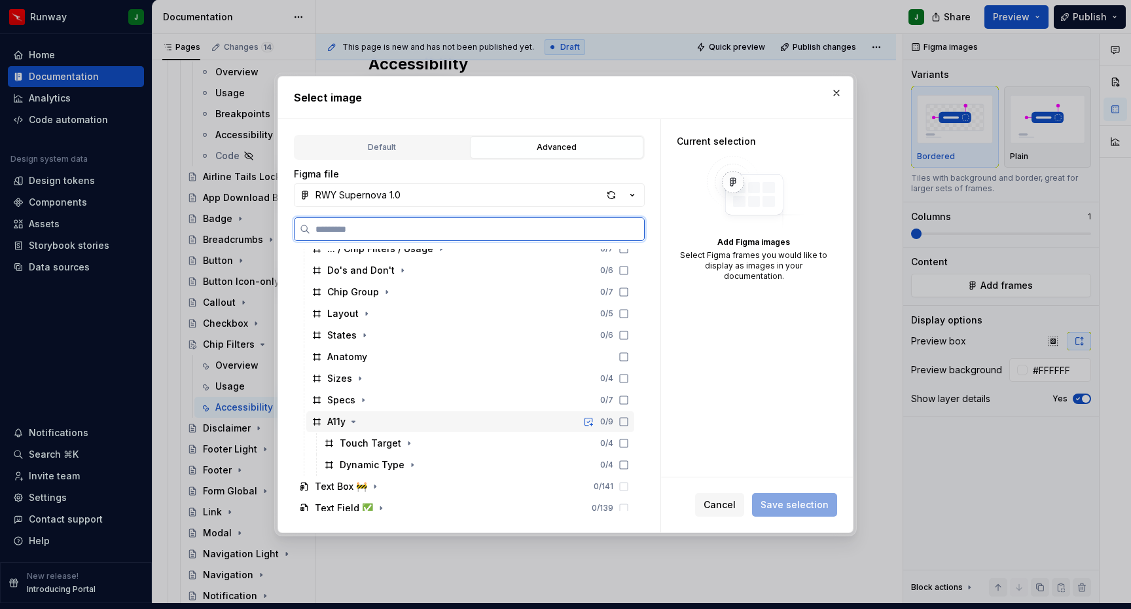
scroll to position [926, 0]
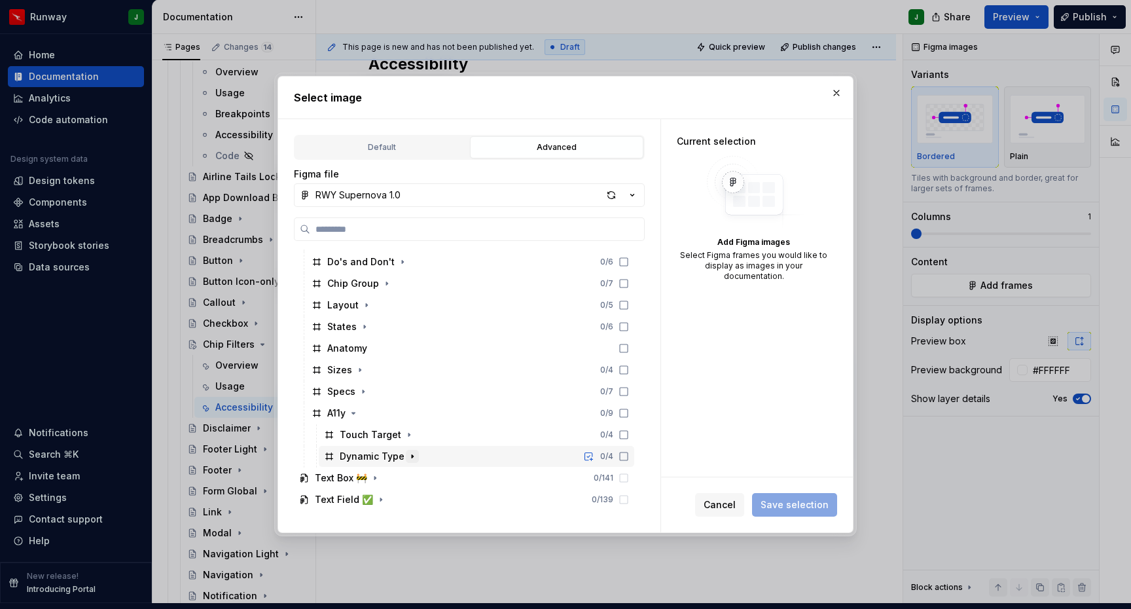
click at [412, 457] on icon "button" at bounding box center [412, 456] width 10 height 10
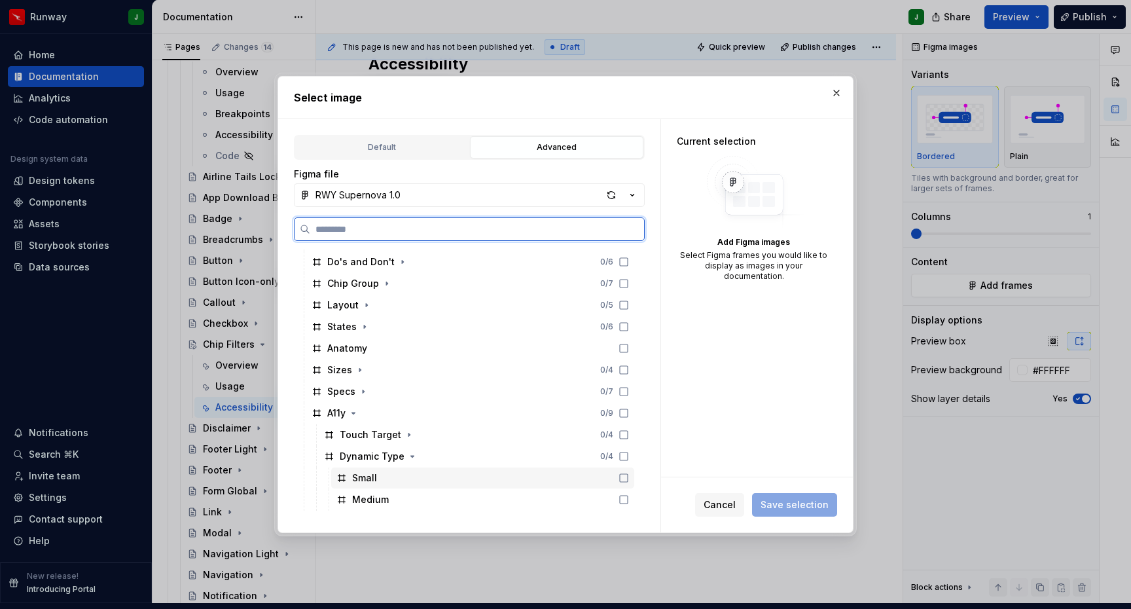
click at [447, 480] on div "Small" at bounding box center [482, 477] width 303 height 21
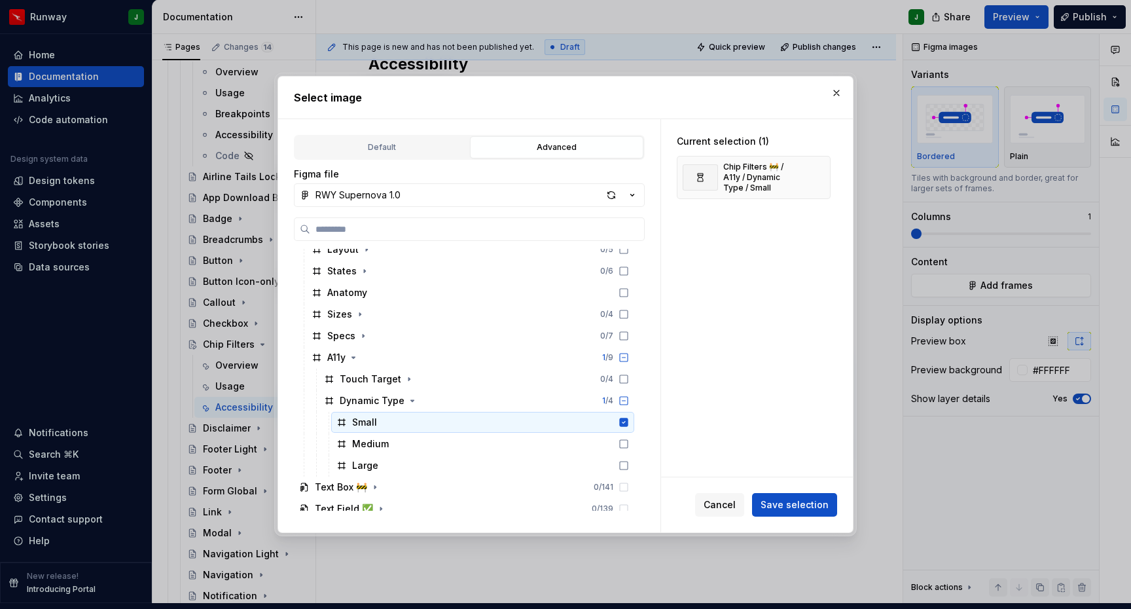
scroll to position [991, 0]
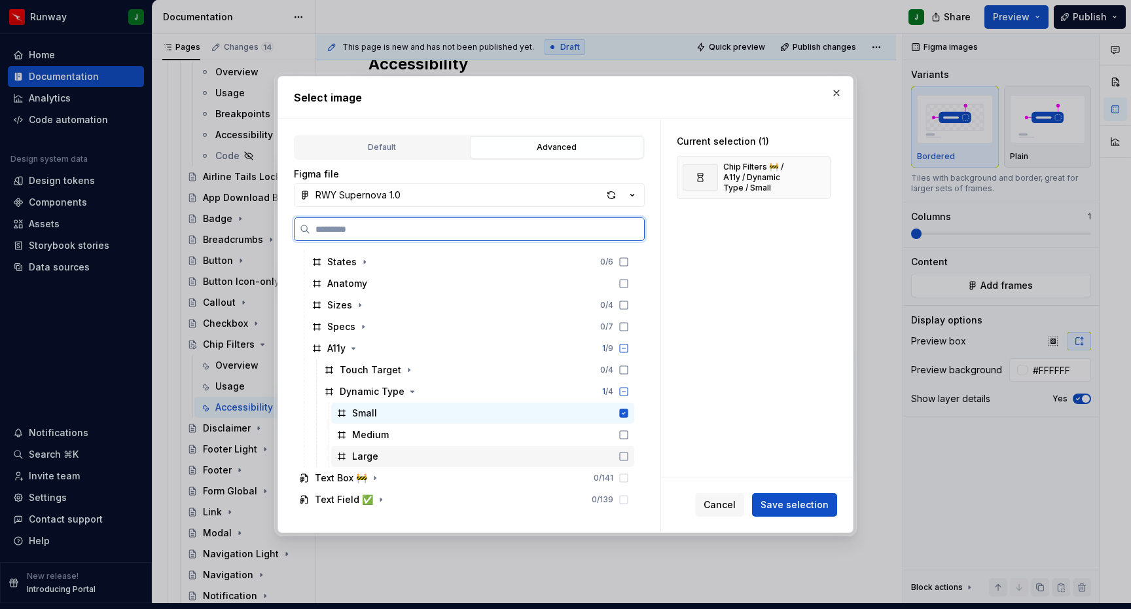
click at [382, 448] on div "Large" at bounding box center [482, 456] width 303 height 21
click at [383, 437] on div "Medium" at bounding box center [370, 434] width 37 height 13
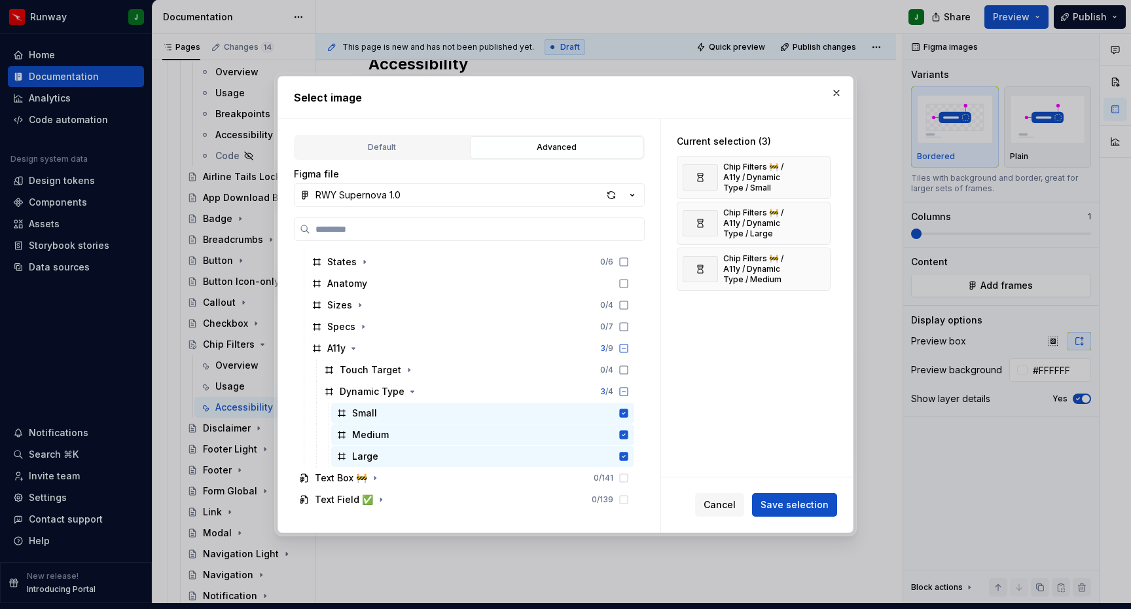
click at [780, 507] on span "Save selection" at bounding box center [795, 504] width 68 height 13
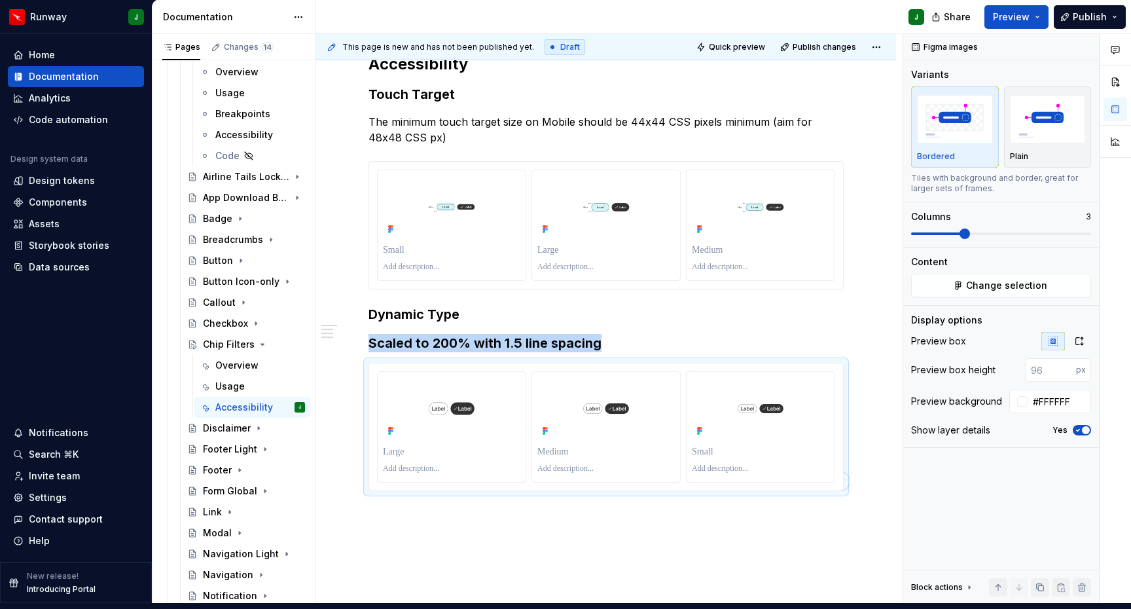
type textarea "*"
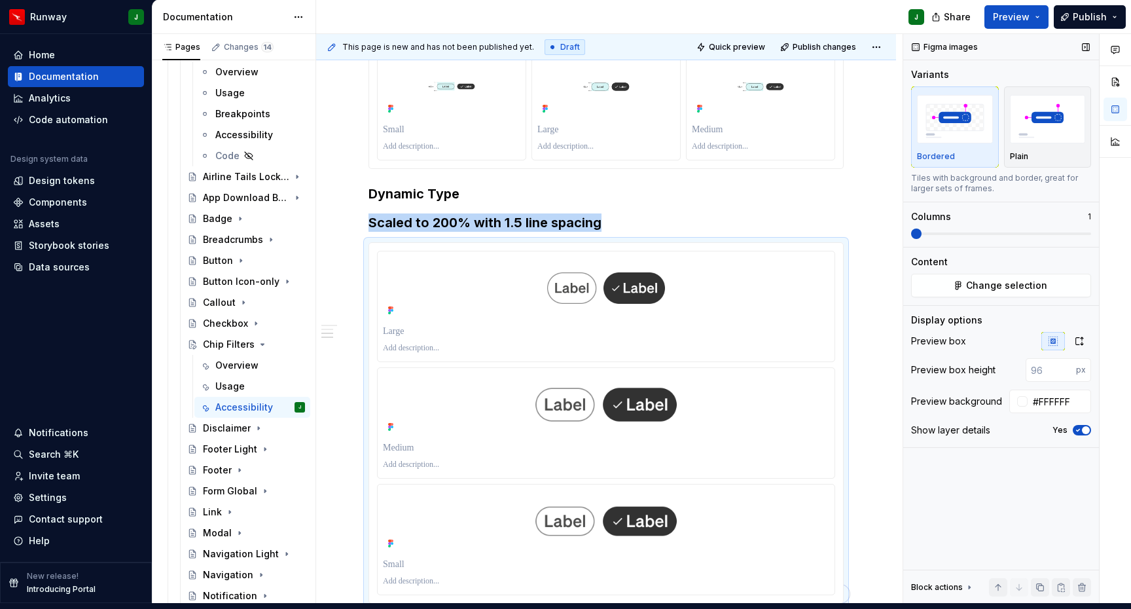
click at [911, 228] on span at bounding box center [916, 233] width 10 height 10
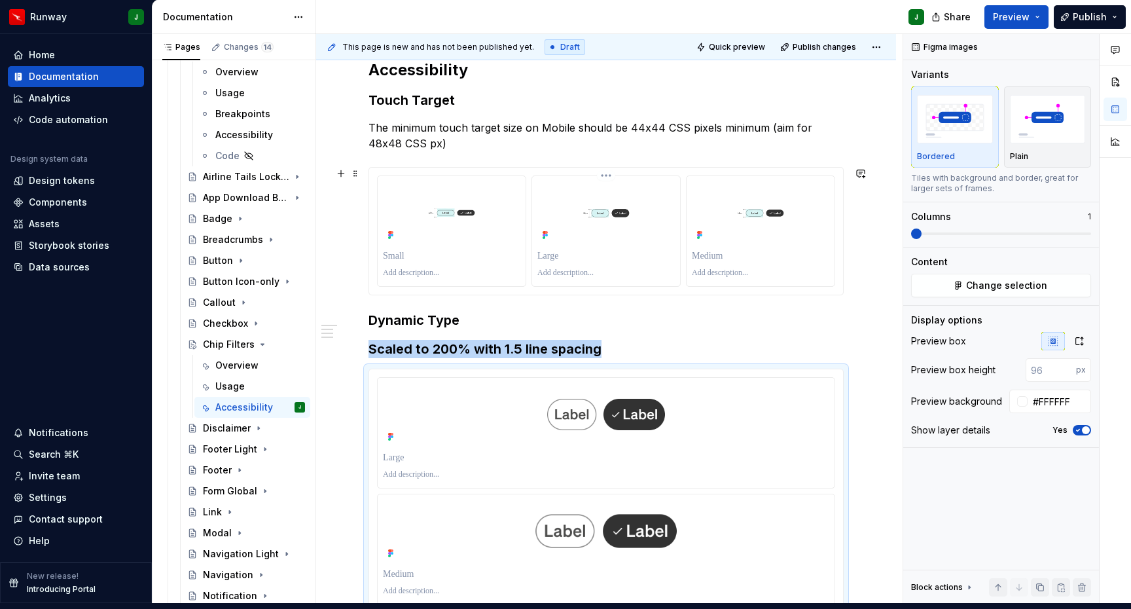
scroll to position [208, 0]
click at [829, 204] on img "To enrich screen reader interactions, please activate Accessibility in Grammarl…" at bounding box center [760, 214] width 137 height 20
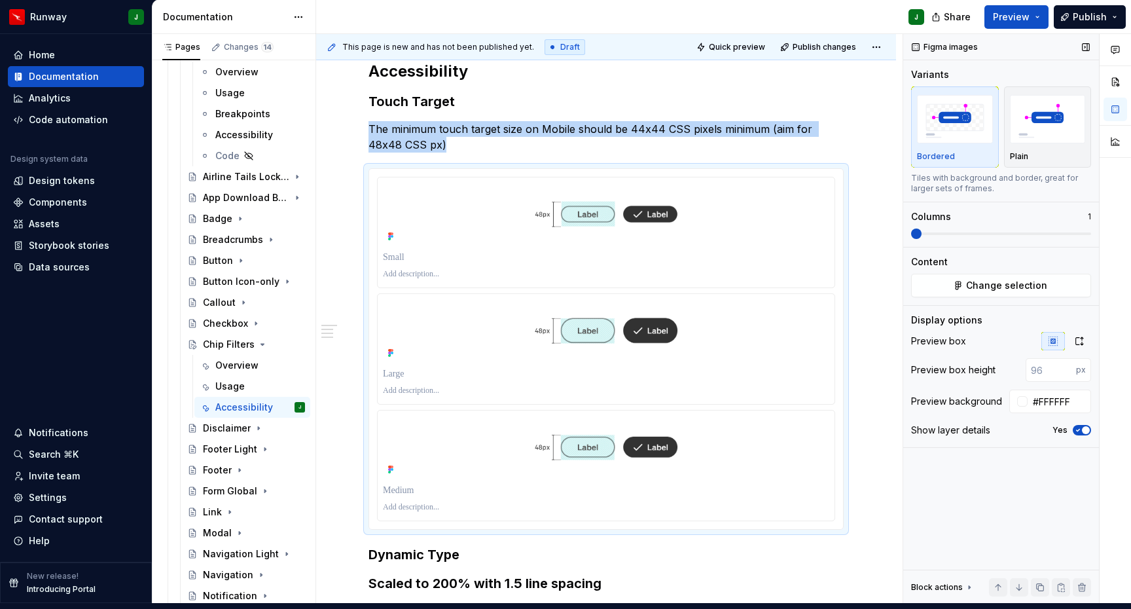
click at [911, 228] on span at bounding box center [916, 233] width 10 height 10
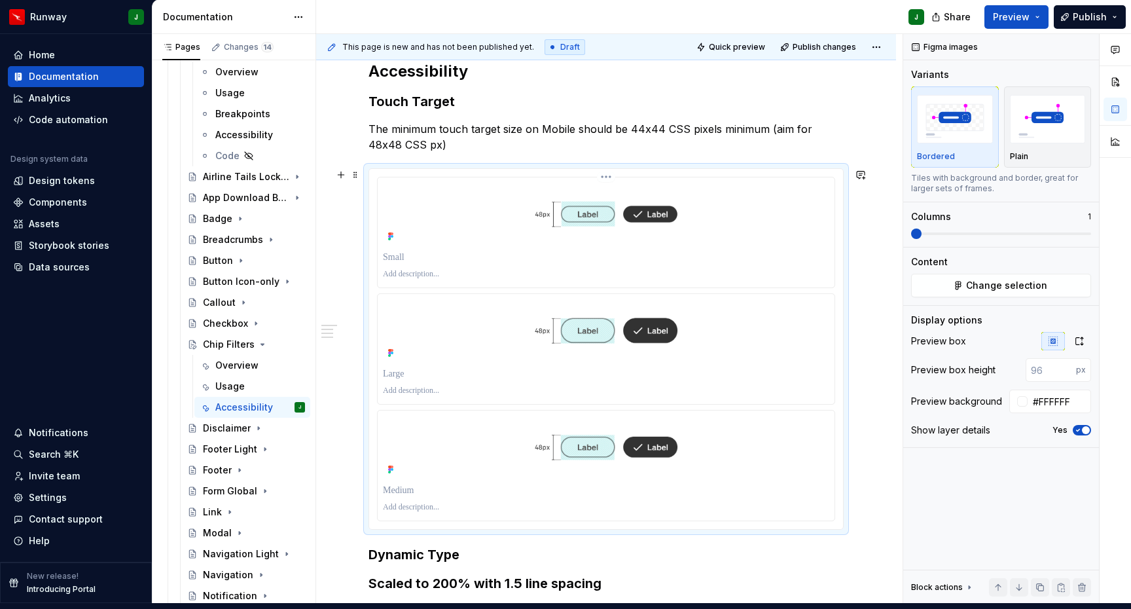
click at [402, 251] on p "To enrich screen reader interactions, please activate Accessibility in Grammarl…" at bounding box center [606, 257] width 446 height 13
click at [398, 367] on p "To enrich screen reader interactions, please activate Accessibility in Grammarl…" at bounding box center [606, 373] width 446 height 13
click at [392, 484] on p "To enrich screen reader interactions, please activate Accessibility in Grammarl…" at bounding box center [606, 489] width 446 height 13
click at [408, 489] on p "To enrich screen reader interactions, please activate Accessibility in Grammarl…" at bounding box center [606, 489] width 446 height 13
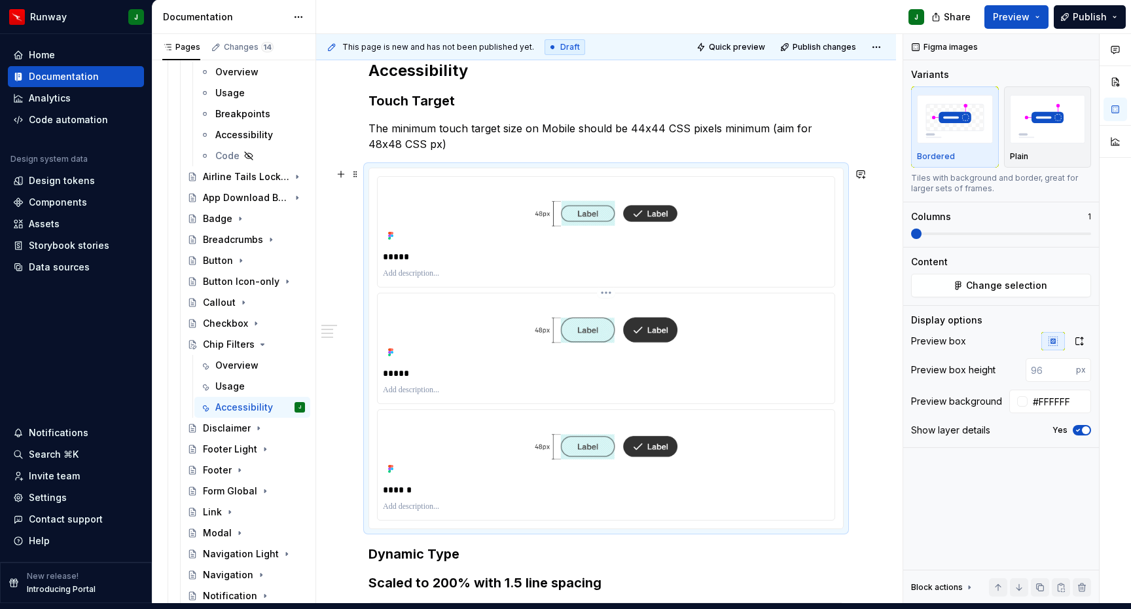
scroll to position [230, 0]
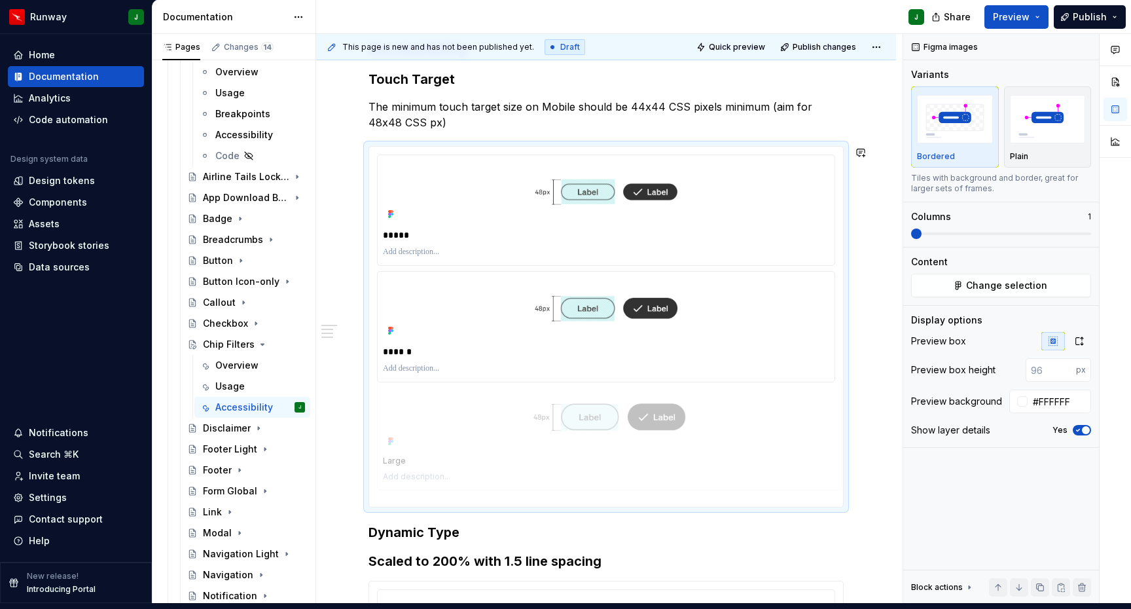
drag, startPoint x: 471, startPoint y: 308, endPoint x: 462, endPoint y: 454, distance: 146.9
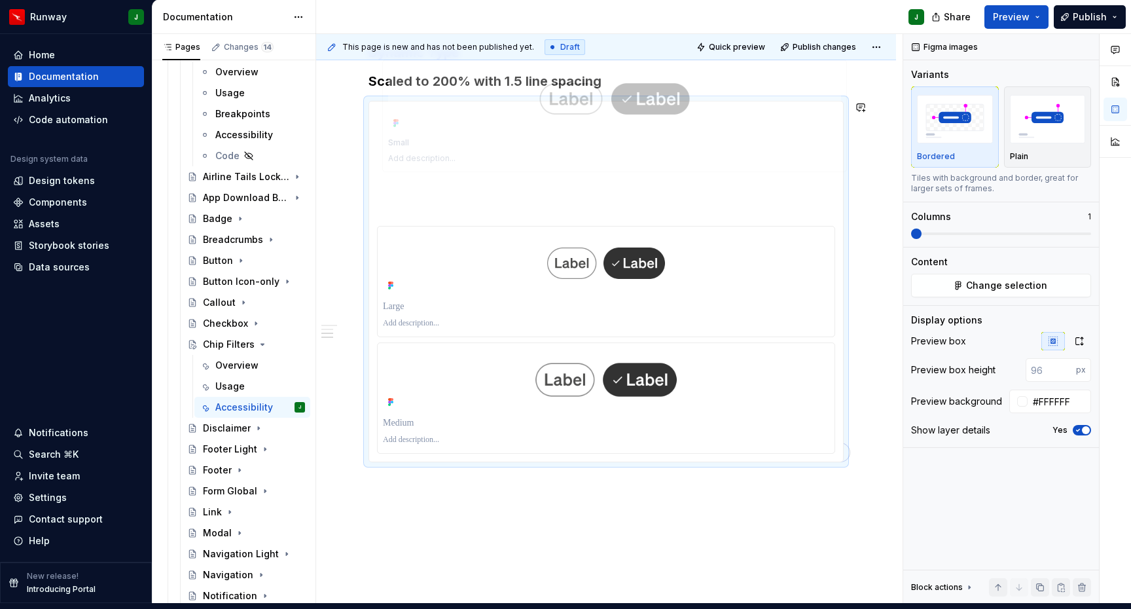
scroll to position [706, 0]
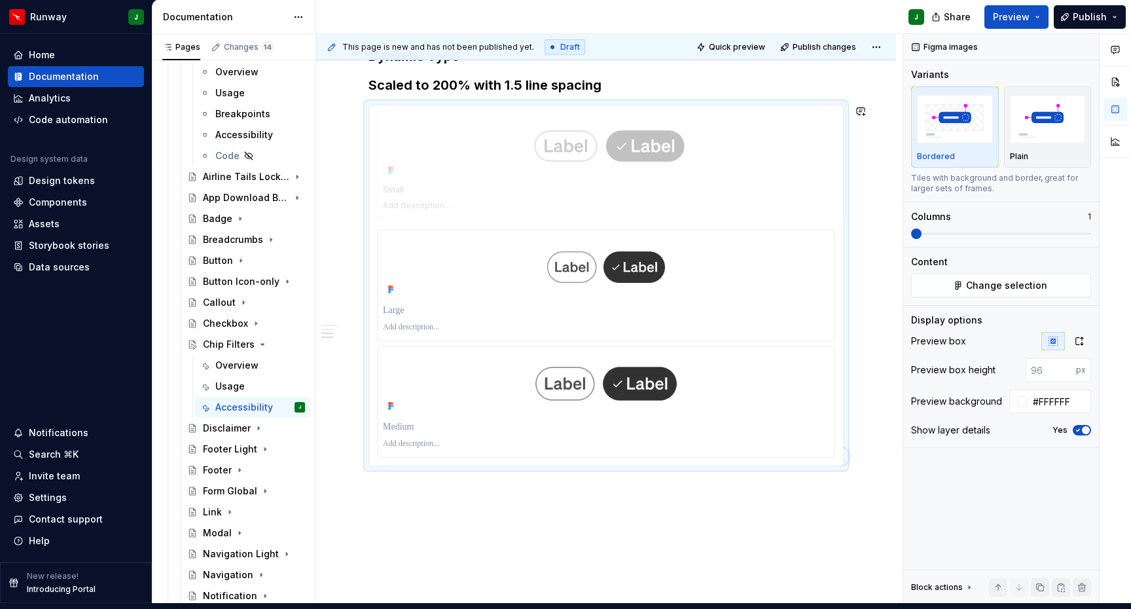
drag, startPoint x: 454, startPoint y: 163, endPoint x: 448, endPoint y: 134, distance: 29.4
click at [448, 134] on body "Runway J Home Documentation Analytics Code automation Design system data Design…" at bounding box center [565, 298] width 1131 height 609
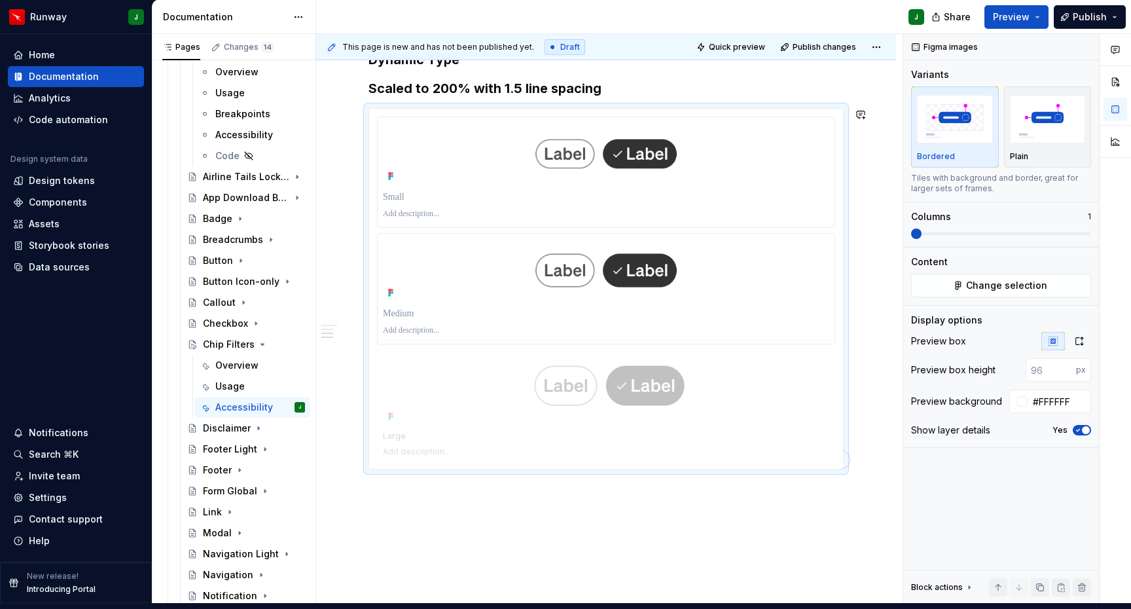
drag, startPoint x: 429, startPoint y: 272, endPoint x: 451, endPoint y: 402, distance: 131.5
click at [400, 190] on p "To enrich screen reader interactions, please activate Accessibility in Grammarl…" at bounding box center [606, 196] width 446 height 13
click at [403, 306] on p "To enrich screen reader interactions, please activate Accessibility in Grammarl…" at bounding box center [606, 312] width 446 height 13
click at [394, 423] on p "To enrich screen reader interactions, please activate Accessibility in Grammarl…" at bounding box center [606, 429] width 446 height 13
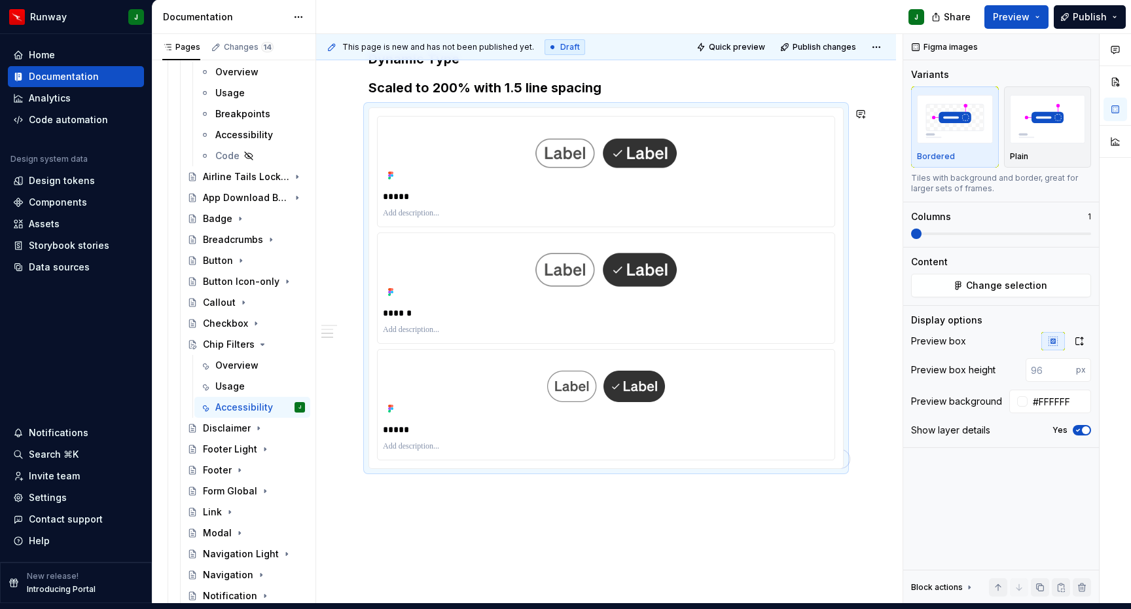
click at [491, 505] on div "Accessibility Touch Target The minimum touch target size on Mobile should be 44…" at bounding box center [606, 100] width 580 height 1133
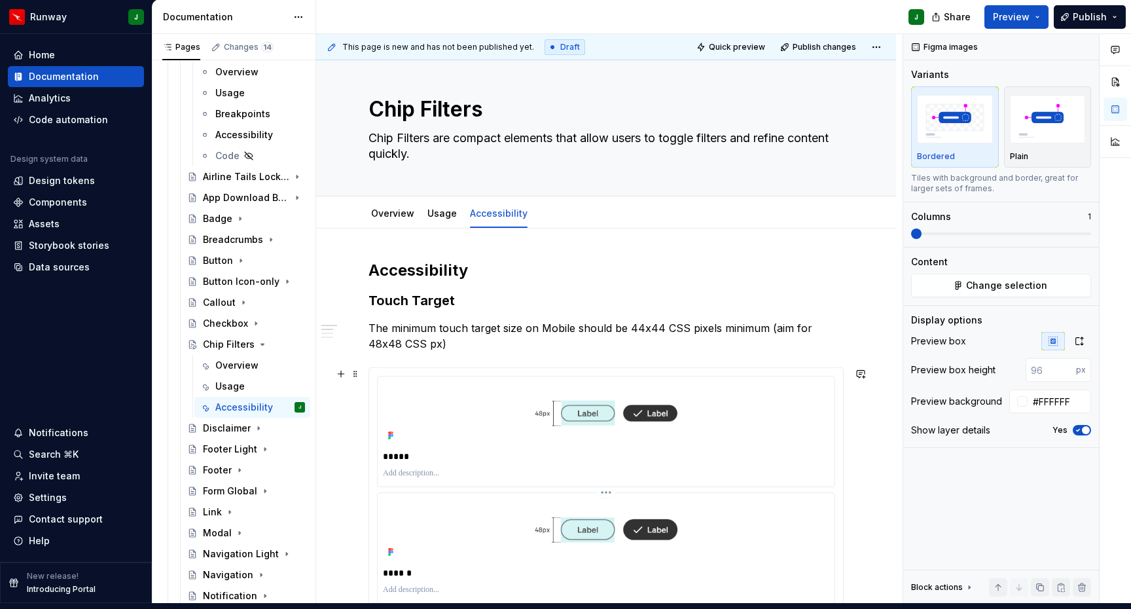
scroll to position [165, 0]
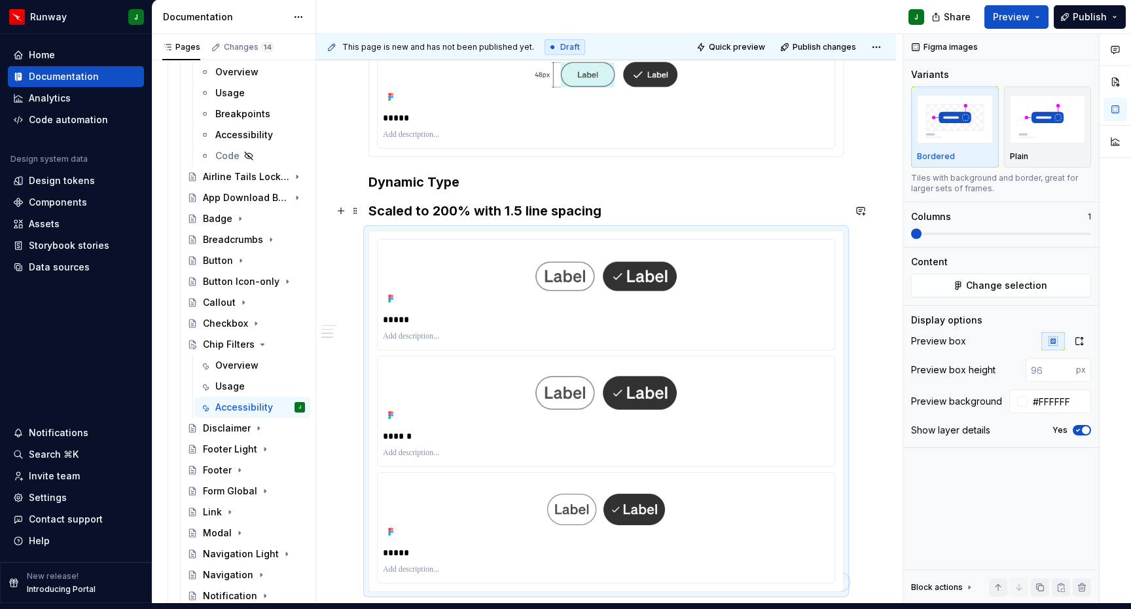
click at [392, 202] on h3 "Scaled to 200% with 1.5 line spacing" at bounding box center [606, 211] width 475 height 18
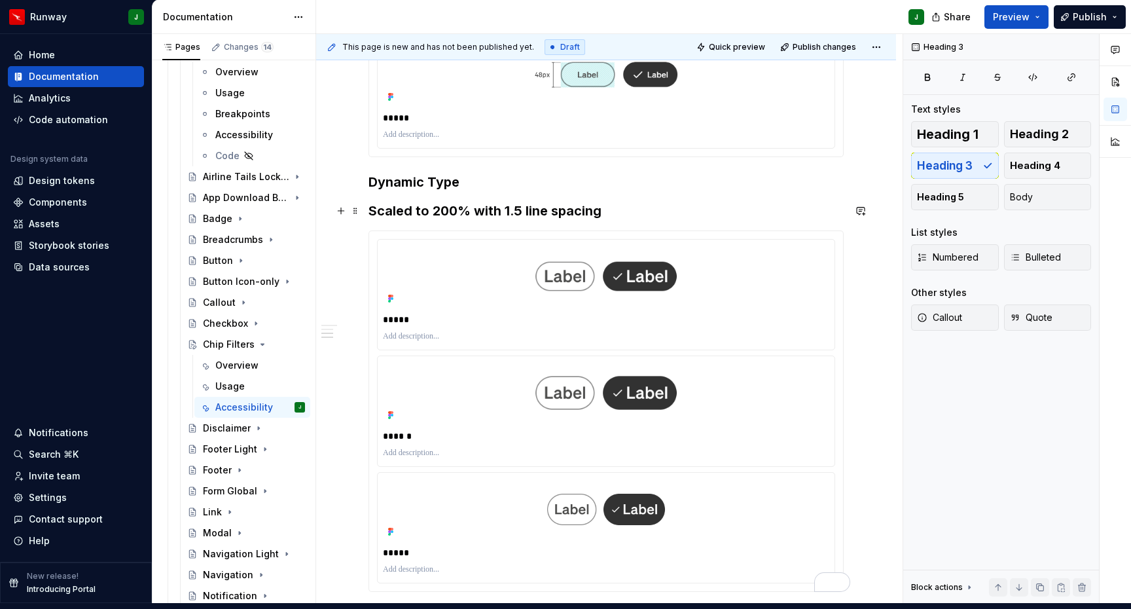
click at [392, 202] on h3 "Scaled to 200% with 1.5 line spacing" at bounding box center [606, 211] width 475 height 18
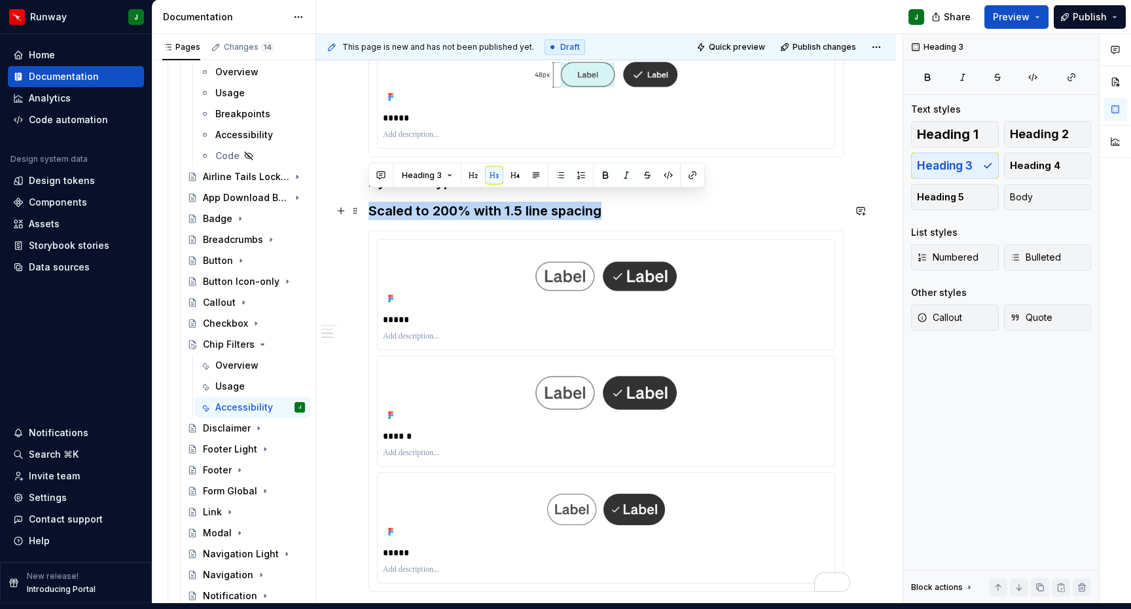
click at [391, 202] on h3 "Scaled to 200% with 1.5 line spacing" at bounding box center [606, 211] width 475 height 18
click at [1066, 190] on button "Body" at bounding box center [1048, 197] width 88 height 26
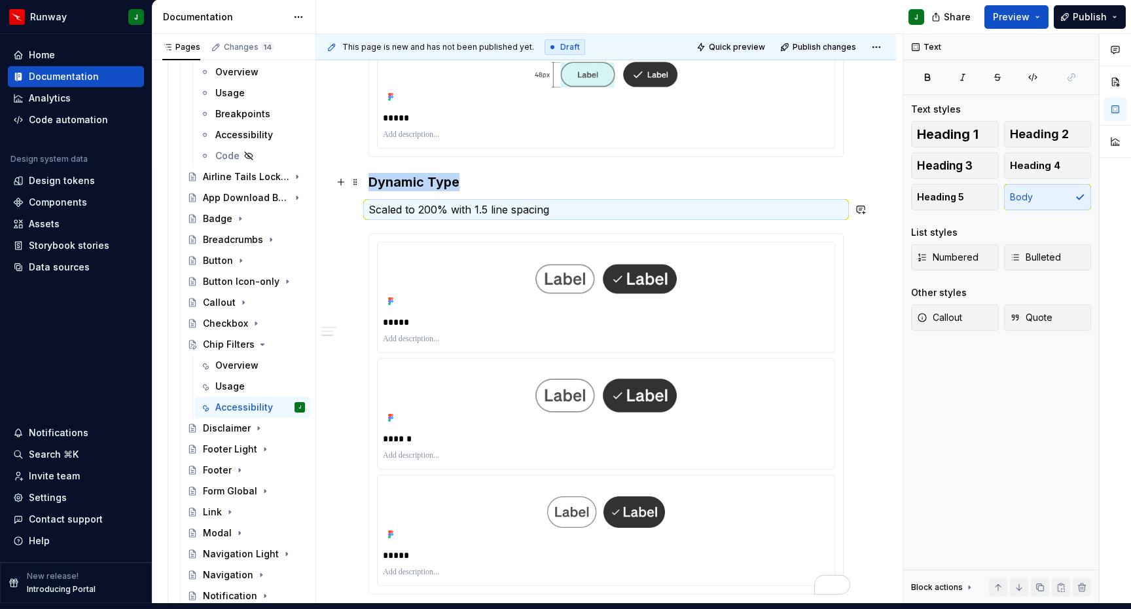
click at [736, 173] on h3 "Dynamic Type" at bounding box center [606, 182] width 475 height 18
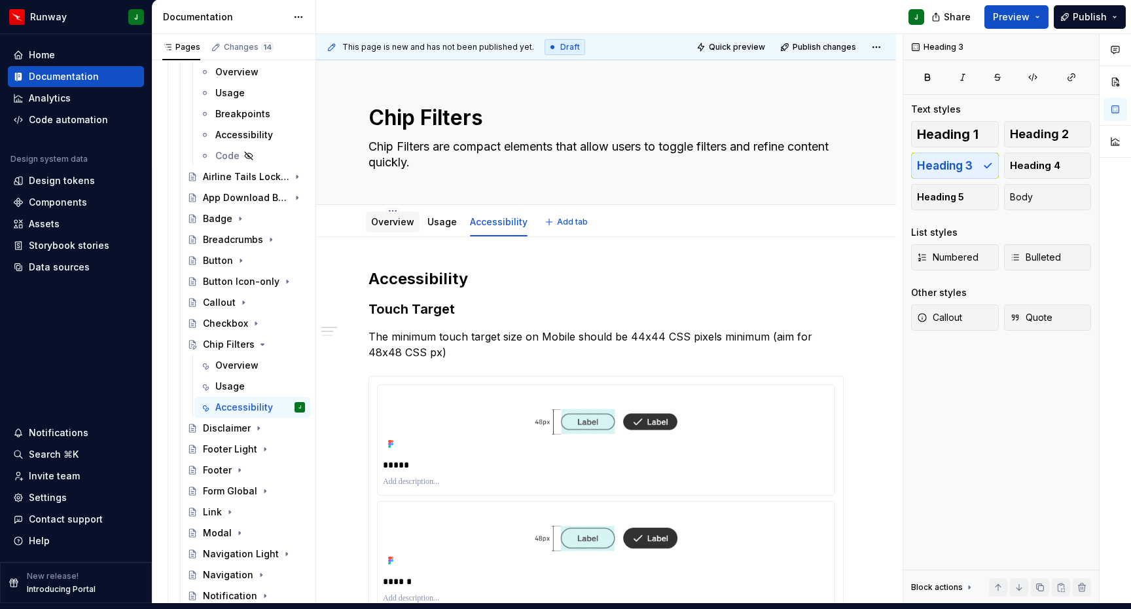
click at [393, 216] on link "Overview" at bounding box center [392, 221] width 43 height 11
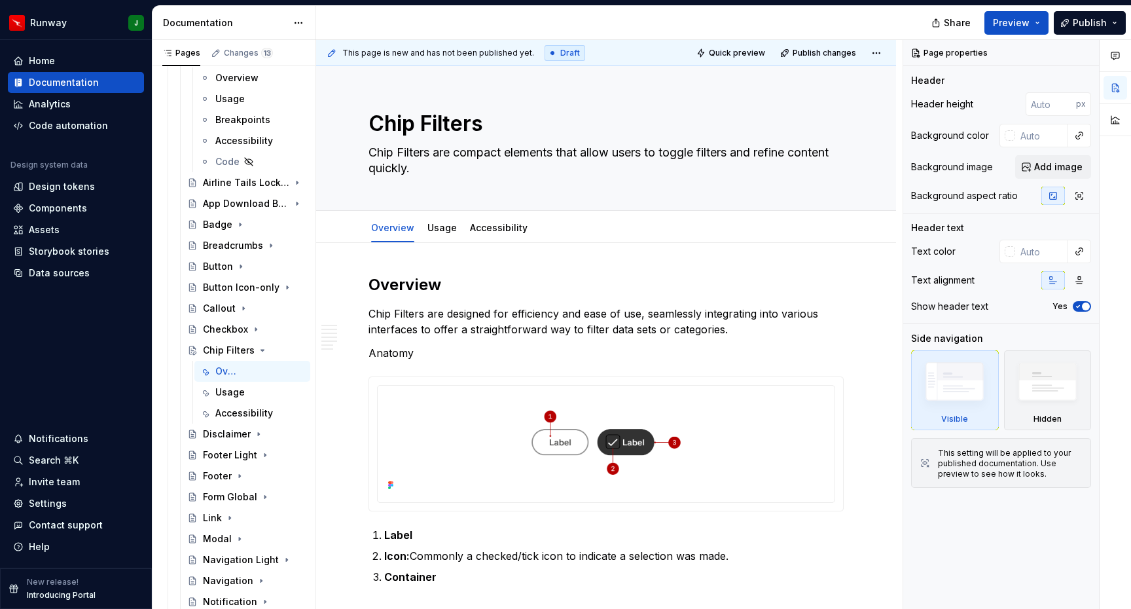
type textarea "*"
